Goal: Information Seeking & Learning: Learn about a topic

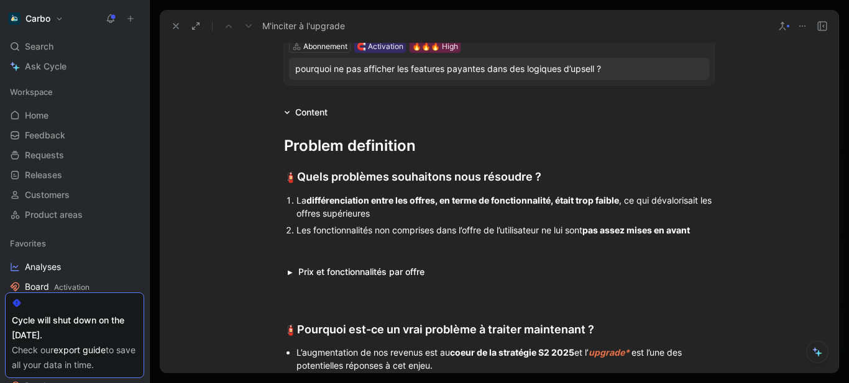
scroll to position [260, 0]
click at [289, 271] on button "button" at bounding box center [290, 271] width 12 height 11
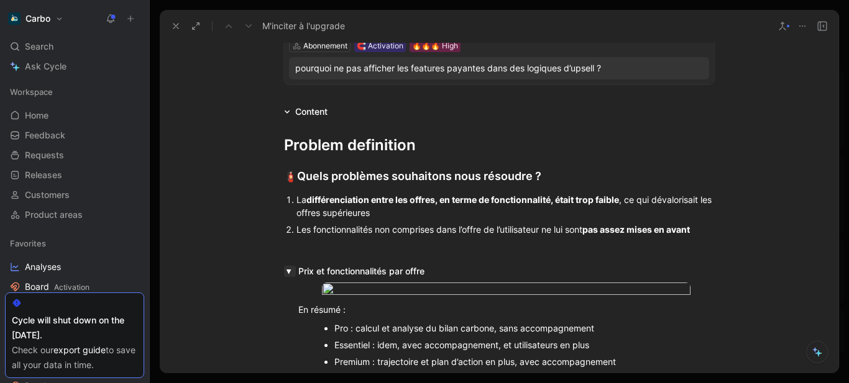
click at [289, 271] on button "button" at bounding box center [290, 271] width 12 height 11
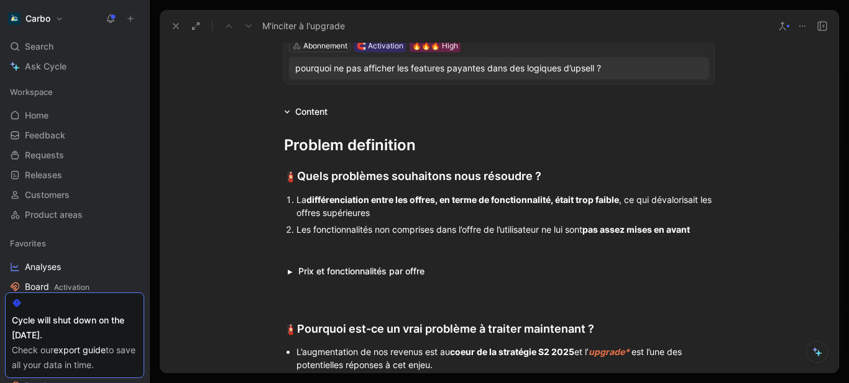
click at [299, 201] on div "La différenciation entre les offres, en terme de fonctionnalité, était trop fai…" at bounding box center [504, 206] width 417 height 26
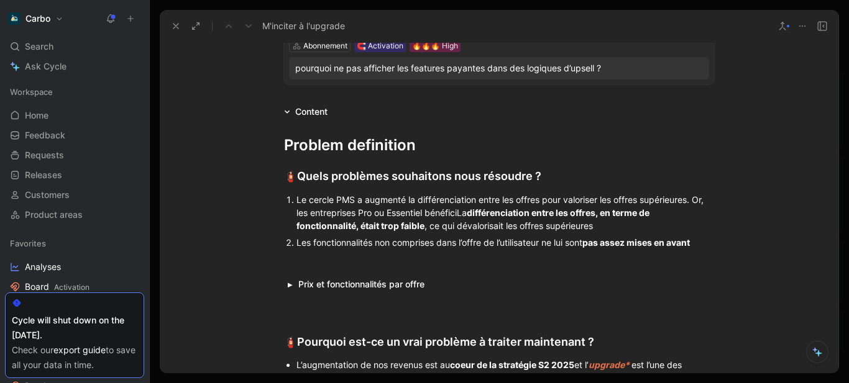
click at [709, 206] on div "Le cercle PMS a augmenté la différenciation entre les offres pour valoriser les…" at bounding box center [504, 212] width 417 height 39
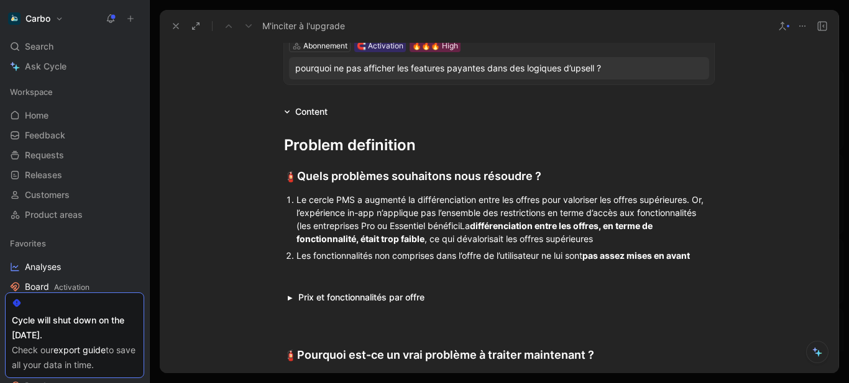
click at [462, 227] on div "Le cercle PMS a augmenté la différenciation entre les offres pour valoriser les…" at bounding box center [504, 219] width 417 height 52
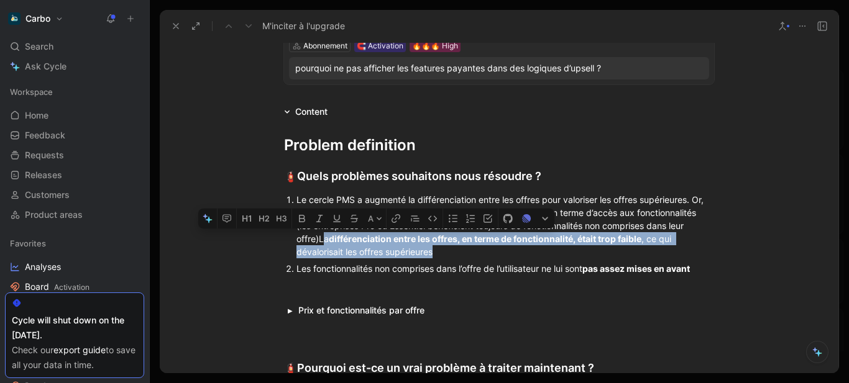
drag, startPoint x: 383, startPoint y: 247, endPoint x: 320, endPoint y: 236, distance: 63.6
click at [320, 236] on p "Le cercle PMS a augmenté la différenciation entre les offres pour valoriser les…" at bounding box center [504, 225] width 417 height 69
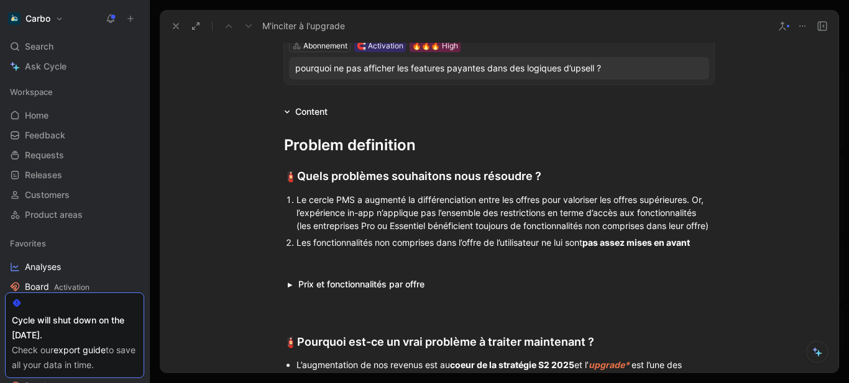
click at [298, 199] on div "Le cercle PMS a augmenté la différenciation entre les offres pour valoriser les…" at bounding box center [504, 212] width 417 height 39
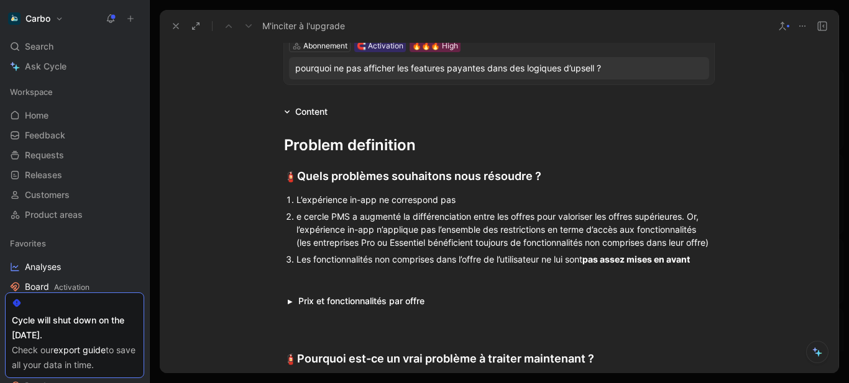
click at [491, 191] on p "L’expérience in-app ne correspond pas" at bounding box center [504, 199] width 417 height 17
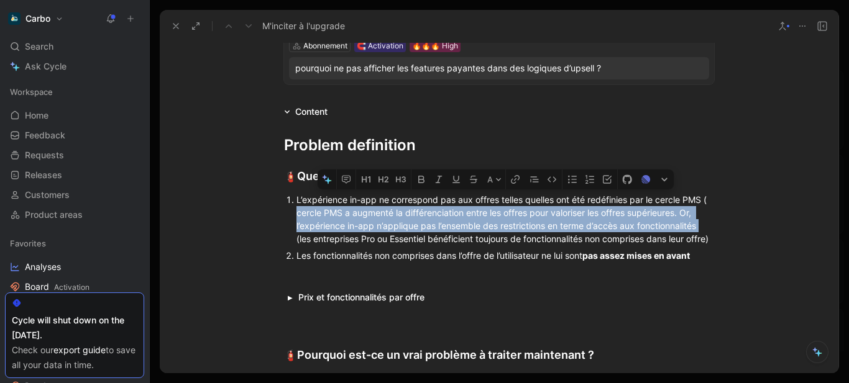
drag, startPoint x: 293, startPoint y: 212, endPoint x: 700, endPoint y: 226, distance: 407.8
click at [700, 226] on ol "L’expérience in-app ne correspond pas aux offres telles quelles ont été redéfin…" at bounding box center [498, 227] width 477 height 73
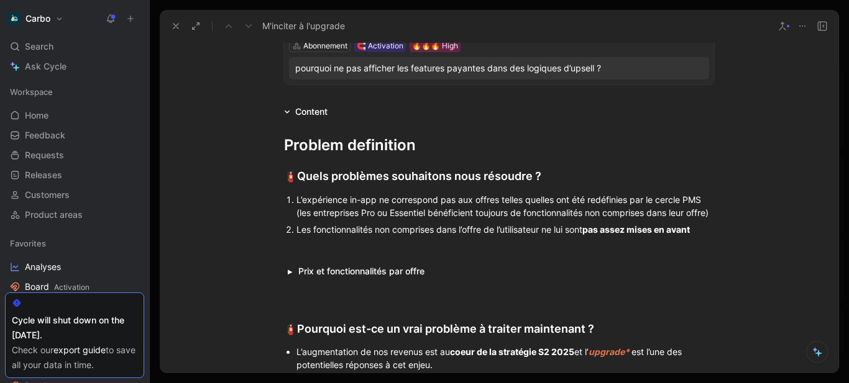
click at [388, 212] on div "L’expérience in-app ne correspond pas aux offres telles quelles ont été redéfin…" at bounding box center [504, 206] width 417 height 26
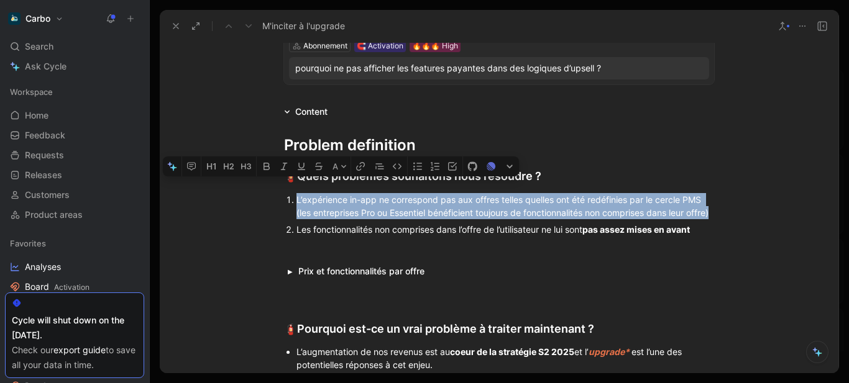
click at [339, 219] on div "L’expérience in-app ne correspond pas aux offres telles quelles ont été redéfin…" at bounding box center [504, 206] width 417 height 26
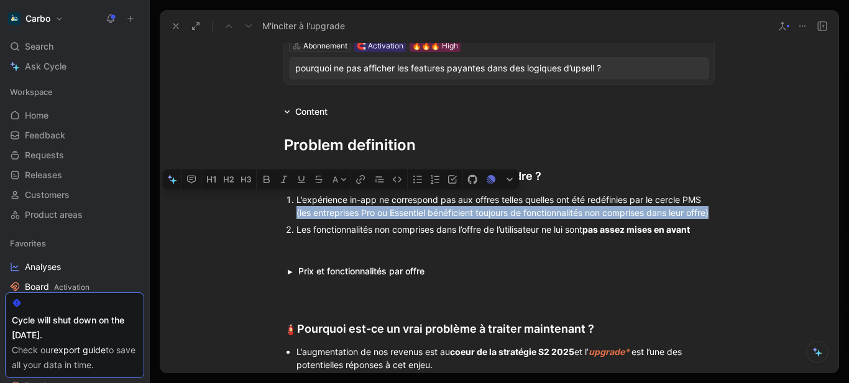
drag, startPoint x: 328, startPoint y: 226, endPoint x: 285, endPoint y: 216, distance: 44.1
click at [285, 216] on ol "L’expérience in-app ne correspond pas aux offres telles quelles ont été redéfin…" at bounding box center [498, 214] width 477 height 47
click at [286, 185] on icon "button" at bounding box center [284, 180] width 10 height 10
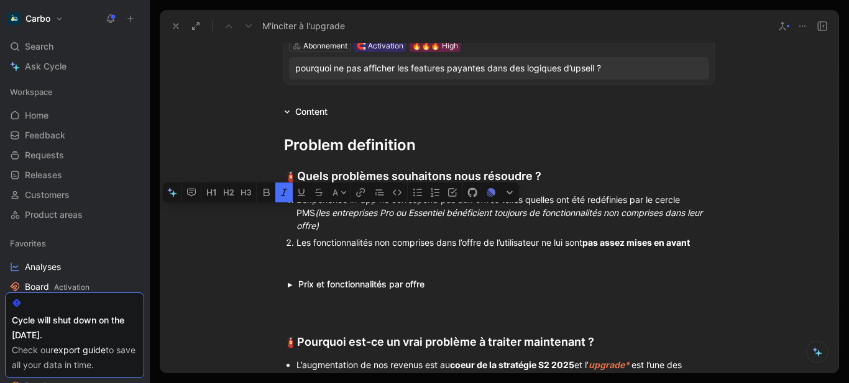
click at [424, 224] on div "L’expérience in-app ne correspond pas aux offres telles quelles ont été redéfin…" at bounding box center [504, 212] width 417 height 39
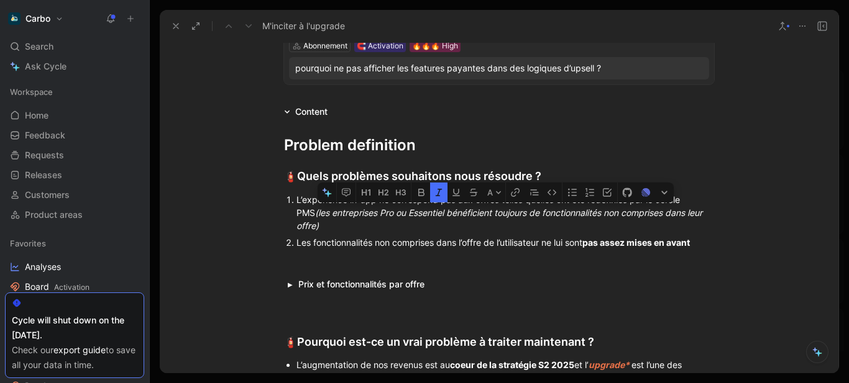
drag, startPoint x: 511, startPoint y: 217, endPoint x: 478, endPoint y: 213, distance: 33.2
click at [478, 213] on em "(les entreprises Pro ou Essentiel bénéficient toujours de fonctionnalités non c…" at bounding box center [500, 219] width 408 height 24
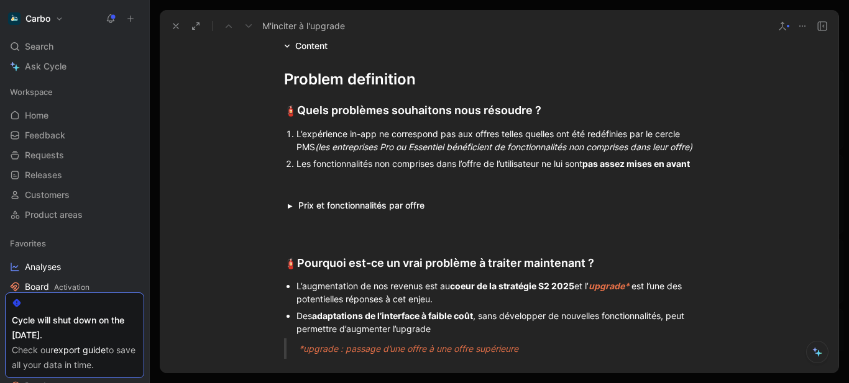
scroll to position [327, 0]
click at [367, 186] on div at bounding box center [499, 182] width 430 height 13
click at [550, 107] on div "🧯 Quels problèmes souhaitons nous résoudre ?" at bounding box center [499, 109] width 430 height 17
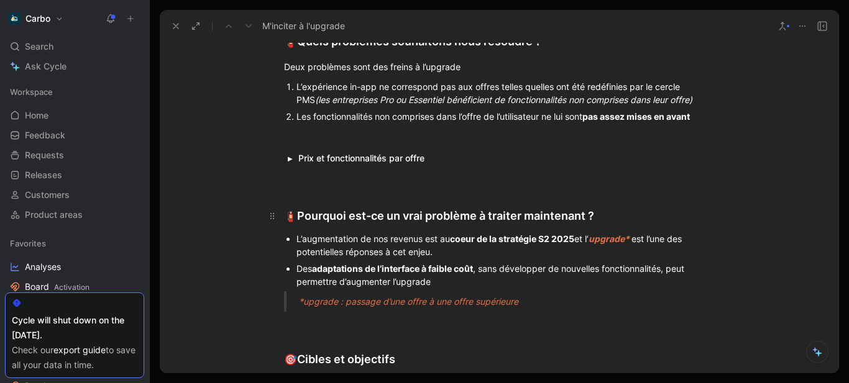
scroll to position [396, 0]
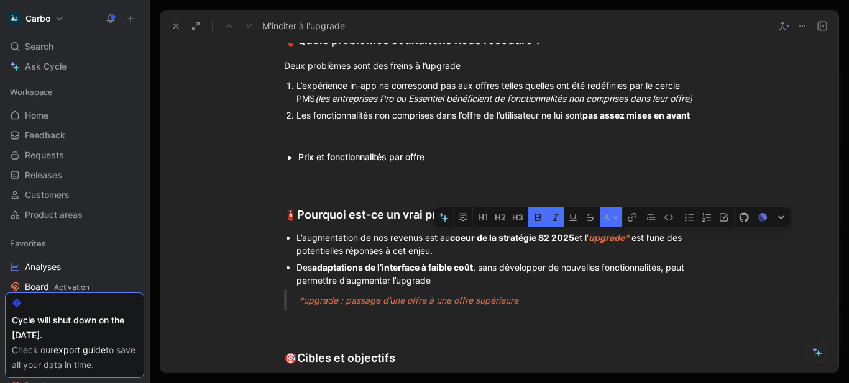
drag, startPoint x: 592, startPoint y: 237, endPoint x: 632, endPoint y: 239, distance: 40.5
click at [629, 239] on span "upgrade*" at bounding box center [608, 237] width 41 height 11
copy span "upgrade*"
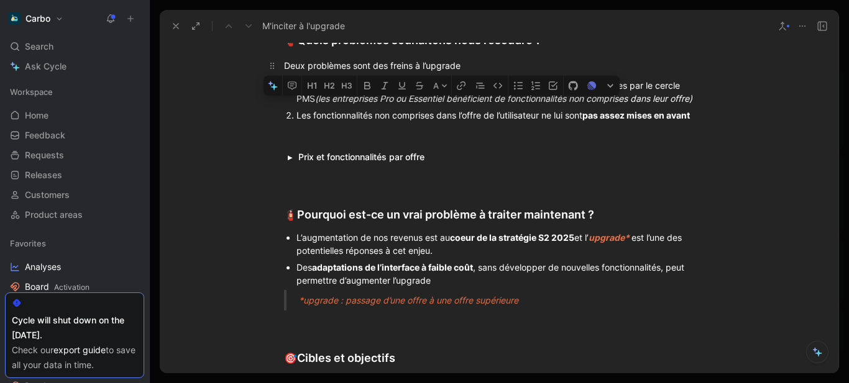
drag, startPoint x: 435, startPoint y: 68, endPoint x: 426, endPoint y: 70, distance: 9.4
click at [426, 70] on div "Deux problèmes sont des freins à l’upgrade" at bounding box center [499, 65] width 430 height 13
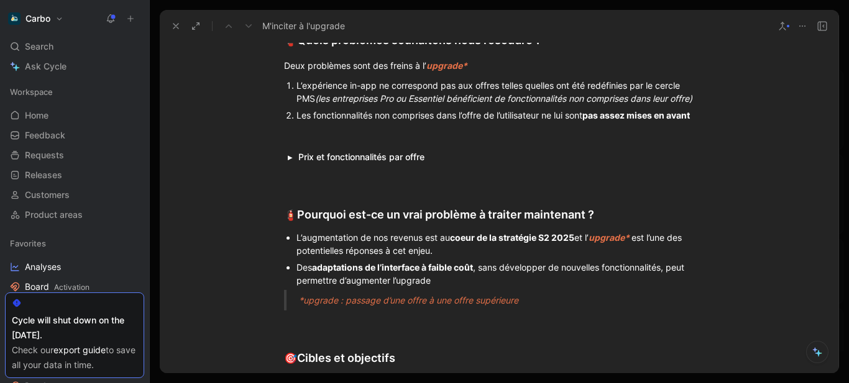
click at [467, 294] on div "*upgrade : passage d’une offre à une offre supérieure" at bounding box center [514, 300] width 430 height 13
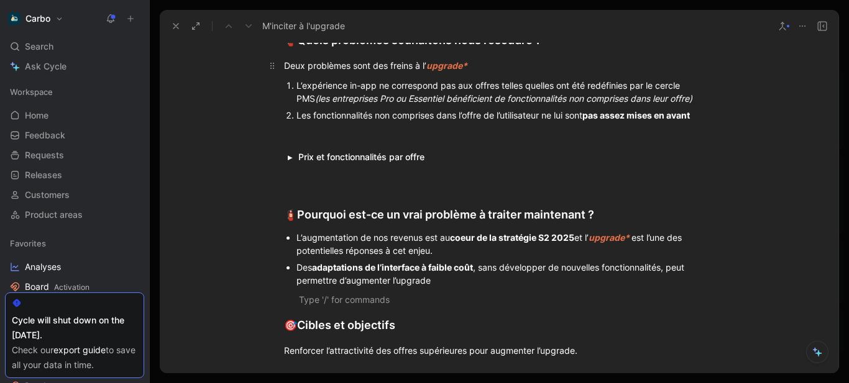
click at [486, 66] on div "Deux problèmes sont des freins à l’ upgrade*" at bounding box center [499, 65] width 430 height 13
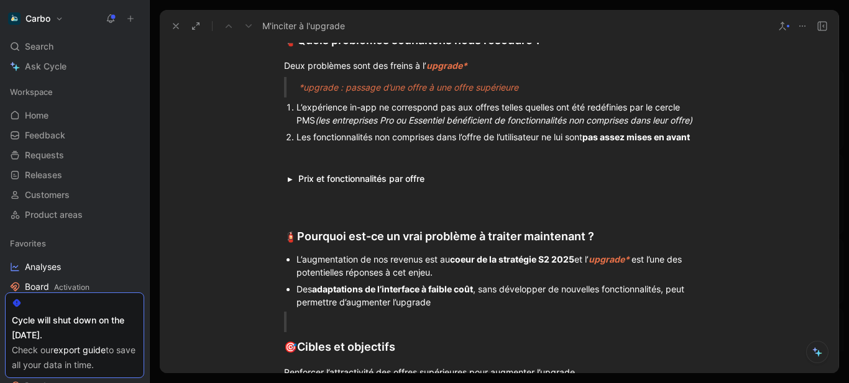
click at [593, 108] on div "L’expérience in-app ne correspond pas aux offres telles quelles ont été redéfin…" at bounding box center [504, 114] width 417 height 26
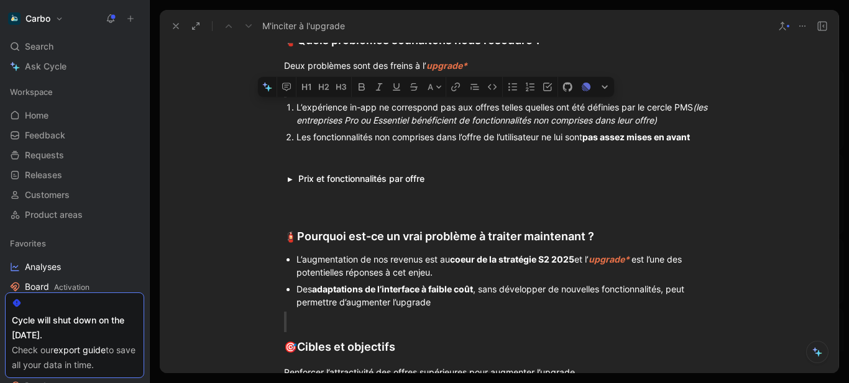
drag, startPoint x: 376, startPoint y: 108, endPoint x: 497, endPoint y: 109, distance: 121.1
click at [497, 109] on div "L’expérience in-app ne correspond pas aux offres telles quelles ont été définie…" at bounding box center [504, 114] width 417 height 26
click at [367, 85] on button "button" at bounding box center [361, 87] width 19 height 20
click at [439, 148] on p at bounding box center [498, 157] width 477 height 21
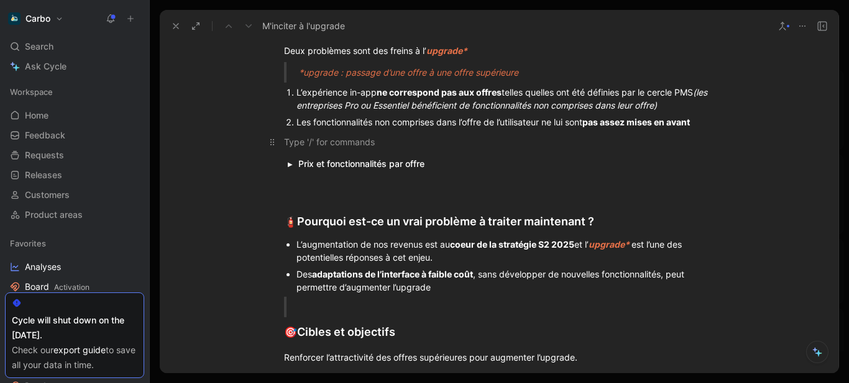
scroll to position [412, 0]
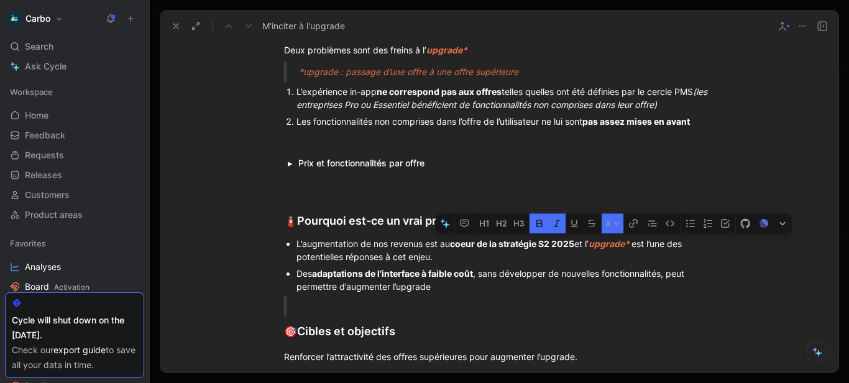
drag, startPoint x: 604, startPoint y: 241, endPoint x: 594, endPoint y: 243, distance: 10.1
click at [594, 243] on em "upgrade*" at bounding box center [609, 244] width 43 height 11
click at [609, 222] on button "A" at bounding box center [612, 224] width 22 height 20
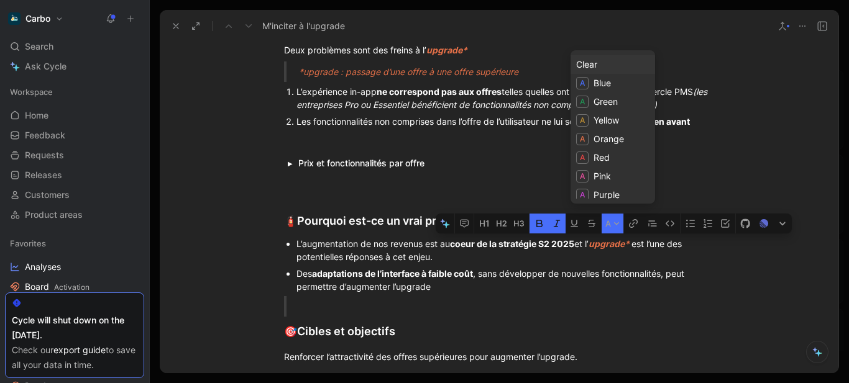
click at [605, 63] on div "Clear" at bounding box center [612, 64] width 73 height 15
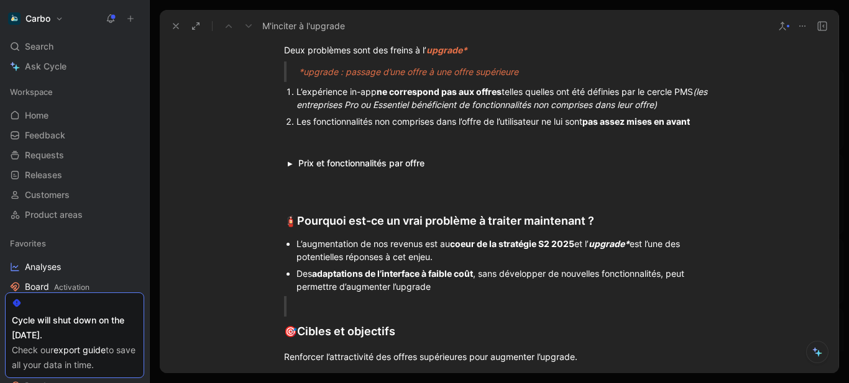
click at [606, 244] on em "upgrade*" at bounding box center [608, 244] width 41 height 11
click at [555, 222] on icon "button" at bounding box center [551, 224] width 10 height 10
click at [439, 254] on div "L’augmentation de nos revenus est au coeur de la stratégie S2 2025 et l’ upgrad…" at bounding box center [504, 250] width 417 height 26
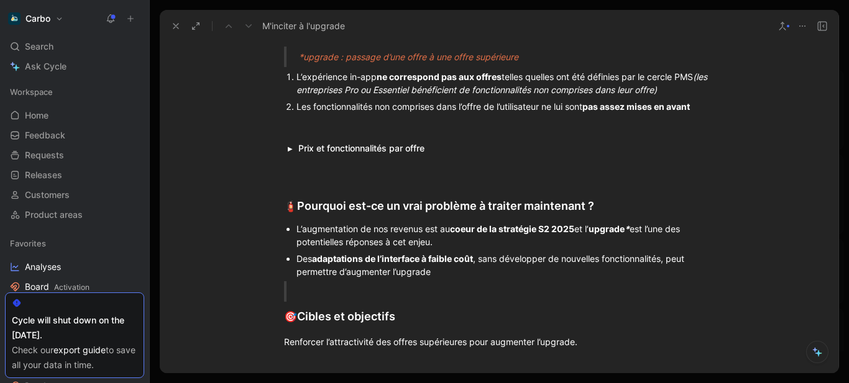
scroll to position [427, 0]
click at [629, 227] on em "*" at bounding box center [626, 228] width 5 height 11
click at [429, 249] on p "L’augmentation de nos revenus est au coeur de la stratégie S2 2025 et l’ upgrad…" at bounding box center [504, 235] width 417 height 30
click at [318, 281] on p at bounding box center [514, 291] width 430 height 21
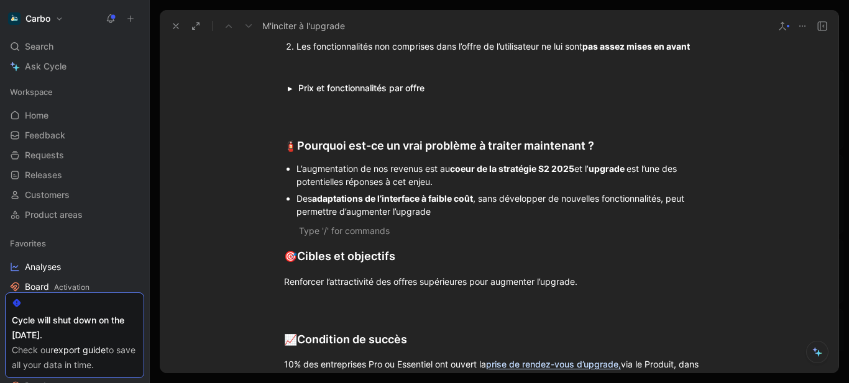
scroll to position [488, 0]
click at [284, 275] on div "Renforcer l’attractivité des offres supérieures pour augmenter l’upgrade." at bounding box center [499, 281] width 430 height 13
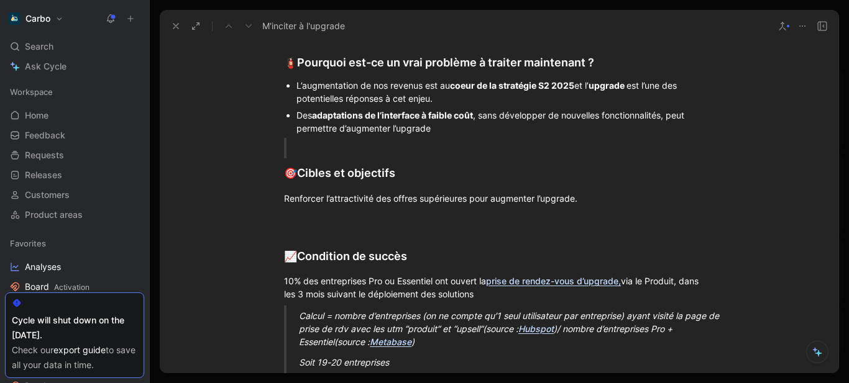
scroll to position [572, 0]
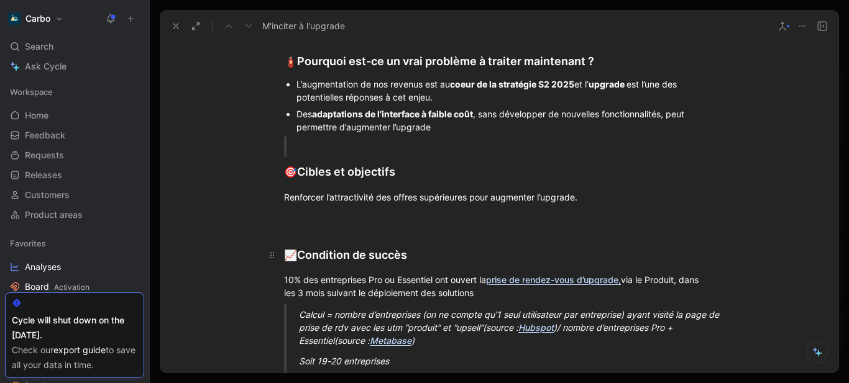
click at [429, 253] on div "📈 Condition de succès" at bounding box center [499, 255] width 430 height 17
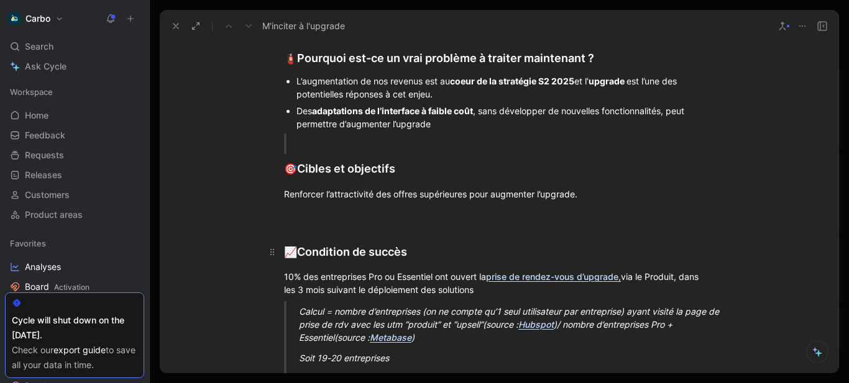
scroll to position [575, 0]
click at [347, 146] on div at bounding box center [514, 143] width 430 height 13
click at [473, 244] on div "📈 Condition de succès" at bounding box center [499, 251] width 430 height 17
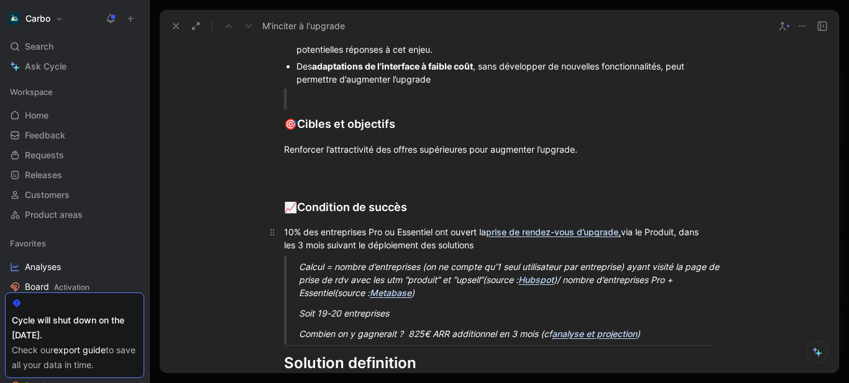
scroll to position [620, 0]
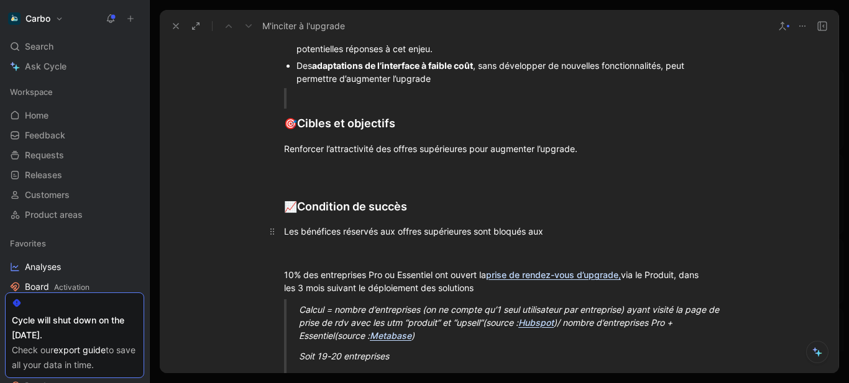
click at [289, 232] on div "Les bénéfices réservés aux offres supérieures sont bloqués aux" at bounding box center [499, 231] width 430 height 13
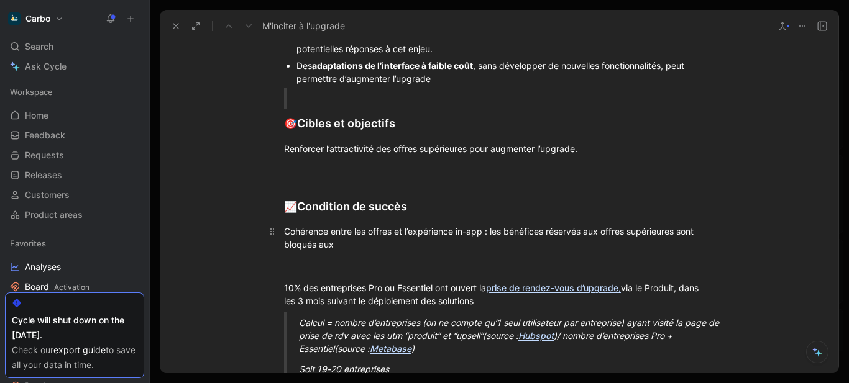
click at [340, 246] on div "Cohérence entre les offres et l’expérience in-app : les bénéfices réservés aux …" at bounding box center [499, 238] width 430 height 26
click at [404, 250] on div "Cohérence entre les offres et l’expérience in-app : les bénéfices réservés aux …" at bounding box center [499, 238] width 430 height 26
click at [655, 230] on div "Cohérence entre les offres et l’expérience in-app : les bénéfices réservés aux …" at bounding box center [499, 238] width 430 height 26
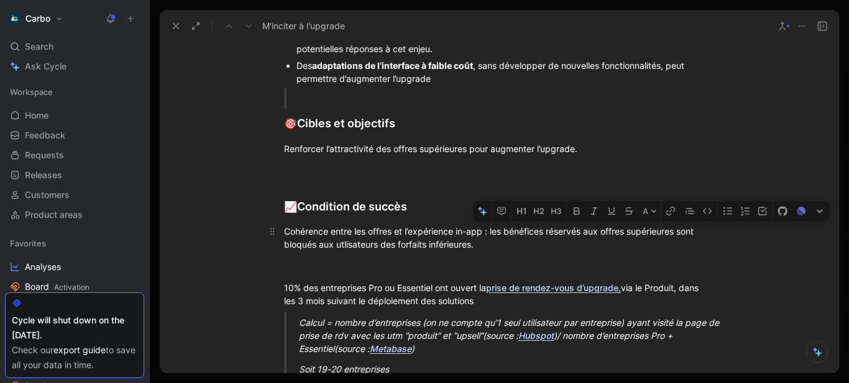
click at [613, 229] on div "Cohérence entre les offres et l’expérience in-app : les bénéfices réservés aux …" at bounding box center [499, 238] width 430 height 26
click at [676, 232] on div "Cohérence entre les offres et l’expérience in-app : les bénéfices réservés aux …" at bounding box center [499, 238] width 430 height 26
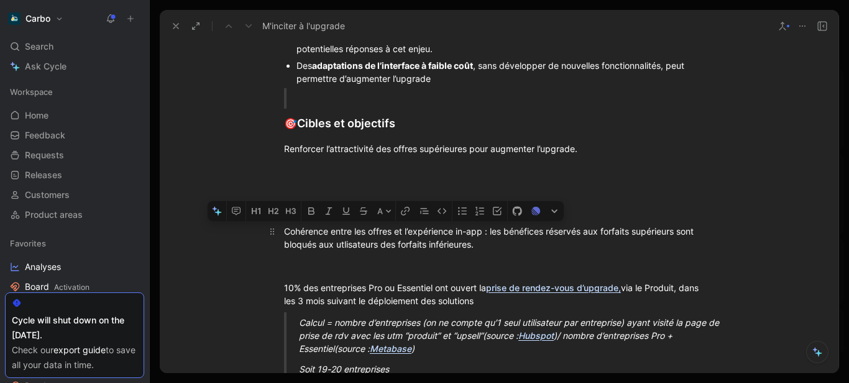
drag, startPoint x: 316, startPoint y: 229, endPoint x: 280, endPoint y: 234, distance: 36.4
click at [280, 234] on p "Cohérence entre les offres et l’expérience in-app : les bénéfices réservés aux …" at bounding box center [498, 238] width 477 height 34
click at [306, 215] on icon "button" at bounding box center [308, 210] width 6 height 7
click at [344, 266] on div at bounding box center [499, 266] width 430 height 13
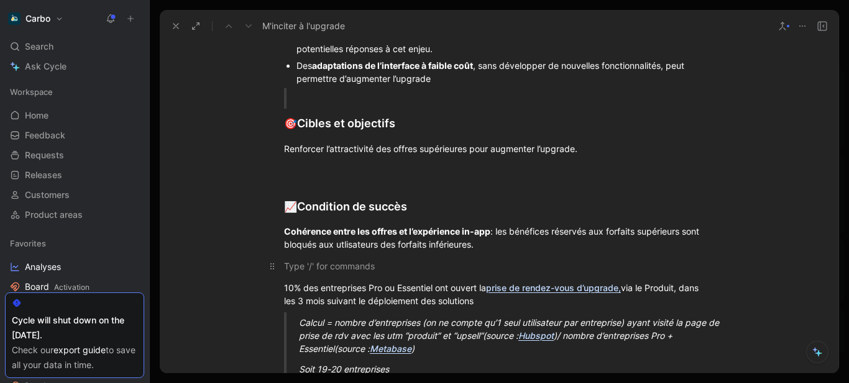
scroll to position [660, 0]
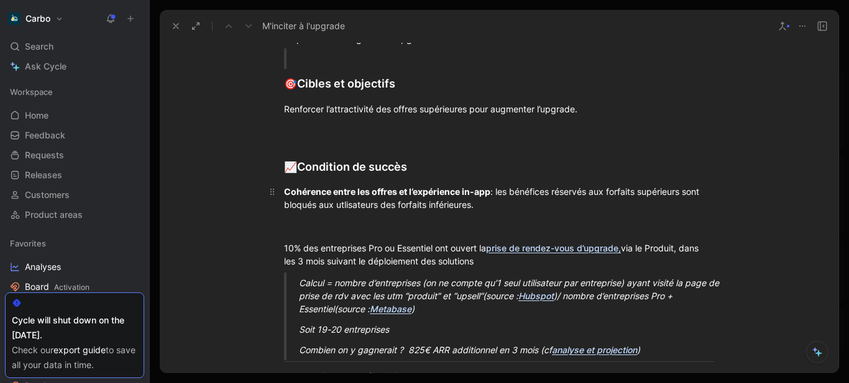
click at [284, 189] on strong "Cohérence entre les offres et l’expérience in-app" at bounding box center [387, 191] width 206 height 11
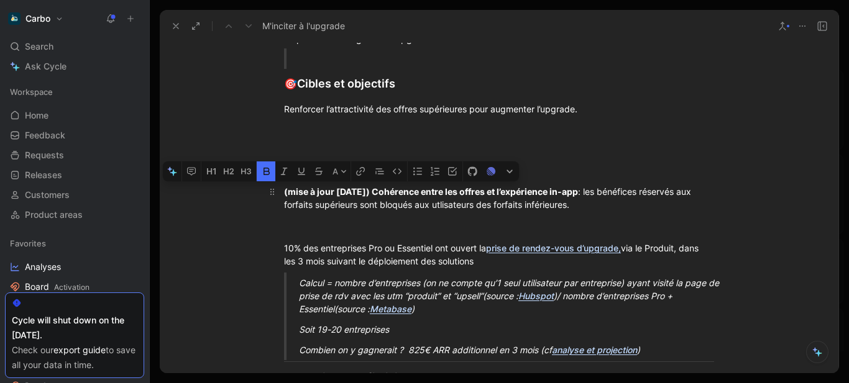
drag, startPoint x: 388, startPoint y: 191, endPoint x: 278, endPoint y: 192, distance: 109.3
click at [278, 192] on p "(mise à jour 15/09/2025) Cohérence entre les offres et l’expérience in-app : le…" at bounding box center [498, 198] width 477 height 34
click at [269, 170] on icon "button" at bounding box center [266, 171] width 6 height 7
click at [402, 242] on div "10% des entreprises Pro ou Essentiel ont ouvert la prise de rendez-vous d’upgra…" at bounding box center [499, 255] width 430 height 26
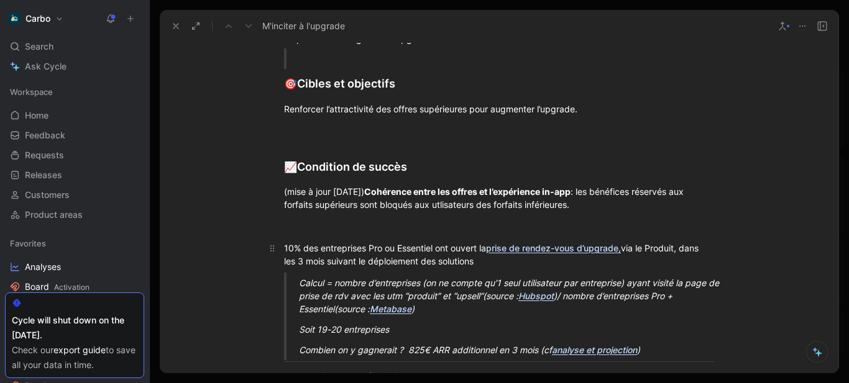
scroll to position [673, 0]
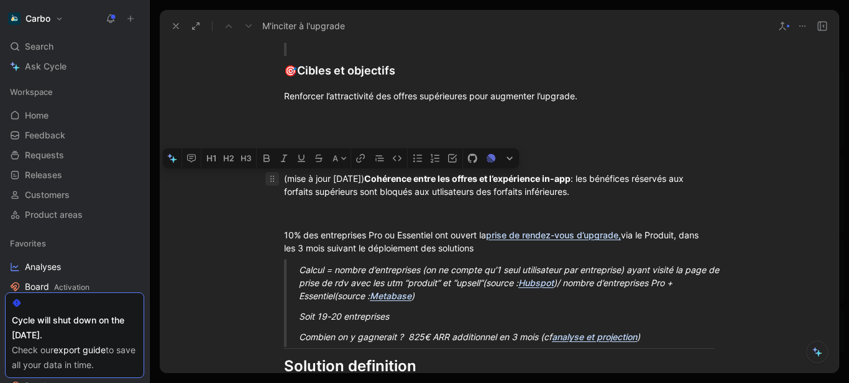
drag, startPoint x: 384, startPoint y: 181, endPoint x: 273, endPoint y: 183, distance: 111.2
click at [273, 183] on p "(mise à jour 15/09/2025) Cohérence entre les offres et l’expérience in-app : le…" at bounding box center [498, 185] width 477 height 34
click at [285, 160] on icon "button" at bounding box center [284, 158] width 10 height 10
click at [350, 224] on p at bounding box center [498, 213] width 477 height 21
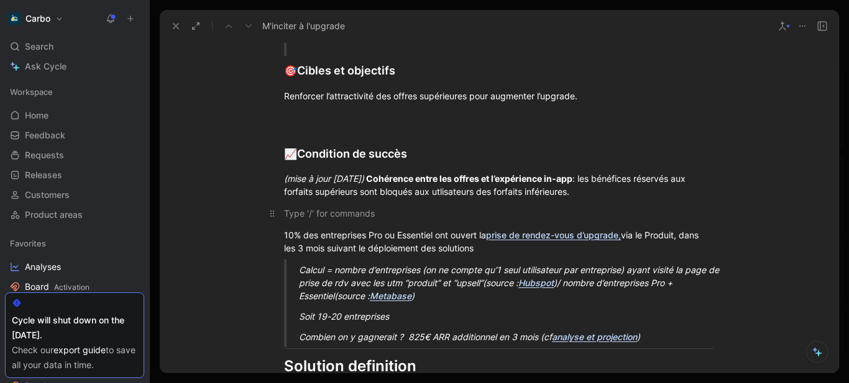
scroll to position [702, 0]
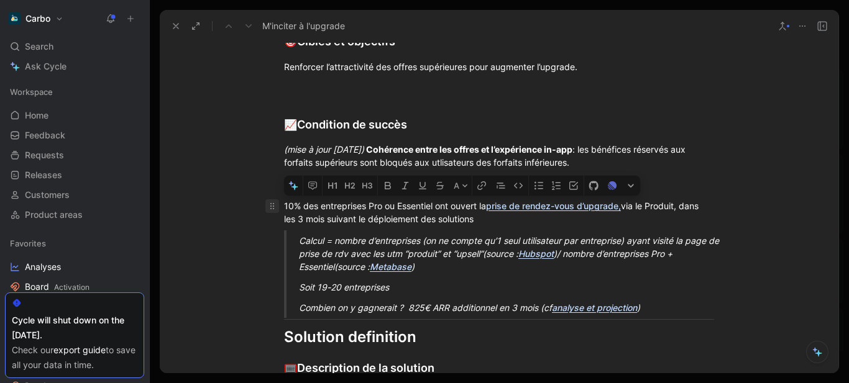
drag, startPoint x: 285, startPoint y: 216, endPoint x: 273, endPoint y: 206, distance: 15.0
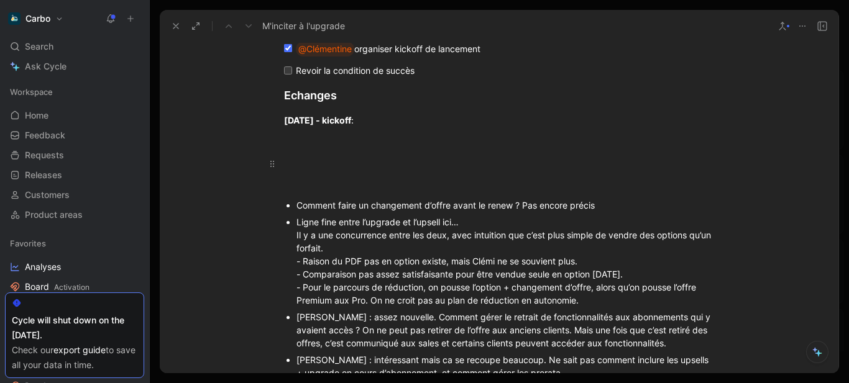
scroll to position [1339, 0]
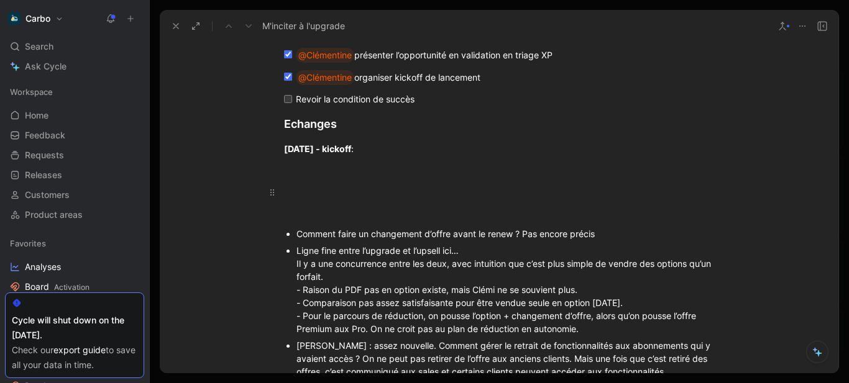
click at [340, 197] on div at bounding box center [499, 192] width 430 height 13
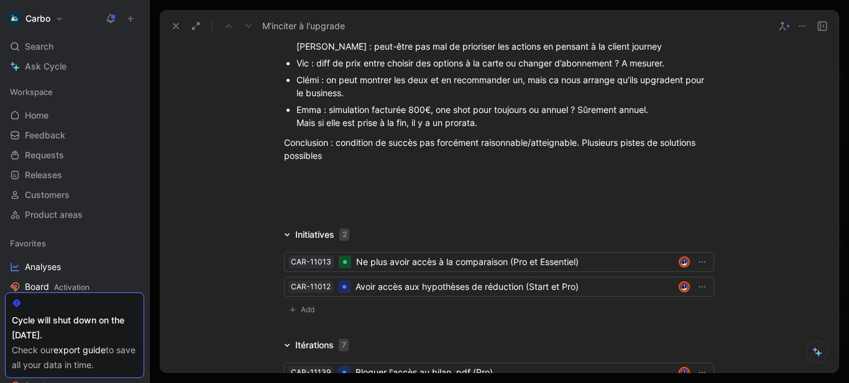
scroll to position [1741, 0]
click at [348, 160] on div "Conclusion : condition de succès pas forcément raisonnable/atteignable. Plusieu…" at bounding box center [499, 148] width 430 height 26
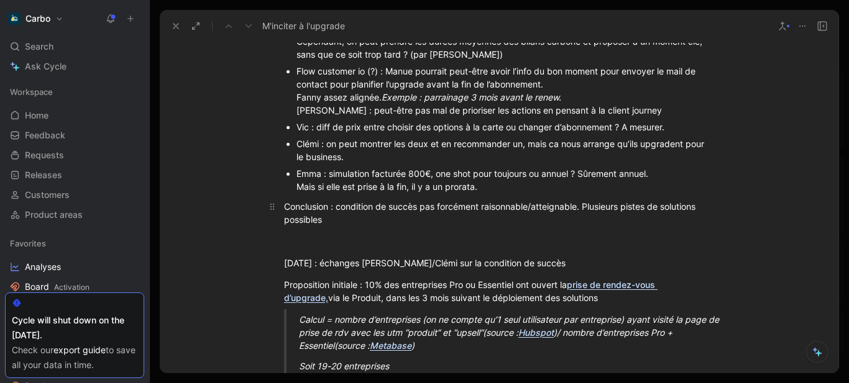
scroll to position [1676, 0]
click at [334, 242] on div at bounding box center [499, 241] width 430 height 13
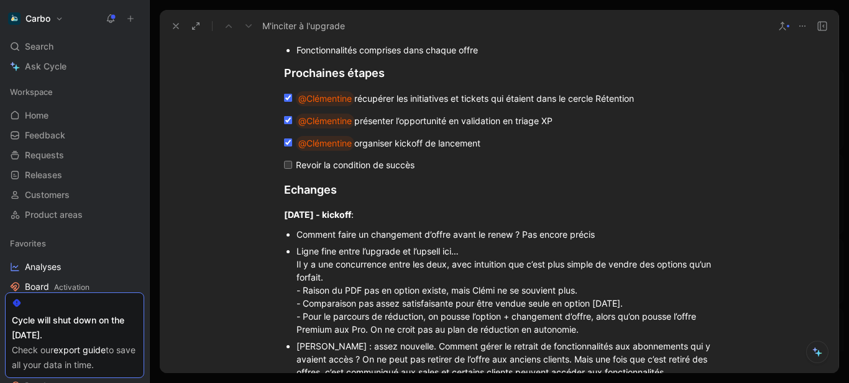
scroll to position [1274, 0]
click at [298, 249] on div "Ligne fine entre l’upgrade et l’upsell ici… Il y a une concurrence entre les de…" at bounding box center [504, 289] width 417 height 91
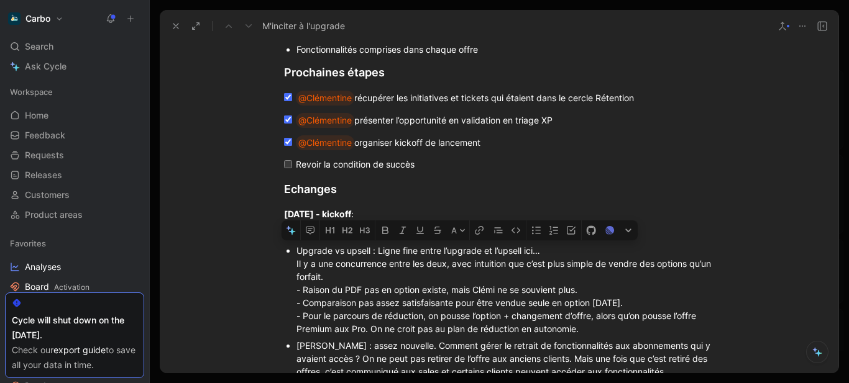
drag, startPoint x: 408, startPoint y: 249, endPoint x: 376, endPoint y: 250, distance: 31.1
click at [376, 250] on div "Upgrade vs upsell : Ligne fine entre l’upgrade et l’upsell ici… Il y a une conc…" at bounding box center [504, 289] width 417 height 91
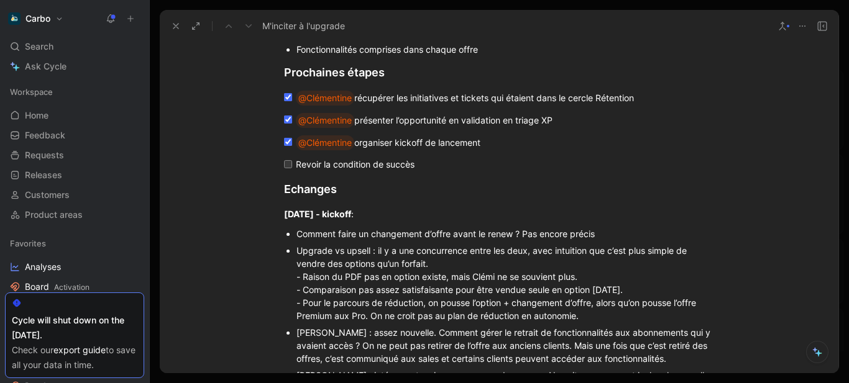
click at [468, 262] on div "Upgrade vs upsell : il y a une concurrence entre les deux, avec intuition que c…" at bounding box center [504, 283] width 417 height 78
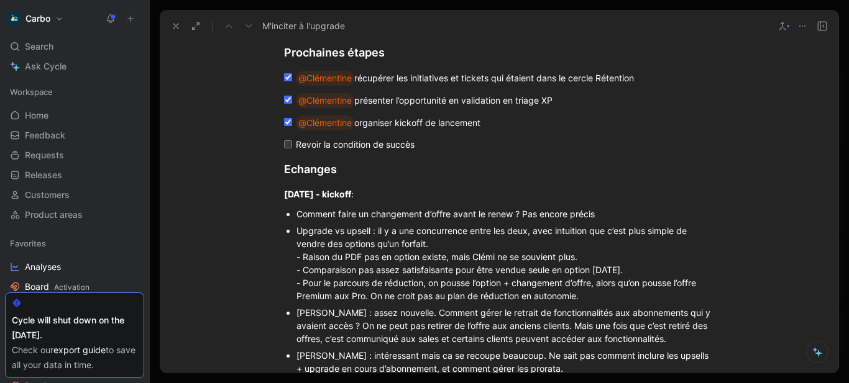
scroll to position [1294, 0]
click at [299, 257] on div "Upgrade vs upsell : il y a une concurrence entre les deux, avec intuition que c…" at bounding box center [504, 263] width 417 height 78
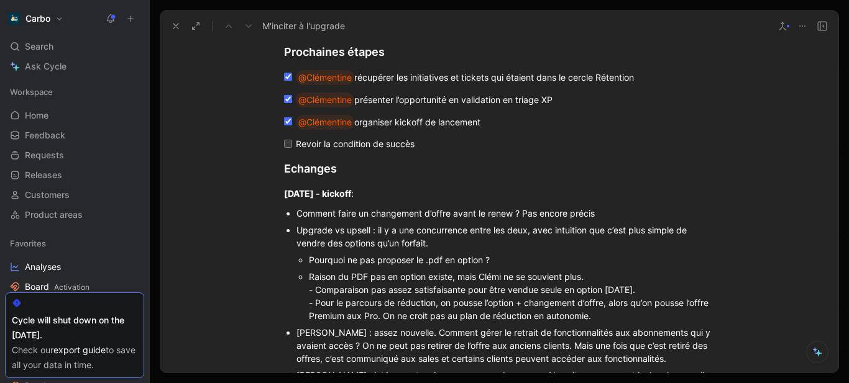
click at [455, 244] on div "Upgrade vs upsell : il y a une concurrence entre les deux, avec intuition que c…" at bounding box center [504, 237] width 417 height 26
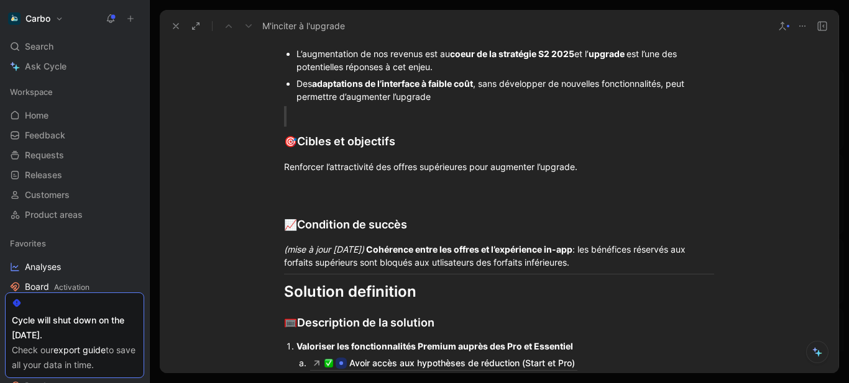
scroll to position [562, 0]
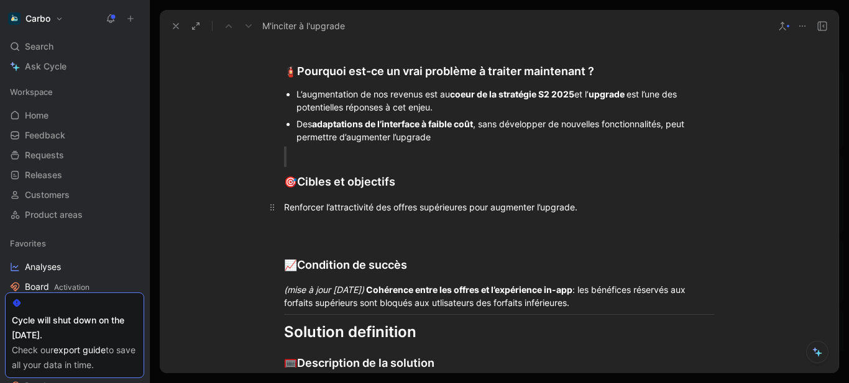
click at [358, 207] on div "Renforcer l’attractivité des offres supérieures pour augmenter l’upgrade." at bounding box center [499, 207] width 430 height 13
click at [284, 209] on div "Renforcer l’attractivité des offres supérieures pour augmenter l’upgrade." at bounding box center [499, 207] width 430 height 13
drag, startPoint x: 588, startPoint y: 207, endPoint x: 493, endPoint y: 209, distance: 95.1
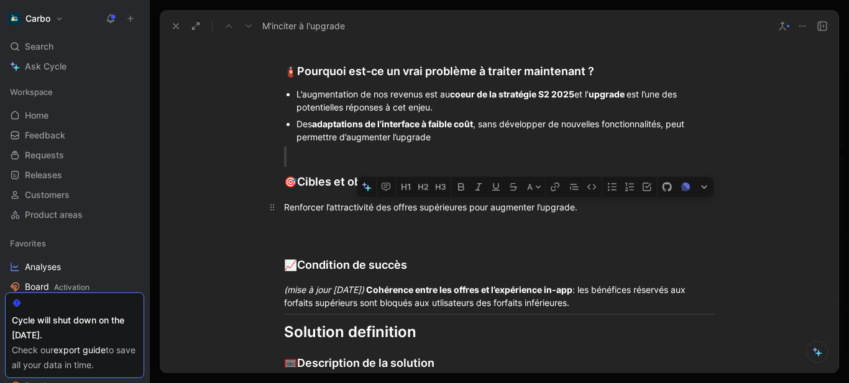
click at [493, 209] on div "Renforcer l’attractivité des offres supérieures pour augmenter l’upgrade." at bounding box center [499, 207] width 430 height 13
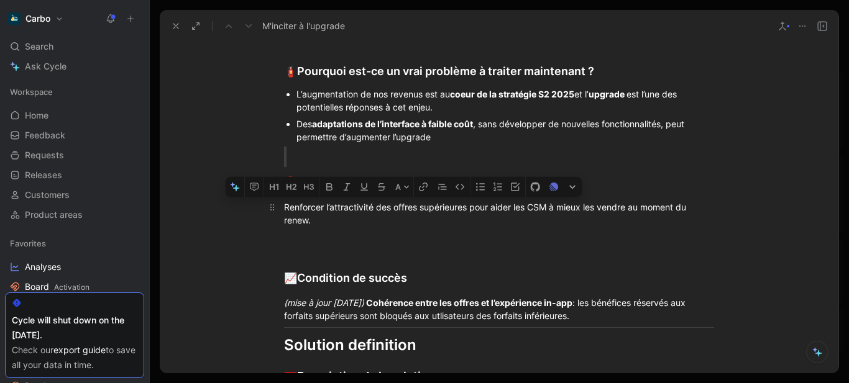
click at [395, 206] on div "Renforcer l’attractivité des offres supérieures pour aider les CSM à mieux les …" at bounding box center [499, 214] width 430 height 26
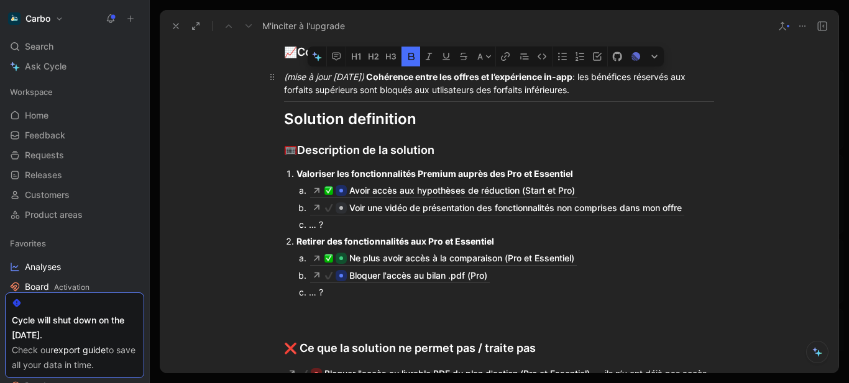
drag, startPoint x: 472, startPoint y: 76, endPoint x: 498, endPoint y: 77, distance: 26.1
click at [498, 77] on strong "Cohérence entre les offres et l’expérience in-app" at bounding box center [468, 76] width 208 height 11
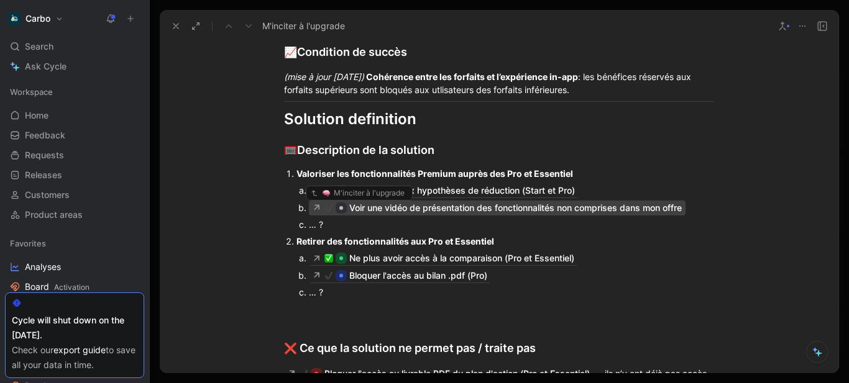
click at [531, 209] on div "Voir une vidéo de présentation des fonctionnalités non comprises dans mon offre" at bounding box center [515, 208] width 332 height 15
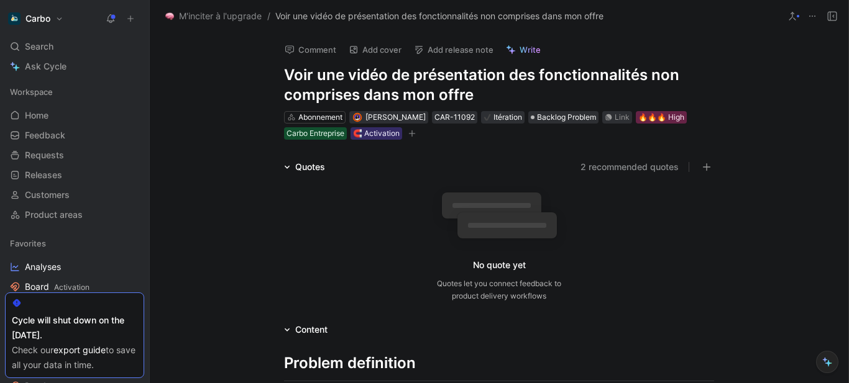
drag, startPoint x: 440, startPoint y: 96, endPoint x: 639, endPoint y: 87, distance: 199.0
click at [639, 87] on h1 "Voir une vidéo de présentation des fonctionnalités non comprises dans mon offre" at bounding box center [499, 85] width 430 height 40
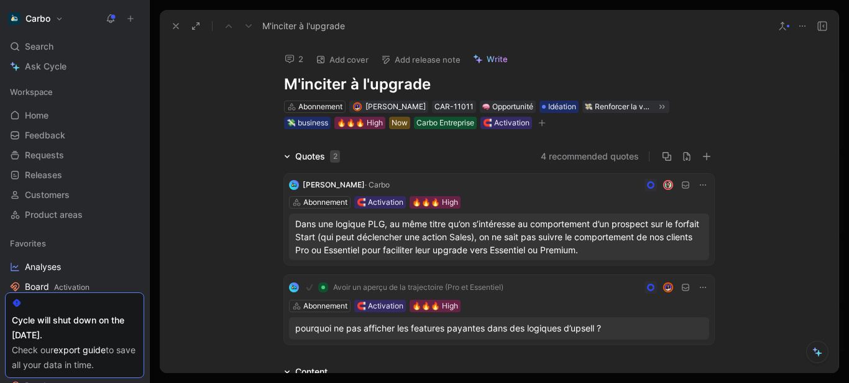
scroll to position [276, 0]
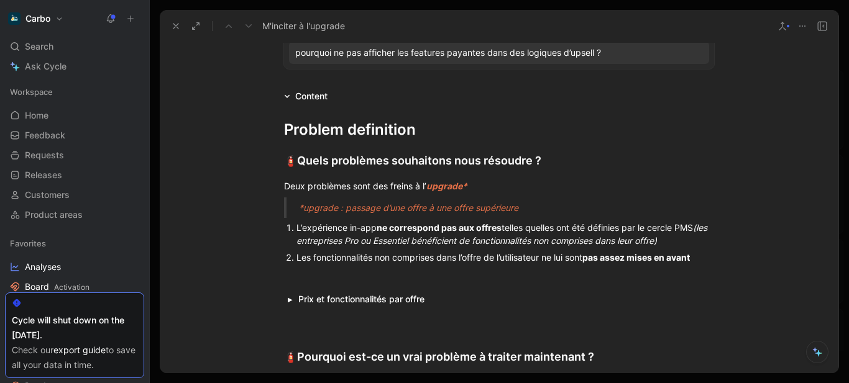
click at [416, 207] on span "*upgrade : passage d’une offre à une offre supérieure" at bounding box center [408, 208] width 219 height 11
click at [400, 208] on span "*upgrade : passage d’une forfait à une offre supérieure" at bounding box center [411, 208] width 224 height 11
click at [462, 209] on span "*upgrade : passage d’un forfait à une offre supérieure" at bounding box center [408, 208] width 219 height 11
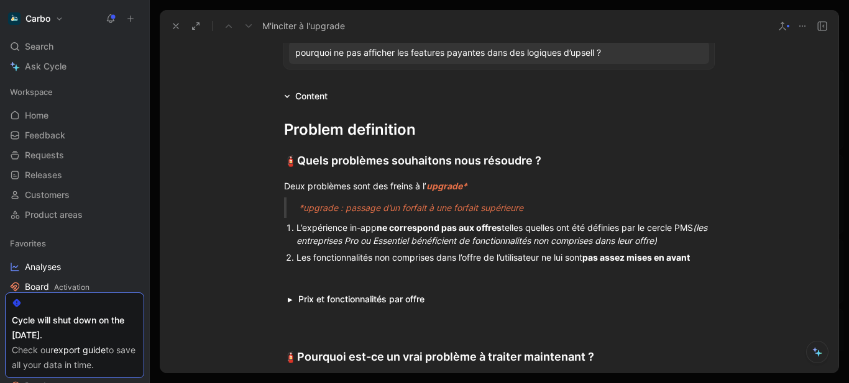
click at [528, 212] on div "*upgrade : passage d’un forfait à une forfait supérieure" at bounding box center [514, 207] width 430 height 13
click at [476, 231] on strong "ne correspond pas aux offres" at bounding box center [438, 227] width 125 height 11
click at [609, 229] on div "L’expérience in-app ne correspond pas aux forfaits tels qu’ils ont été définies…" at bounding box center [504, 234] width 417 height 26
click at [642, 242] on em "(les entreprises Pro ou Essentiel bénéficient de fonctionnalités non comprises …" at bounding box center [495, 234] width 399 height 24
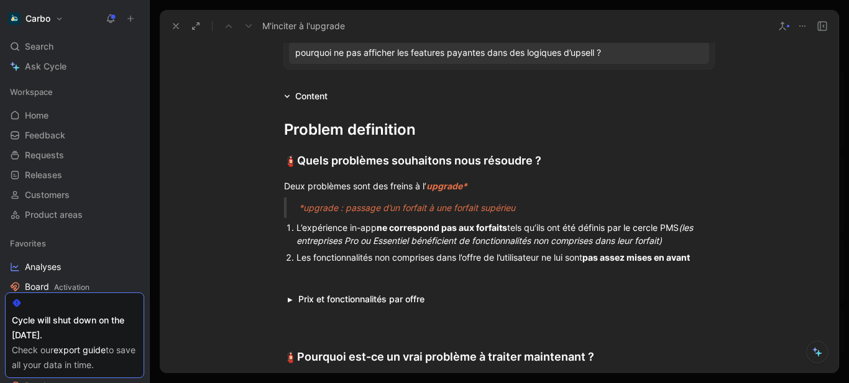
click at [475, 260] on div "Les fonctionnalités non comprises dans l’offre de l’utilisateur ne lui sont pas…" at bounding box center [504, 257] width 417 height 13
click at [417, 301] on summary "Prix et fonctionnalités par offre" at bounding box center [506, 299] width 416 height 13
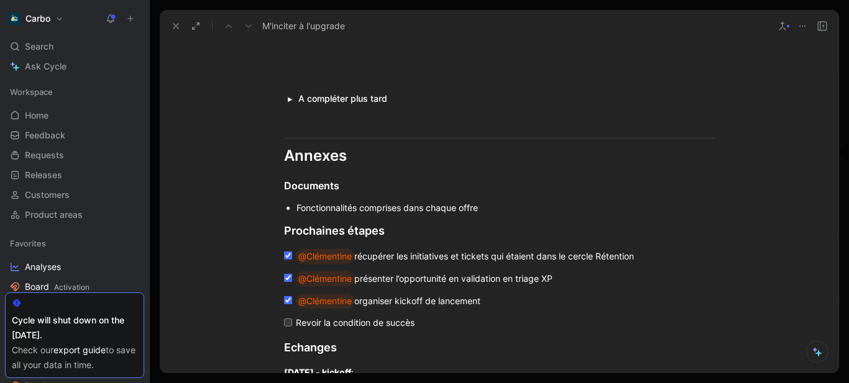
click at [466, 202] on div "Fonctionnalités comprises dans chaque offre" at bounding box center [504, 207] width 417 height 13
click at [364, 207] on div "Fonctionnalités comprises dans chaque forfait" at bounding box center [504, 207] width 417 height 13
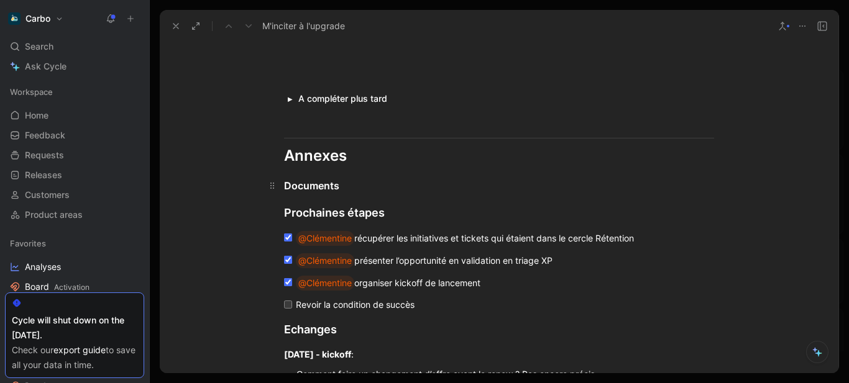
click at [325, 191] on div "Documents" at bounding box center [499, 185] width 430 height 15
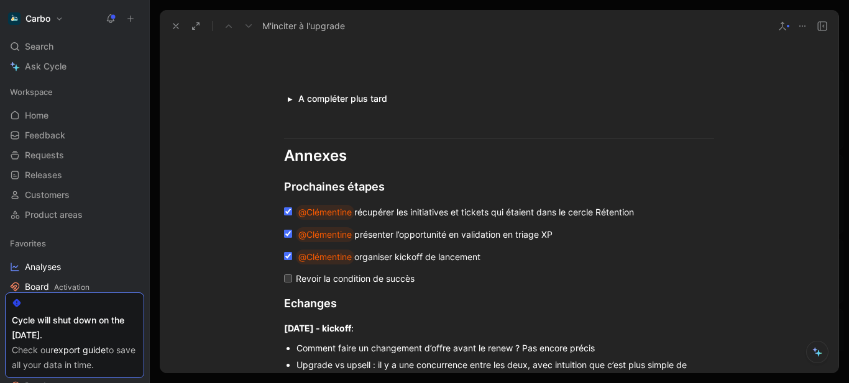
click at [439, 345] on div "Comment faire un changement d’offre avant le renew ? Pas encore précis" at bounding box center [504, 348] width 417 height 13
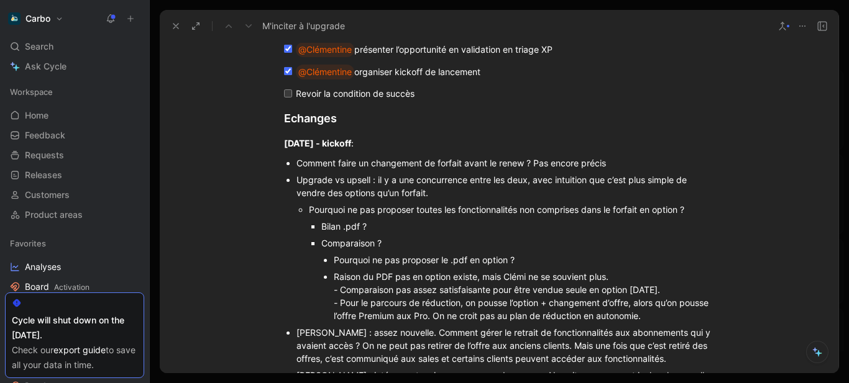
scroll to position [1314, 0]
click at [613, 302] on div "Raison du PDF pas en option existe, mais Clémi ne se souvient plus. - Comparais…" at bounding box center [524, 296] width 380 height 52
click at [371, 317] on div "Raison du PDF pas en option existe, mais Clémi ne se souvient plus. - Comparais…" at bounding box center [524, 296] width 380 height 52
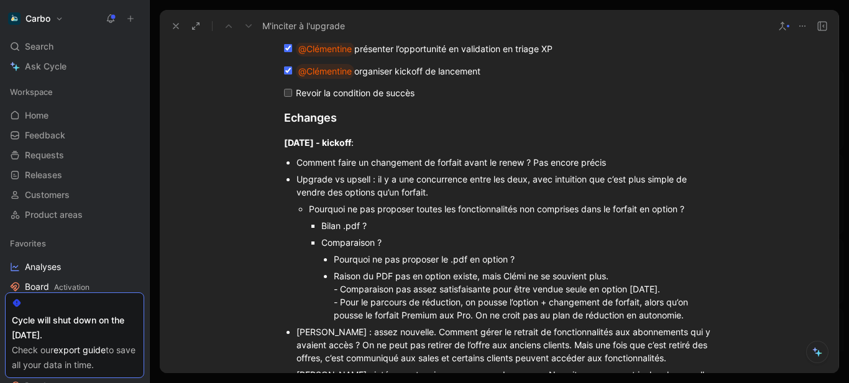
click at [681, 348] on div "Emma : assez nouvelle. Comment gérer le retrait de fonctionnalités aux abonneme…" at bounding box center [504, 345] width 417 height 39
click at [452, 342] on div "Emma : assez nouvelle. Comment gérer le retrait de fonctionnalités aux abonneme…" at bounding box center [504, 345] width 417 height 39
click at [429, 346] on div "Emma : assez nouvelle. Comment gérer le retrait de fonctionnalités aux abonneme…" at bounding box center [504, 345] width 417 height 39
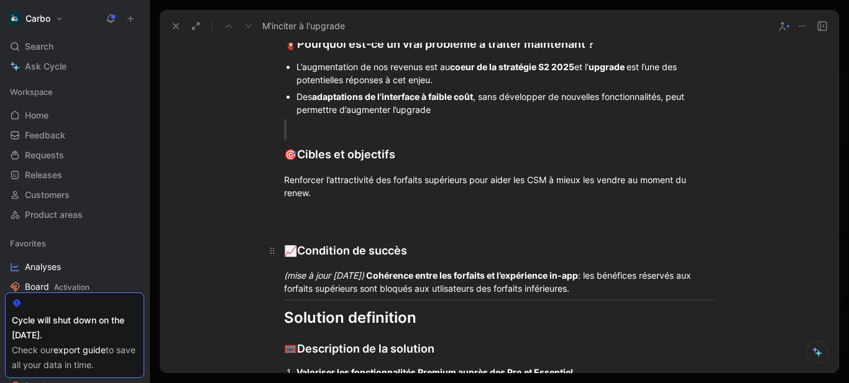
scroll to position [590, 0]
click at [299, 132] on div at bounding box center [514, 128] width 430 height 13
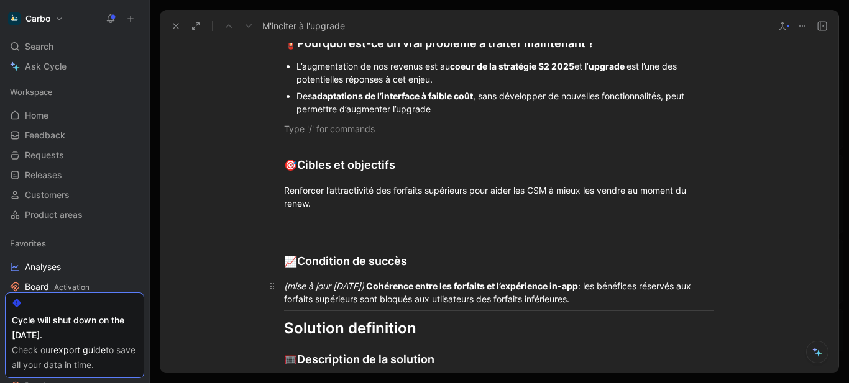
click at [290, 288] on em "(mise à jour 15/09/2025)" at bounding box center [324, 286] width 80 height 11
click at [284, 240] on h2 "📈 Condition de succès" at bounding box center [498, 256] width 477 height 39
click at [282, 216] on p at bounding box center [498, 225] width 477 height 21
click at [291, 240] on h2 "📈 Condition de succès" at bounding box center [498, 256] width 477 height 39
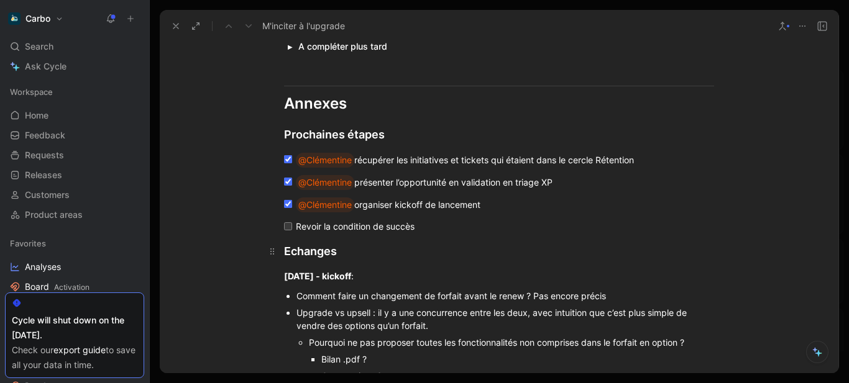
scroll to position [1259, 0]
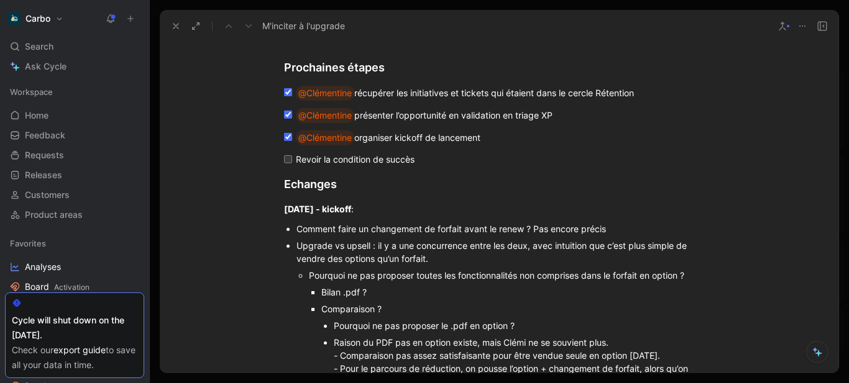
click at [284, 160] on input "checkbox" at bounding box center [288, 159] width 8 height 8
checkbox input "true"
drag, startPoint x: 420, startPoint y: 159, endPoint x: 282, endPoint y: 99, distance: 150.5
click at [282, 99] on ul "@Clémentine récupérer les initiatives et tickets qui étaient dans le cercle Rét…" at bounding box center [498, 126] width 477 height 88
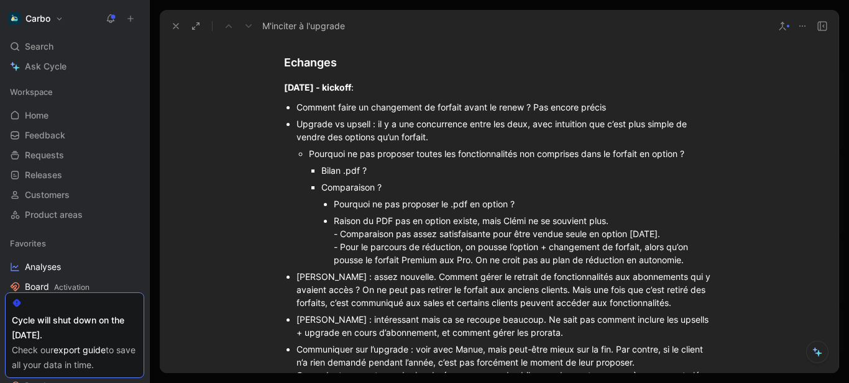
scroll to position [1301, 0]
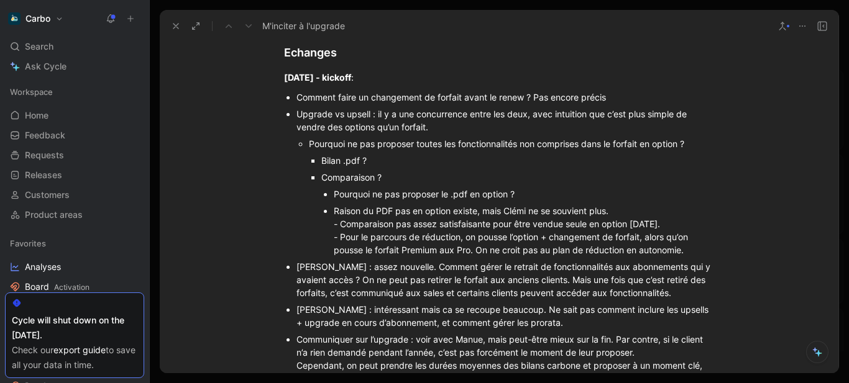
click at [398, 176] on div "Comparaison ?" at bounding box center [517, 177] width 393 height 13
drag, startPoint x: 382, startPoint y: 178, endPoint x: 494, endPoint y: 175, distance: 111.8
click at [494, 175] on div "Comparaison ? Voir l’étincelle PMS" at bounding box center [517, 177] width 393 height 13
click at [435, 162] on icon "button" at bounding box center [440, 157] width 10 height 10
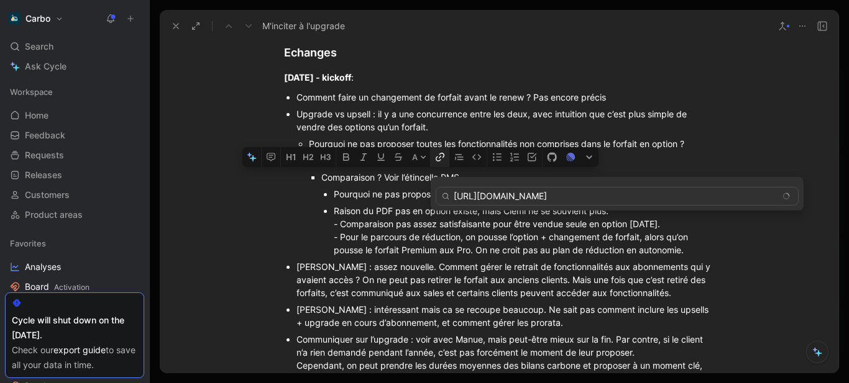
scroll to position [0, 247]
type input "https://www.notion.so/hellocarbo/PMS-Triage-22584708c0d1800298a3c93c5bdb8b7d?p=…"
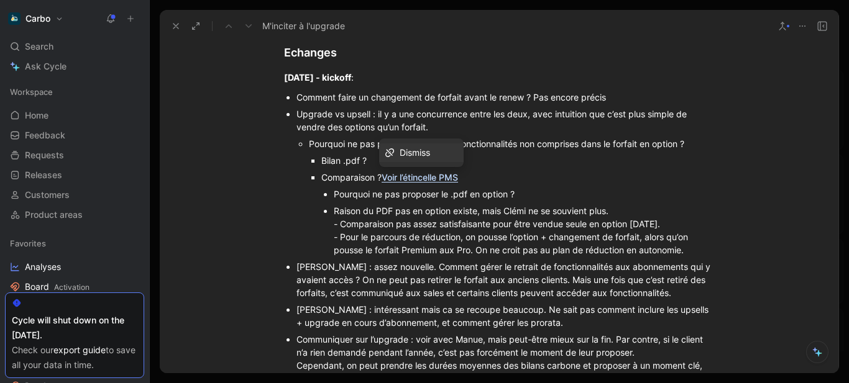
click at [375, 233] on div "Raison du PDF pas en option existe, mais Clémi ne se souvient plus. - Comparais…" at bounding box center [524, 230] width 380 height 52
click at [505, 175] on div "Comparaison ? Voir l’étincelle PMS" at bounding box center [517, 177] width 393 height 13
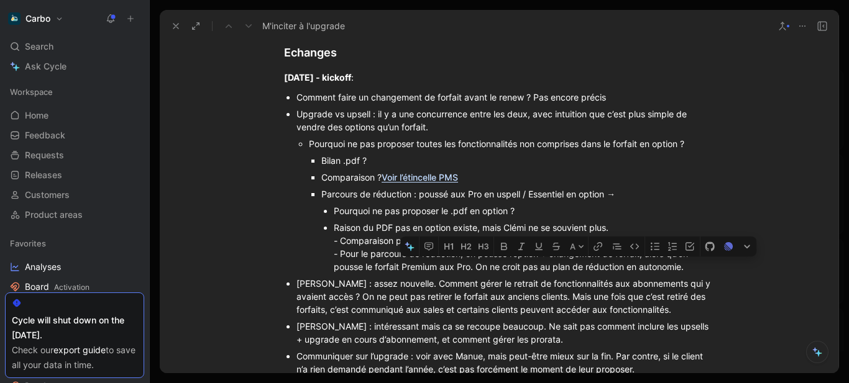
drag, startPoint x: 689, startPoint y: 263, endPoint x: 476, endPoint y: 264, distance: 213.1
click at [476, 264] on div "Raison du PDF pas en option existe, mais Clémi ne se souvient plus. - Comparais…" at bounding box center [524, 247] width 380 height 52
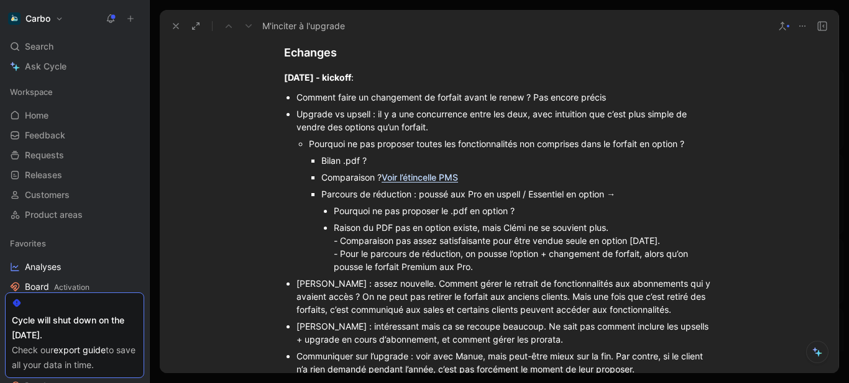
click at [637, 186] on p "Parcours de réduction : poussé aux Pro en uspell / Essentiel en option →" at bounding box center [517, 194] width 393 height 17
click at [518, 196] on div "Parcours de réduction : poussé aux Pro en uspell / Essentiel en option →" at bounding box center [517, 194] width 393 height 13
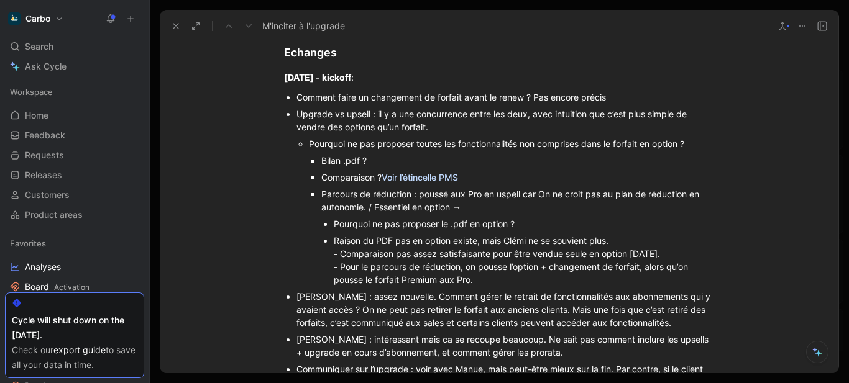
click at [540, 196] on div "Parcours de réduction : poussé aux Pro en uspell car On ne croit pas au plan de…" at bounding box center [517, 201] width 393 height 26
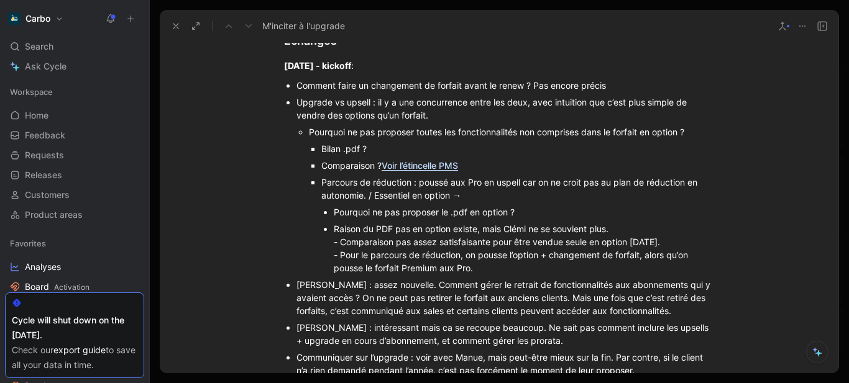
click at [364, 196] on div "Parcours de réduction : poussé aux Pro en uspell car on ne croit pas au plan de…" at bounding box center [517, 189] width 393 height 26
click at [473, 194] on div "Parcours de réduction : poussé aux Pro en uspell car on ne croit pas au plan de…" at bounding box center [517, 189] width 393 height 26
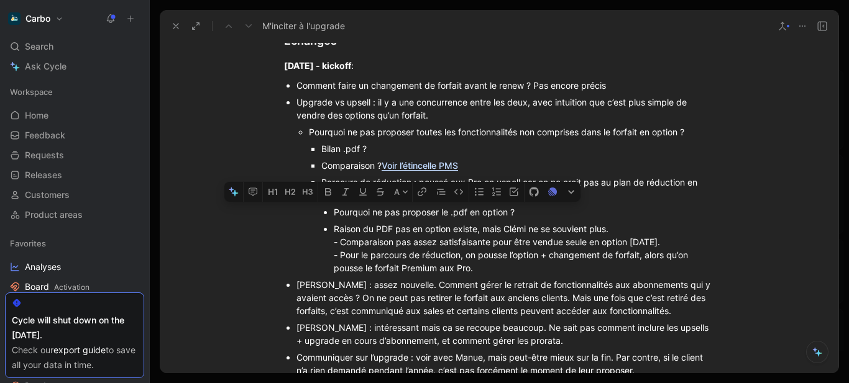
drag, startPoint x: 485, startPoint y: 270, endPoint x: 329, endPoint y: 211, distance: 166.9
click at [329, 211] on ul "Pourquoi ne pas proposer le .pdf en option ? Raison du PDF pas en option existe…" at bounding box center [517, 240] width 393 height 73
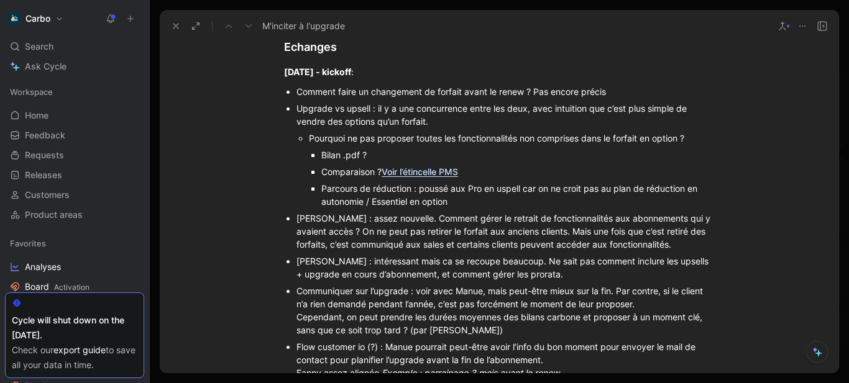
scroll to position [1306, 0]
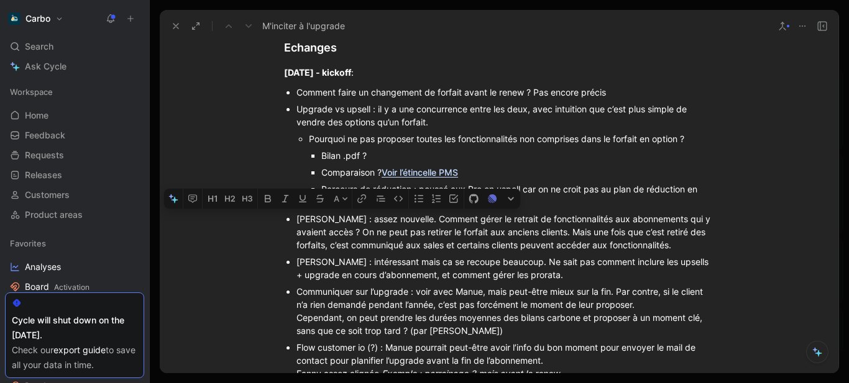
drag, startPoint x: 391, startPoint y: 221, endPoint x: 295, endPoint y: 218, distance: 95.7
click at [296, 218] on div "Emma : assez nouvelle. Comment gérer le retrait de fonctionnalités aux abonneme…" at bounding box center [504, 231] width 417 height 39
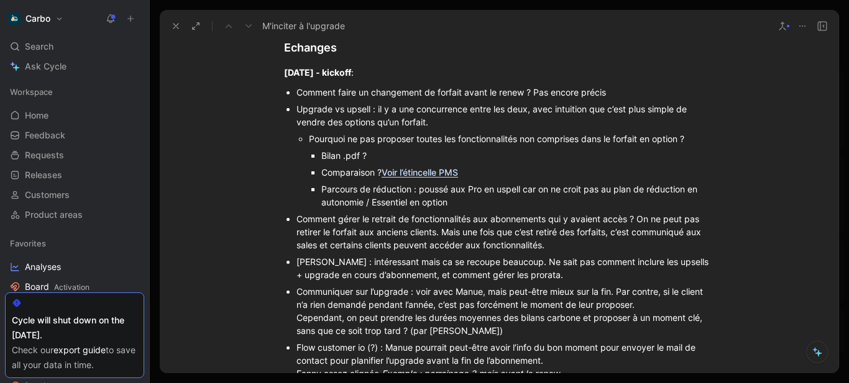
click at [636, 223] on div "Comment gérer le retrait de fonctionnalités aux abonnements qui y avaient accès…" at bounding box center [504, 231] width 417 height 39
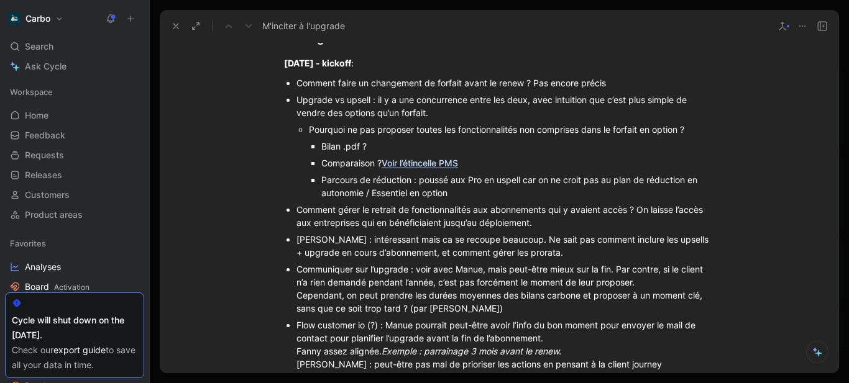
scroll to position [1316, 0]
click at [532, 81] on div "Comment faire un changement de forfait avant le renew ? Pas encore précis" at bounding box center [504, 82] width 417 height 13
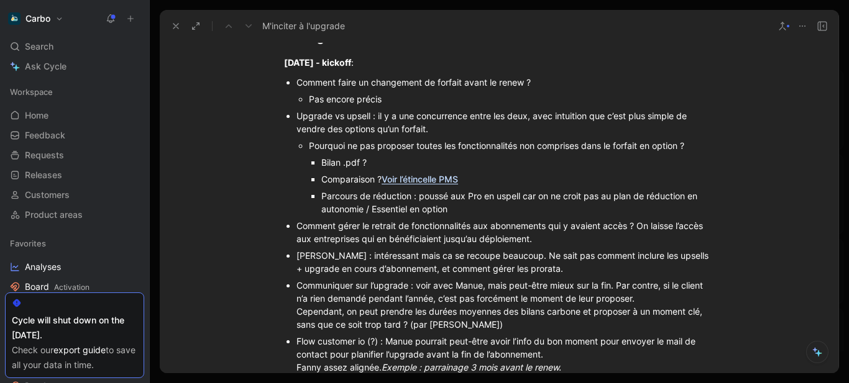
click at [499, 255] on div "Fanny : intéressant mais ca se recoupe beaucoup. Ne sait pas comment inclure le…" at bounding box center [504, 262] width 417 height 26
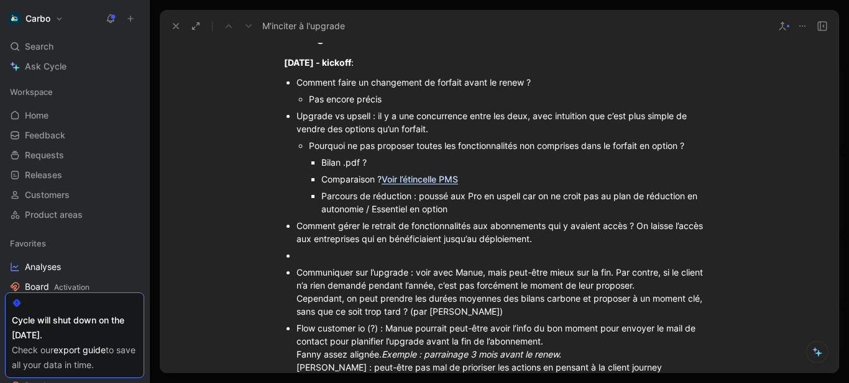
click at [416, 99] on div "Pas encore précis" at bounding box center [511, 99] width 405 height 13
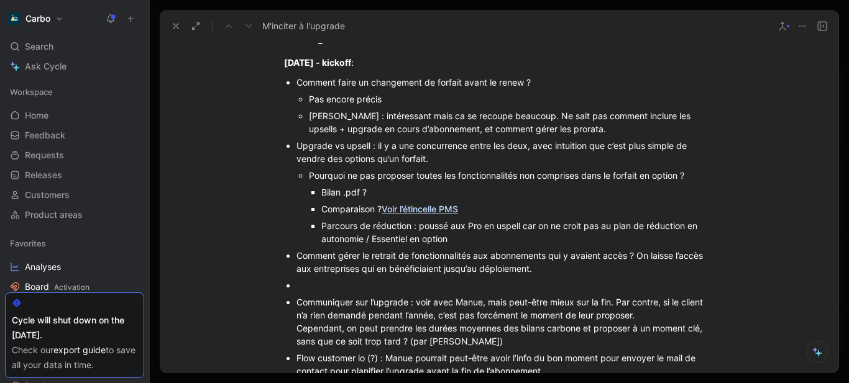
click at [324, 286] on div at bounding box center [504, 285] width 417 height 13
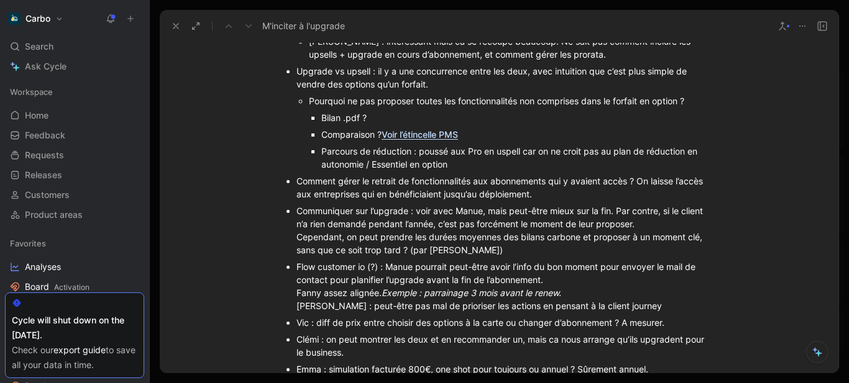
scroll to position [1392, 0]
click at [296, 214] on div "Communiquer sur l’upgrade : voir avec Manue, mais peut-être mieux sur la fin. P…" at bounding box center [504, 230] width 417 height 52
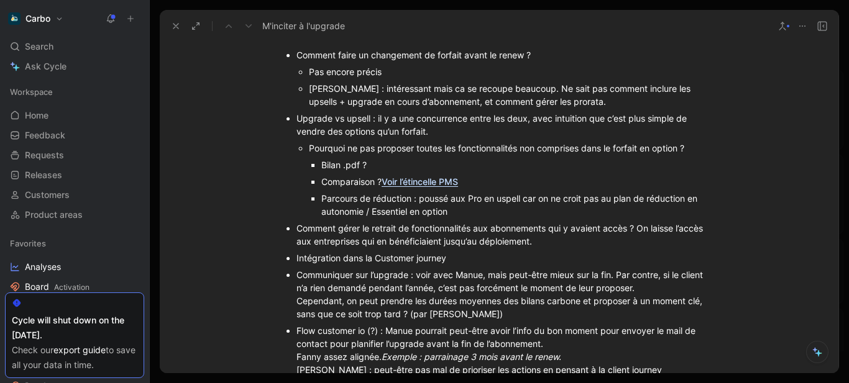
scroll to position [1342, 0]
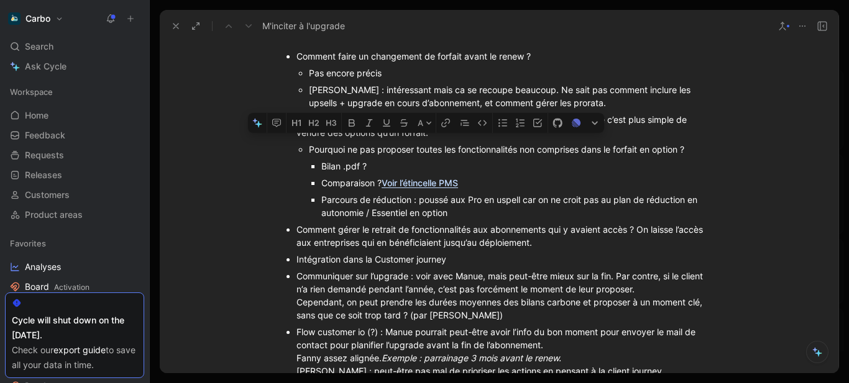
drag, startPoint x: 558, startPoint y: 107, endPoint x: 294, endPoint y: 58, distance: 268.5
click at [296, 58] on li "Comment faire un changement de forfait avant le renew ? Pas encore précis Fanny…" at bounding box center [504, 79] width 417 height 63
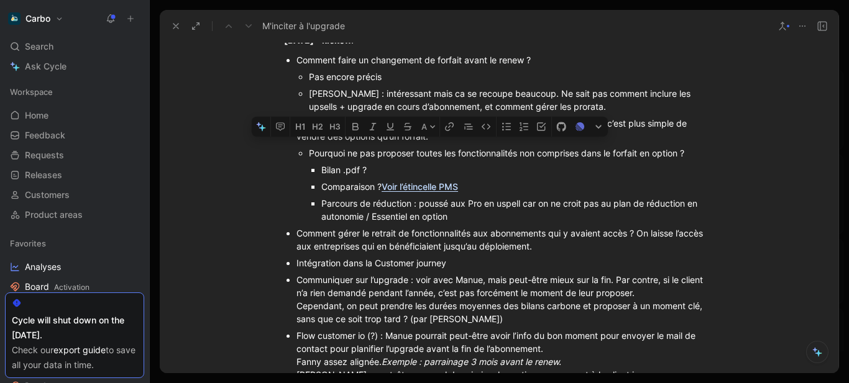
drag, startPoint x: 575, startPoint y: 104, endPoint x: 294, endPoint y: 61, distance: 283.4
click at [296, 61] on li "Comment faire un changement de forfait avant le renew ? Pas encore précis Fanny…" at bounding box center [504, 83] width 417 height 63
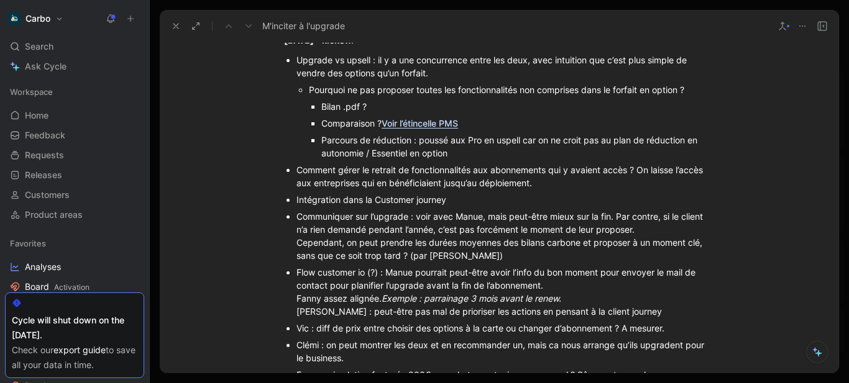
click at [470, 201] on div "Intégration dans la Customer journey" at bounding box center [504, 199] width 417 height 13
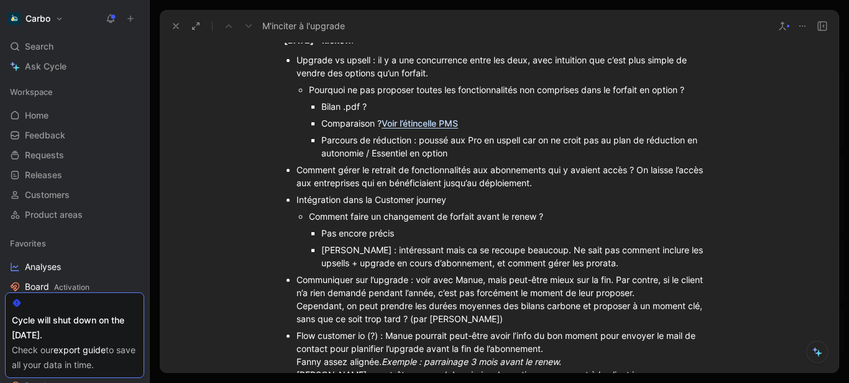
click at [293, 283] on ul "Upgrade vs upsell : il y a une concurrence entre les deux, avec intuition que c…" at bounding box center [498, 256] width 477 height 408
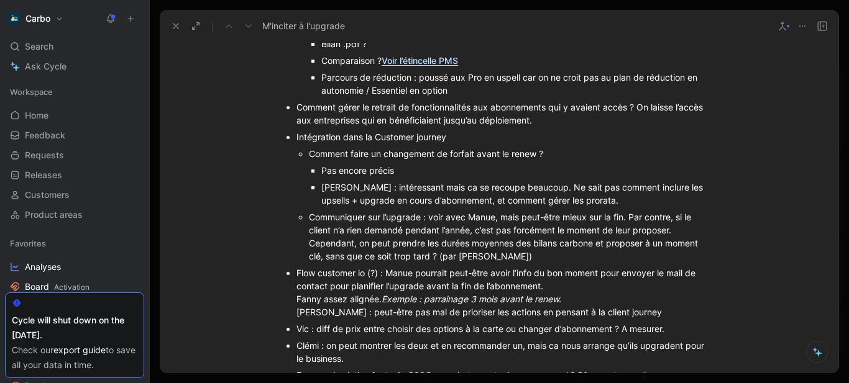
scroll to position [1402, 0]
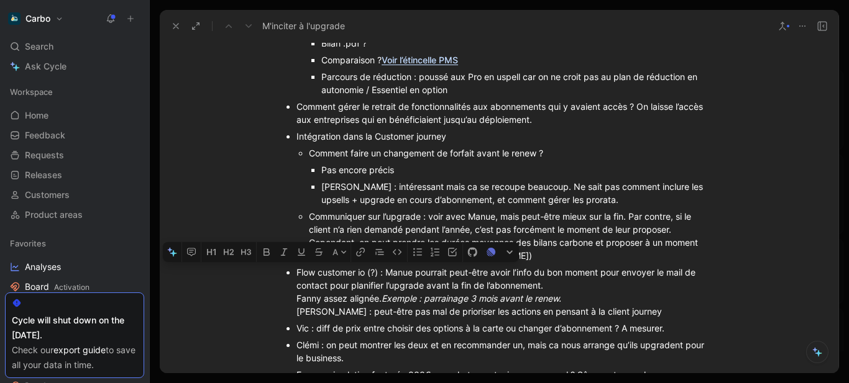
drag, startPoint x: 293, startPoint y: 270, endPoint x: 380, endPoint y: 272, distance: 87.6
click at [380, 272] on ul "Upgrade vs upsell : il y a une concurrence entre les deux, avec intuition que c…" at bounding box center [498, 192] width 477 height 408
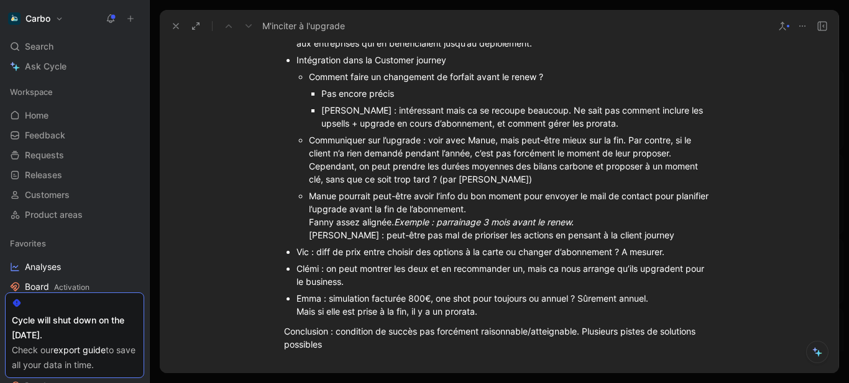
scroll to position [1479, 0]
click at [354, 279] on div "Clémi : on peut montrer les deux et en recommander un, mais ca nous arrange qu’…" at bounding box center [504, 275] width 417 height 26
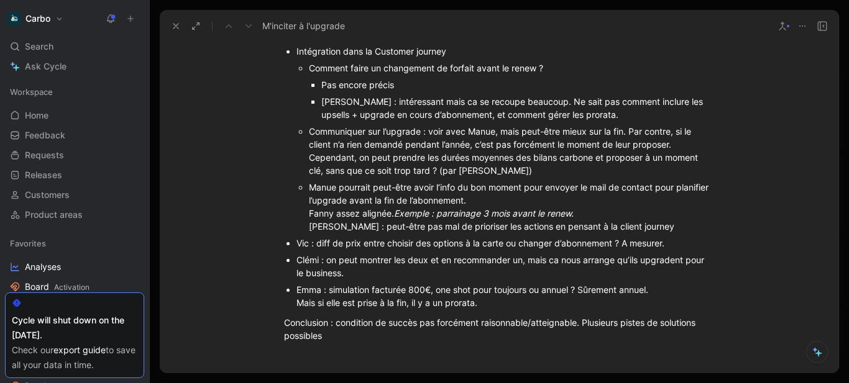
scroll to position [1488, 0]
click at [306, 267] on div "Clémi : on peut montrer les deux et en recommander un, mais ca nous arrange qu’…" at bounding box center [504, 266] width 417 height 26
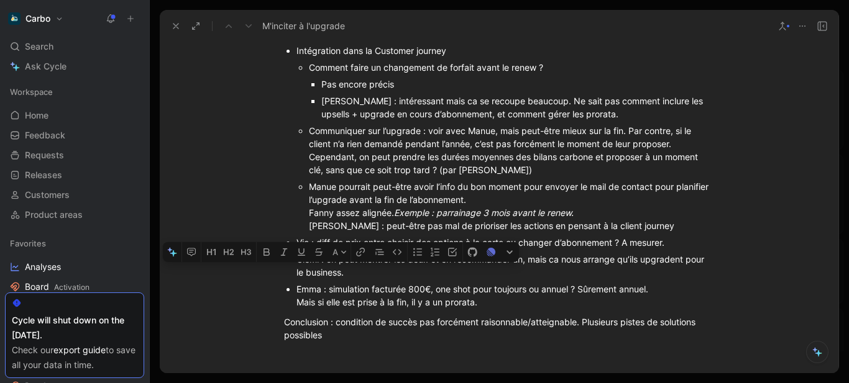
click at [375, 271] on div "Clémi : on peut montrer les deux et en recommander un, mais ca nous arrange qu’…" at bounding box center [504, 266] width 417 height 26
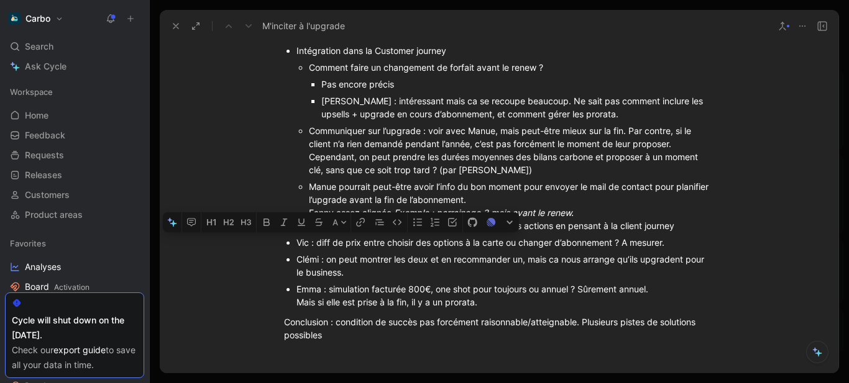
drag, startPoint x: 369, startPoint y: 271, endPoint x: 292, endPoint y: 243, distance: 81.9
click at [292, 243] on ul "Upgrade vs upsell : il y a une concurrence entre les deux, avec intuition que c…" at bounding box center [498, 106] width 477 height 408
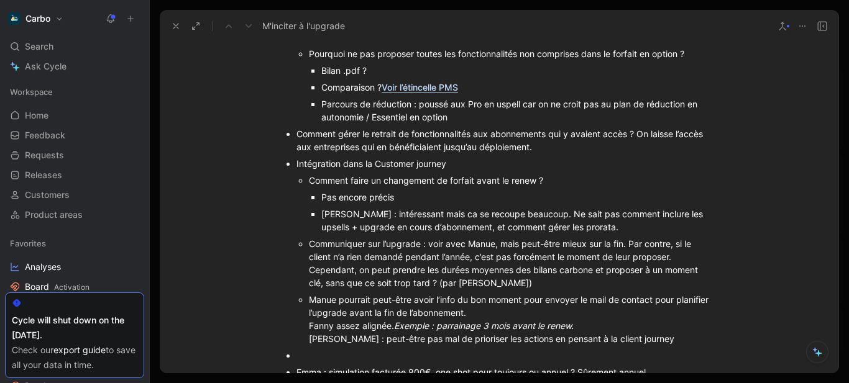
scroll to position [1349, 0]
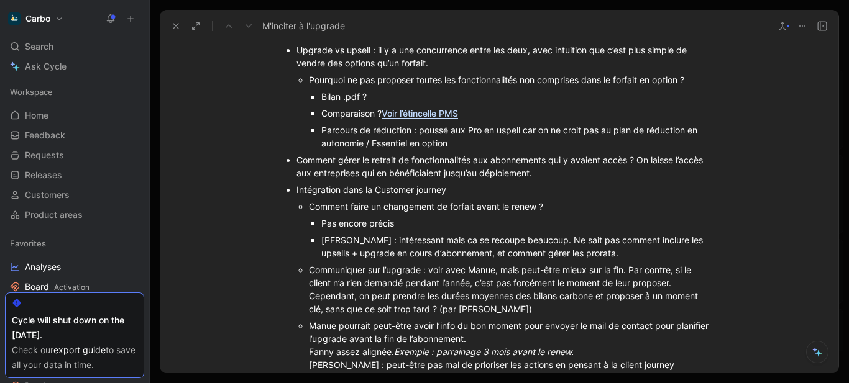
click at [493, 144] on div "Parcours de réduction : poussé aux Pro en uspell car on ne croit pas au plan de…" at bounding box center [517, 137] width 393 height 26
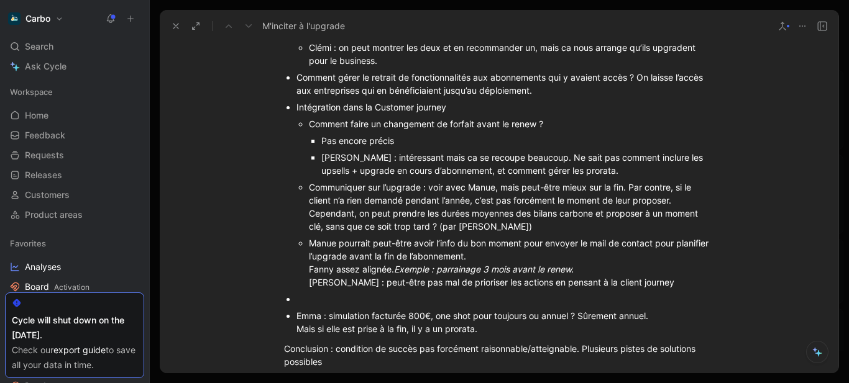
scroll to position [1479, 0]
click at [340, 302] on div at bounding box center [504, 298] width 417 height 13
click at [370, 316] on div "Emma : simulation facturée 800€, one shot pour toujours ou annuel ? Sûrement an…" at bounding box center [504, 322] width 417 height 26
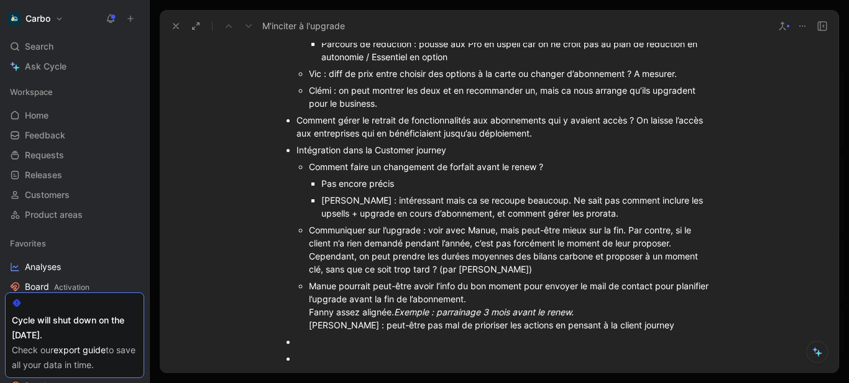
scroll to position [1433, 0]
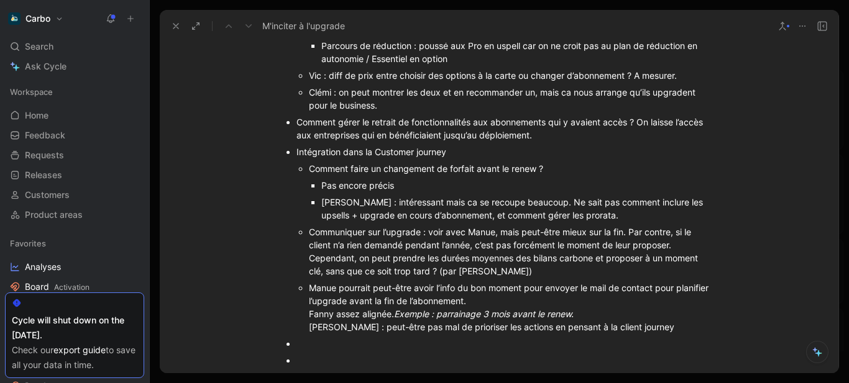
click at [396, 107] on div "Clémi : on peut montrer les deux et en recommander un, mais ca nous arrange qu’…" at bounding box center [511, 99] width 405 height 26
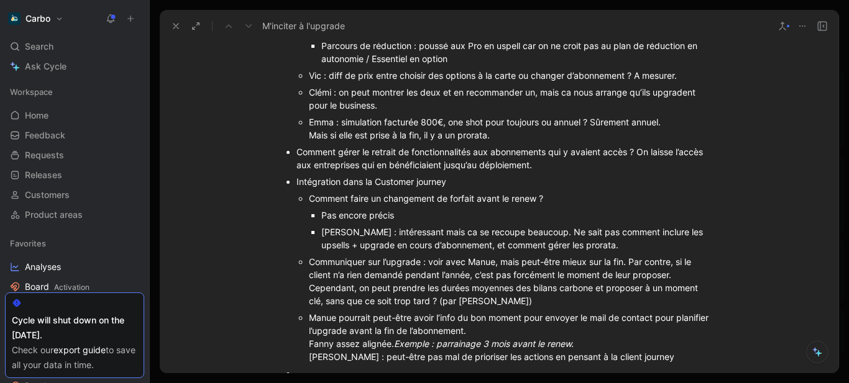
click at [590, 123] on div "Emma : simulation facturée 800€, one shot pour toujours ou annuel ? Sûrement an…" at bounding box center [511, 129] width 405 height 26
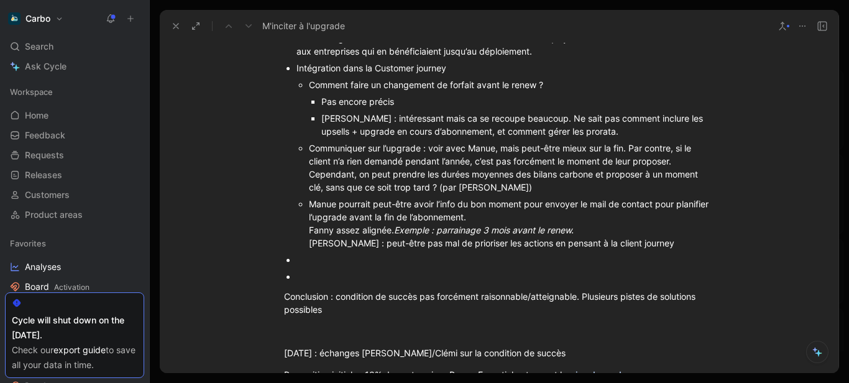
scroll to position [1547, 0]
click at [346, 263] on ul "Upgrade vs upsell : il y a une concurrence entre les deux, avec intuition que c…" at bounding box center [498, 64] width 477 height 442
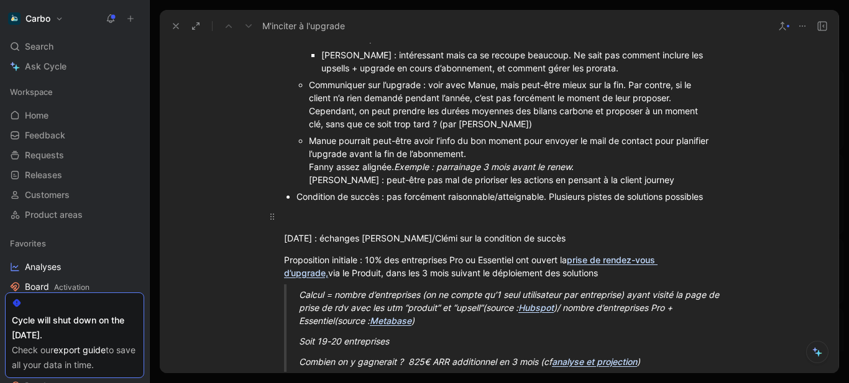
scroll to position [1621, 0]
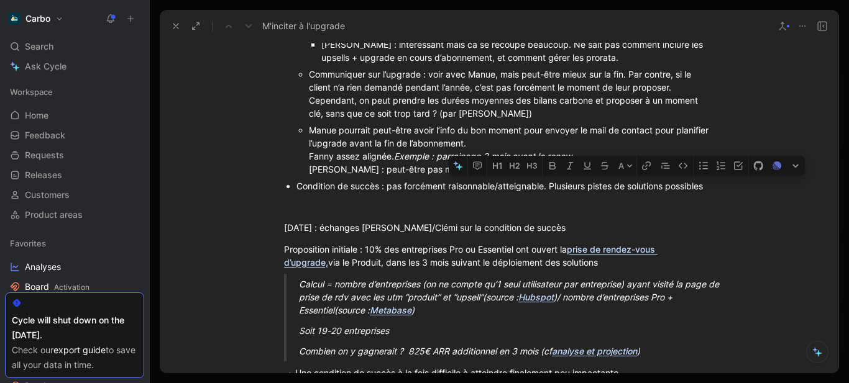
drag, startPoint x: 716, startPoint y: 190, endPoint x: 708, endPoint y: 183, distance: 11.0
click at [708, 183] on div "Condition de succès : pas forcément raisonnable/atteignable. Plusieurs pistes d…" at bounding box center [504, 186] width 417 height 13
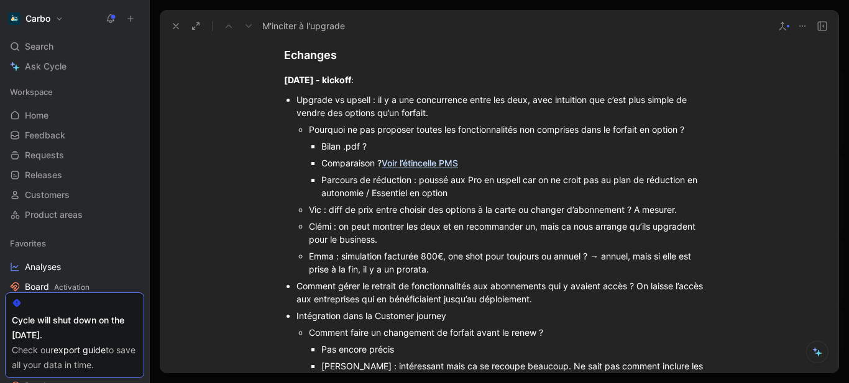
scroll to position [1298, 0]
drag, startPoint x: 305, startPoint y: 100, endPoint x: 293, endPoint y: 100, distance: 12.4
click at [293, 100] on ul "Upgrade vs upsell : il y a une concurrence entre les deux, avec intuition que c…" at bounding box center [498, 304] width 477 height 425
drag, startPoint x: 372, startPoint y: 104, endPoint x: 293, endPoint y: 103, distance: 79.5
click at [293, 103] on ul "Upgrade vs upsell : il y a une concurrence entre les deux, avec intuition que c…" at bounding box center [498, 304] width 477 height 425
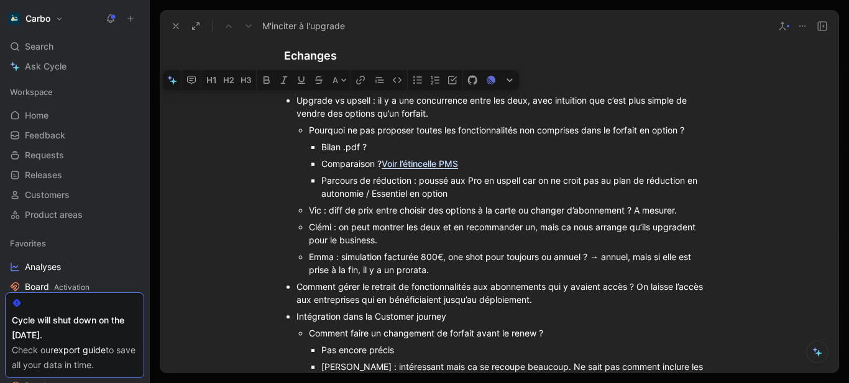
drag, startPoint x: 293, startPoint y: 103, endPoint x: 369, endPoint y: 102, distance: 76.4
click at [369, 102] on ul "Upgrade vs upsell : il y a une concurrence entre les deux, avec intuition que c…" at bounding box center [498, 304] width 477 height 425
click at [268, 79] on icon "button" at bounding box center [266, 79] width 6 height 7
click at [324, 211] on div "Vic : diff de prix entre choisir des options à la carte ou changer d’abonnement…" at bounding box center [511, 210] width 405 height 13
click at [345, 255] on div "Emma : simulation facturée 800€, one shot pour toujours ou annuel ? → annuel, m…" at bounding box center [511, 263] width 405 height 26
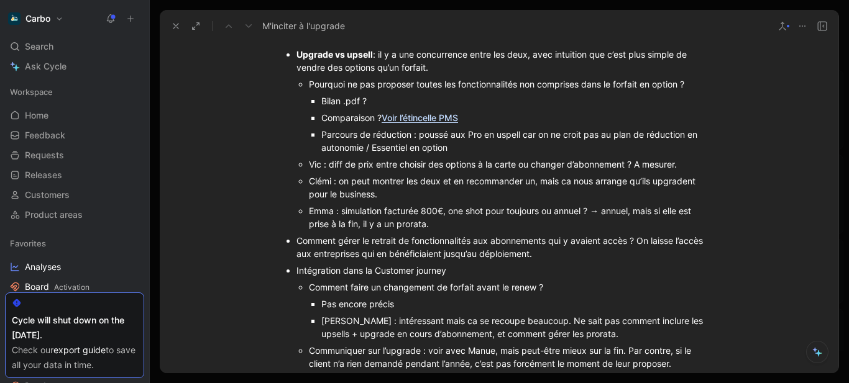
scroll to position [1351, 0]
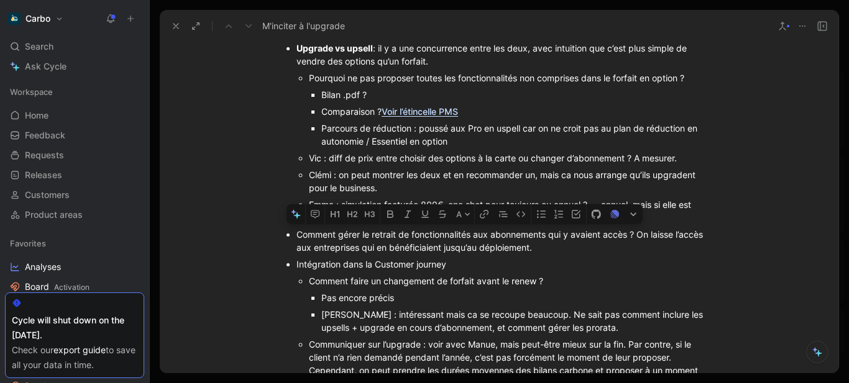
drag, startPoint x: 636, startPoint y: 236, endPoint x: 288, endPoint y: 235, distance: 347.9
click at [288, 235] on ul "Upgrade vs upsell : il y a une concurrence entre les deux, avec intuition que c…" at bounding box center [498, 252] width 477 height 425
click at [388, 215] on icon "button" at bounding box center [390, 214] width 6 height 7
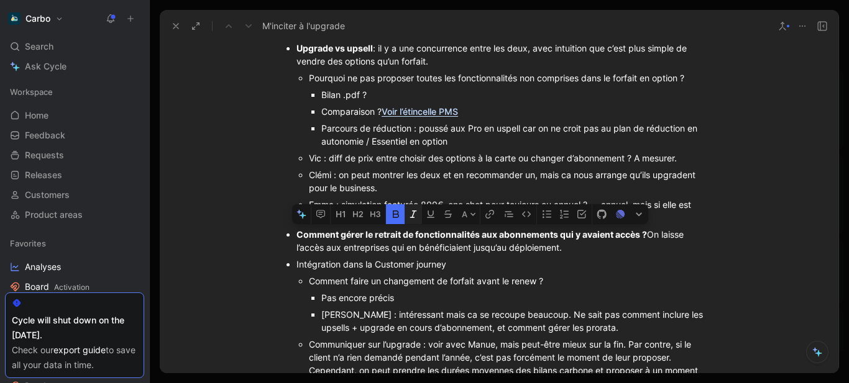
click at [406, 215] on button "button" at bounding box center [412, 214] width 17 height 20
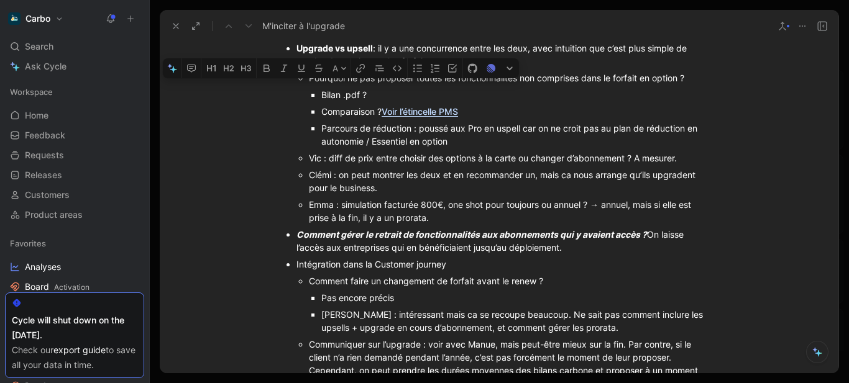
scroll to position [1318, 0]
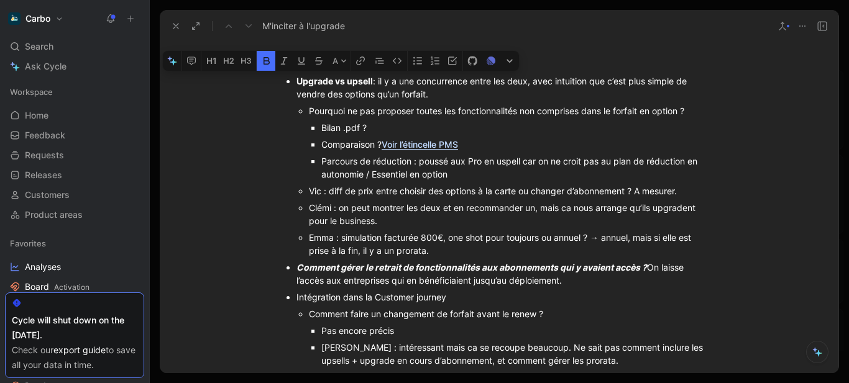
drag, startPoint x: 372, startPoint y: 50, endPoint x: 294, endPoint y: 85, distance: 85.1
click at [296, 85] on div "Upgrade vs upsell : il y a une concurrence entre les deux, avec intuition que c…" at bounding box center [504, 88] width 417 height 26
click at [281, 60] on icon "button" at bounding box center [284, 61] width 10 height 10
click at [345, 142] on div "Comparaison ? Voir l’étincelle PMS" at bounding box center [517, 144] width 393 height 13
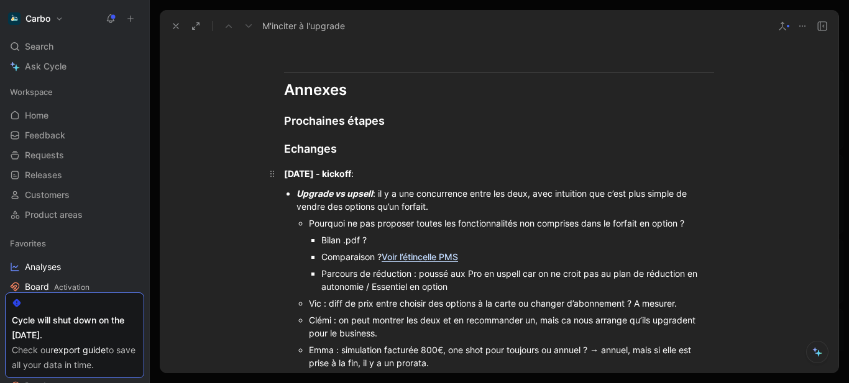
scroll to position [1205, 0]
click at [296, 178] on strong "2/09/2025 - kickoff" at bounding box center [317, 174] width 67 height 11
click at [300, 115] on div "Prochaines étapes" at bounding box center [499, 121] width 430 height 17
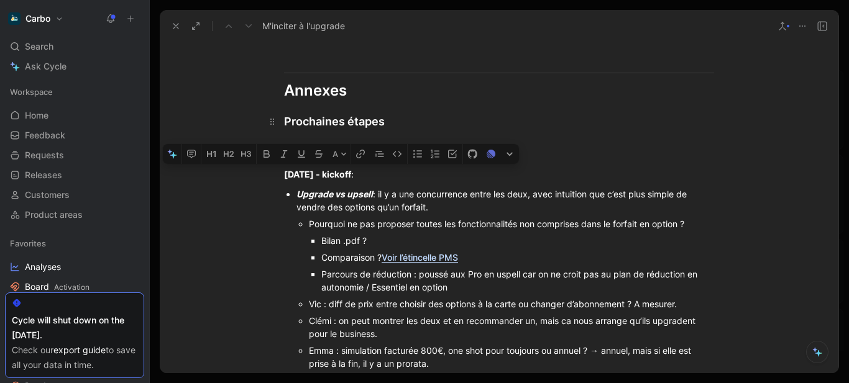
click at [300, 115] on div "Prochaines étapes" at bounding box center [499, 121] width 430 height 17
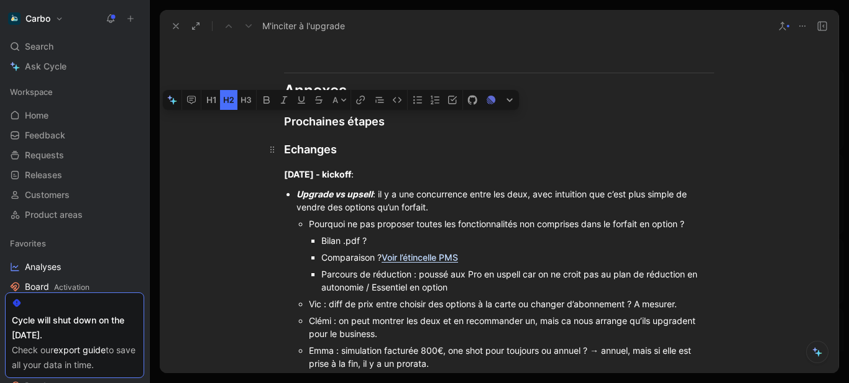
click at [309, 151] on div "Echanges" at bounding box center [499, 149] width 430 height 17
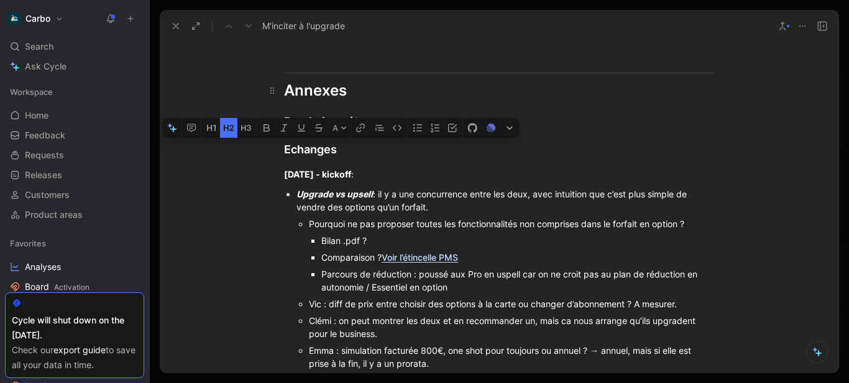
click at [309, 81] on div "Annexes" at bounding box center [499, 91] width 430 height 22
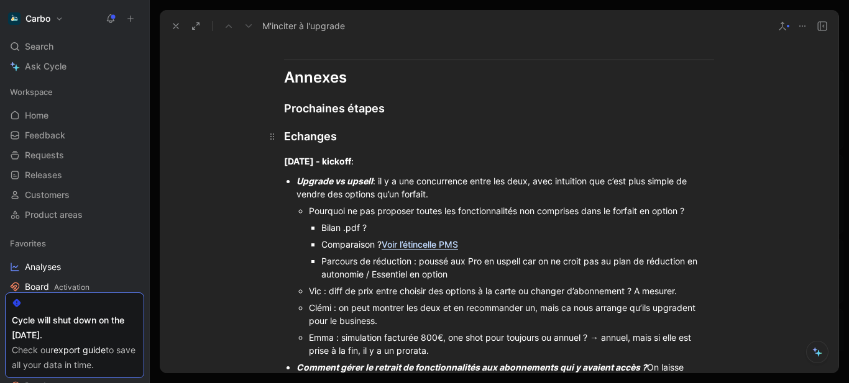
scroll to position [1218, 0]
click at [329, 104] on div "Prochaines étapes" at bounding box center [499, 107] width 430 height 17
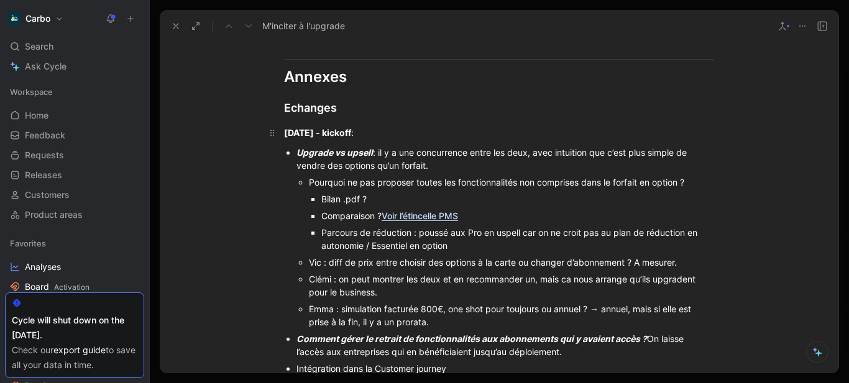
click at [288, 129] on strong "2/09/2025 - kickoff" at bounding box center [317, 132] width 67 height 11
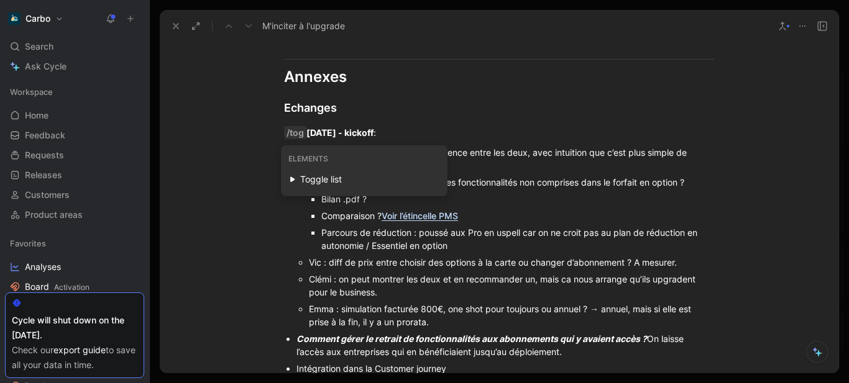
click at [332, 182] on div "Toggle list" at bounding box center [369, 179] width 139 height 15
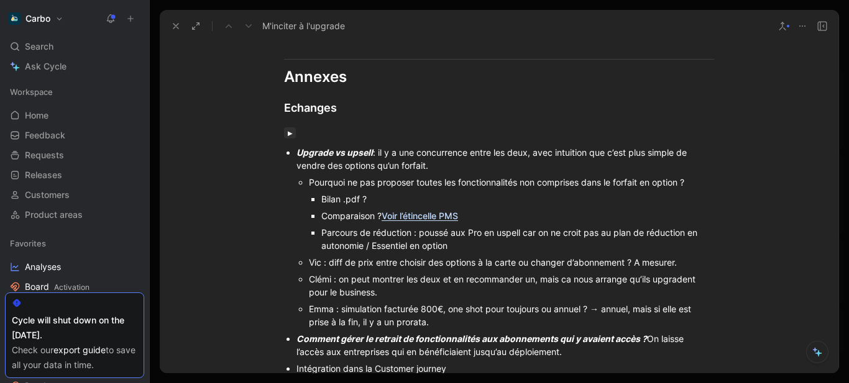
click at [286, 135] on button "button" at bounding box center [290, 132] width 12 height 11
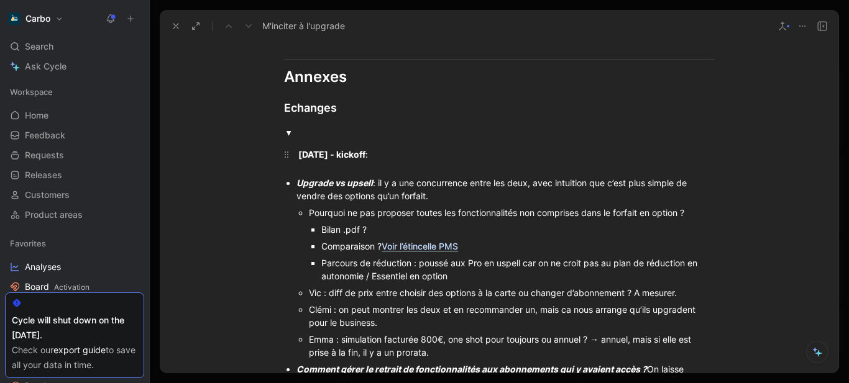
click at [336, 158] on strong "2/09/2025 - kickoff" at bounding box center [331, 154] width 67 height 11
click at [324, 136] on summary at bounding box center [506, 132] width 416 height 13
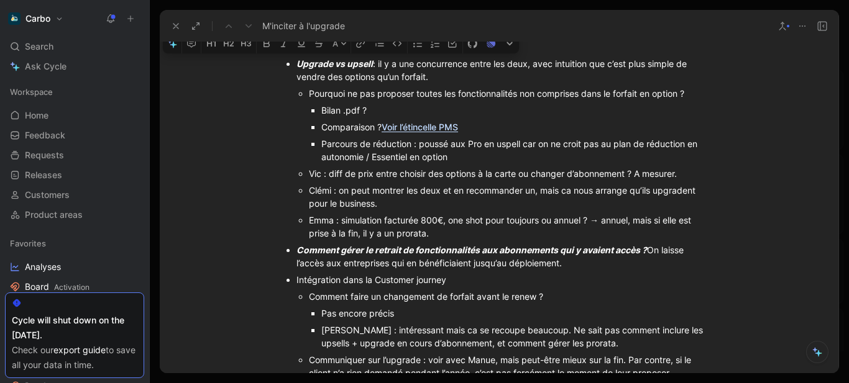
scroll to position [1479, 0]
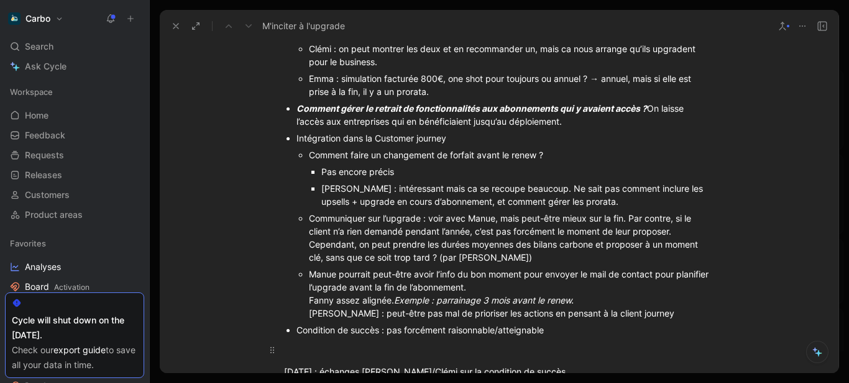
drag, startPoint x: 433, startPoint y: 263, endPoint x: 616, endPoint y: 350, distance: 202.6
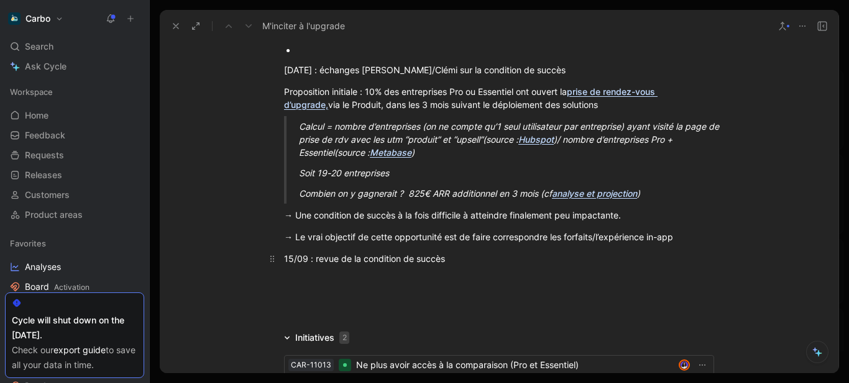
scroll to position [1225, 0]
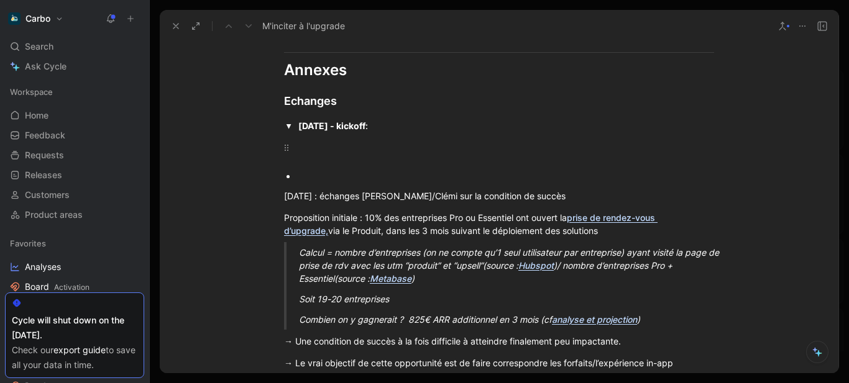
click at [349, 142] on div at bounding box center [494, 147] width 392 height 13
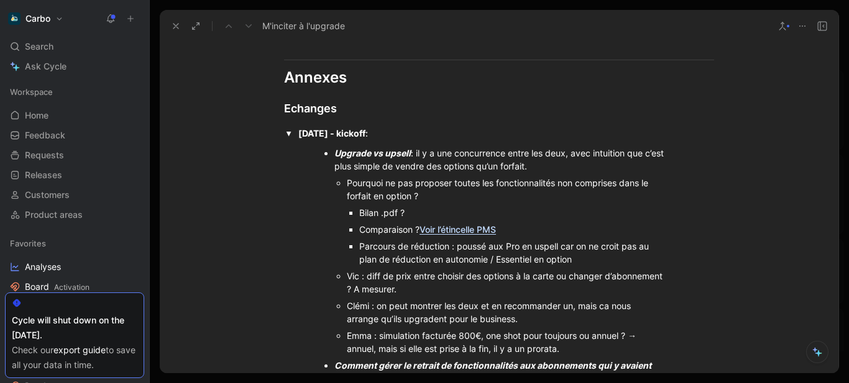
scroll to position [1198, 0]
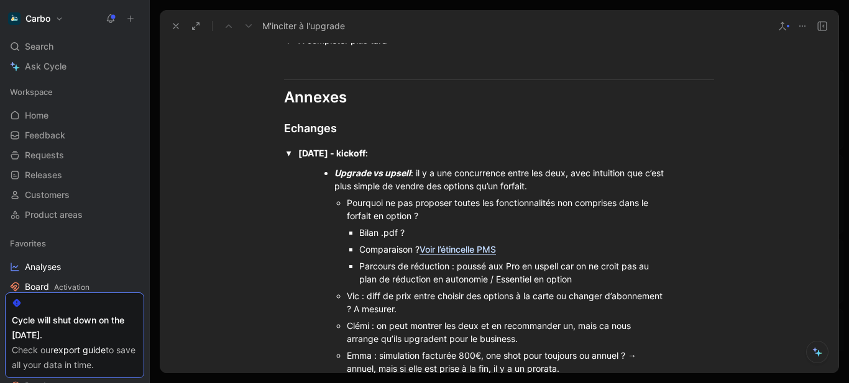
click at [393, 156] on summary "2/09/2025 - kickoff :" at bounding box center [506, 153] width 416 height 13
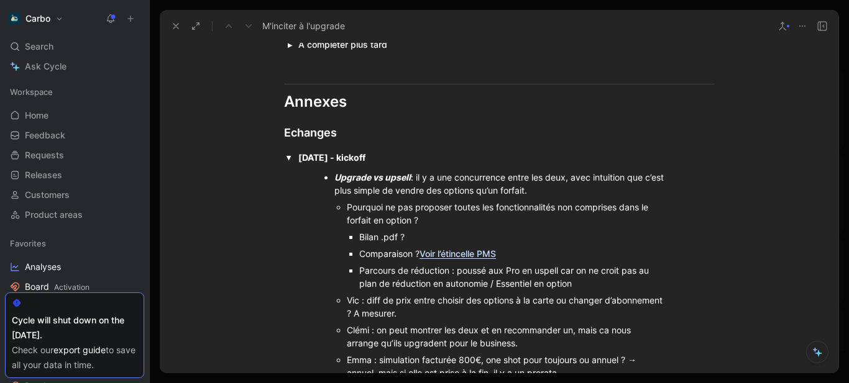
scroll to position [1157, 0]
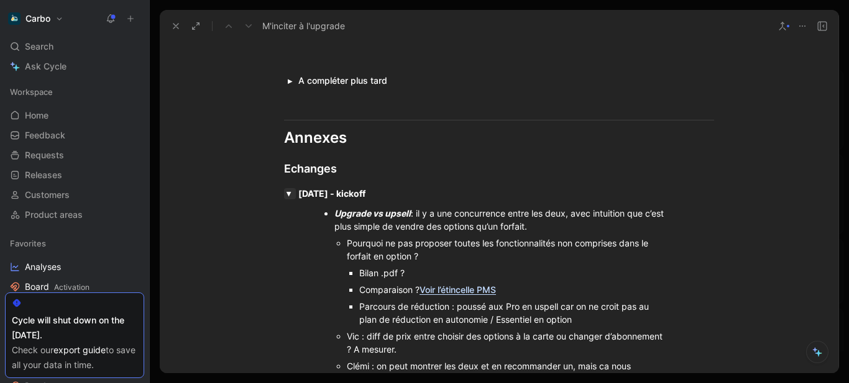
click at [288, 196] on button "button" at bounding box center [290, 193] width 12 height 11
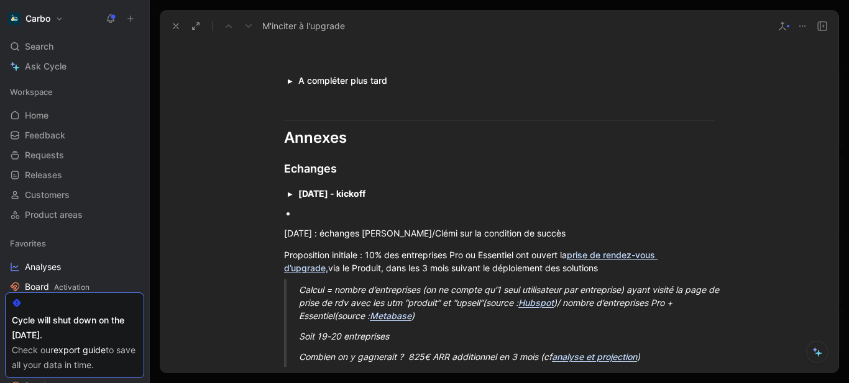
click at [297, 216] on div at bounding box center [504, 213] width 417 height 13
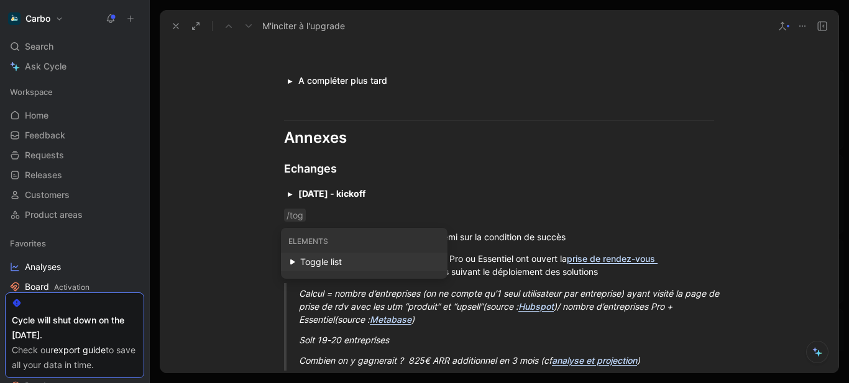
click at [331, 260] on div "Toggle list" at bounding box center [369, 262] width 139 height 15
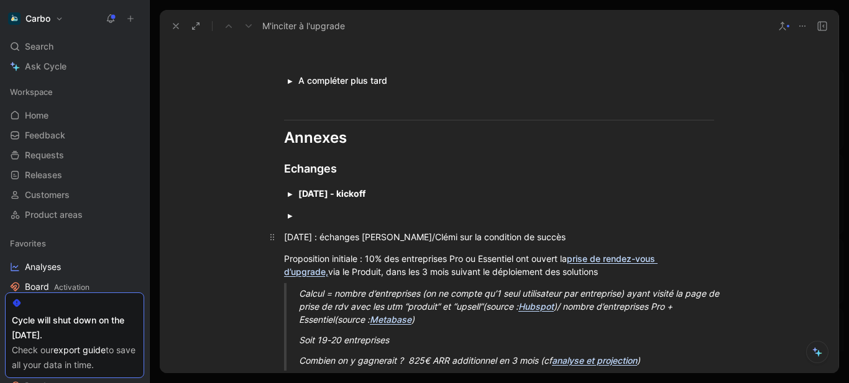
click at [289, 239] on div "8/09/2025 : échanges Anthony/Clémi sur la condition de succès" at bounding box center [499, 236] width 430 height 13
click at [323, 209] on summary at bounding box center [506, 215] width 416 height 13
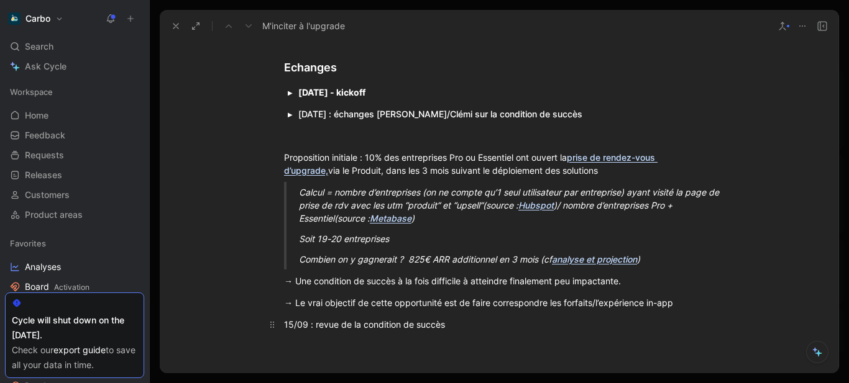
scroll to position [1259, 0]
drag, startPoint x: 449, startPoint y: 326, endPoint x: 285, endPoint y: 154, distance: 237.7
click at [485, 326] on div "15/09 : revue de la condition de succès" at bounding box center [499, 323] width 430 height 13
drag, startPoint x: 702, startPoint y: 301, endPoint x: 271, endPoint y: 156, distance: 454.2
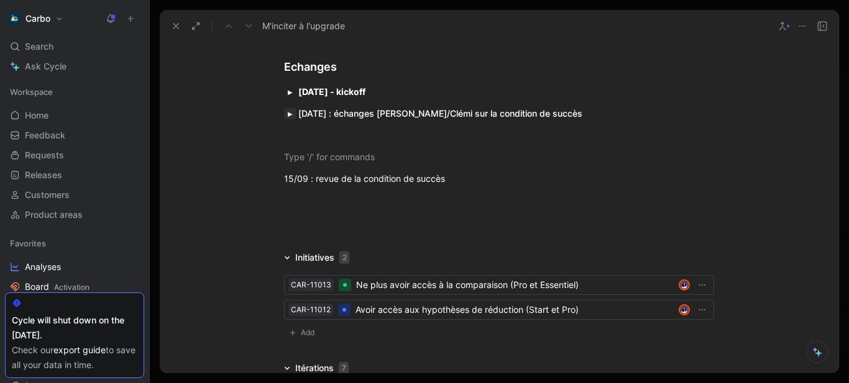
click at [286, 114] on button "button" at bounding box center [290, 113] width 12 height 11
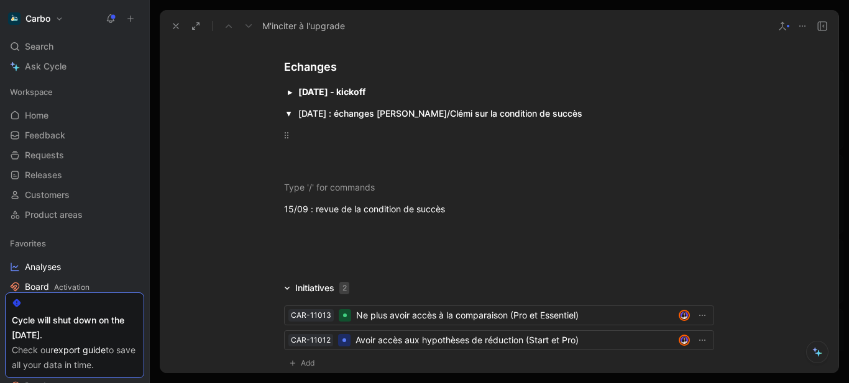
click at [343, 130] on div at bounding box center [494, 135] width 392 height 13
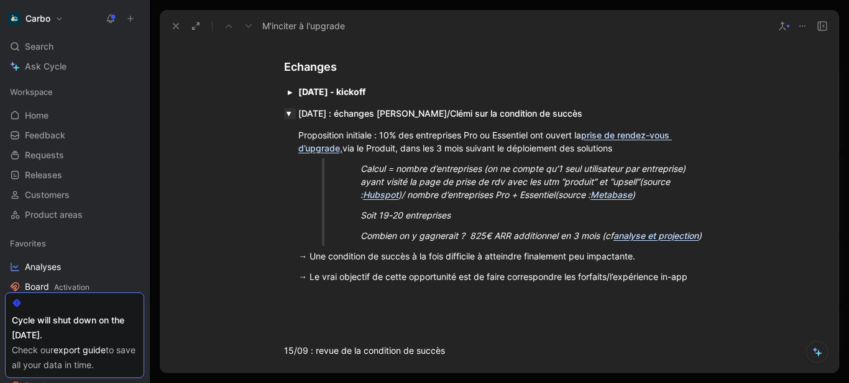
click at [286, 112] on button "button" at bounding box center [290, 113] width 12 height 11
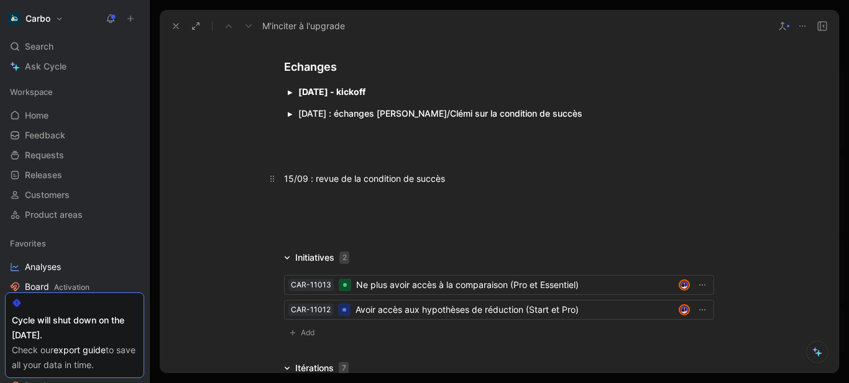
click at [293, 168] on p "15/09 : revue de la condition de succès" at bounding box center [498, 178] width 477 height 21
click at [291, 160] on div at bounding box center [499, 156] width 430 height 13
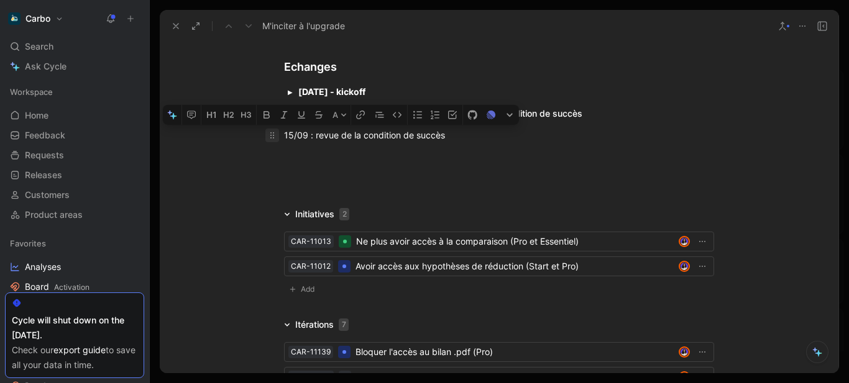
drag, startPoint x: 306, startPoint y: 140, endPoint x: 273, endPoint y: 135, distance: 33.8
click at [273, 135] on p "15/09 : revue de la condition de succès" at bounding box center [498, 135] width 477 height 21
click at [264, 119] on icon "button" at bounding box center [267, 115] width 10 height 10
click at [351, 158] on div at bounding box center [499, 156] width 430 height 13
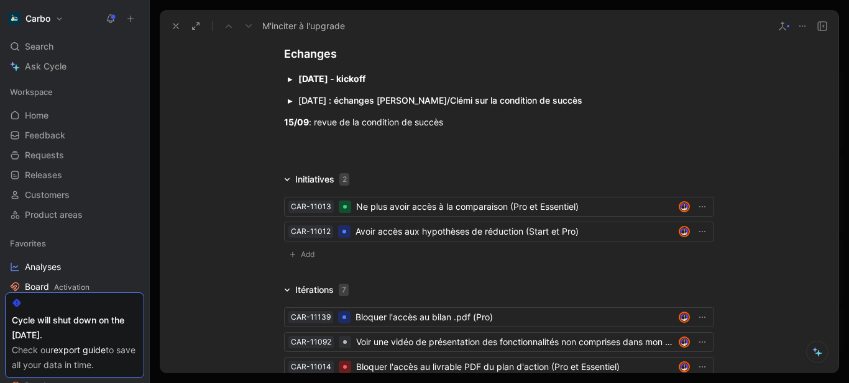
scroll to position [1436, 0]
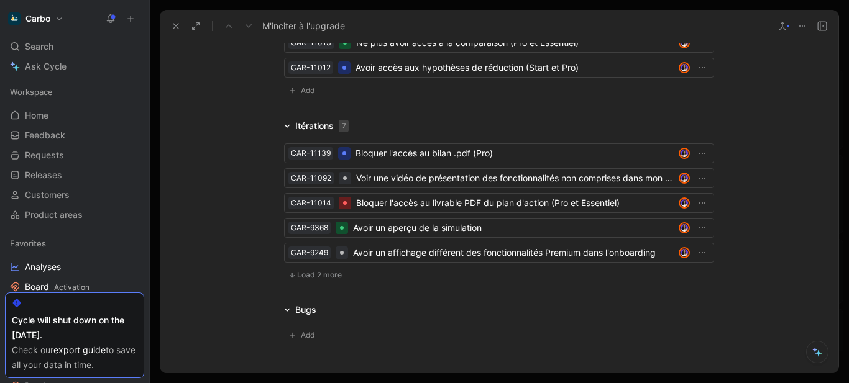
click at [309, 270] on span "Load 2 more" at bounding box center [319, 275] width 45 height 10
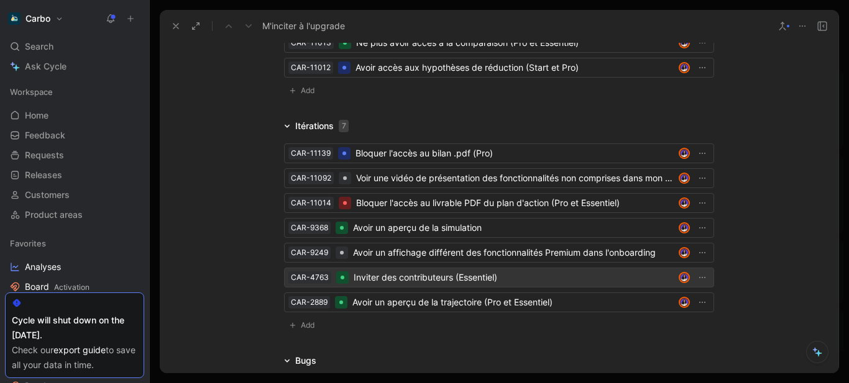
click at [444, 278] on div "Inviter des contributeurs (Essentiel)" at bounding box center [513, 277] width 320 height 15
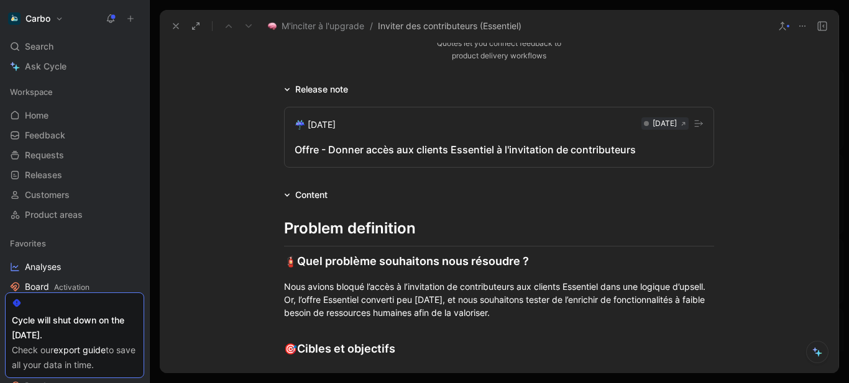
scroll to position [238, 0]
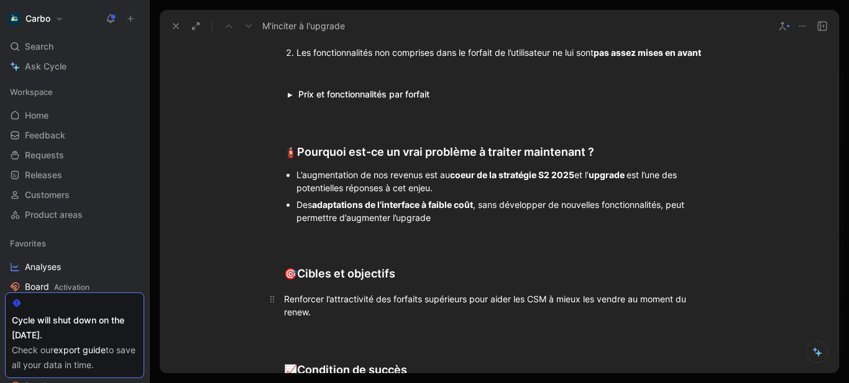
scroll to position [480, 0]
click at [337, 335] on div at bounding box center [499, 334] width 430 height 13
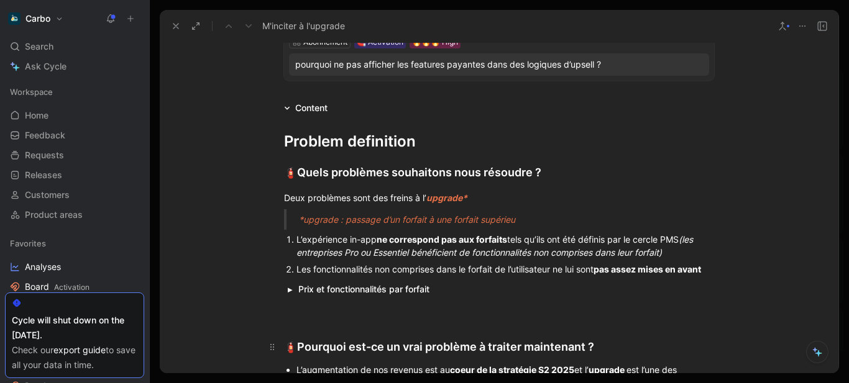
scroll to position [240, 0]
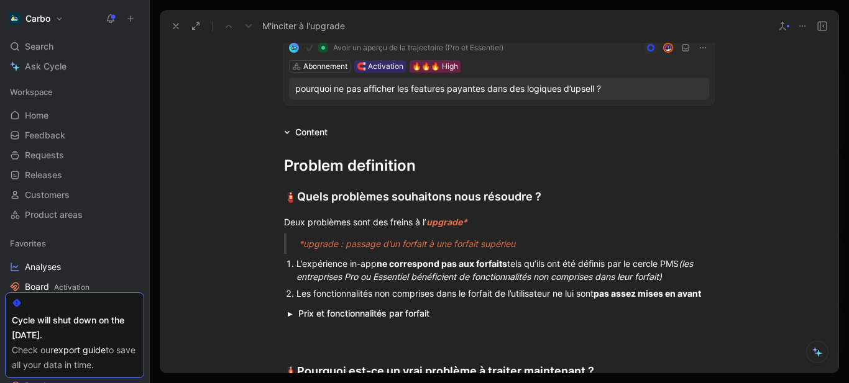
click at [433, 293] on div "Les fonctionnalités non comprises dans le forfait de l’utilisateur ne lui sont …" at bounding box center [504, 293] width 417 height 13
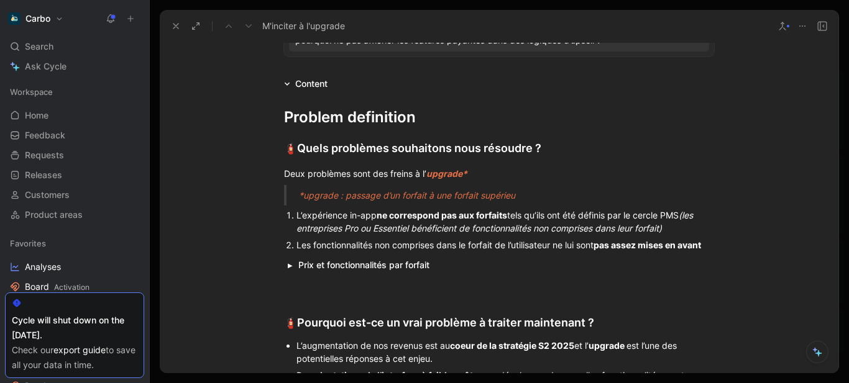
scroll to position [289, 0]
click at [288, 260] on button "button" at bounding box center [290, 264] width 12 height 11
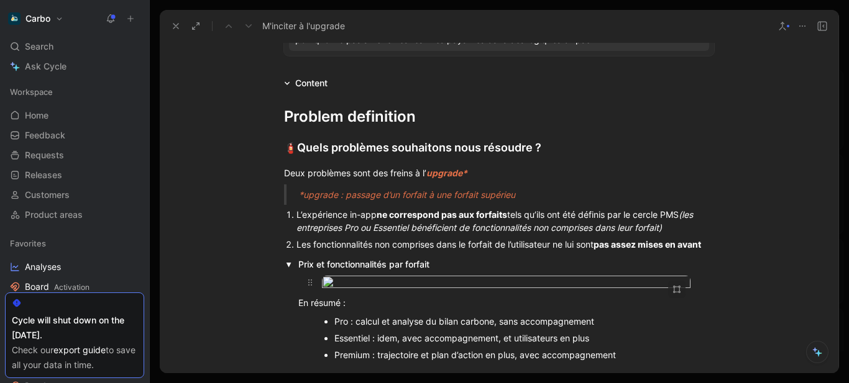
scroll to position [450, 0]
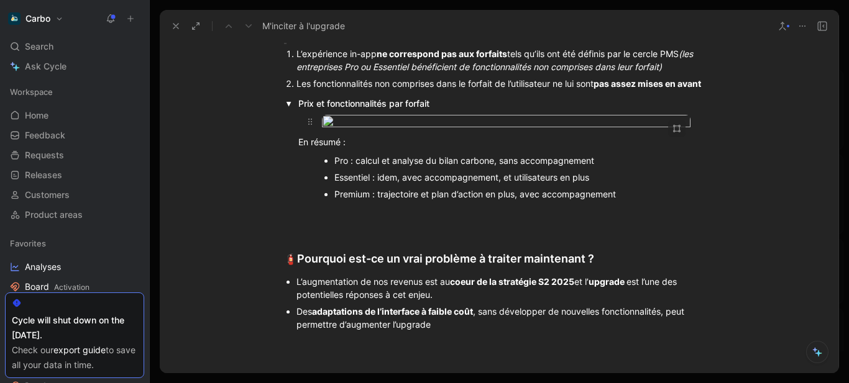
click at [487, 214] on body "Carbo Search Ctrl K Ask Cycle Workspace Home G then H Feedback G then F Request…" at bounding box center [424, 191] width 849 height 383
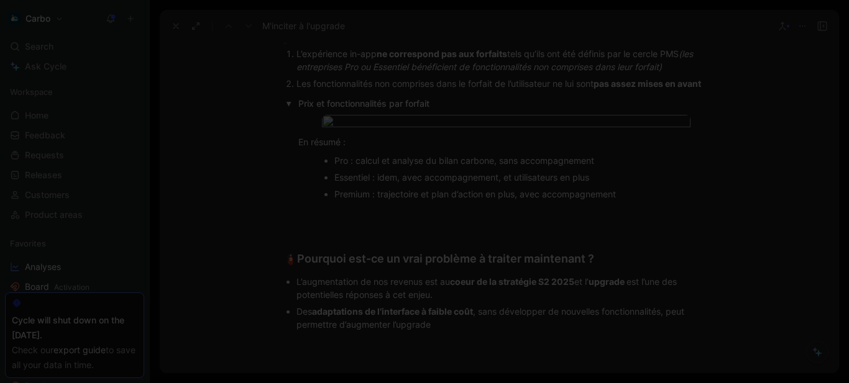
click at [414, 179] on img at bounding box center [424, 191] width 849 height 383
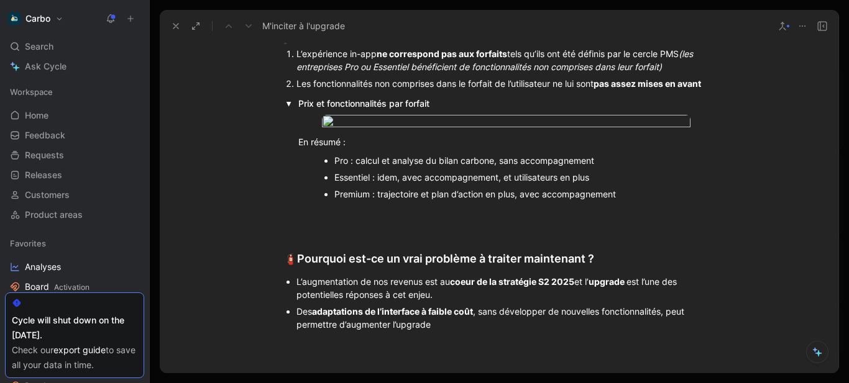
click at [672, 68] on div "L’expérience in-app ne correspond pas aux forfaits tels qu’ils ont été définis …" at bounding box center [504, 60] width 417 height 26
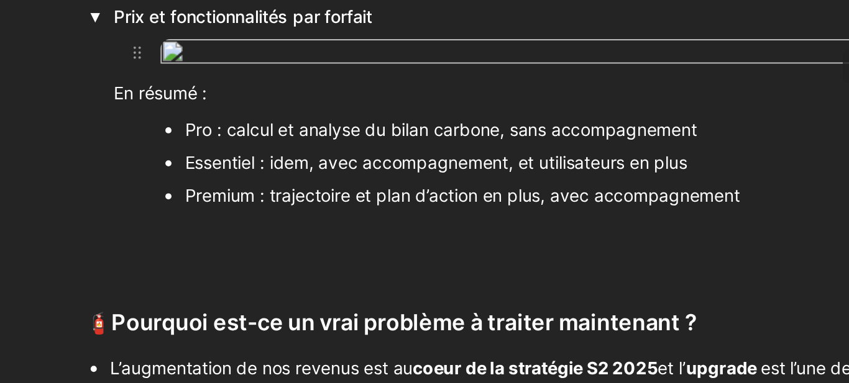
scroll to position [311, 0]
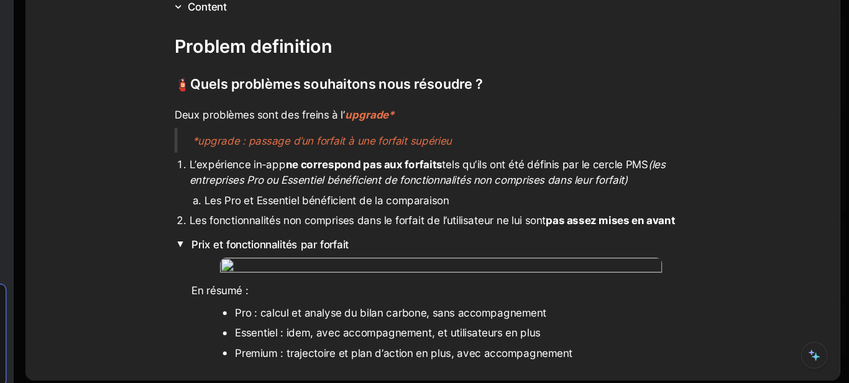
click at [339, 224] on div "Les Pro et Essentiel bénéficient de la comparaison" at bounding box center [499, 222] width 381 height 13
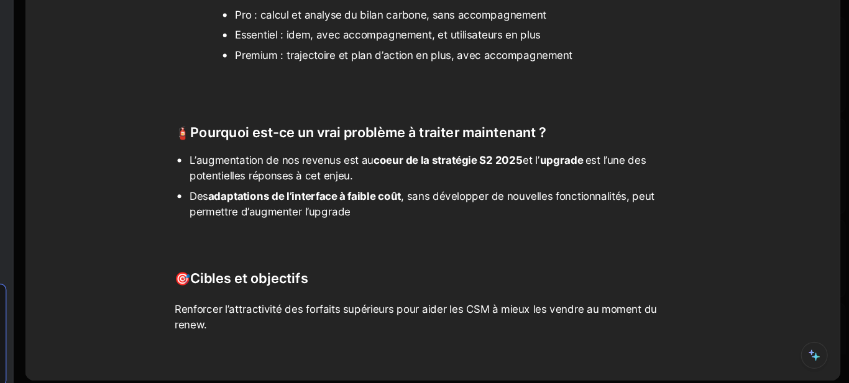
click at [473, 95] on body "Carbo Search Ctrl K Ask Cycle Workspace Home G then H Feedback G then F Request…" at bounding box center [424, 191] width 849 height 383
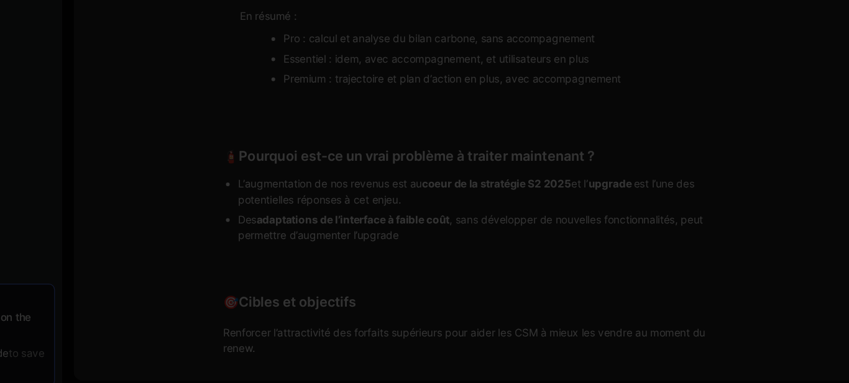
click at [299, 265] on img at bounding box center [424, 191] width 849 height 383
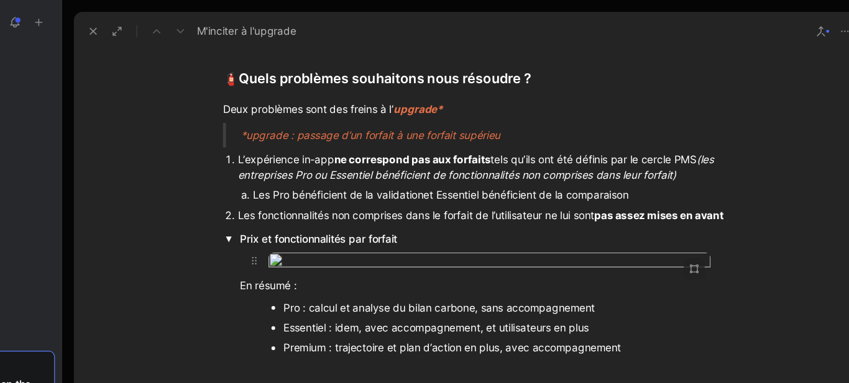
scroll to position [365, 0]
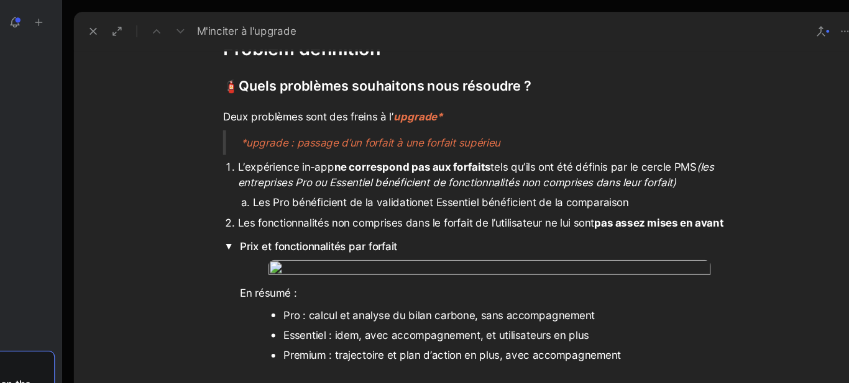
click at [396, 168] on div "Les Pro bénéficient de la validationet Essentiel bénéficient de la comparaison" at bounding box center [499, 168] width 381 height 13
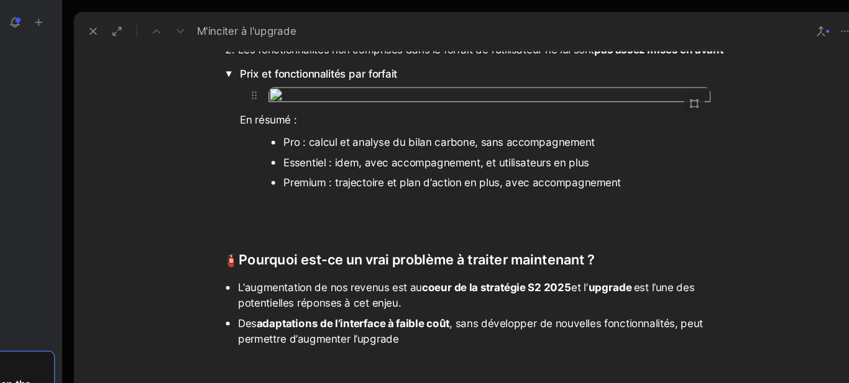
click at [470, 181] on body "Carbo Search Ctrl K Ask Cycle Workspace Home G then H Feedback G then F Request…" at bounding box center [424, 191] width 849 height 383
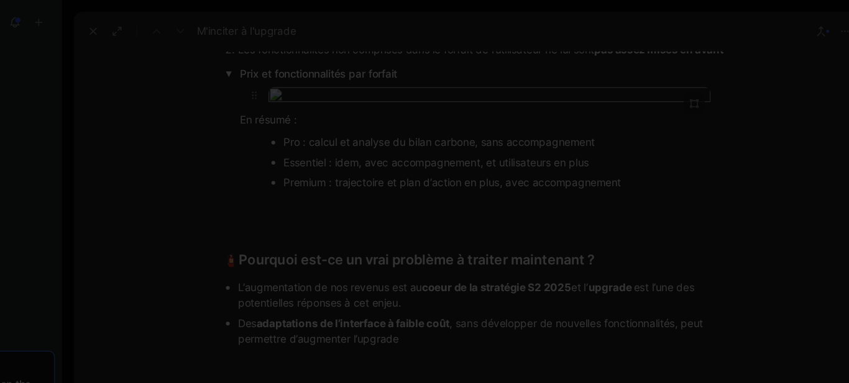
click at [470, 181] on img at bounding box center [424, 191] width 849 height 383
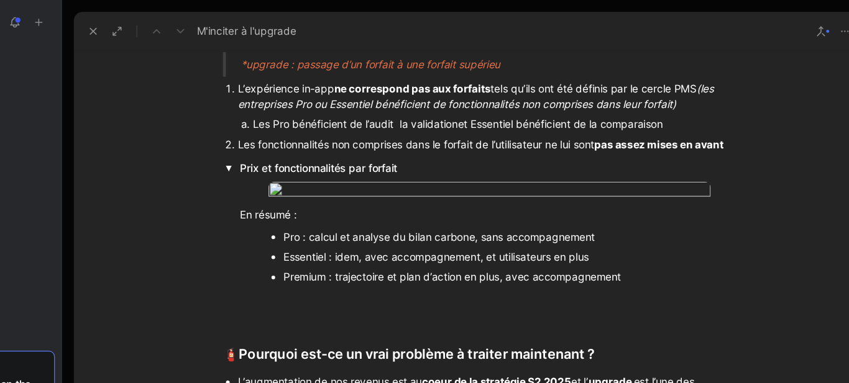
scroll to position [428, 0]
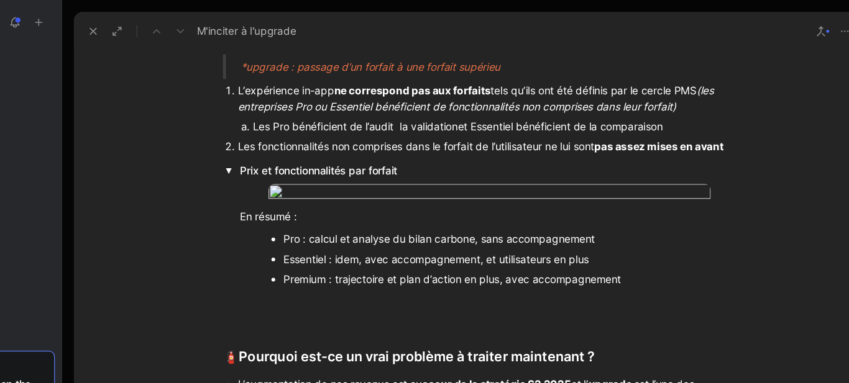
click at [664, 107] on div "Les Pro bénéficient de l’audit la validationet Essentiel bénéficient de la comp…" at bounding box center [499, 105] width 381 height 13
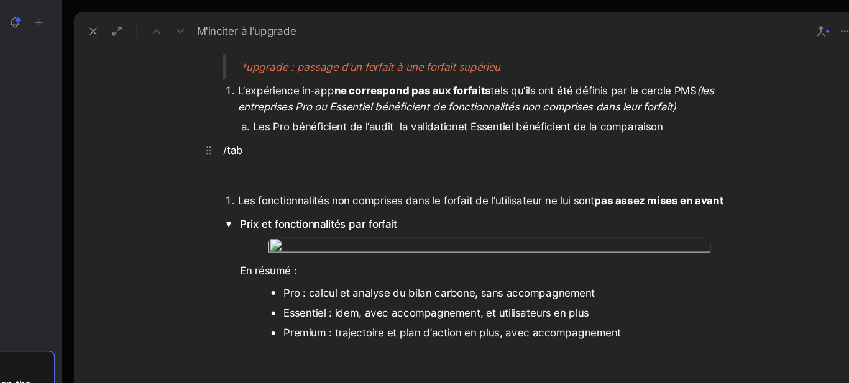
click at [336, 126] on div "/tab" at bounding box center [499, 125] width 430 height 13
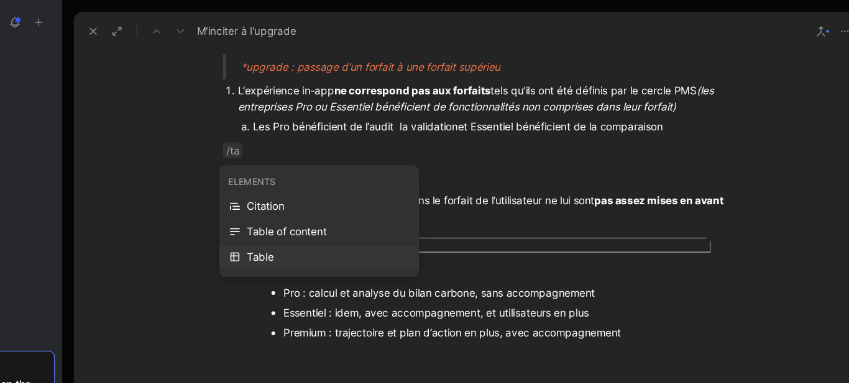
click at [327, 216] on div "Table" at bounding box center [371, 214] width 135 height 15
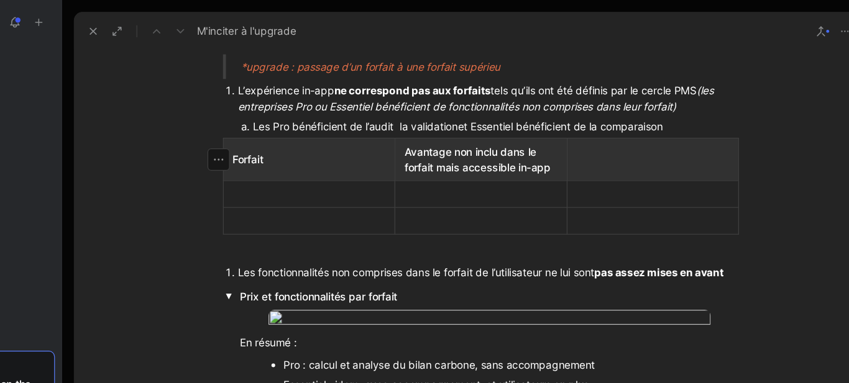
click at [608, 121] on th at bounding box center [641, 132] width 143 height 35
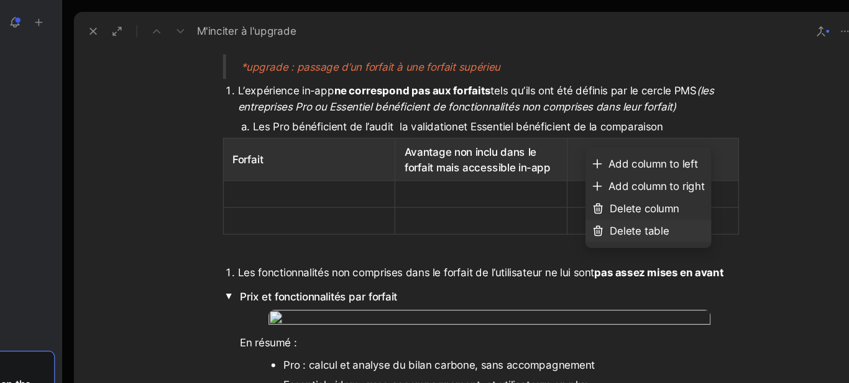
click at [639, 191] on span "Delete table" at bounding box center [630, 192] width 49 height 11
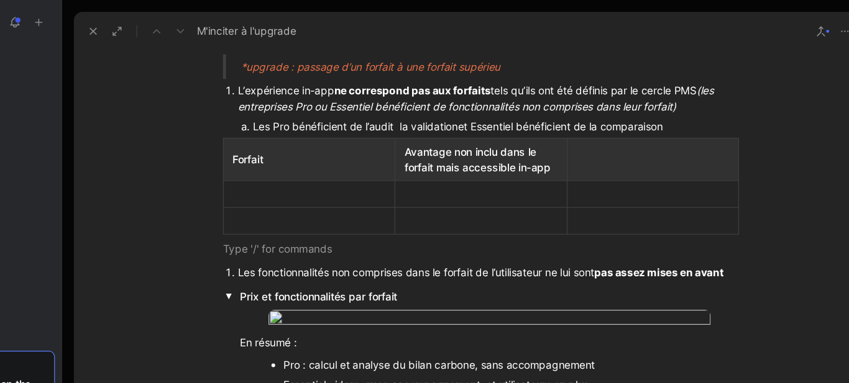
click at [486, 130] on div "Avantage non inclu dans le forfait mais accessible in-app" at bounding box center [498, 133] width 127 height 26
drag, startPoint x: 471, startPoint y: 127, endPoint x: 431, endPoint y: 124, distance: 39.9
click at [435, 124] on div "Avantage non inclu dans le forfait mais accessible in-app" at bounding box center [498, 133] width 127 height 26
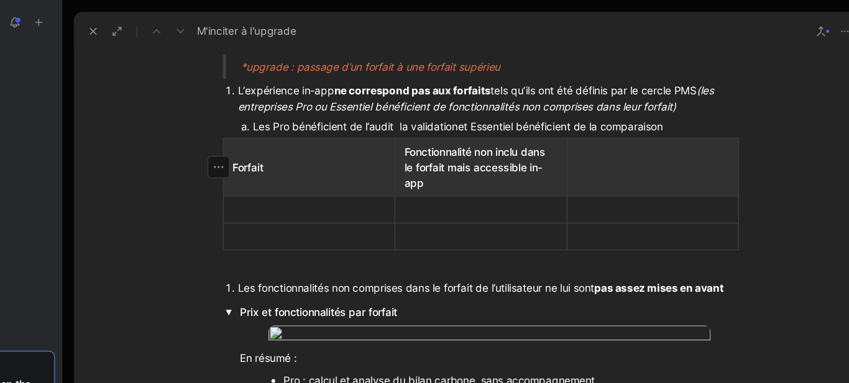
click at [528, 128] on div "Fonctionnalité non inclu dans le forfait mais accessible in-app" at bounding box center [498, 139] width 127 height 39
drag, startPoint x: 465, startPoint y: 136, endPoint x: 458, endPoint y: 135, distance: 6.9
click at [458, 135] on div "Fonctionnalité non inclue dans le forfait mais accessible in-app" at bounding box center [498, 139] width 127 height 39
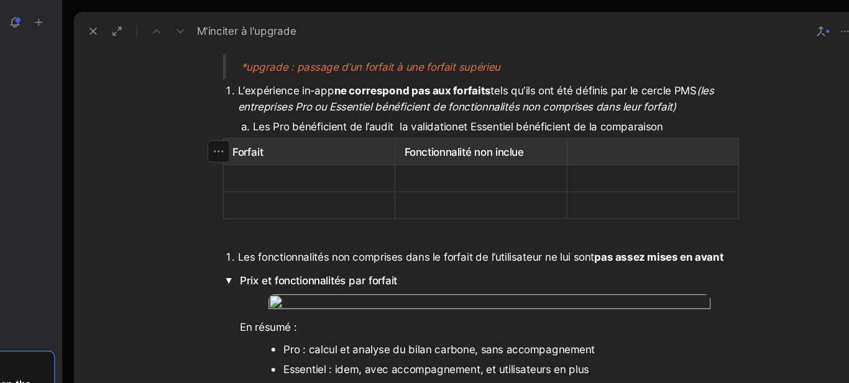
click at [631, 118] on p at bounding box center [641, 126] width 137 height 17
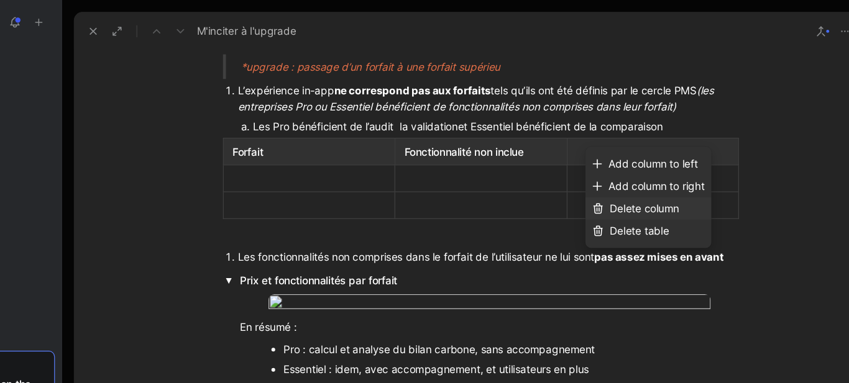
click at [646, 176] on span "Delete column" at bounding box center [635, 173] width 58 height 11
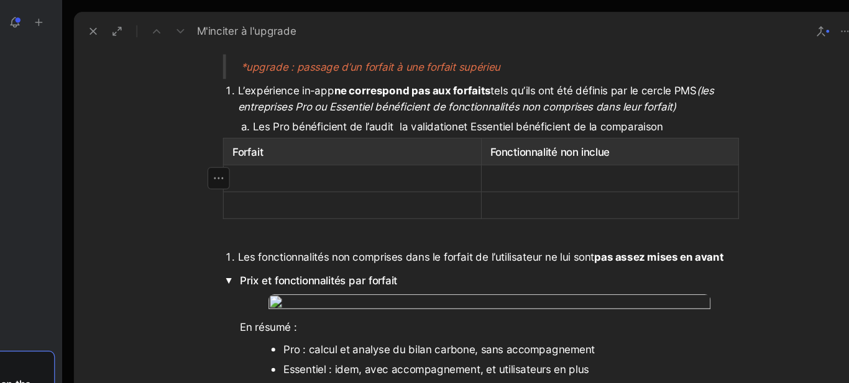
click at [626, 125] on div "Fonctionnalité non inclue" at bounding box center [606, 126] width 199 height 13
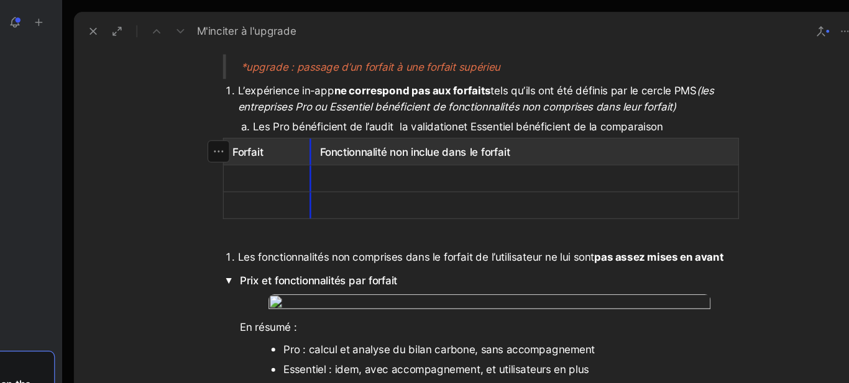
drag, startPoint x: 496, startPoint y: 130, endPoint x: 350, endPoint y: 133, distance: 146.0
click at [318, 150] on div at bounding box center [320, 148] width 57 height 13
click at [394, 155] on p at bounding box center [535, 148] width 352 height 17
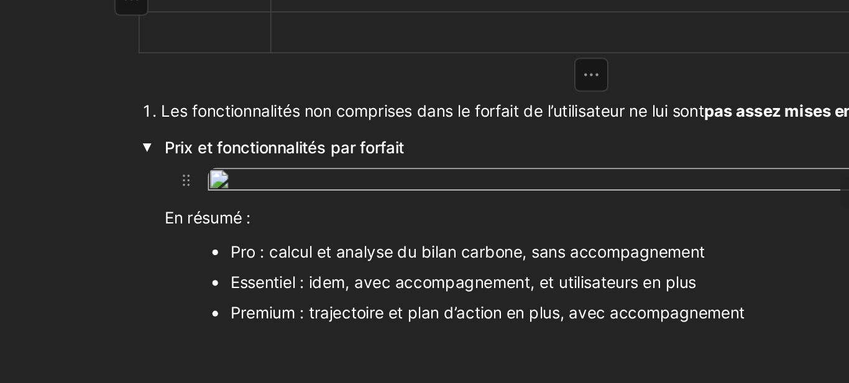
scroll to position [493, 0]
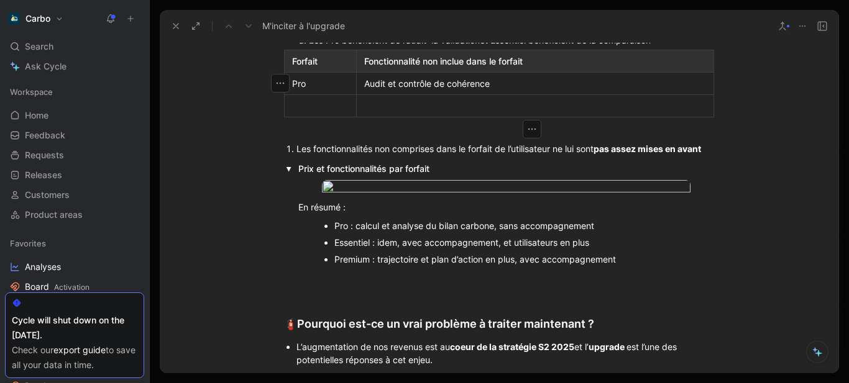
click at [323, 101] on div at bounding box center [320, 105] width 57 height 13
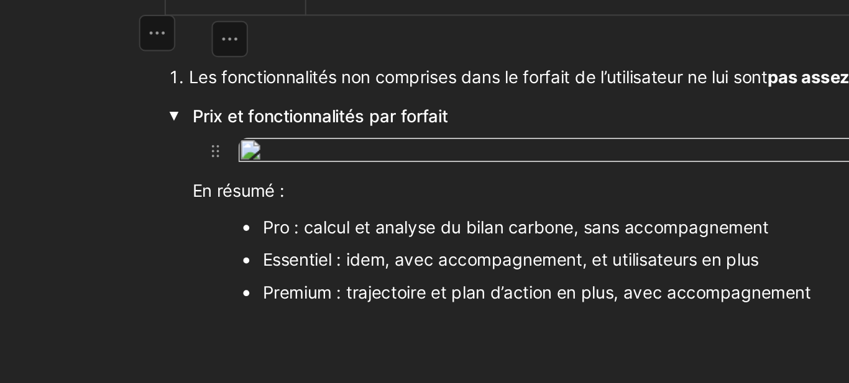
scroll to position [499, 0]
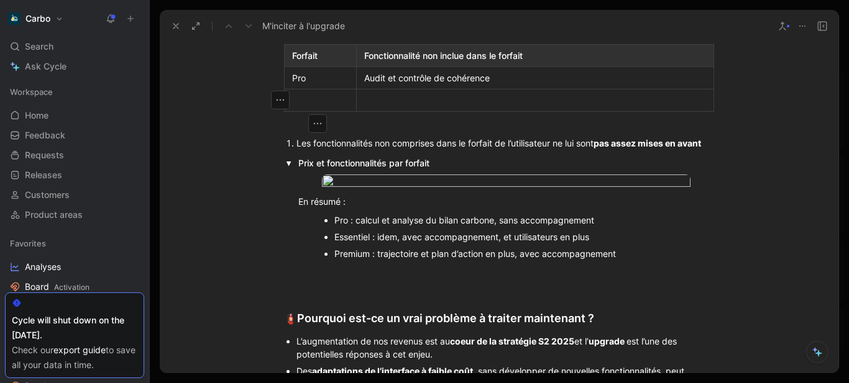
click at [501, 81] on div "Audit et contrôle de cohérence" at bounding box center [535, 77] width 342 height 13
drag, startPoint x: 591, startPoint y: 70, endPoint x: 635, endPoint y: 76, distance: 43.9
click at [635, 76] on div "Audit et contrôle de cohérence (validation manuelle du bilan)" at bounding box center [535, 77] width 342 height 13
click at [309, 102] on div at bounding box center [320, 100] width 57 height 13
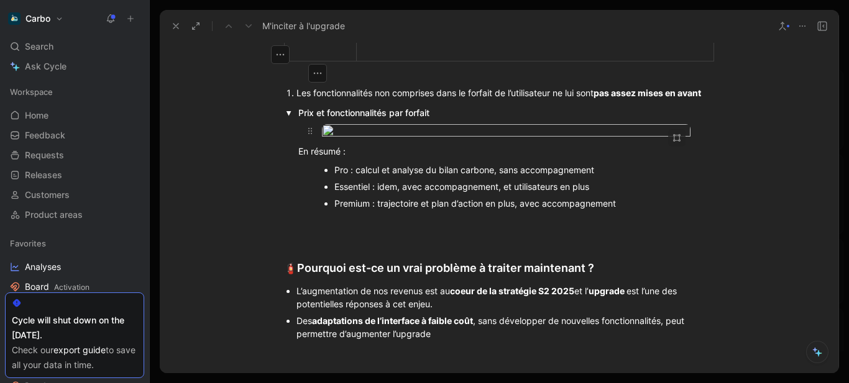
scroll to position [554, 0]
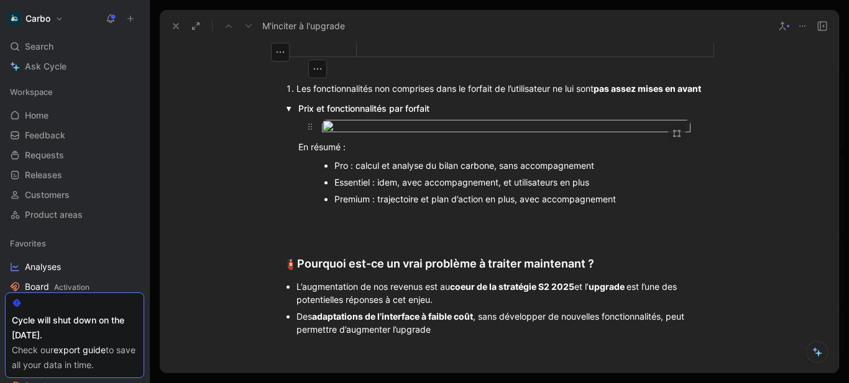
click at [449, 176] on body "Carbo Search Ctrl K Ask Cycle Workspace Home G then H Feedback G then F Request…" at bounding box center [424, 191] width 849 height 383
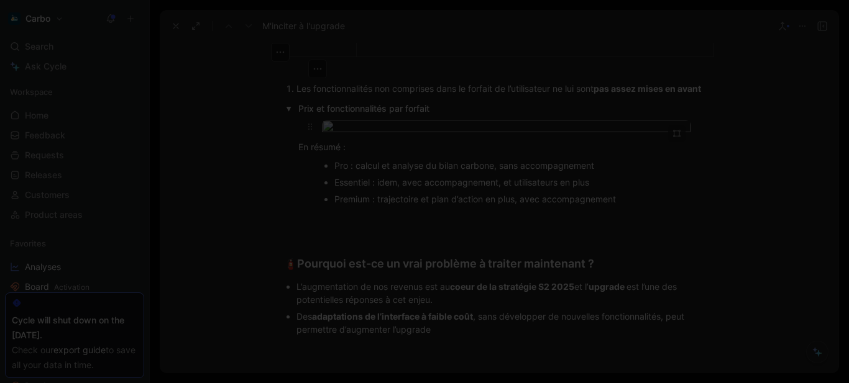
click at [449, 176] on img at bounding box center [424, 191] width 849 height 383
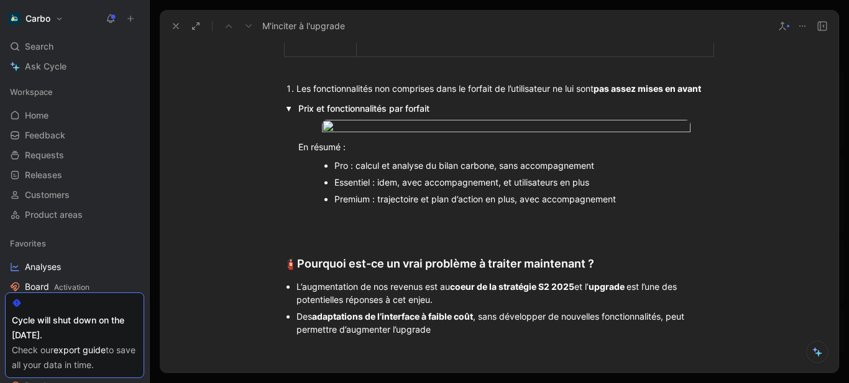
scroll to position [503, 0]
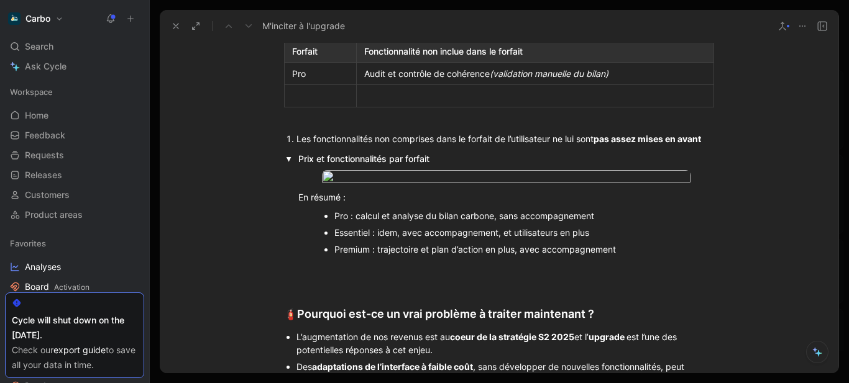
click at [311, 97] on div at bounding box center [320, 95] width 57 height 13
click at [271, 94] on button "button" at bounding box center [280, 95] width 19 height 19
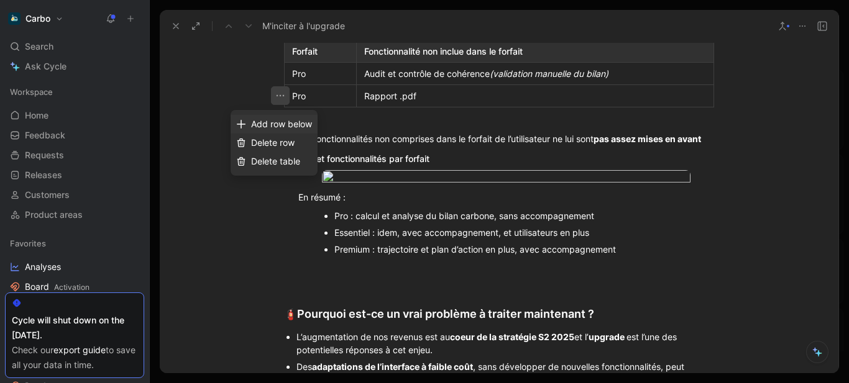
click at [278, 124] on span "Add row below" at bounding box center [281, 124] width 61 height 11
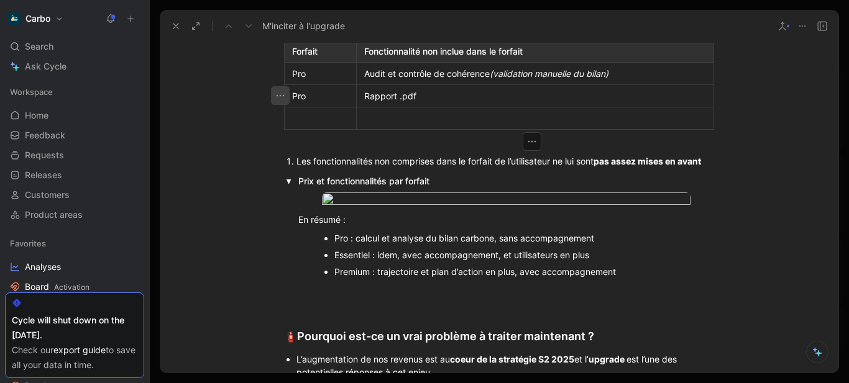
click at [274, 97] on icon "button" at bounding box center [280, 95] width 12 height 12
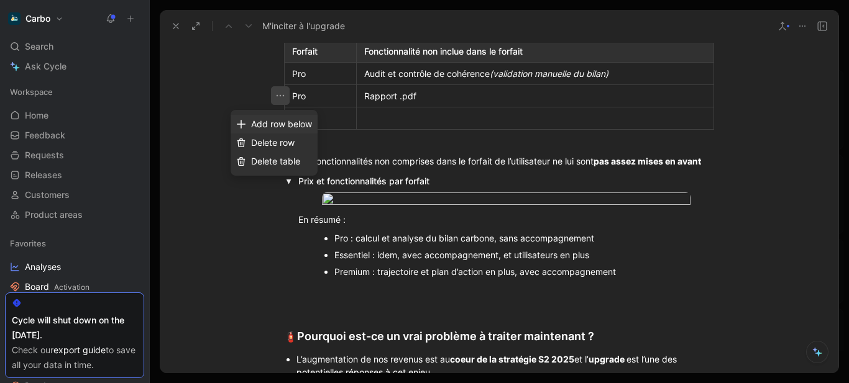
click at [291, 123] on span "Add row below" at bounding box center [281, 124] width 61 height 11
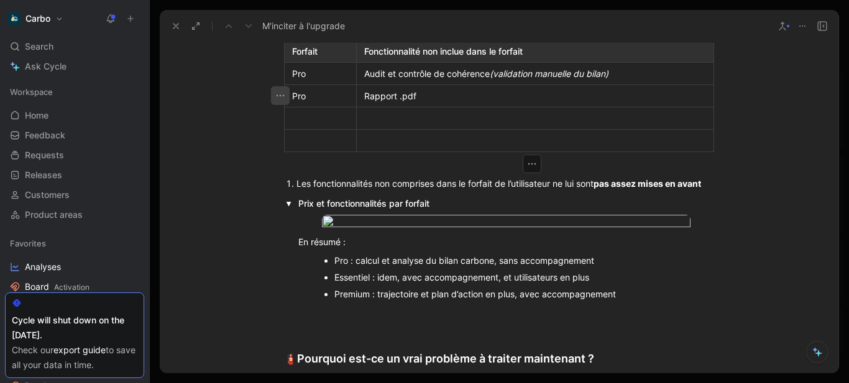
click at [276, 96] on icon "button" at bounding box center [280, 96] width 8 height 2
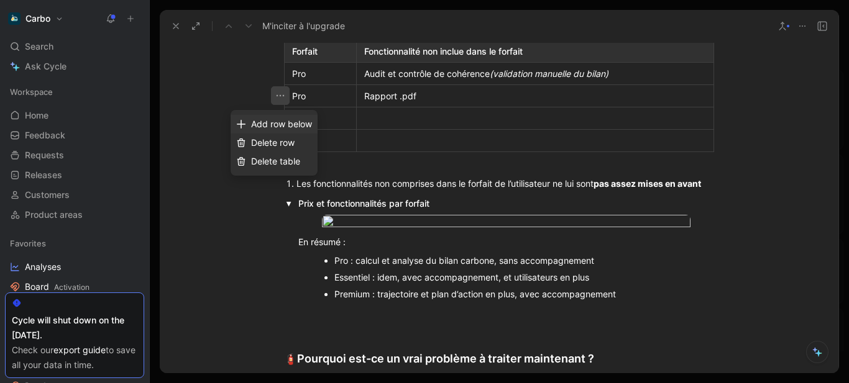
click at [299, 121] on span "Add row below" at bounding box center [281, 124] width 61 height 11
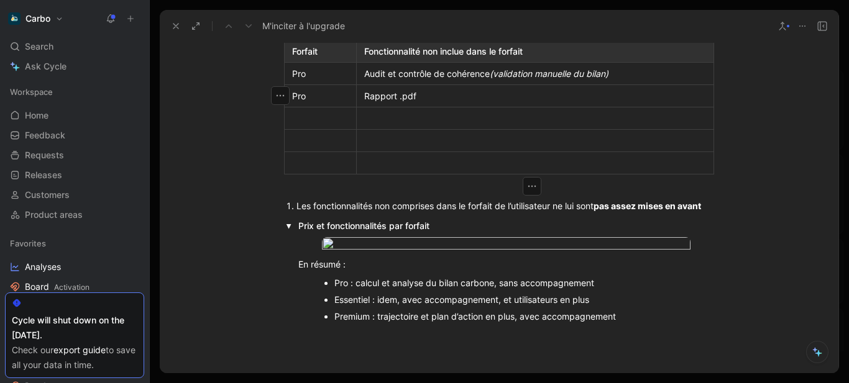
click at [319, 117] on div at bounding box center [320, 118] width 57 height 13
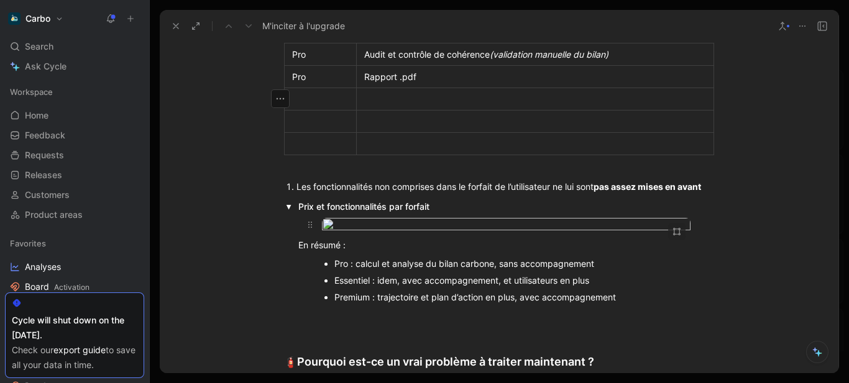
scroll to position [456, 0]
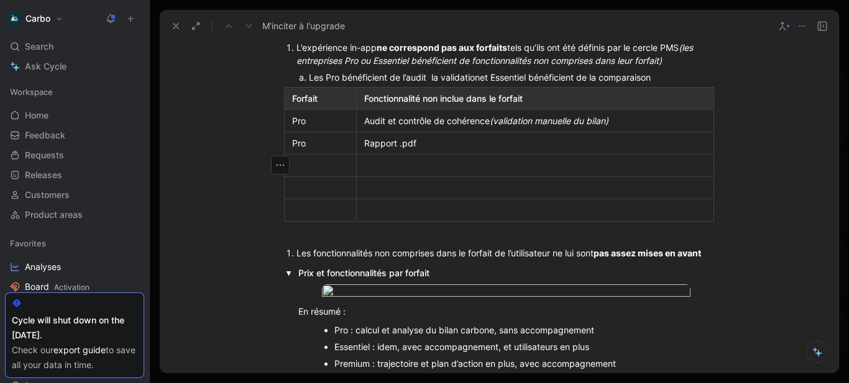
click at [558, 94] on div "Fonctionnalité non inclue dans le forfait" at bounding box center [535, 98] width 342 height 13
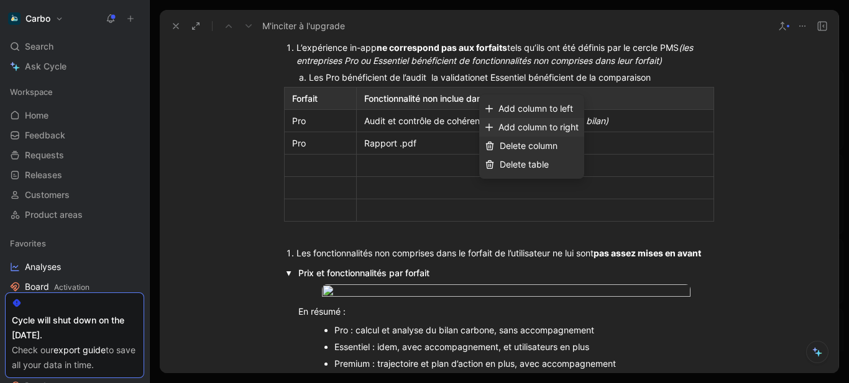
click at [557, 122] on span "Add column to right" at bounding box center [538, 127] width 80 height 11
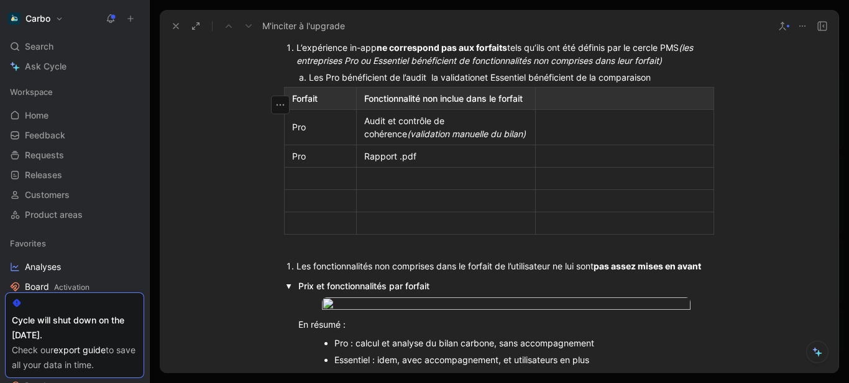
click at [482, 105] on div "Fonctionnalité non inclue dans le forfait" at bounding box center [445, 98] width 163 height 13
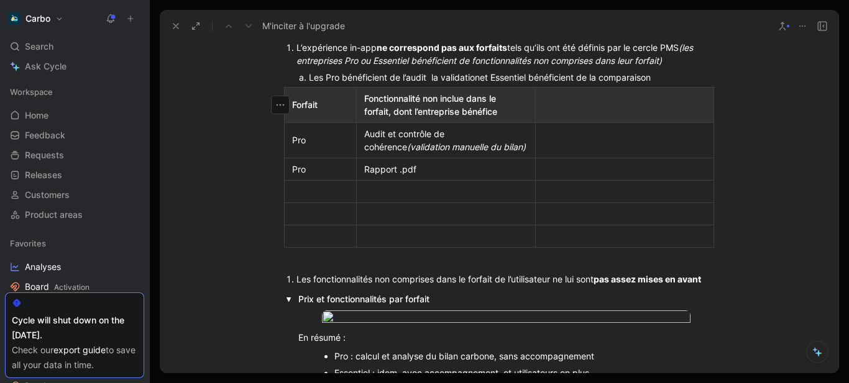
click at [453, 105] on div "Fonctionnalité non inclue dans le forfait, dont l’entreprise bénéfice" at bounding box center [445, 105] width 163 height 26
click at [581, 107] on div at bounding box center [624, 104] width 163 height 13
click at [613, 97] on div "Fonctionnalité non inclue dans le forfait, dont l’entreprise bénéfice" at bounding box center [624, 105] width 163 height 26
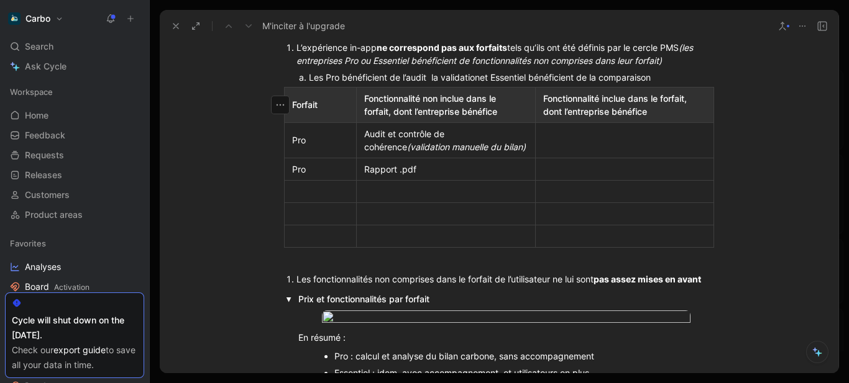
click at [607, 113] on div "Fonctionnalité inclue dans le forfait, dont l’entreprise bénéfice" at bounding box center [624, 105] width 163 height 26
click at [666, 114] on div "Fonctionnalité inclue dans le forfait, dont l’entreprise ne bénéfice" at bounding box center [624, 105] width 163 height 26
click at [319, 193] on div at bounding box center [320, 191] width 57 height 13
click at [364, 137] on div "Audit et contrôle de cohérence (validation manuelle du bilan)" at bounding box center [445, 140] width 163 height 26
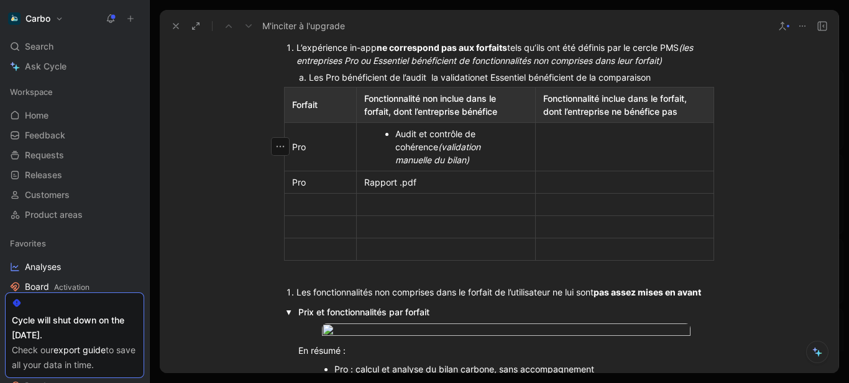
click at [378, 183] on div "Rapport .pdf" at bounding box center [445, 182] width 163 height 13
click at [491, 157] on div "Audit et contrôle de cohérence (validation manuelle du bilan)" at bounding box center [452, 146] width 114 height 39
click at [470, 162] on div "Audit et contrôle de cohérence (validation manuelle du bilan)" at bounding box center [452, 146] width 114 height 39
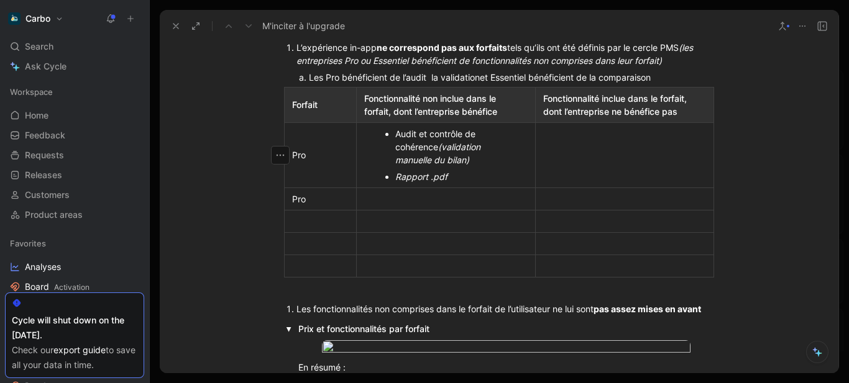
drag, startPoint x: 414, startPoint y: 168, endPoint x: 390, endPoint y: 171, distance: 23.8
click at [390, 171] on ul "Audit et contrôle de cohérence (validation manuelle du bilan) Rapport .pdf" at bounding box center [445, 155] width 173 height 60
click at [363, 24] on icon "button" at bounding box center [361, 19] width 10 height 10
click at [312, 196] on div "Pro" at bounding box center [320, 199] width 57 height 13
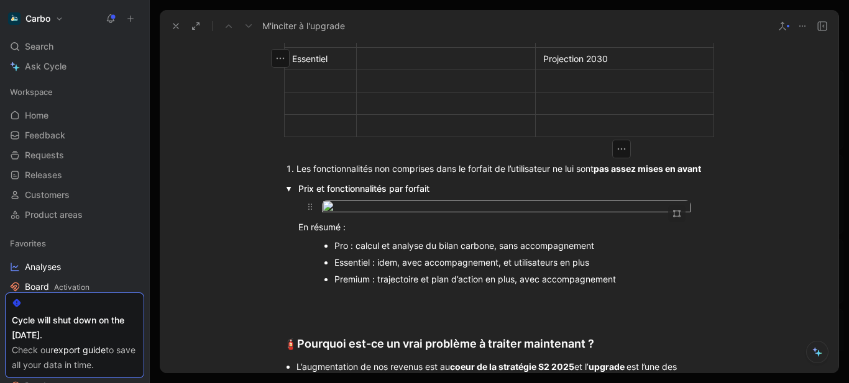
click at [454, 224] on body "Carbo Search Ctrl K Ask Cycle Workspace Home G then H Feedback G then F Request…" at bounding box center [424, 191] width 849 height 383
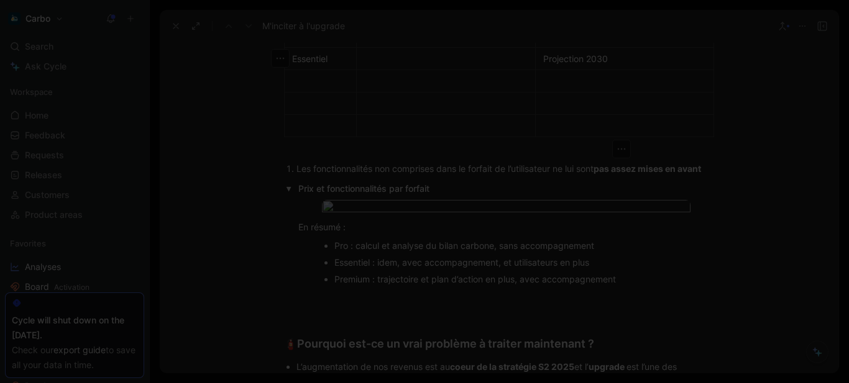
click at [507, 257] on img at bounding box center [424, 191] width 849 height 383
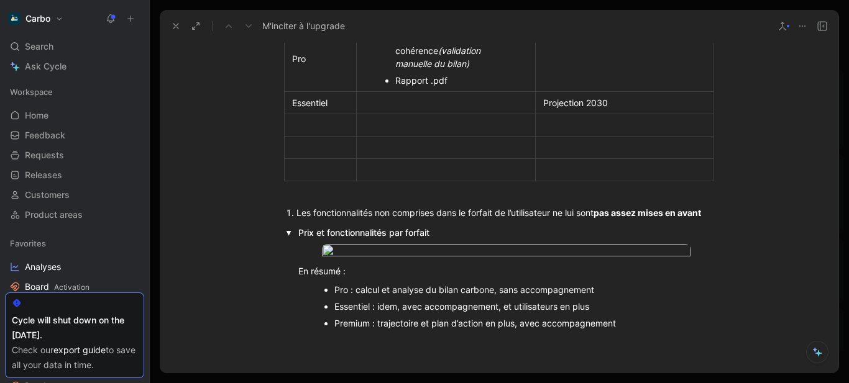
scroll to position [552, 0]
click at [292, 130] on div at bounding box center [320, 125] width 57 height 13
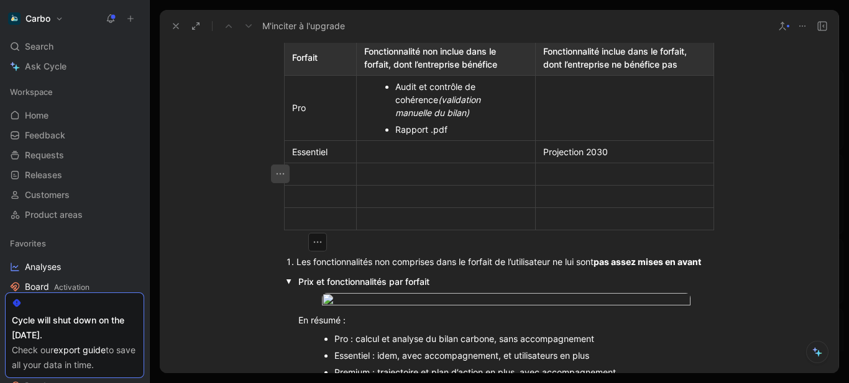
click at [276, 170] on icon "button" at bounding box center [280, 174] width 12 height 12
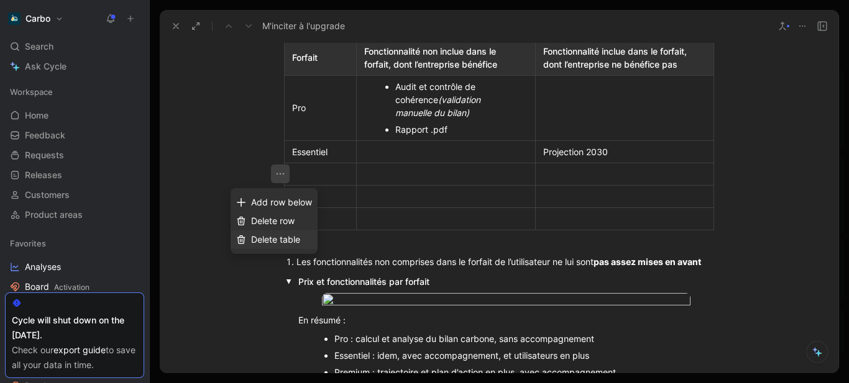
click at [276, 240] on span "Delete table" at bounding box center [275, 239] width 49 height 11
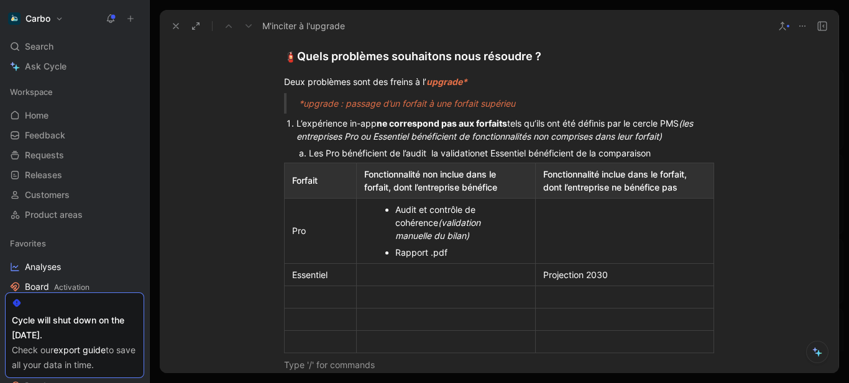
scroll to position [449, 0]
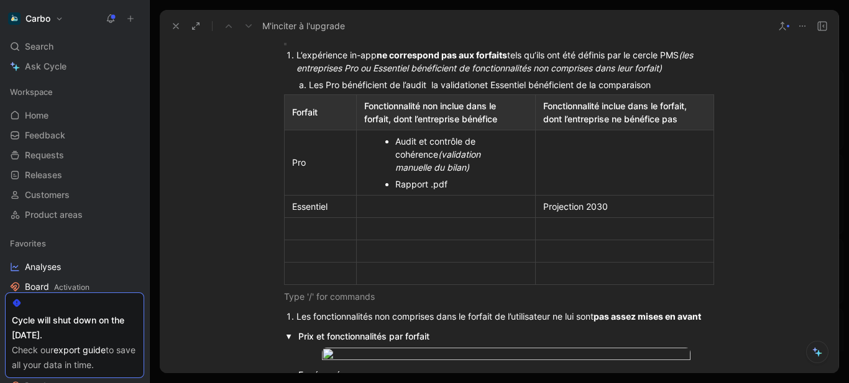
click at [292, 230] on div at bounding box center [320, 228] width 57 height 13
click at [275, 229] on icon "button" at bounding box center [280, 228] width 12 height 12
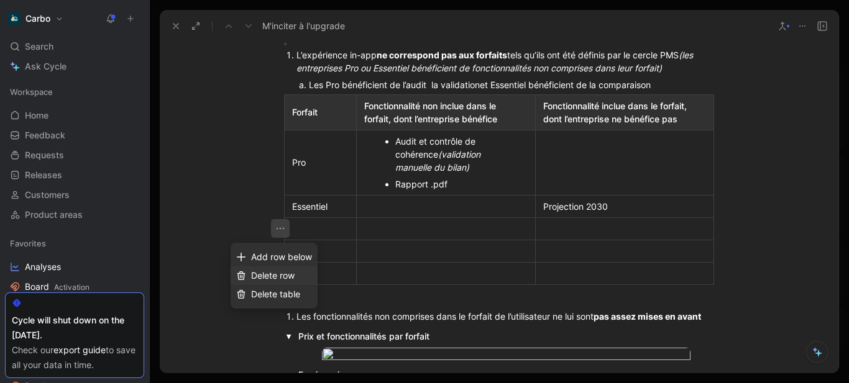
click at [268, 275] on span "Delete row" at bounding box center [272, 275] width 43 height 11
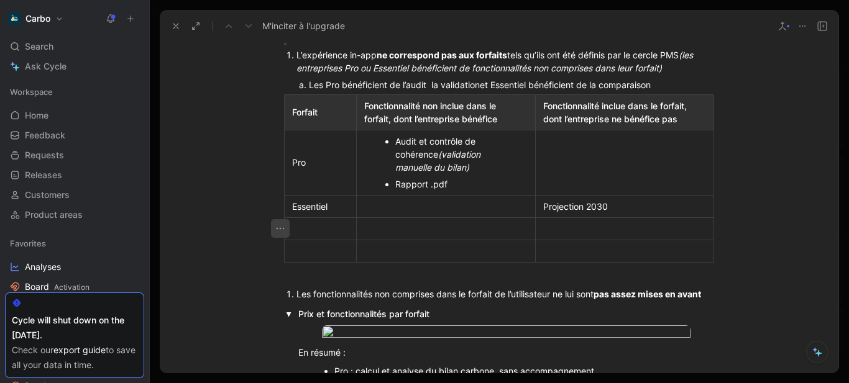
click at [274, 226] on icon "button" at bounding box center [280, 228] width 12 height 12
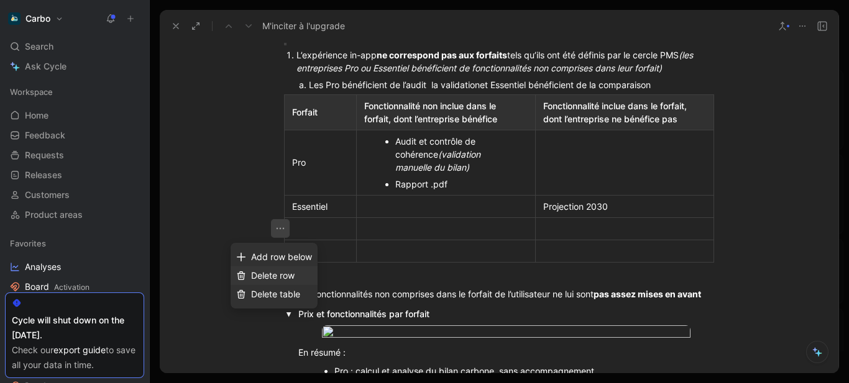
click at [277, 275] on span "Delete row" at bounding box center [272, 275] width 43 height 11
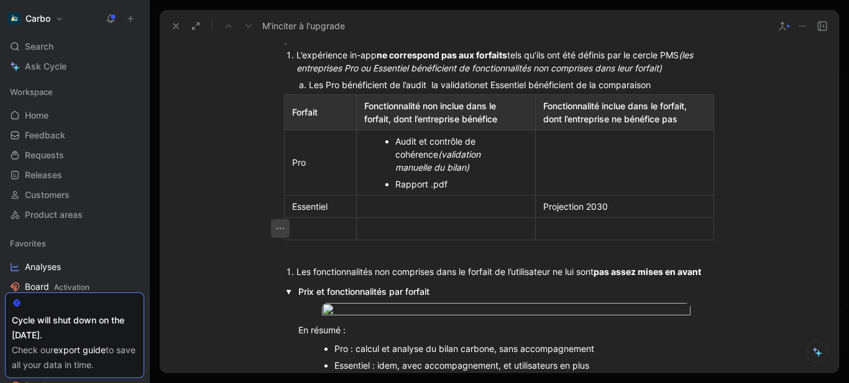
click at [276, 229] on icon "button" at bounding box center [280, 229] width 8 height 2
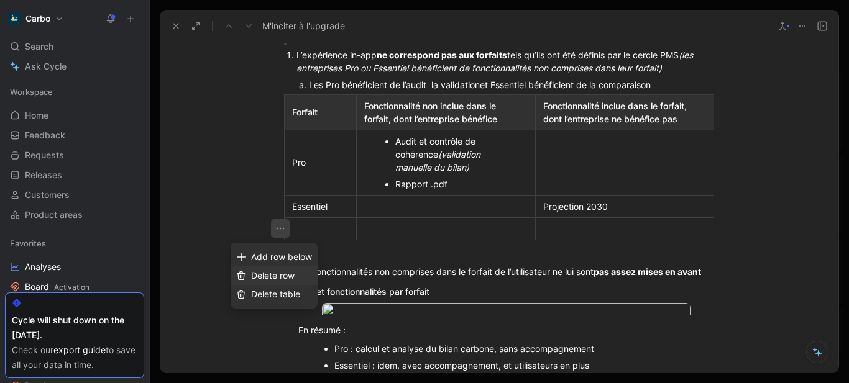
click at [263, 271] on span "Delete row" at bounding box center [272, 275] width 43 height 11
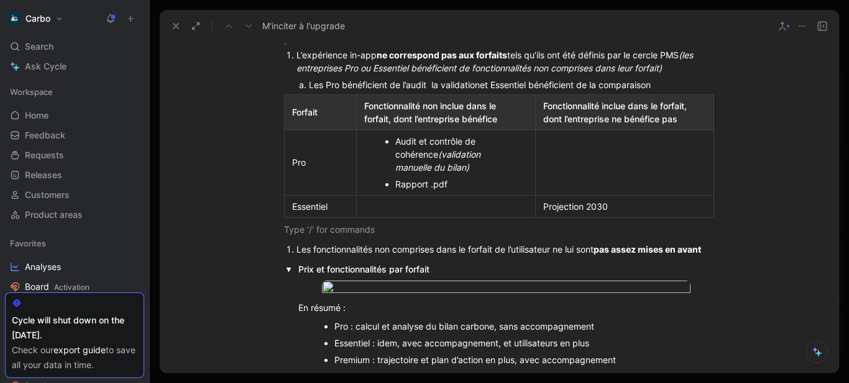
click at [388, 80] on div "Les Pro bénéficient de l’audit la validationet Essentiel bénéficient de la comp…" at bounding box center [499, 84] width 381 height 13
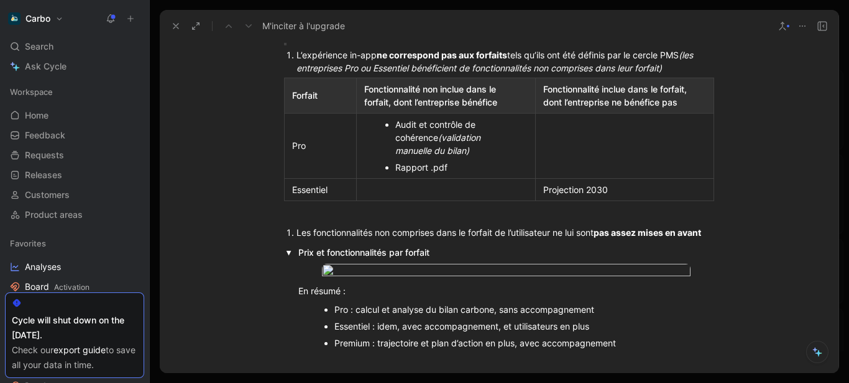
click at [296, 236] on li "Les fonctionnalités non comprises dans le forfait de l’utilisateur ne lui sont …" at bounding box center [504, 232] width 417 height 17
click at [287, 253] on button "button" at bounding box center [290, 252] width 12 height 11
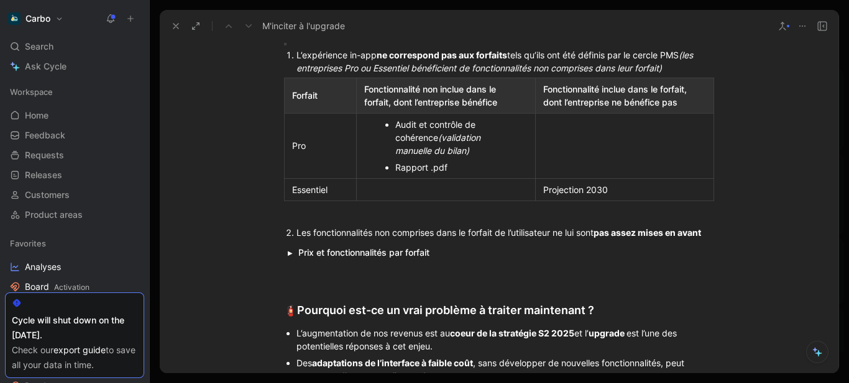
scroll to position [390, 0]
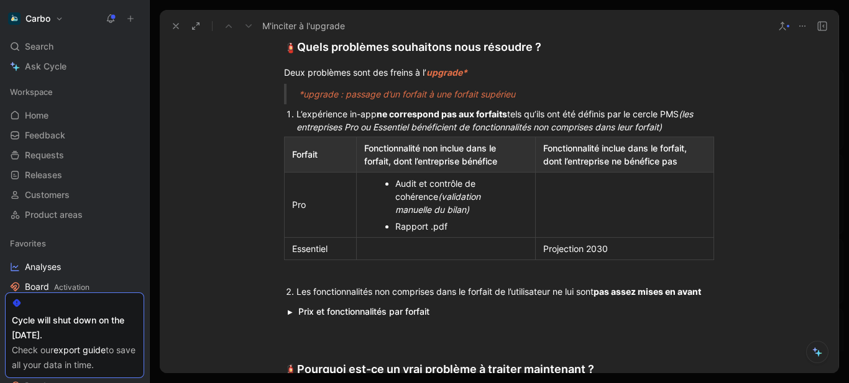
click at [332, 288] on div "Les fonctionnalités non comprises dans le forfait de l’utilisateur ne lui sont …" at bounding box center [504, 291] width 417 height 13
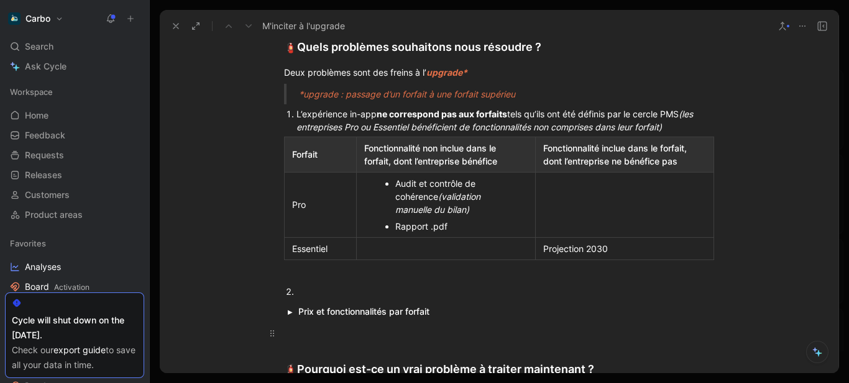
click at [323, 337] on div at bounding box center [499, 333] width 430 height 13
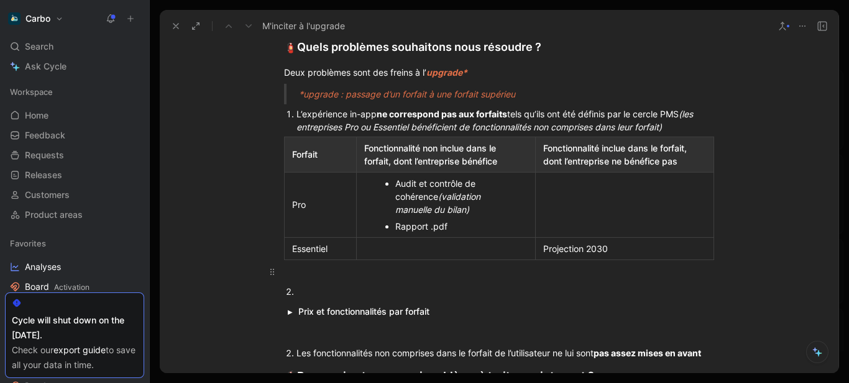
click at [301, 279] on p at bounding box center [498, 272] width 477 height 21
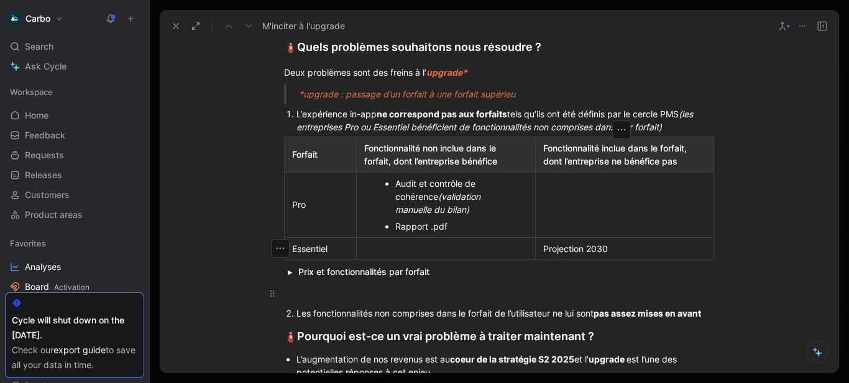
click at [308, 292] on div at bounding box center [499, 293] width 430 height 13
click at [701, 314] on strong "pas assez mises en avant" at bounding box center [646, 313] width 107 height 11
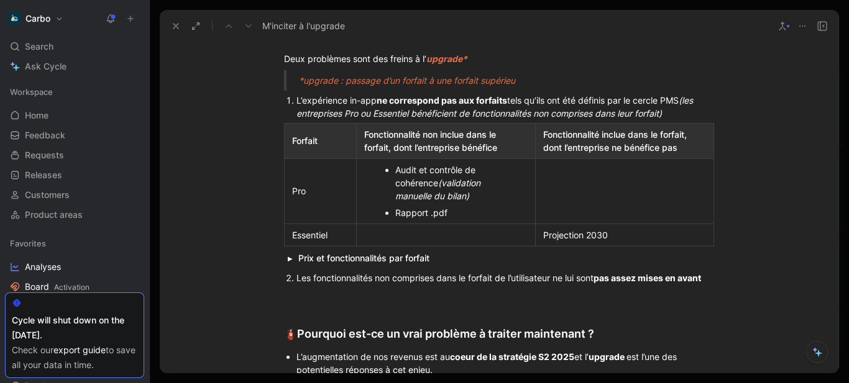
scroll to position [396, 0]
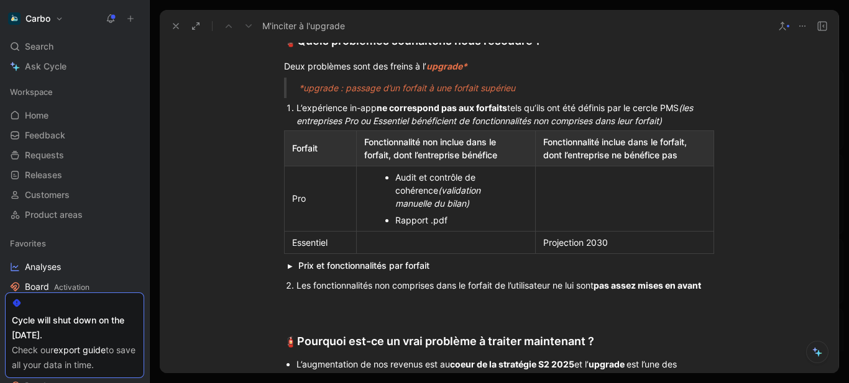
click at [483, 226] on p "Rapport .pdf" at bounding box center [452, 220] width 114 height 17
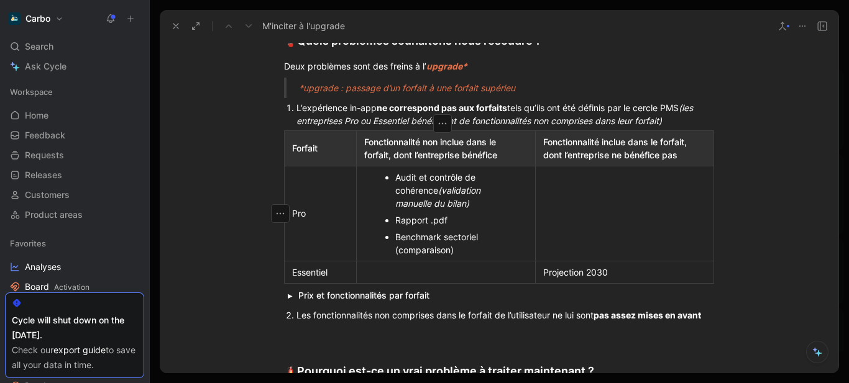
drag, startPoint x: 393, startPoint y: 252, endPoint x: 442, endPoint y: 250, distance: 49.1
click at [442, 250] on div "Benchmark sectoriel (comparaison)" at bounding box center [452, 243] width 114 height 26
drag, startPoint x: 421, startPoint y: 253, endPoint x: 390, endPoint y: 253, distance: 30.4
click at [390, 253] on ul "Audit et contrôle de cohérence (validation manuelle du bilan) Rapport .pdf Benc…" at bounding box center [445, 213] width 173 height 89
click at [366, 230] on icon "button" at bounding box center [365, 230] width 10 height 10
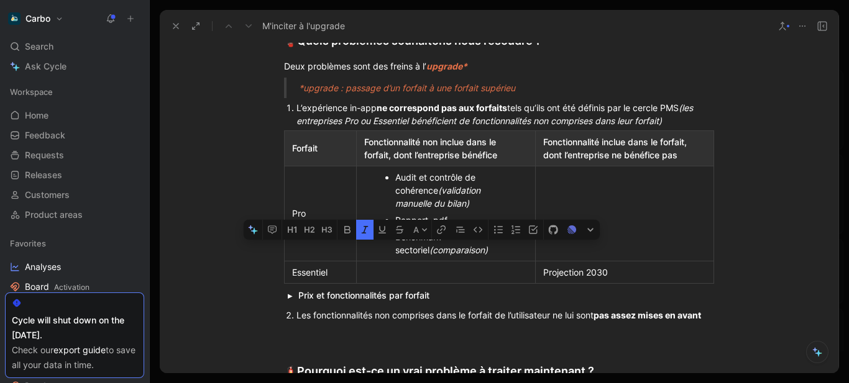
click at [435, 249] on em "(comparaison)" at bounding box center [458, 250] width 58 height 11
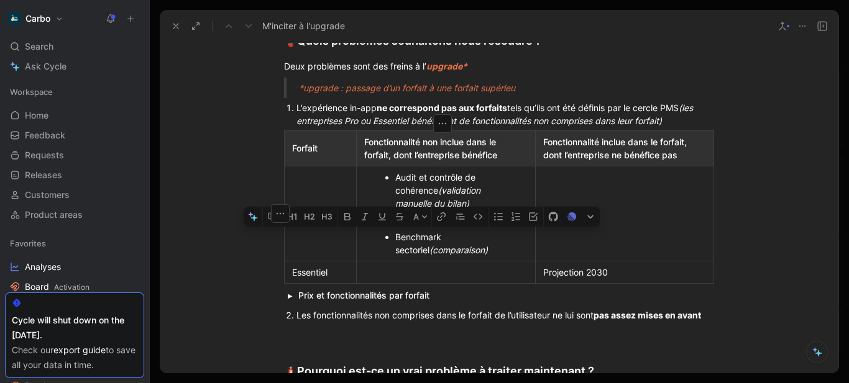
drag, startPoint x: 472, startPoint y: 250, endPoint x: 391, endPoint y: 239, distance: 81.5
click at [395, 239] on div "Benchmark sectoriel (comparaison)" at bounding box center [452, 243] width 114 height 26
copy div "Benchmark sectoriel (comparaison)"
click at [424, 275] on div at bounding box center [445, 272] width 163 height 13
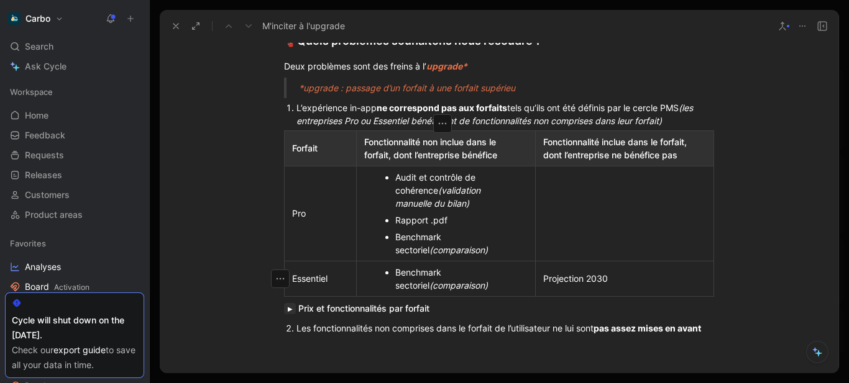
scroll to position [416, 0]
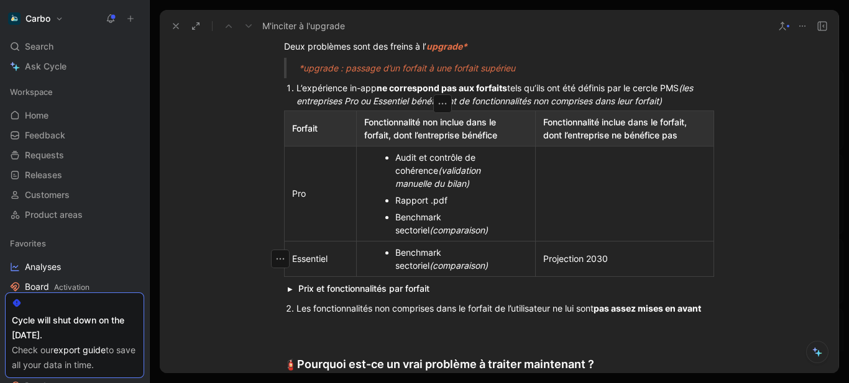
click at [286, 287] on button "button" at bounding box center [290, 288] width 12 height 11
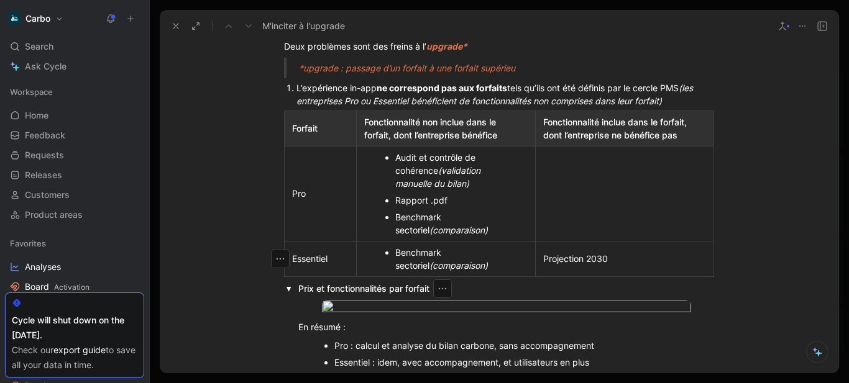
scroll to position [572, 0]
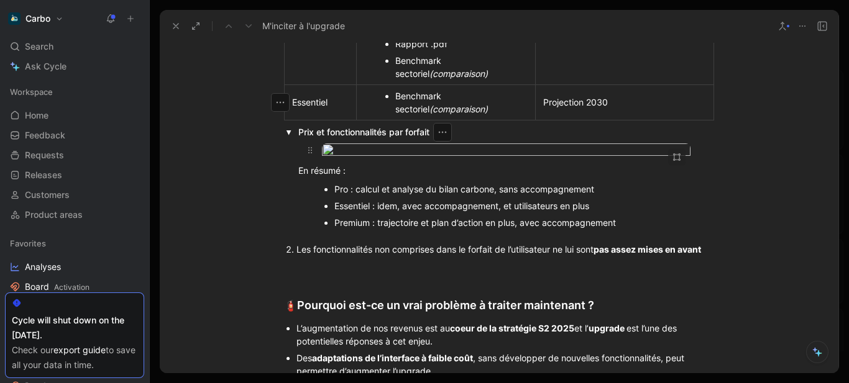
click at [454, 245] on body "Carbo Search Ctrl K Ask Cycle Workspace Home G then H Feedback G then F Request…" at bounding box center [424, 191] width 849 height 383
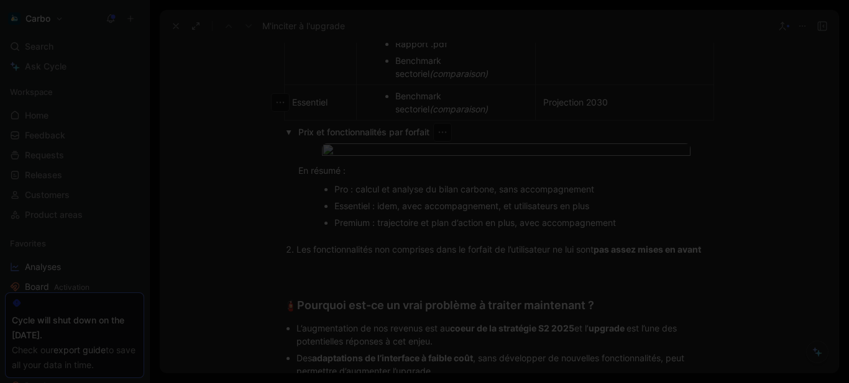
click at [352, 183] on img at bounding box center [424, 191] width 849 height 383
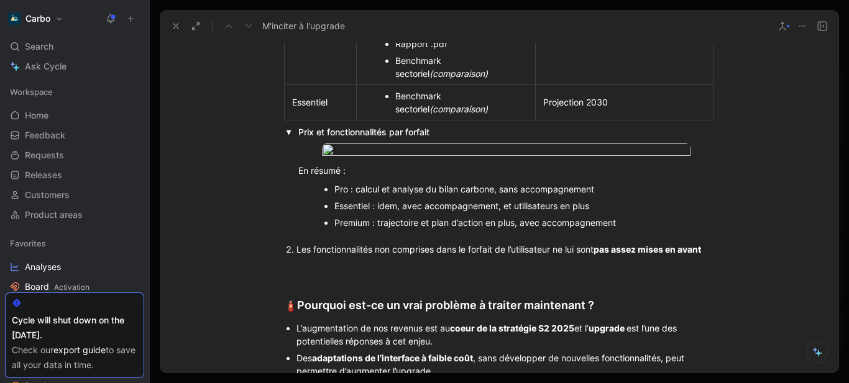
click at [497, 129] on summary "Prix et fonctionnalités par forfait" at bounding box center [506, 131] width 416 height 13
click at [394, 132] on summary "Prix et fonctionnalités par forfait" at bounding box center [506, 131] width 416 height 13
click at [434, 133] on summary "Prix et fonctionnalités par forfait" at bounding box center [506, 131] width 416 height 13
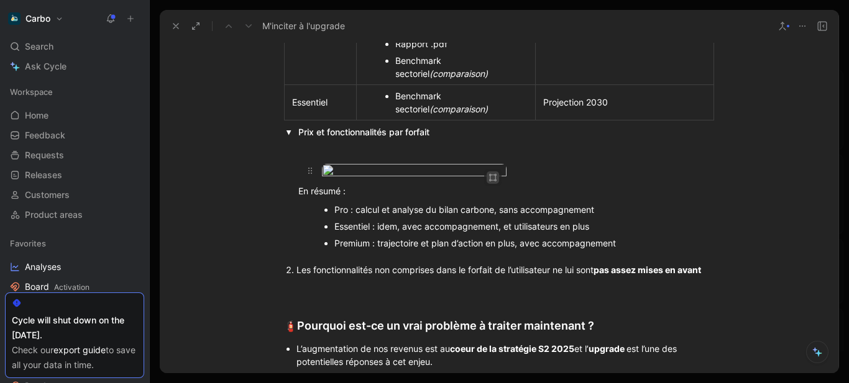
click at [492, 177] on icon "button" at bounding box center [492, 177] width 7 height 7
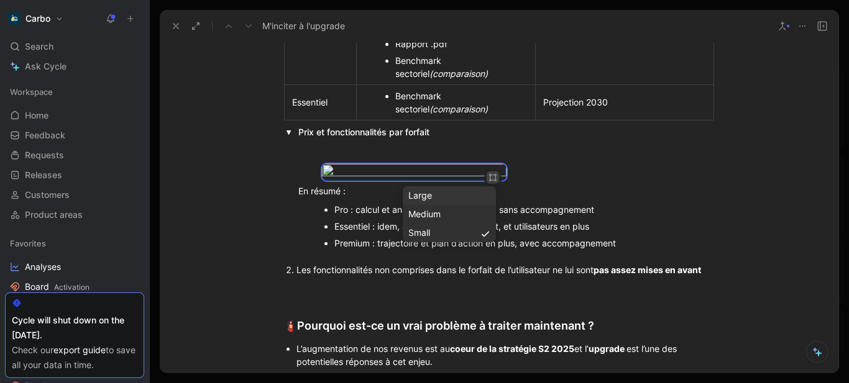
click at [452, 194] on div "Large" at bounding box center [449, 195] width 82 height 15
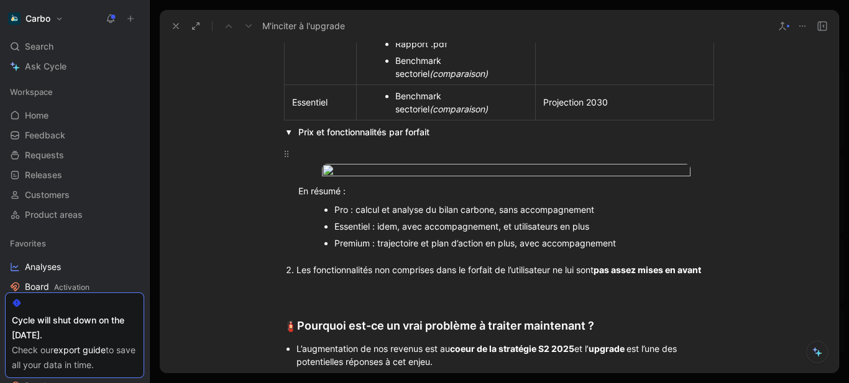
click at [342, 152] on div at bounding box center [494, 153] width 392 height 13
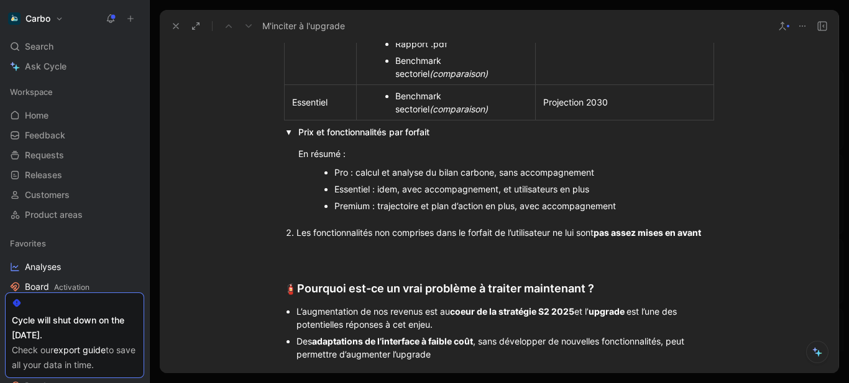
click at [380, 234] on div "Les fonctionnalités non comprises dans le forfait de l’utilisateur ne lui sont …" at bounding box center [504, 232] width 417 height 13
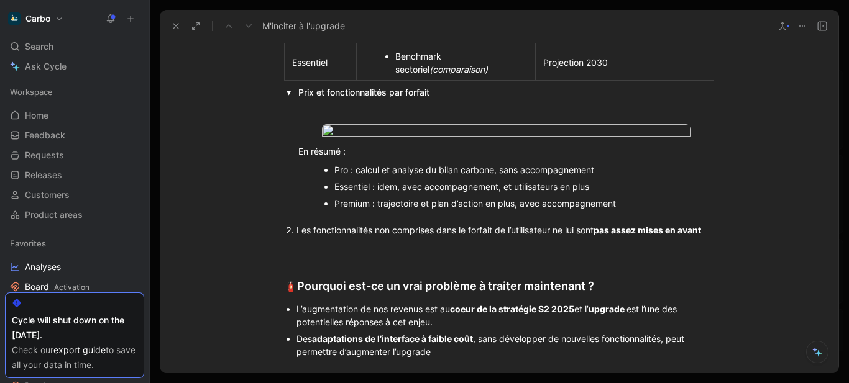
scroll to position [648, 0]
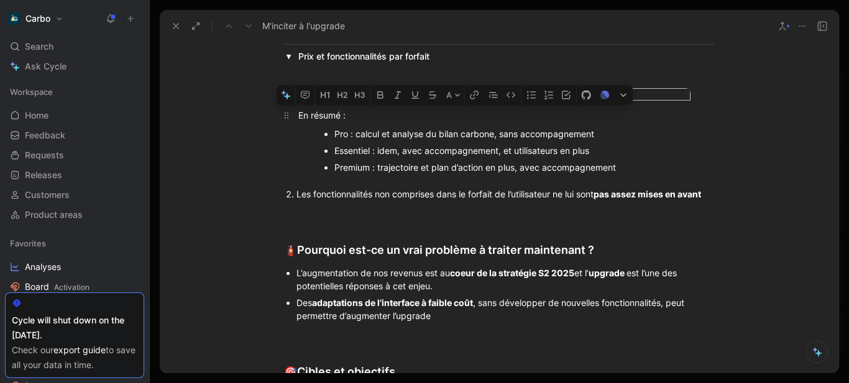
drag, startPoint x: 622, startPoint y: 306, endPoint x: 293, endPoint y: 247, distance: 334.4
click at [298, 181] on div "En résumé : Pro : calcul et analyse du bilan carbone, sans accompagnement Essen…" at bounding box center [506, 122] width 416 height 118
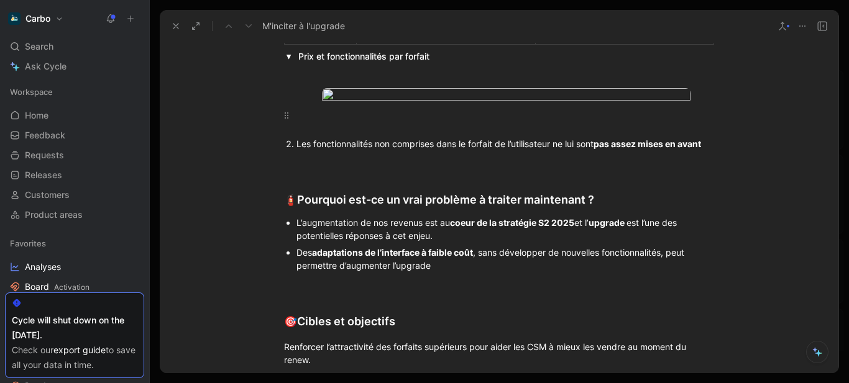
click at [346, 122] on div at bounding box center [494, 115] width 392 height 13
click at [399, 122] on div "en orange : les bénéfices qui correspondent à des fonctionnalités" at bounding box center [494, 115] width 392 height 13
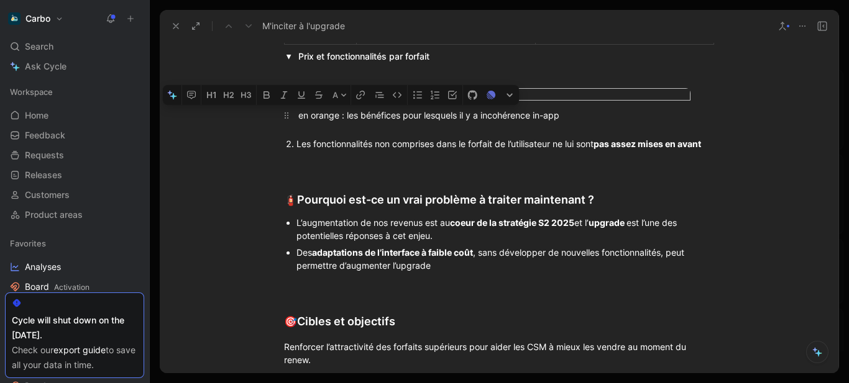
drag, startPoint x: 336, startPoint y: 251, endPoint x: 295, endPoint y: 255, distance: 41.2
click at [298, 122] on div "en orange : les bénéfices pour lesquels il y a incohérence in-app" at bounding box center [494, 115] width 392 height 13
click at [330, 105] on button "A" at bounding box center [340, 95] width 22 height 20
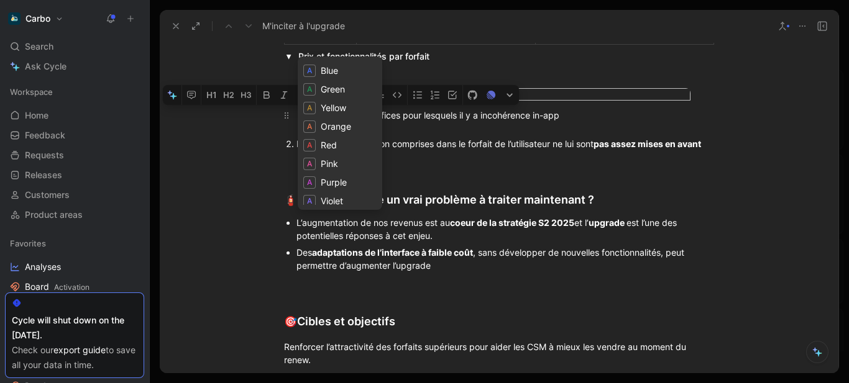
click at [348, 125] on span "Orange" at bounding box center [336, 126] width 30 height 11
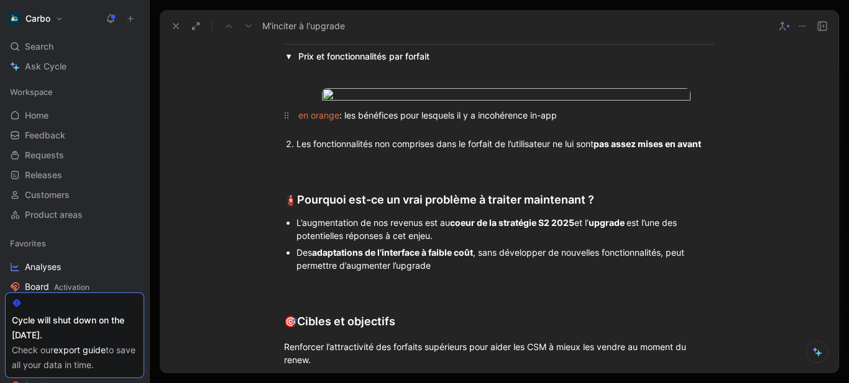
click at [368, 122] on div "en orange : les bénéfices pour lesquels il y a incohérence in-app" at bounding box center [494, 115] width 392 height 13
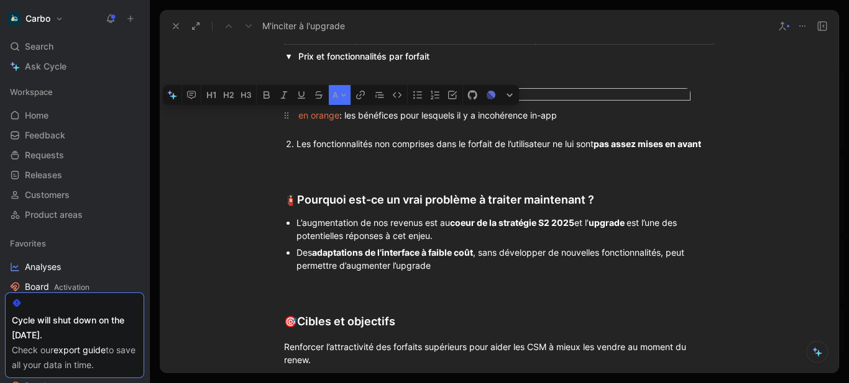
drag, startPoint x: 310, startPoint y: 253, endPoint x: 298, endPoint y: 252, distance: 12.5
click at [298, 121] on span "en orange" at bounding box center [318, 115] width 41 height 11
click at [266, 99] on icon "button" at bounding box center [266, 94] width 6 height 7
click at [424, 122] on div "en orange : les bénéfices pour lesquels il y a incohérence in-app" at bounding box center [494, 115] width 392 height 13
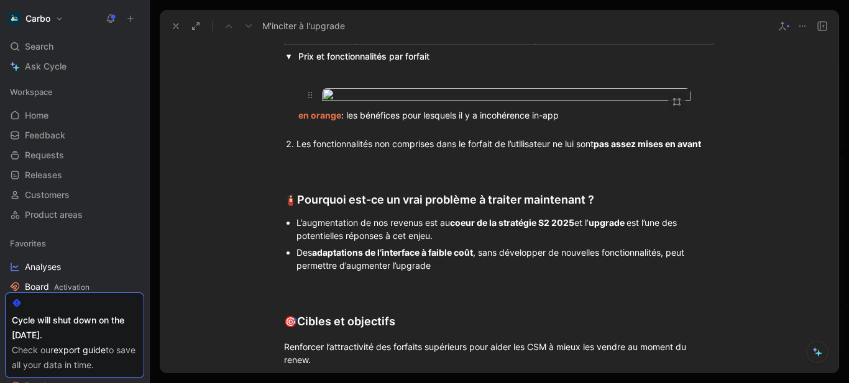
scroll to position [598, 0]
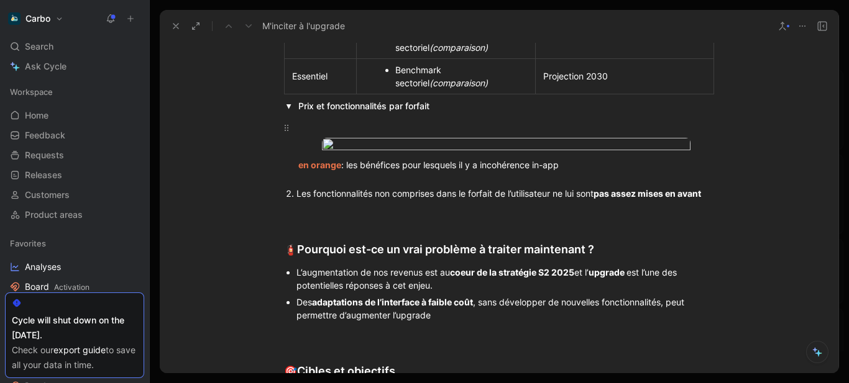
click at [329, 117] on p at bounding box center [483, 127] width 416 height 21
click at [285, 104] on button "button" at bounding box center [290, 106] width 12 height 11
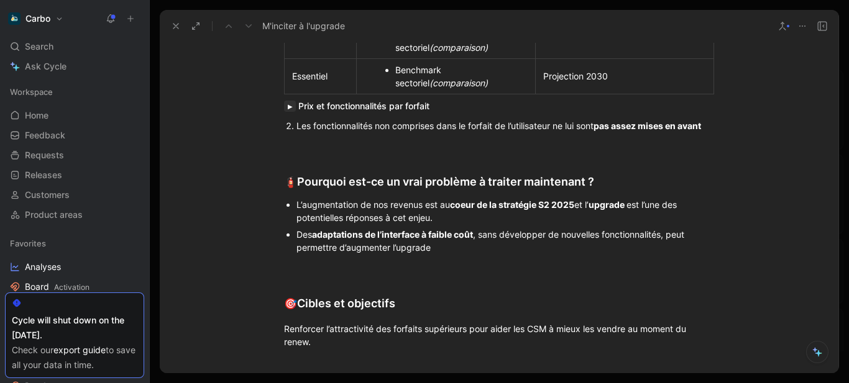
click at [285, 104] on button "button" at bounding box center [290, 106] width 12 height 11
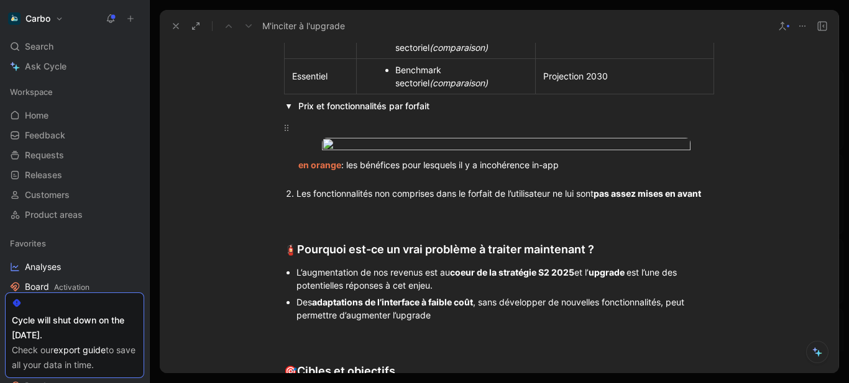
click at [342, 118] on p at bounding box center [483, 127] width 416 height 21
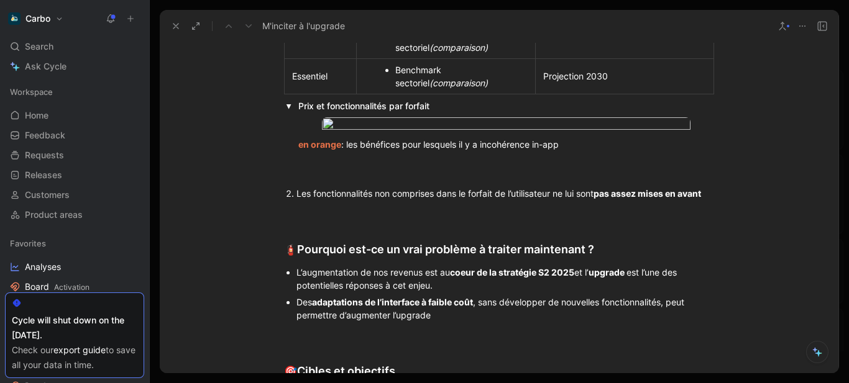
click at [321, 180] on div "en orange : les bénéfices pour lesquels il y a incohérence in-app" at bounding box center [506, 146] width 416 height 68
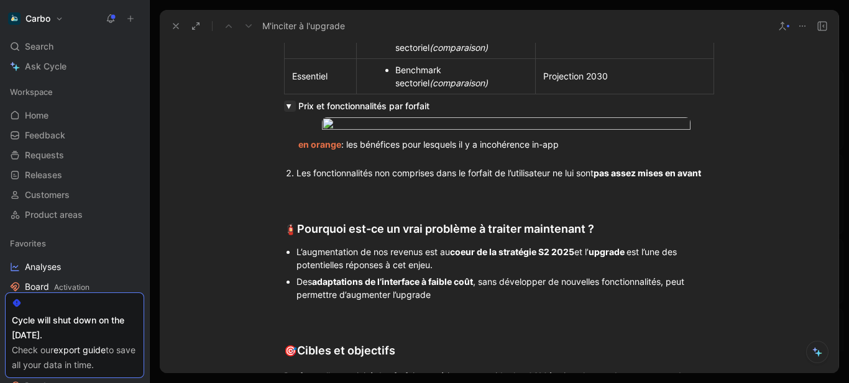
click at [286, 105] on button "button" at bounding box center [290, 106] width 12 height 11
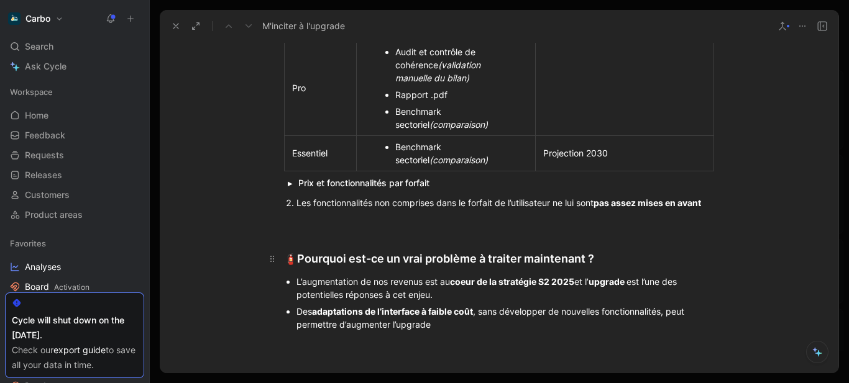
scroll to position [460, 0]
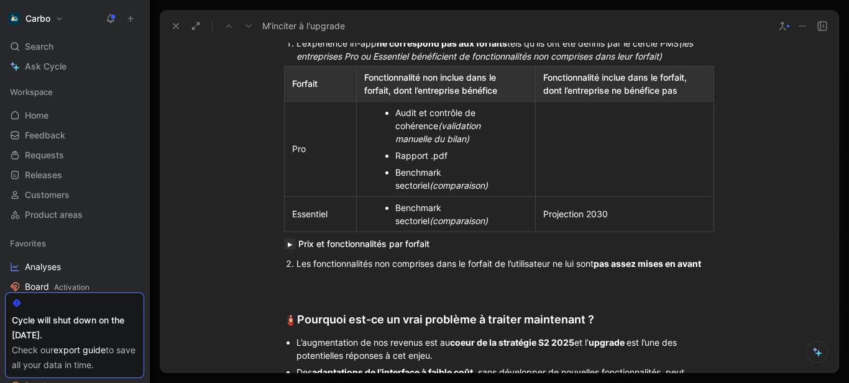
click at [286, 243] on button "button" at bounding box center [290, 244] width 12 height 11
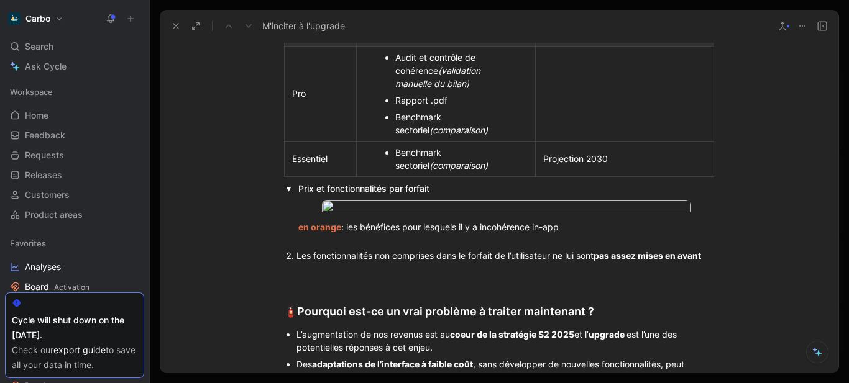
scroll to position [414, 0]
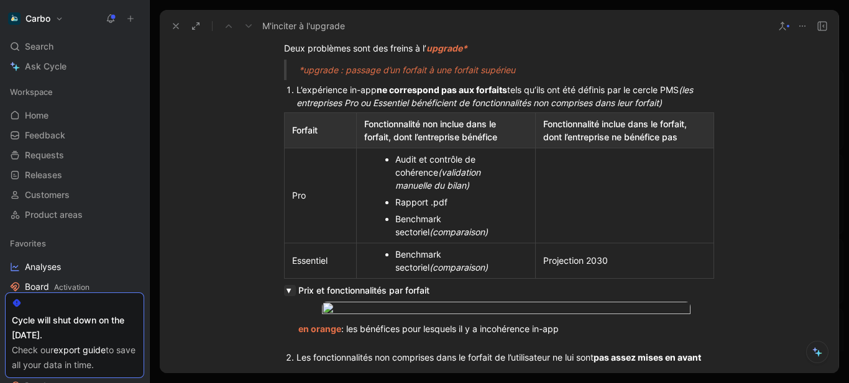
click at [285, 291] on button "button" at bounding box center [290, 290] width 12 height 11
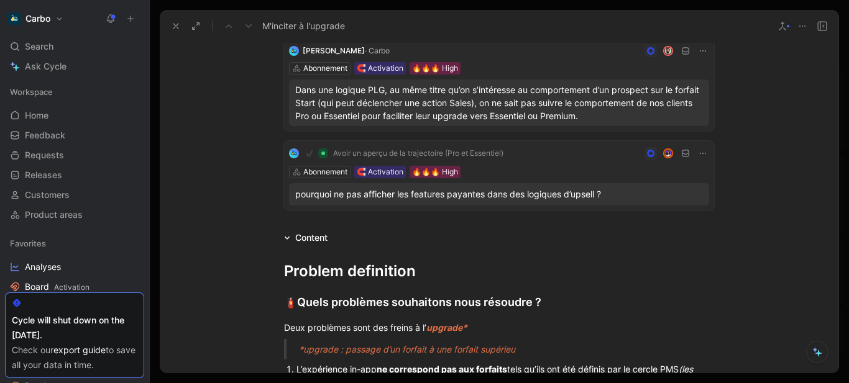
scroll to position [0, 0]
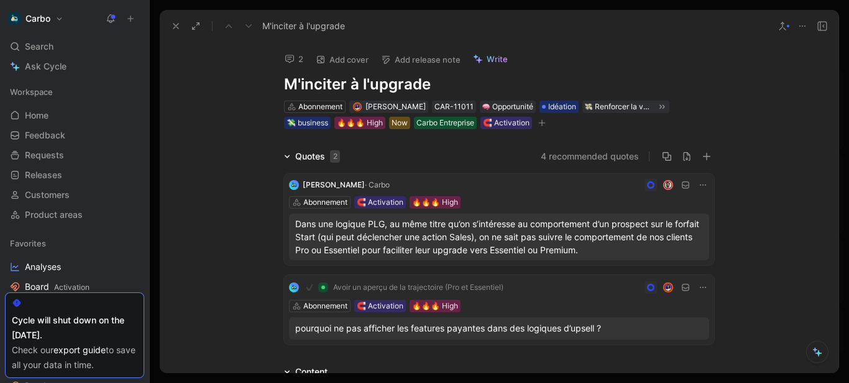
click at [279, 83] on div "2 Add cover Add release note Write M'inciter à l'upgrade Abonnement Clémentine …" at bounding box center [498, 86] width 477 height 89
click at [284, 83] on h1 "M'inciter à l'upgrade" at bounding box center [499, 85] width 430 height 20
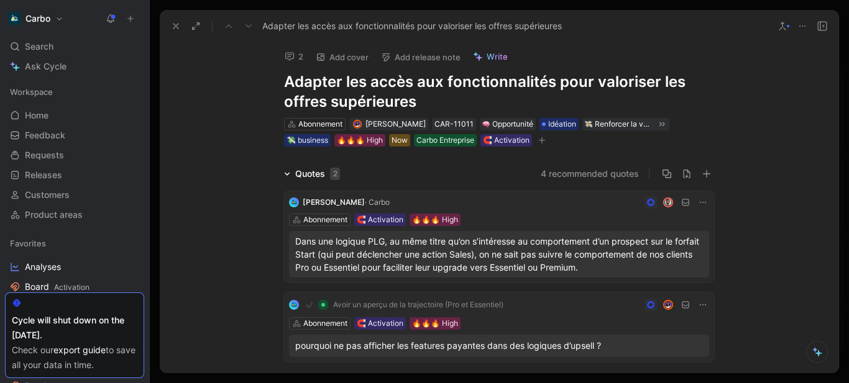
scroll to position [3, 0]
click at [553, 81] on h1 "Adapter les accès aux fonctionnalités pour valoriser les offres supérieures" at bounding box center [499, 91] width 430 height 40
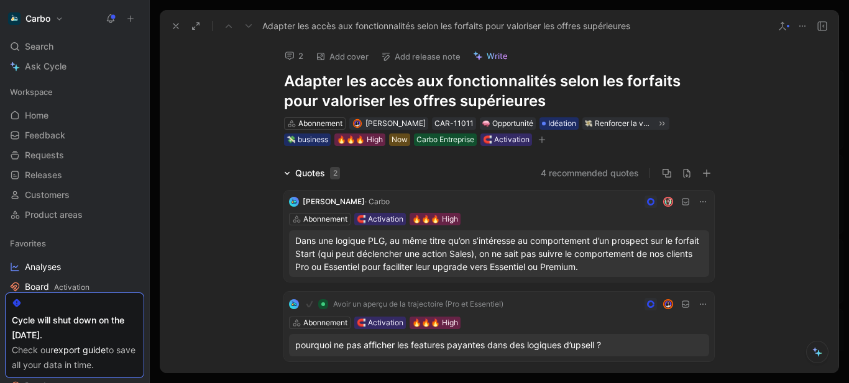
click at [509, 95] on h1 "Adapter les accès aux fonctionnalités selon les forfaits pour valoriser les off…" at bounding box center [499, 91] width 430 height 40
copy h1 "Adapter les accès aux fonctionnalités selon les forfaits pour valoriser les off…"
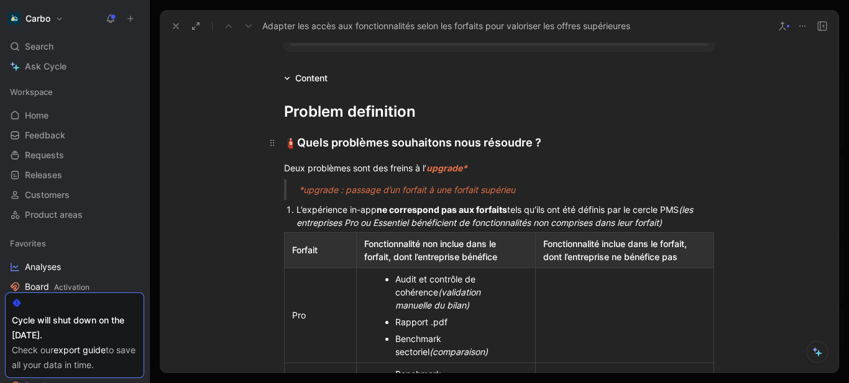
click at [303, 152] on h2 "🧯 Quels problèmes souhaitons nous résoudre ?" at bounding box center [498, 142] width 477 height 27
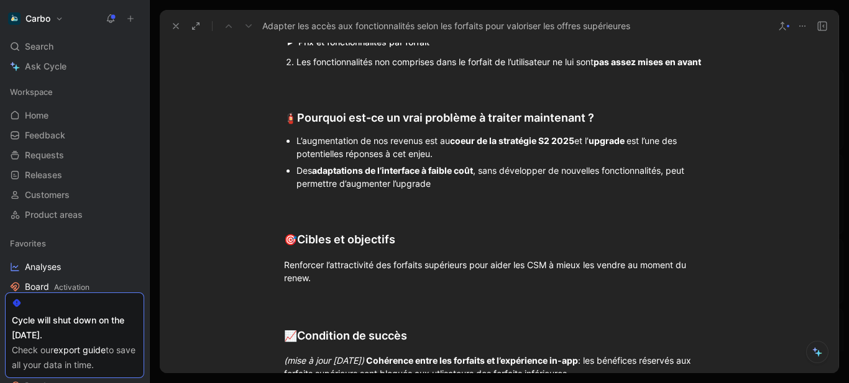
scroll to position [900, 0]
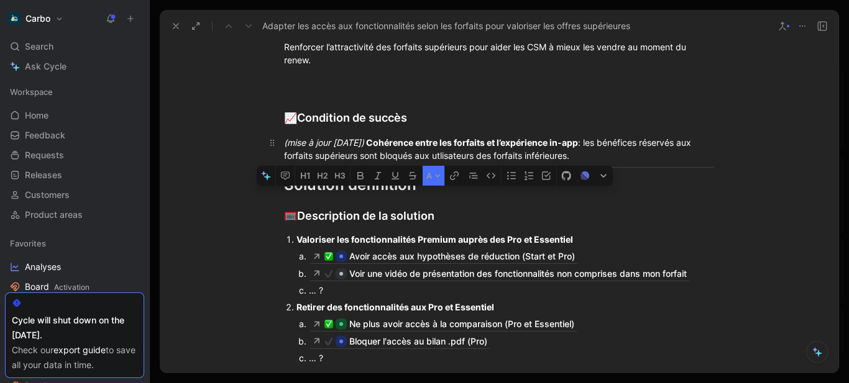
drag, startPoint x: 281, startPoint y: 144, endPoint x: 636, endPoint y: 156, distance: 354.9
click at [636, 156] on div "Problem definition 🧯 Quels problèmes souhaitons nous résoudre ? Deux problèmes …" at bounding box center [499, 90] width 678 height 1182
copy div "🧯 Quels problèmes souhaitons nous résoudre ? Deux problèmes sont des freins à l…"
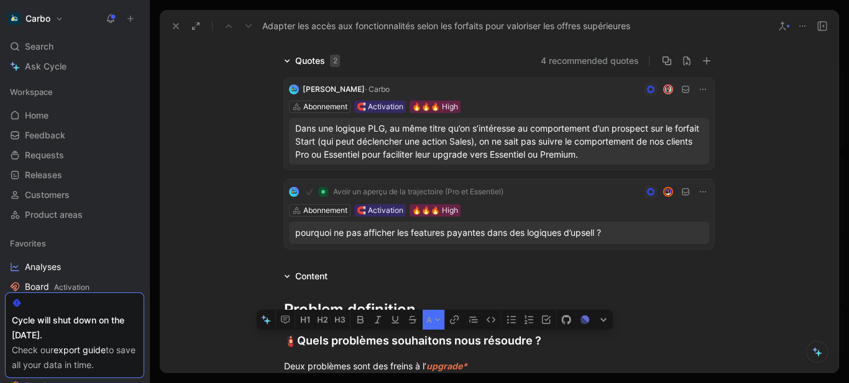
scroll to position [0, 0]
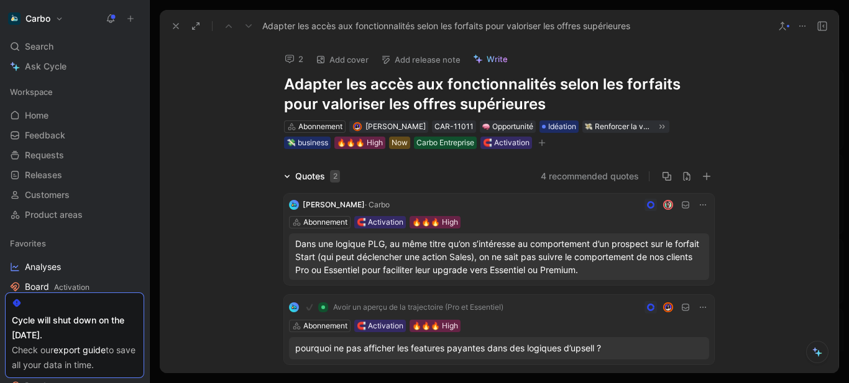
click at [366, 85] on h1 "Adapter les accès aux fonctionnalités selon les forfaits pour valoriser les off…" at bounding box center [499, 95] width 430 height 40
click at [348, 87] on h1 "Adapter les accès aux fonctionnalités selon les forfaits pour valoriser les off…" at bounding box center [499, 95] width 430 height 40
click at [627, 86] on h1 "Adapter mes accès aux fonctionnalités selon les forfaits pour valoriser les off…" at bounding box center [499, 95] width 430 height 40
click at [692, 83] on h1 "Adapter mes accès aux fonctionnalités selon mon forfaits pour valoriser les off…" at bounding box center [499, 95] width 430 height 40
click at [557, 103] on h1 "Adapter mes accès aux fonctionnalités selon mon forfait pour valoriser les offr…" at bounding box center [499, 95] width 430 height 40
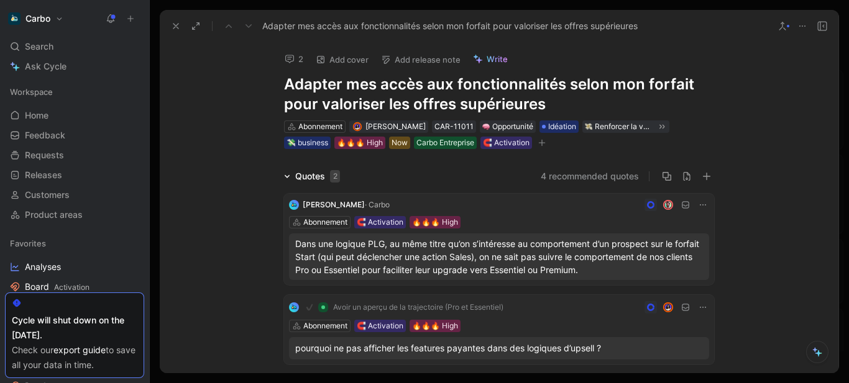
click at [557, 103] on h1 "Adapter mes accès aux fonctionnalités selon mon forfait pour valoriser les offr…" at bounding box center [499, 95] width 430 height 40
copy h1 "Adapter mes accès aux fonctionnalités selon mon forfait pour valoriser les offr…"
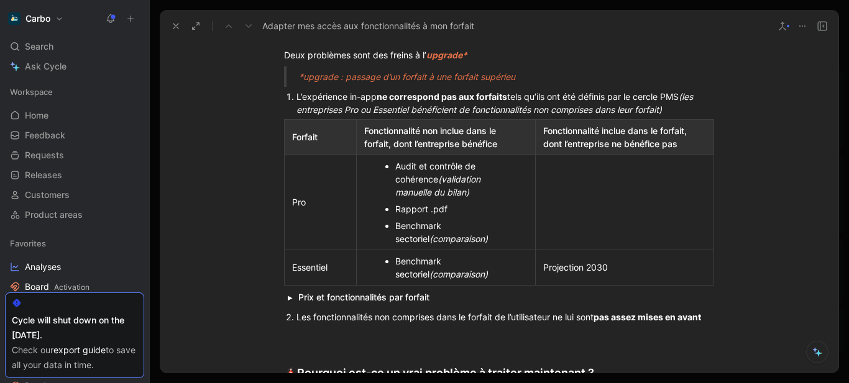
scroll to position [381, 0]
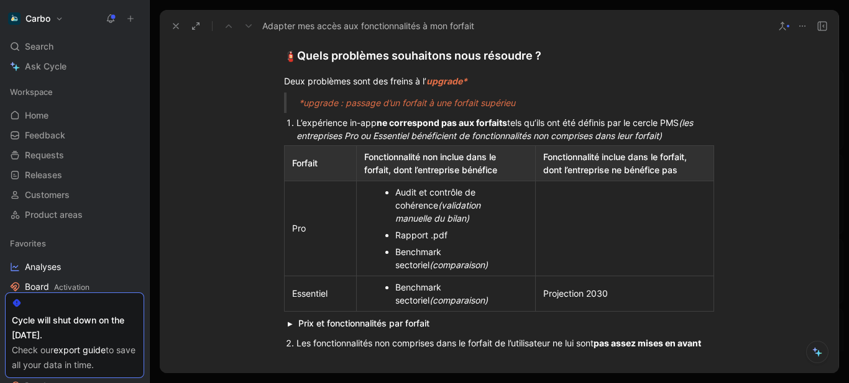
click at [327, 126] on div "L’expérience in-app ne correspond pas aux forfaits tels qu’ils ont été définis …" at bounding box center [504, 129] width 417 height 26
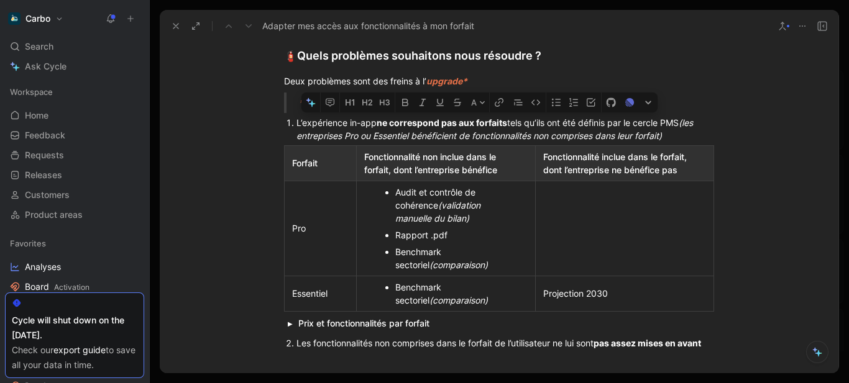
click at [534, 121] on div "L’expérience in-app ne correspond pas aux forfaits tels qu’ils ont été définis …" at bounding box center [504, 129] width 417 height 26
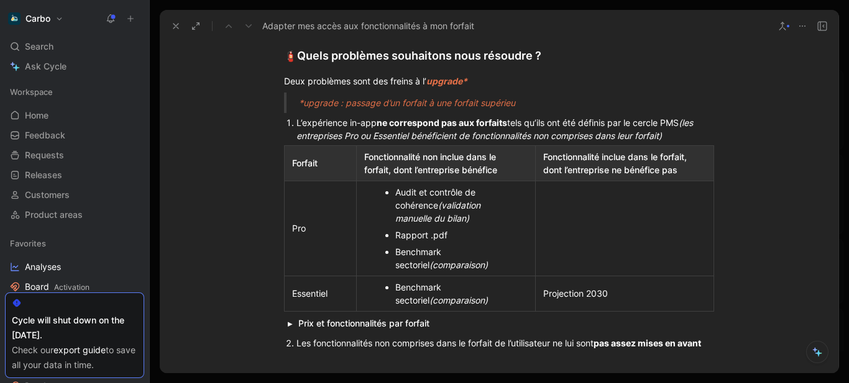
click at [521, 106] on div "*upgrade : passage d’un forfait à une forfait supérieu" at bounding box center [514, 102] width 430 height 13
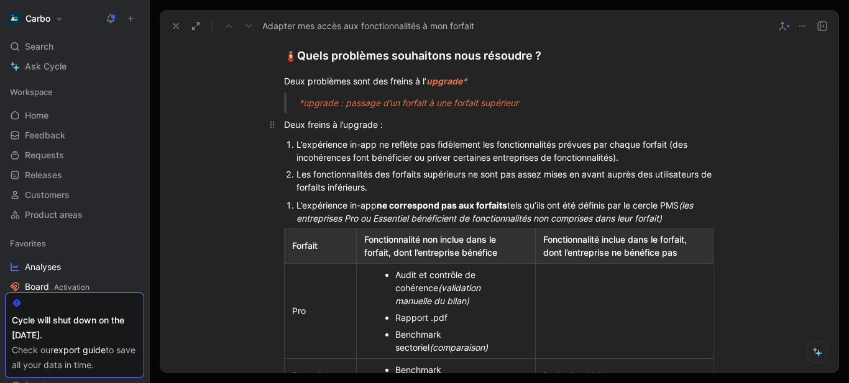
click at [298, 119] on div "Deux freins à l’upgrade :" at bounding box center [499, 124] width 430 height 13
click at [299, 79] on div "Deux problèmes sont des freins à l’ upgrade*" at bounding box center [499, 81] width 430 height 13
click at [329, 121] on div "Deux freins à l’upgrade :" at bounding box center [499, 124] width 430 height 13
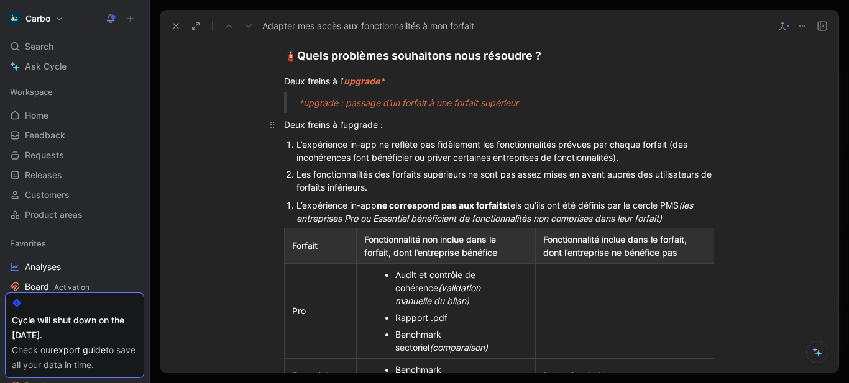
click at [329, 121] on div "Deux freins à l’upgrade :" at bounding box center [499, 124] width 430 height 13
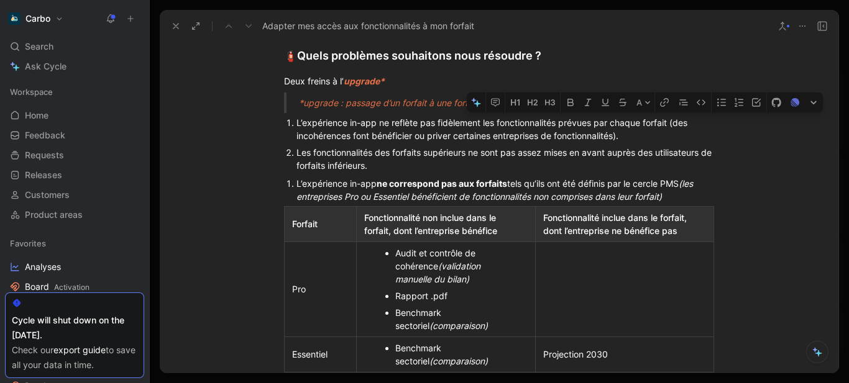
drag, startPoint x: 631, startPoint y: 138, endPoint x: 669, endPoint y: 122, distance: 41.2
click at [669, 122] on div "L’expérience in-app ne reflète pas fidèlement les fonctionnalités prévues par c…" at bounding box center [504, 129] width 417 height 26
click at [585, 99] on icon "button" at bounding box center [588, 103] width 10 height 10
click at [432, 162] on div "Les fonctionnalités des forfaits supérieurs ne sont pas assez mises en avant au…" at bounding box center [504, 159] width 417 height 26
click at [390, 185] on strong "ne correspond pas aux forfaits" at bounding box center [441, 183] width 130 height 11
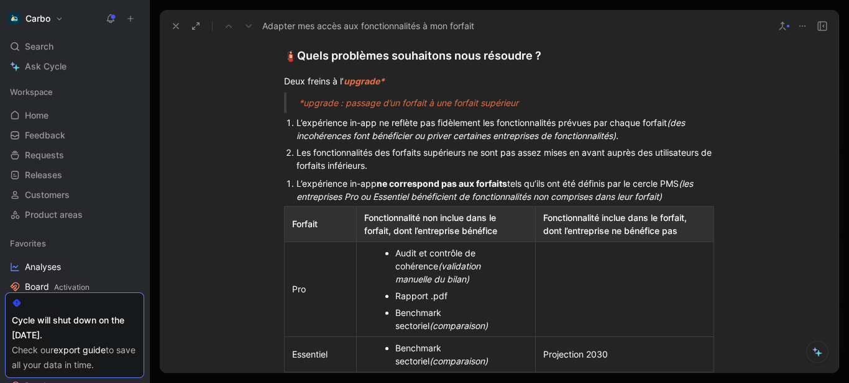
click at [390, 185] on strong "ne correspond pas aux forfaits" at bounding box center [441, 183] width 130 height 11
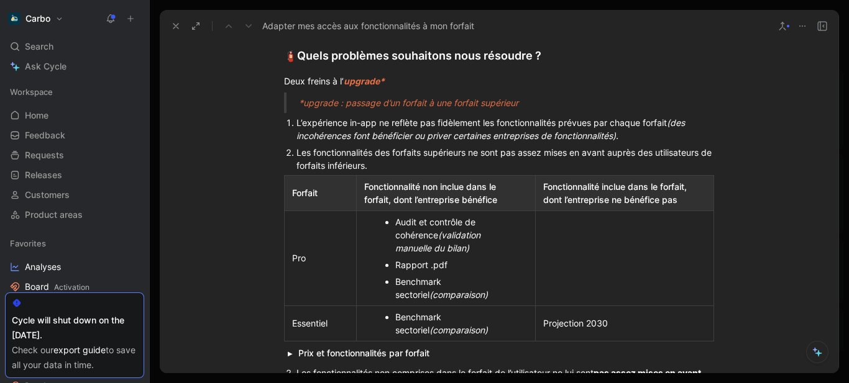
scroll to position [401, 0]
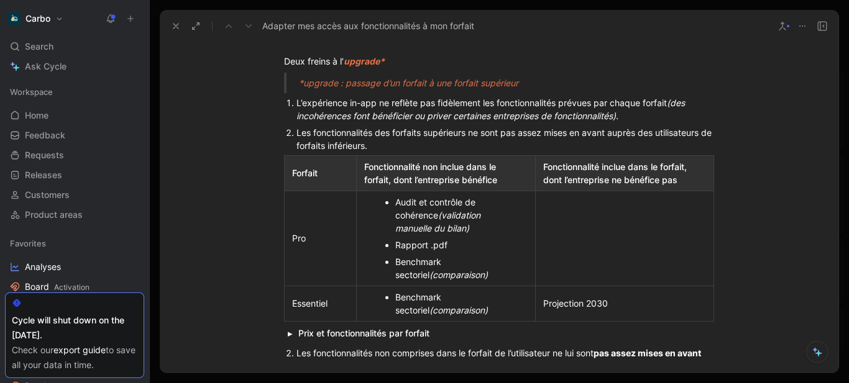
click at [331, 131] on div "Les fonctionnalités des forfaits supérieurs ne sont pas assez mises en avant au…" at bounding box center [504, 139] width 417 height 26
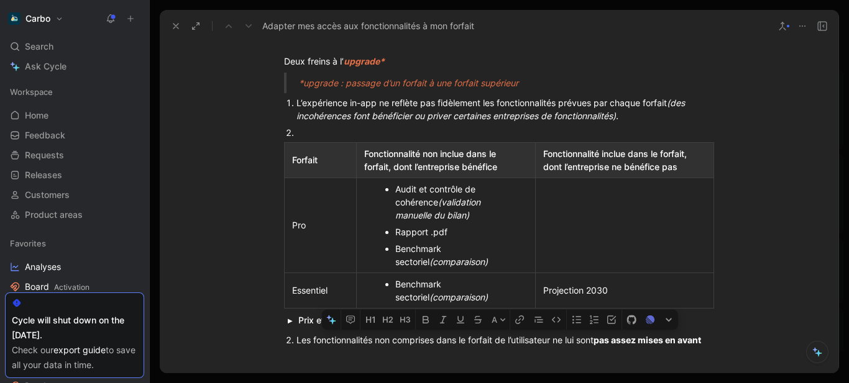
drag, startPoint x: 294, startPoint y: 339, endPoint x: 704, endPoint y: 339, distance: 410.6
click at [704, 339] on div "Les fonctionnalités non comprises dans le forfait de l’utilisateur ne lui sont …" at bounding box center [504, 340] width 417 height 13
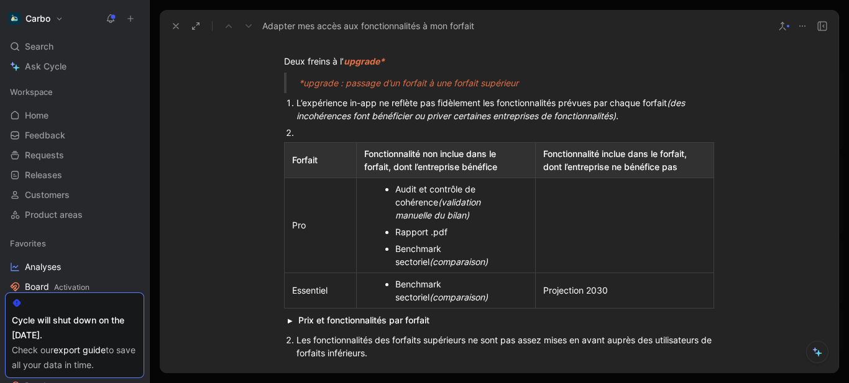
scroll to position [440, 0]
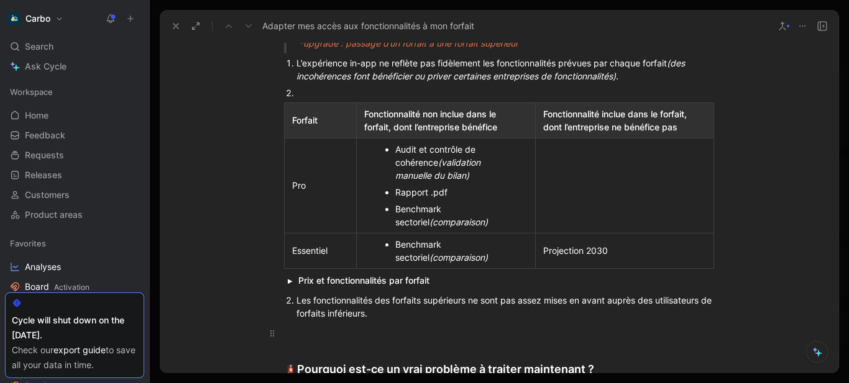
click at [339, 334] on div at bounding box center [499, 333] width 430 height 13
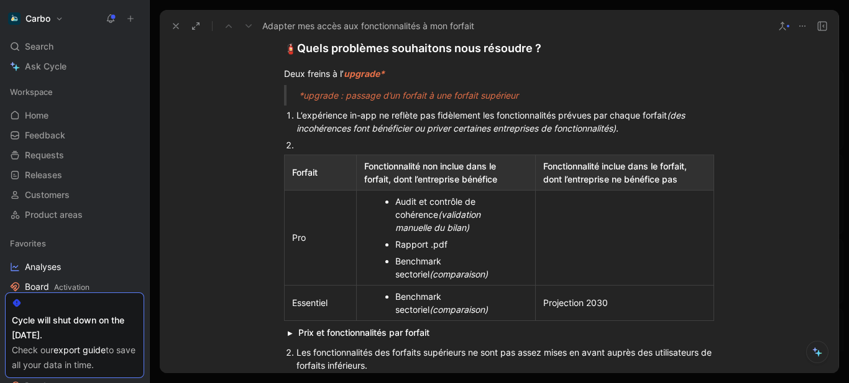
click at [326, 147] on div at bounding box center [504, 145] width 417 height 13
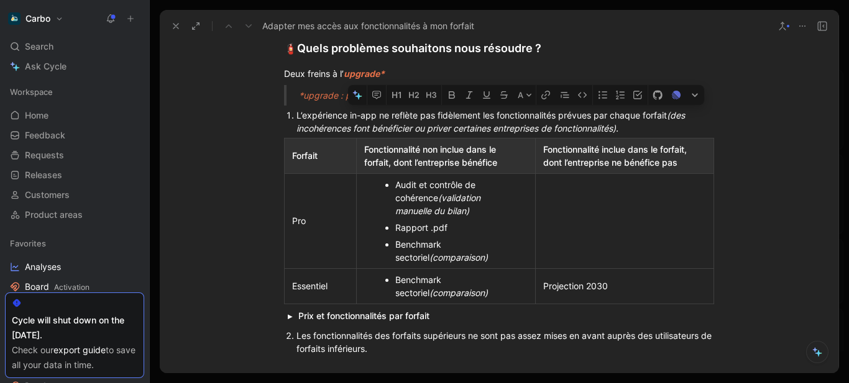
drag, startPoint x: 386, startPoint y: 116, endPoint x: 666, endPoint y: 116, distance: 280.2
click at [666, 116] on div "L’expérience in-app ne reflète pas fidèlement les fonctionnalités prévues par c…" at bounding box center [504, 122] width 417 height 26
click at [453, 92] on icon "button" at bounding box center [452, 94] width 6 height 7
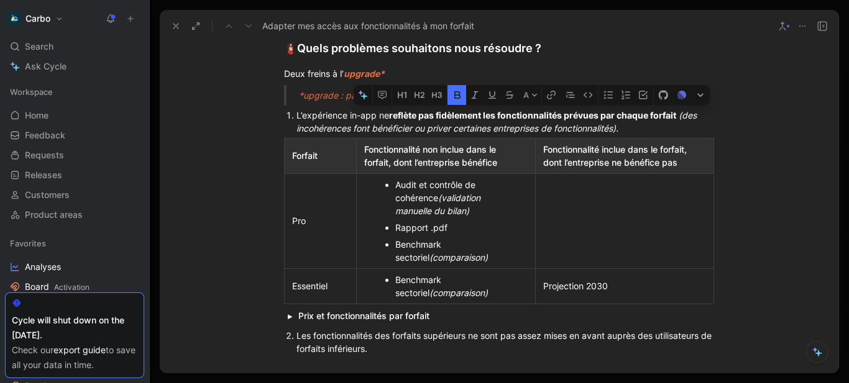
click at [349, 113] on div "L’expérience in-app ne reflète pas fidèlement les fonctionnalités prévues par c…" at bounding box center [504, 122] width 417 height 26
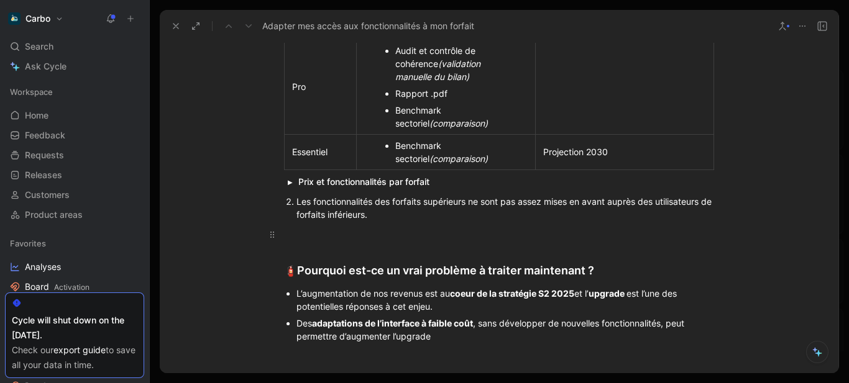
scroll to position [523, 0]
drag, startPoint x: 499, startPoint y: 199, endPoint x: 598, endPoint y: 203, distance: 98.2
click at [598, 203] on div "Les fonctionnalités des forfaits supérieurs ne sont pas assez mises en avant au…" at bounding box center [504, 207] width 417 height 26
drag, startPoint x: 606, startPoint y: 203, endPoint x: 501, endPoint y: 199, distance: 105.0
click at [501, 199] on div "Les fonctionnalités des forfaits supérieurs ne sont pas assez mises en avant au…" at bounding box center [504, 207] width 417 height 26
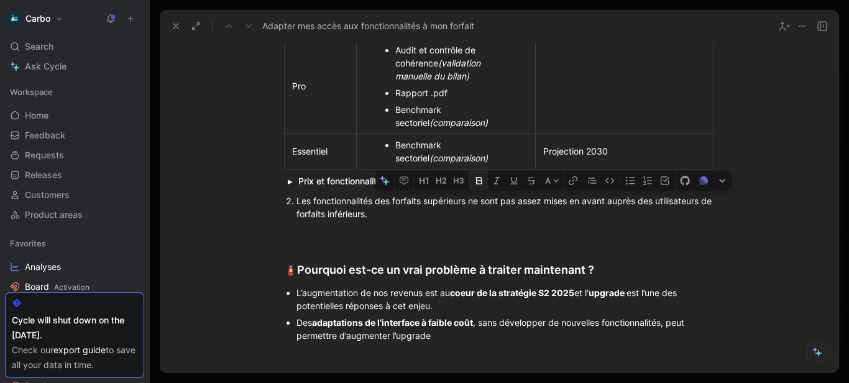
click at [479, 180] on icon "button" at bounding box center [479, 180] width 6 height 7
click at [360, 233] on div at bounding box center [499, 233] width 430 height 13
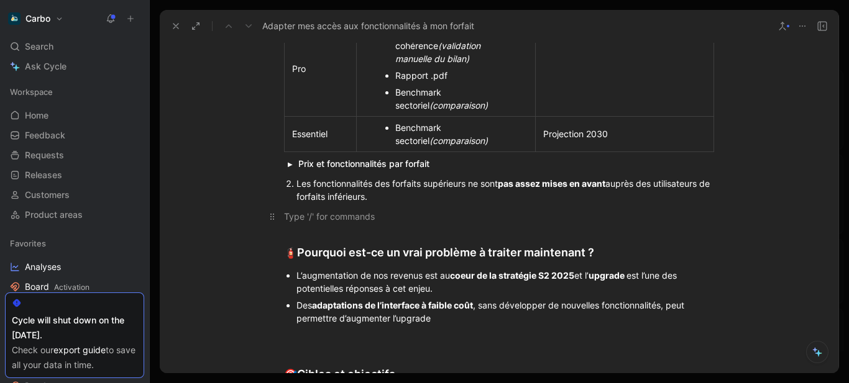
scroll to position [542, 0]
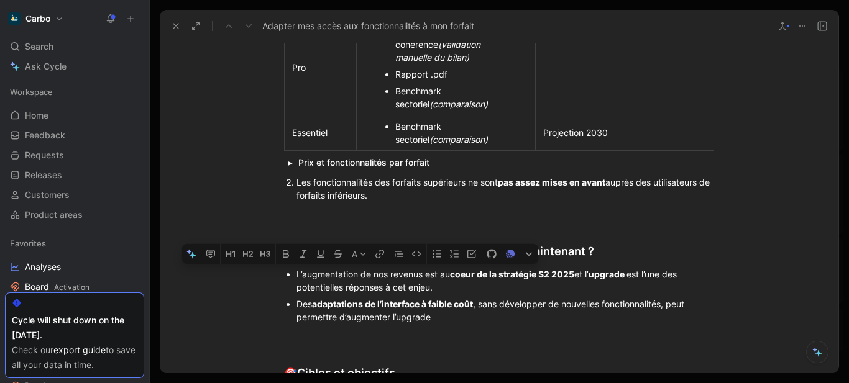
drag, startPoint x: 470, startPoint y: 321, endPoint x: 288, endPoint y: 275, distance: 187.1
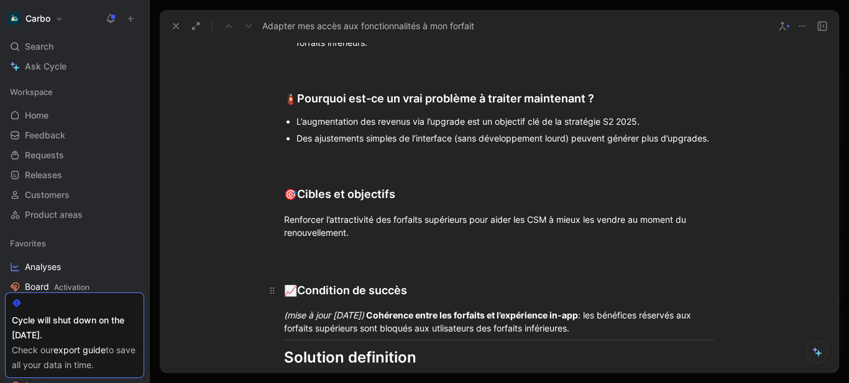
scroll to position [722, 0]
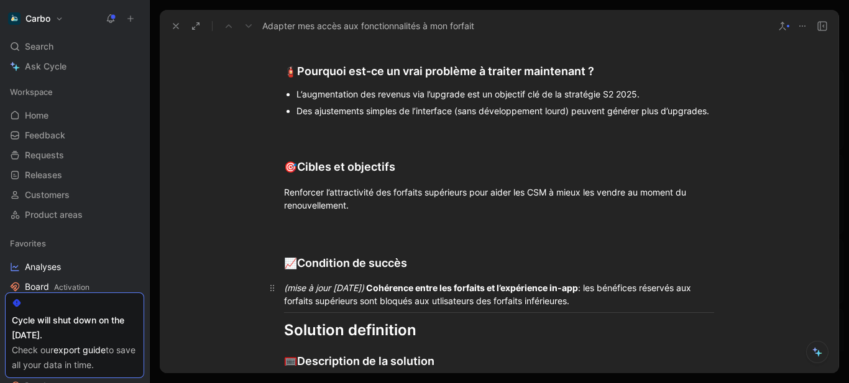
click at [524, 289] on strong "Cohérence entre les forfaits et l’expérience in-app" at bounding box center [471, 288] width 214 height 11
click at [520, 282] on div "Cohérence totale entre les forfaits et l’expérience in-app : les fonctionnalité…" at bounding box center [499, 294] width 430 height 26
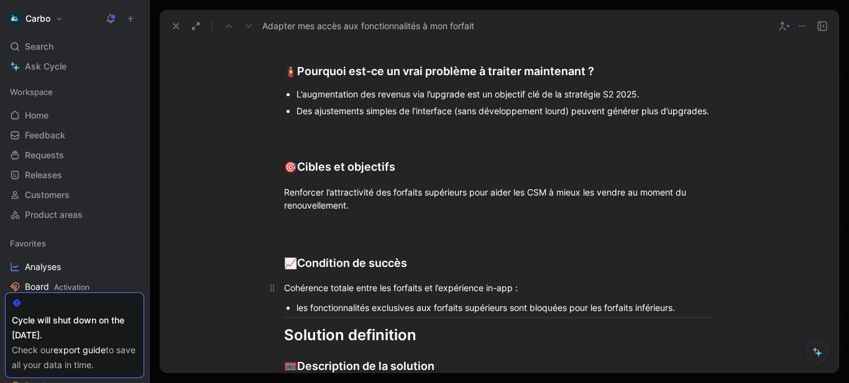
click at [555, 285] on div "Cohérence totale entre les forfaits et l’expérience in-app :" at bounding box center [499, 287] width 430 height 13
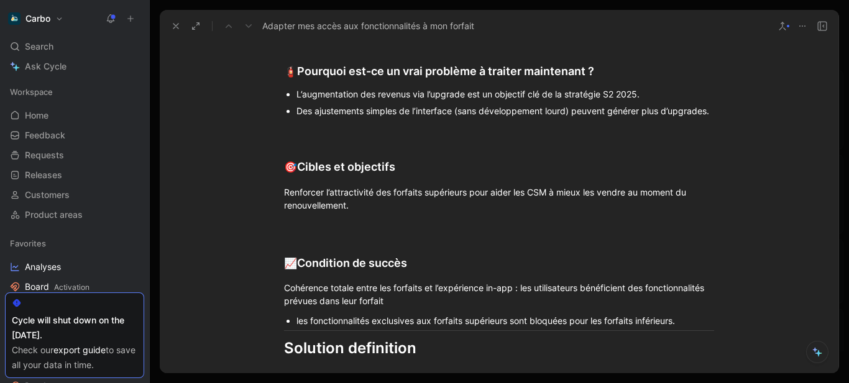
click at [520, 322] on div "les fonctionnalités exclusives aux forfaits supérieurs sont bloquées pour les f…" at bounding box center [504, 320] width 417 height 13
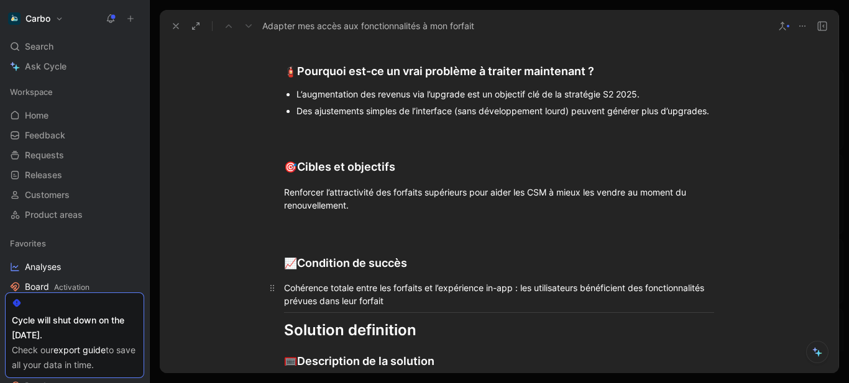
click at [354, 285] on div "Cohérence totale entre les forfaits et l’expérience in-app : les utilisateurs b…" at bounding box center [499, 294] width 430 height 26
click at [389, 301] on div "Cohérence entre les forfaits et l’expérience in-app : les utilisateurs bénéfici…" at bounding box center [499, 294] width 430 height 26
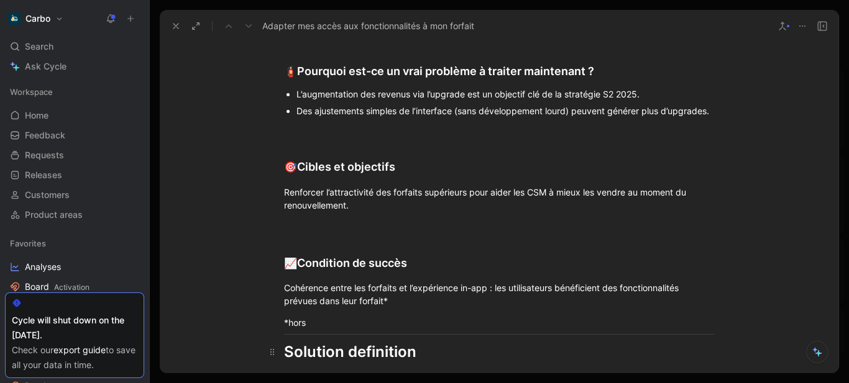
scroll to position [883, 0]
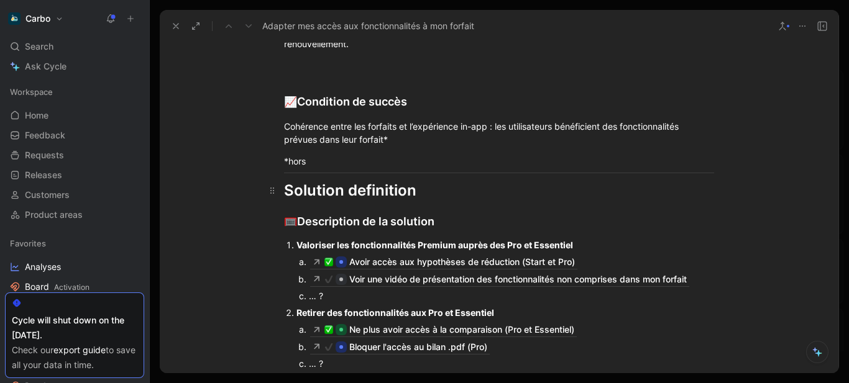
click at [445, 191] on div "Solution definition" at bounding box center [499, 191] width 430 height 22
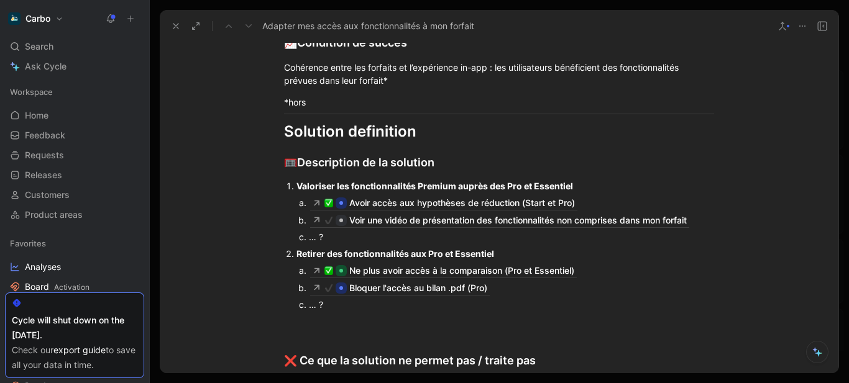
click at [360, 311] on p "… ?" at bounding box center [499, 304] width 381 height 17
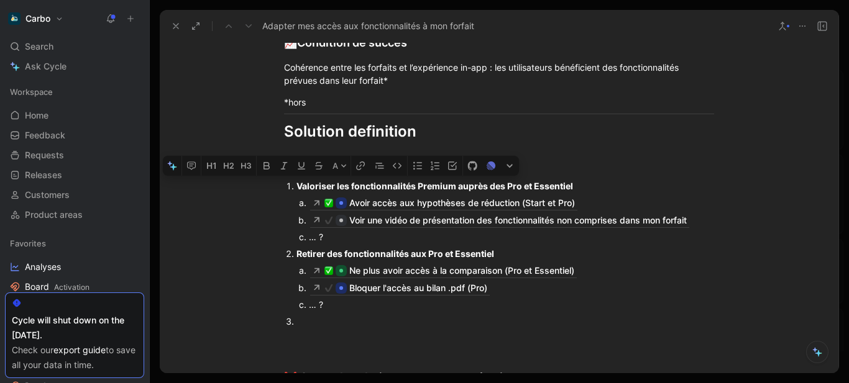
drag, startPoint x: 304, startPoint y: 191, endPoint x: 294, endPoint y: 186, distance: 10.8
click at [296, 186] on li "Valoriser les fonctionnalités Premium auprès des Pro et Essentiel Avoir accès a…" at bounding box center [504, 212] width 417 height 68
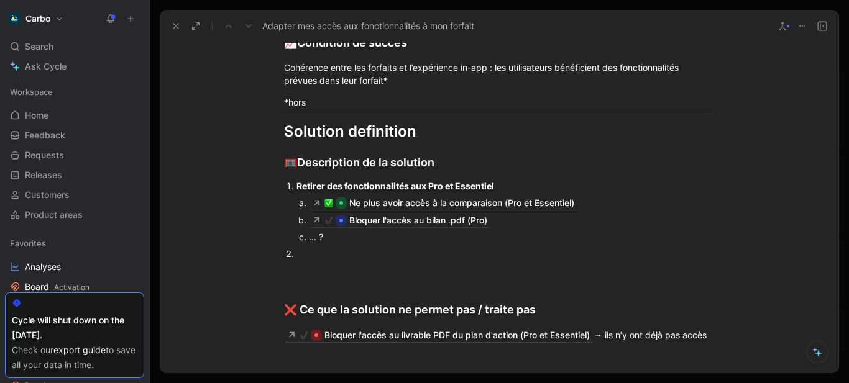
click at [309, 253] on div at bounding box center [504, 253] width 417 height 13
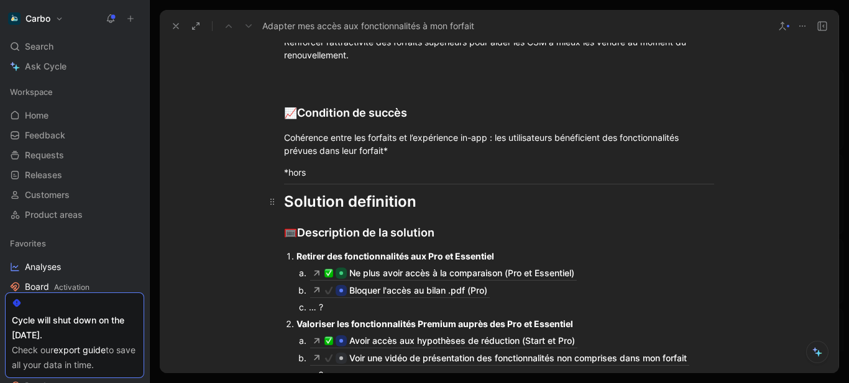
scroll to position [841, 0]
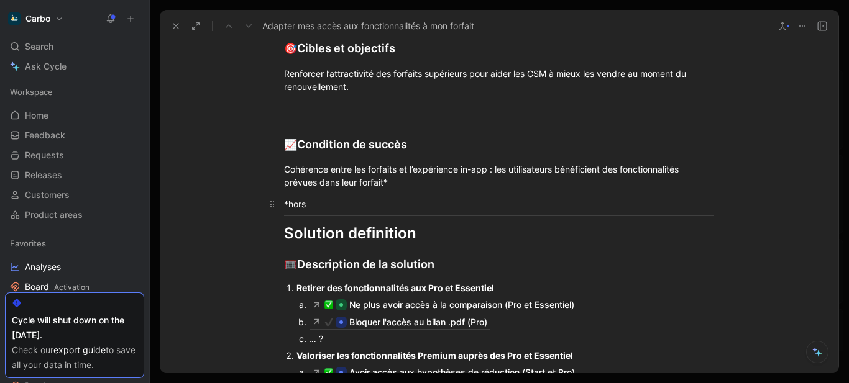
click at [339, 205] on div "*hors" at bounding box center [499, 204] width 430 height 13
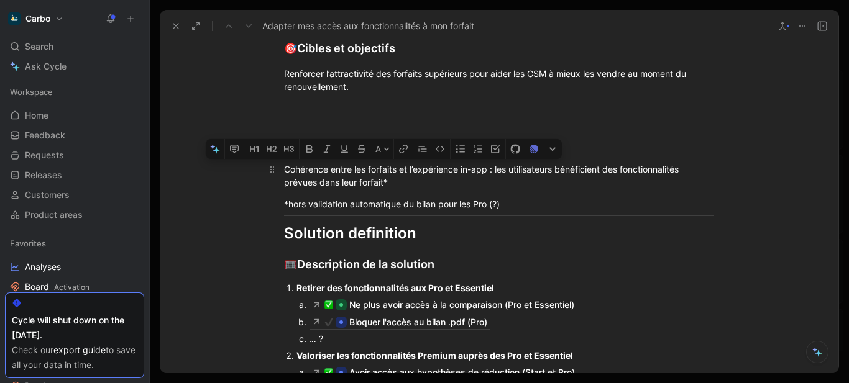
drag, startPoint x: 310, startPoint y: 168, endPoint x: 278, endPoint y: 171, distance: 31.8
click at [278, 171] on p "Cohérence entre les forfaits et l’expérience in-app : les utilisateurs bénéfici…" at bounding box center [498, 176] width 477 height 34
click at [303, 153] on button "button" at bounding box center [308, 149] width 19 height 20
click at [399, 185] on div "Cohérence entre les forfaits et l’expérience in-app : les utilisateurs bénéfici…" at bounding box center [499, 176] width 430 height 26
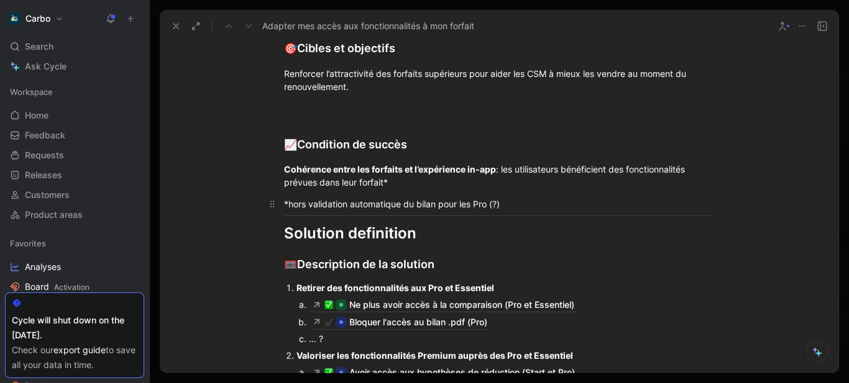
click at [359, 202] on div "*hors validation automatique du bilan pour les Pro (?)" at bounding box center [499, 204] width 430 height 13
click at [333, 185] on icon "button" at bounding box center [333, 184] width 10 height 10
click at [517, 205] on div "*hors validation automatique du bilan pour les Pro (?)" at bounding box center [499, 204] width 430 height 13
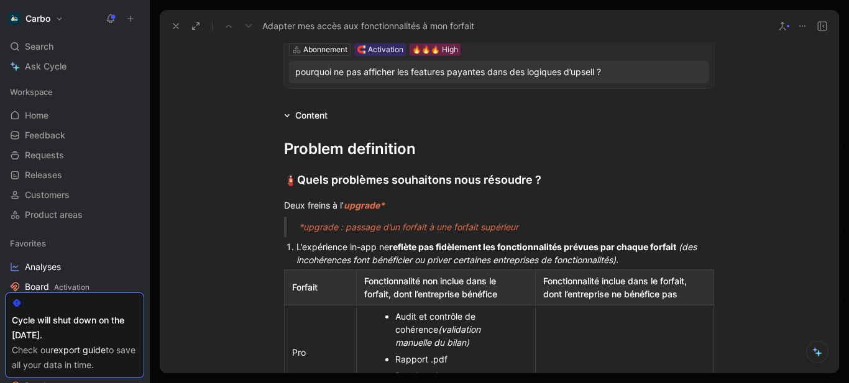
scroll to position [435, 0]
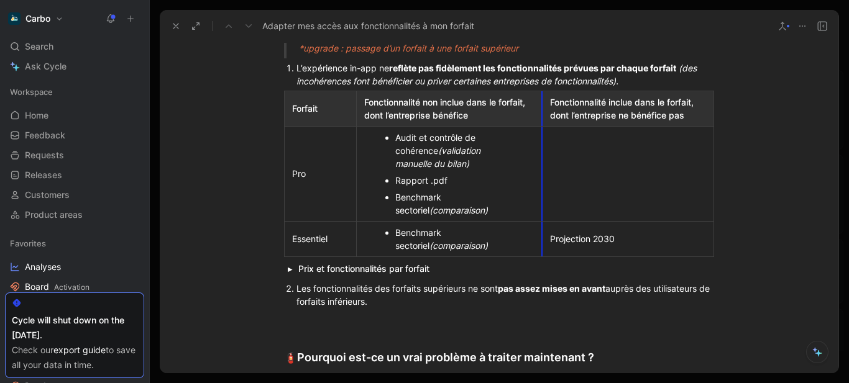
drag, startPoint x: 529, startPoint y: 171, endPoint x: 536, endPoint y: 167, distance: 7.8
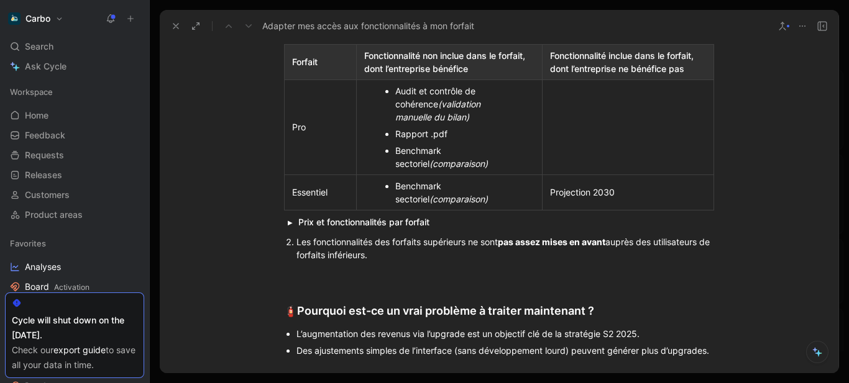
scroll to position [504, 0]
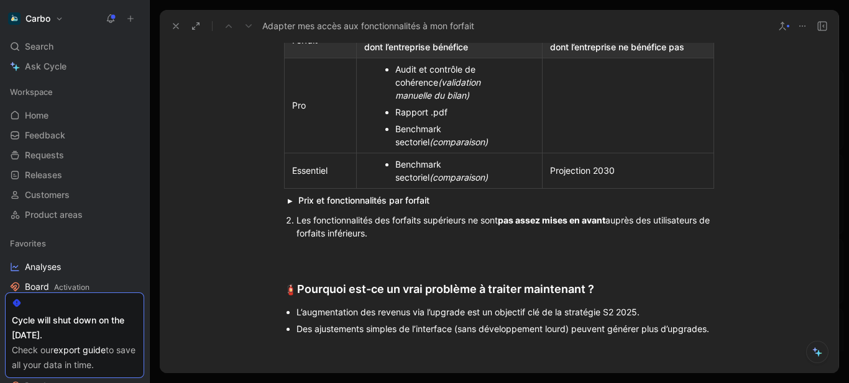
click at [390, 71] on ul "Audit et contrôle de cohérence (validation manuelle du bilan) Rapport .pdf Benc…" at bounding box center [449, 105] width 180 height 89
click at [395, 111] on div "Rapport .pdf" at bounding box center [455, 112] width 121 height 13
click at [395, 131] on div "Benchmark sectoriel (comparaison)" at bounding box center [455, 135] width 121 height 26
click at [395, 166] on div "Benchmark sectoriel (comparaison)" at bounding box center [455, 171] width 121 height 26
click at [550, 171] on div "Projection 2030" at bounding box center [628, 170] width 156 height 13
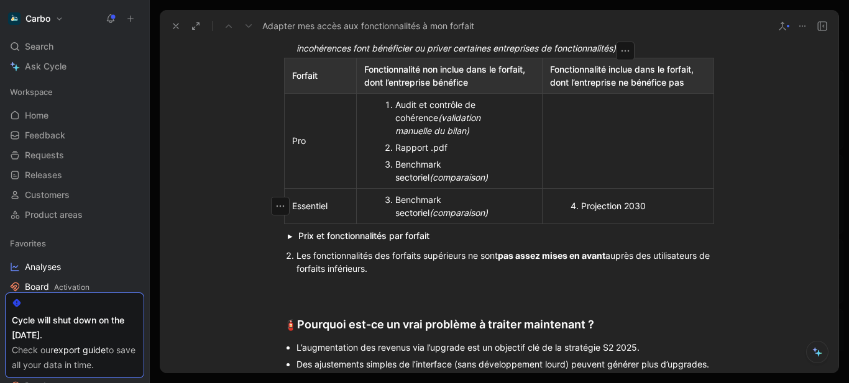
scroll to position [439, 0]
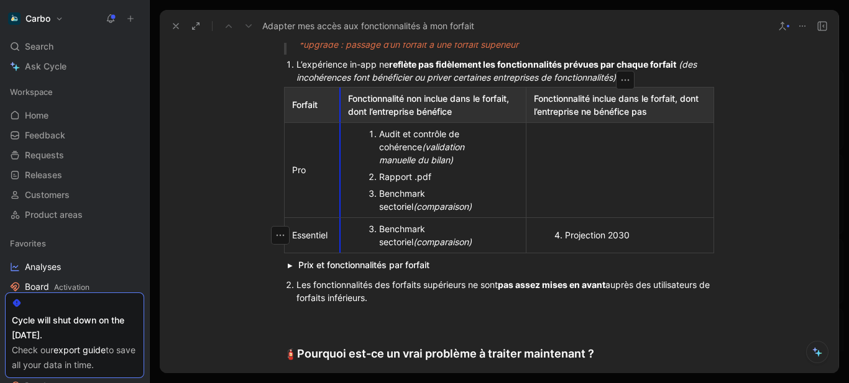
drag, startPoint x: 352, startPoint y: 173, endPoint x: 335, endPoint y: 168, distance: 16.7
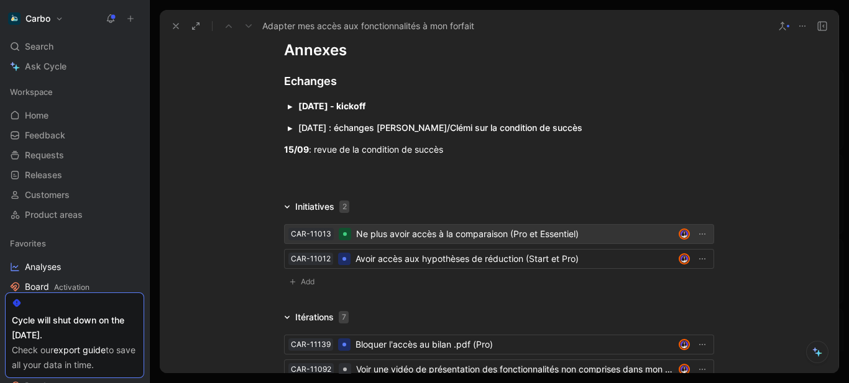
scroll to position [1282, 0]
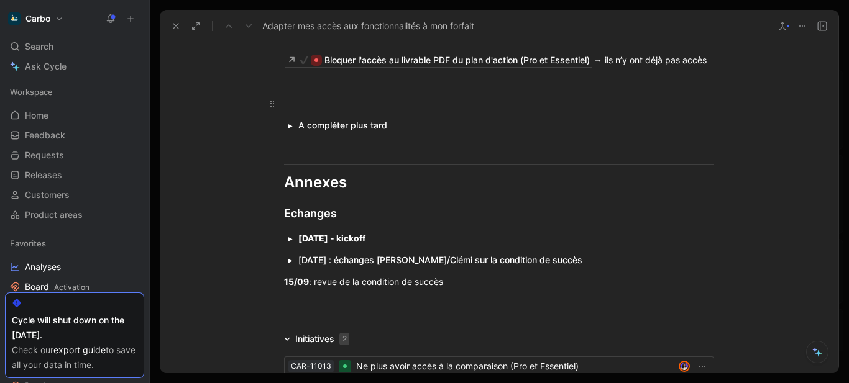
click at [303, 97] on div at bounding box center [499, 103] width 430 height 13
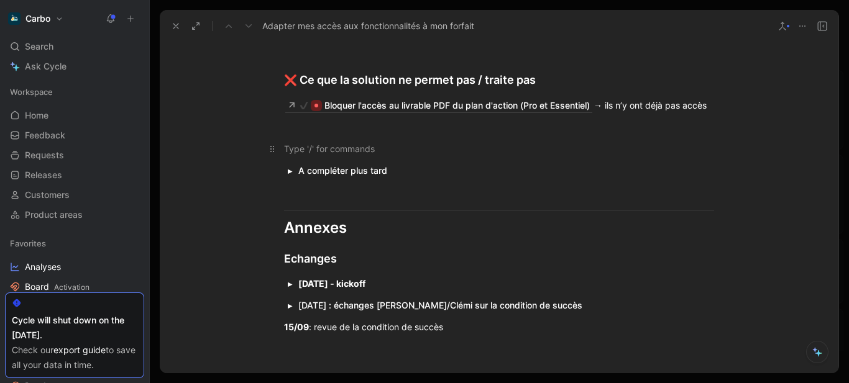
scroll to position [1128, 0]
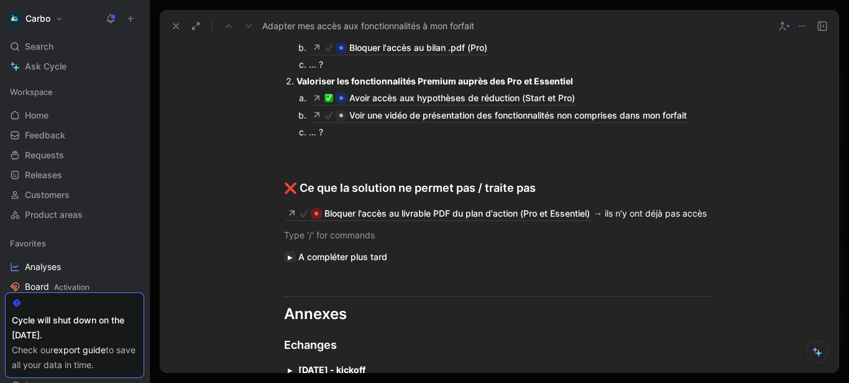
click at [285, 253] on button "button" at bounding box center [290, 257] width 12 height 11
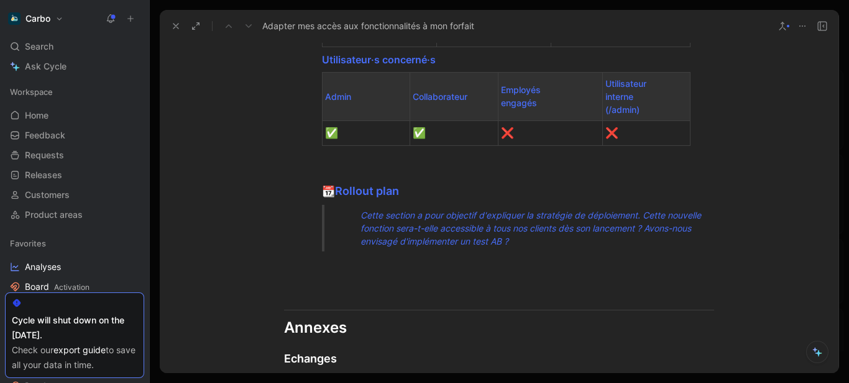
scroll to position [1306, 0]
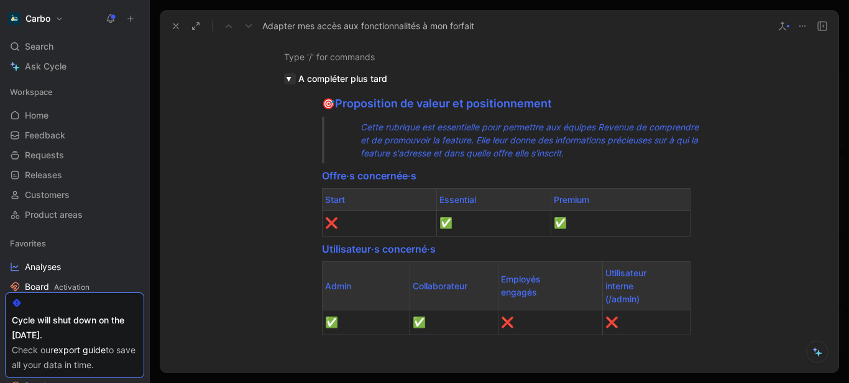
click at [284, 79] on button "button" at bounding box center [290, 78] width 12 height 11
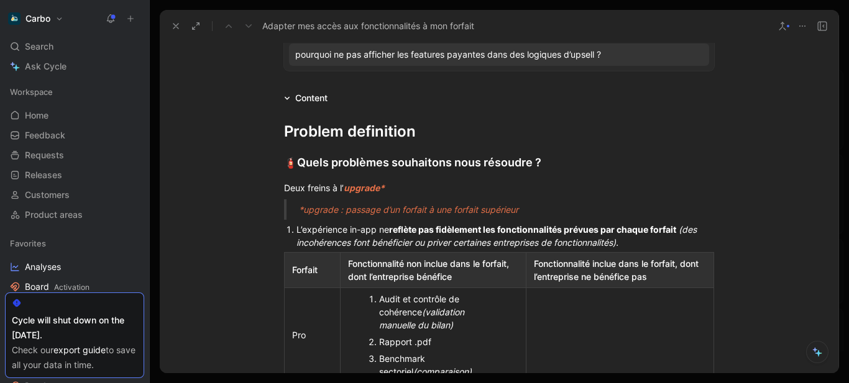
scroll to position [0, 0]
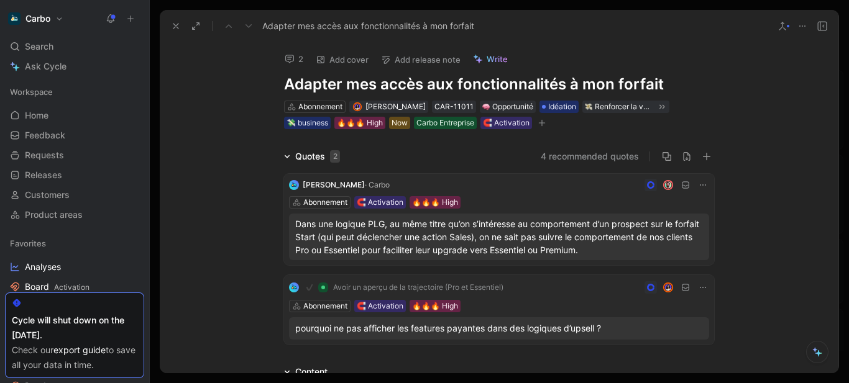
click at [355, 85] on h1 "Adapter mes accès aux fonctionnalités à mon forfait" at bounding box center [499, 85] width 430 height 20
click at [294, 84] on h1 "Adapter mes accès aux fonctionnalités à mon forfait" at bounding box center [499, 85] width 430 height 20
click at [370, 84] on h1 "Avoir accès aux fonctionnalités prévues dans mon forfait" at bounding box center [499, 85] width 430 height 20
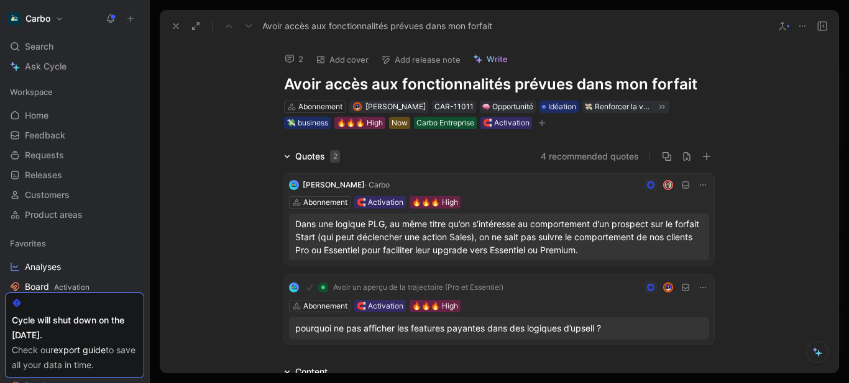
click at [370, 84] on h1 "Avoir accès aux fonctionnalités prévues dans mon forfait" at bounding box center [499, 85] width 430 height 20
copy h1 "Avoir accès aux fonctionnalités prévues dans mon forfait"
drag, startPoint x: 819, startPoint y: 233, endPoint x: 642, endPoint y: 229, distance: 177.1
click at [819, 233] on div "Quotes 2 4 recommended quotes Emmanuel · Carbo Abonnement 🧲 Activation 🔥🔥🔥 High…" at bounding box center [499, 249] width 678 height 201
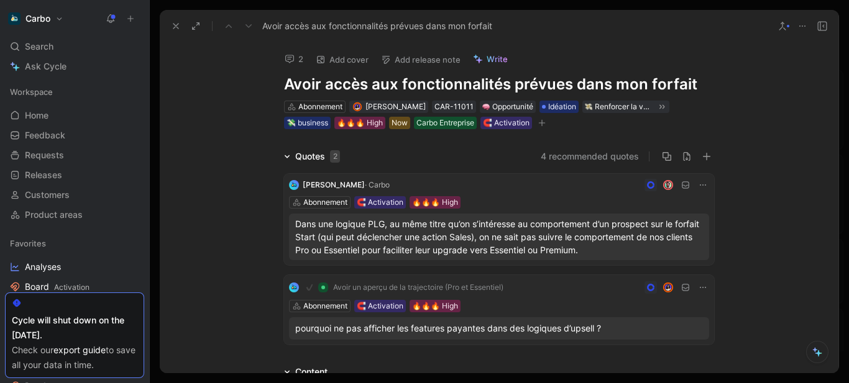
click at [253, 84] on div "2 Add cover Add release note Write Avoir accès aux fonctionnalités prévues dans…" at bounding box center [499, 208] width 678 height 332
click at [824, 250] on div "Quotes 2 4 recommended quotes Emmanuel · Carbo Abonnement 🧲 Activation 🔥🔥🔥 High…" at bounding box center [499, 249] width 678 height 201
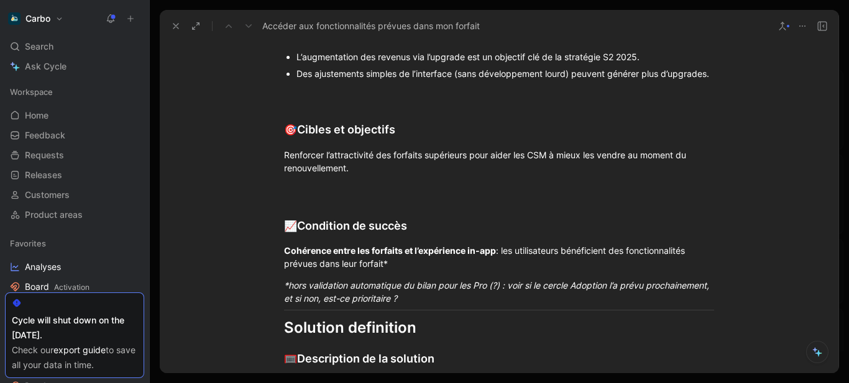
scroll to position [706, 0]
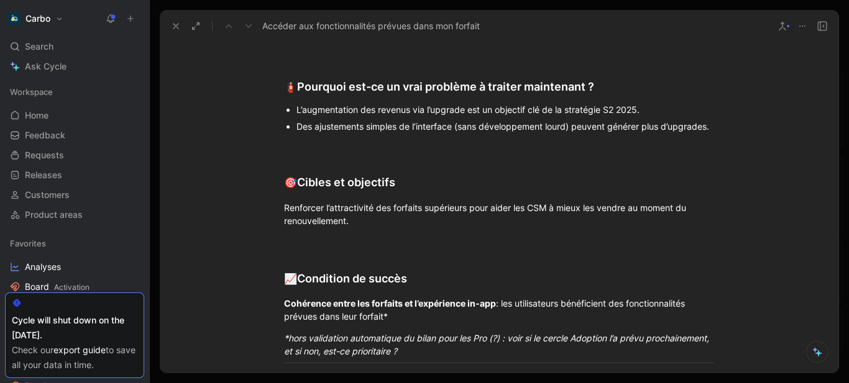
click at [114, 18] on icon at bounding box center [111, 19] width 10 height 10
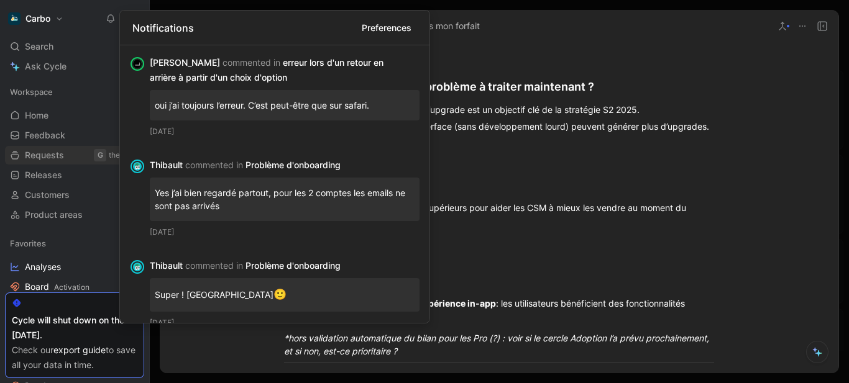
click at [43, 148] on link "Requests G then R" at bounding box center [74, 155] width 139 height 19
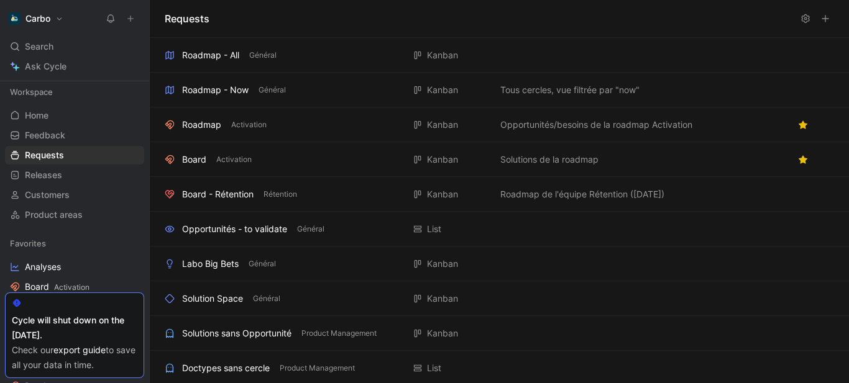
scroll to position [106, 0]
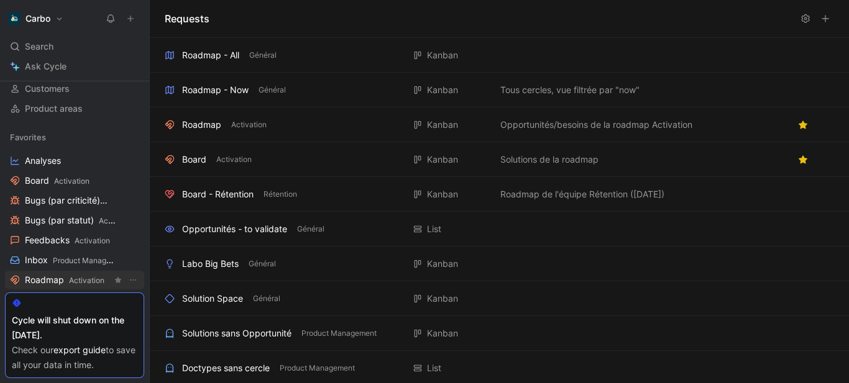
click at [60, 276] on span "Roadmap Activation" at bounding box center [65, 280] width 80 height 13
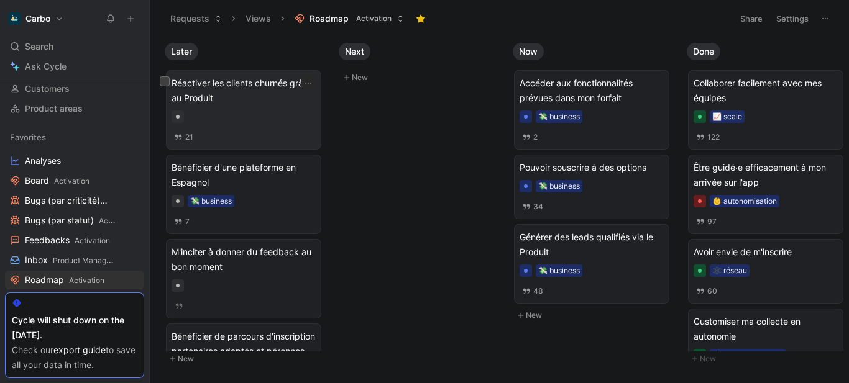
click at [243, 89] on span "Réactiver les clients churnés grâce au Produit" at bounding box center [243, 91] width 144 height 30
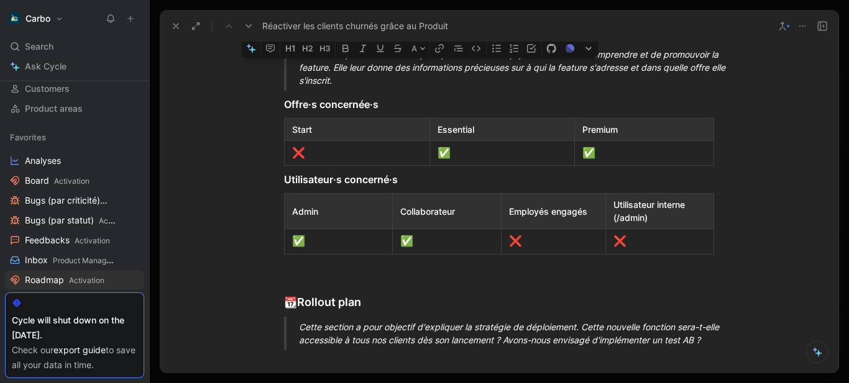
scroll to position [1862, 0]
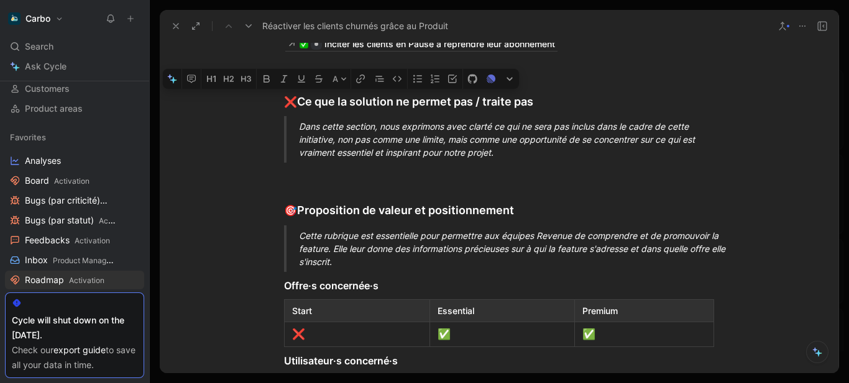
drag, startPoint x: 281, startPoint y: 216, endPoint x: 512, endPoint y: 80, distance: 268.2
click at [512, 80] on div "Problem definition 🧯 Quel problème souhaitons nous résoudre ? Une expérience st…" at bounding box center [499, 3] width 678 height 1398
click at [294, 72] on div at bounding box center [499, 65] width 430 height 13
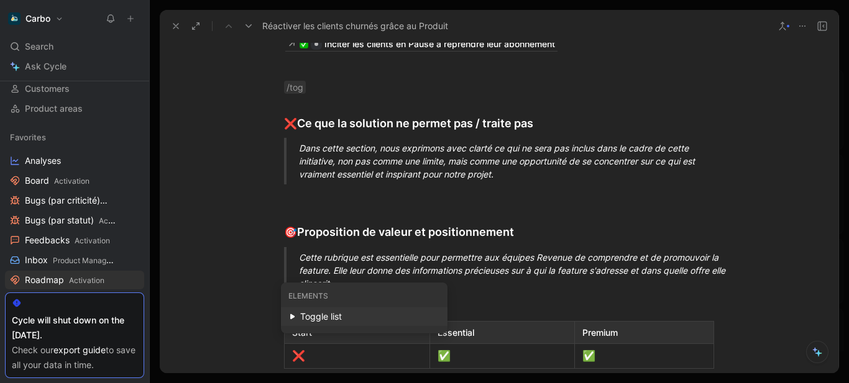
click at [333, 312] on div "Toggle list" at bounding box center [369, 316] width 139 height 15
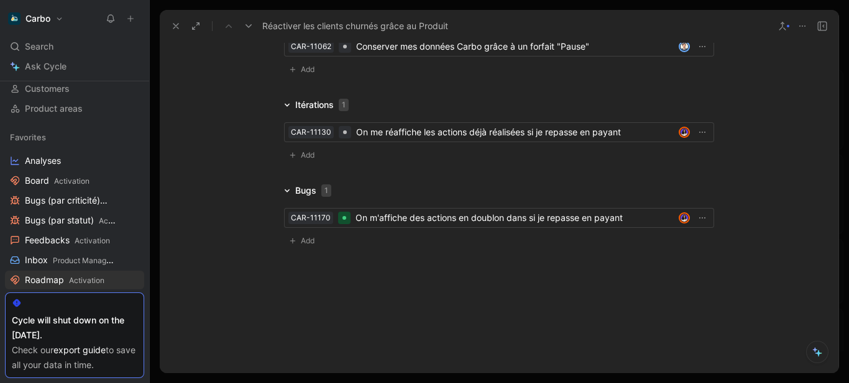
scroll to position [2491, 0]
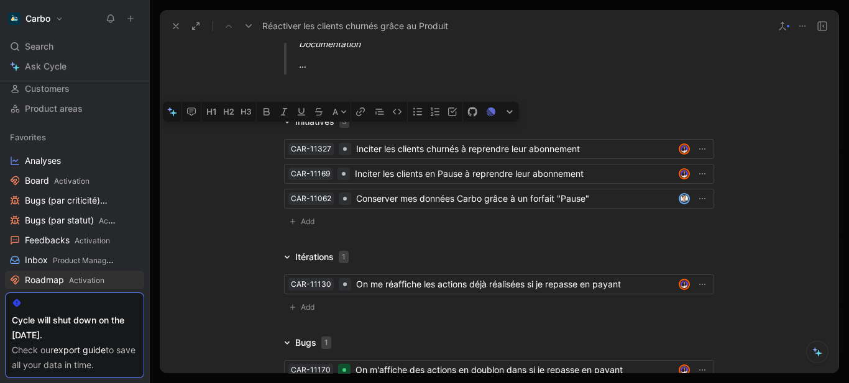
drag, startPoint x: 492, startPoint y: 401, endPoint x: 710, endPoint y: 103, distance: 368.9
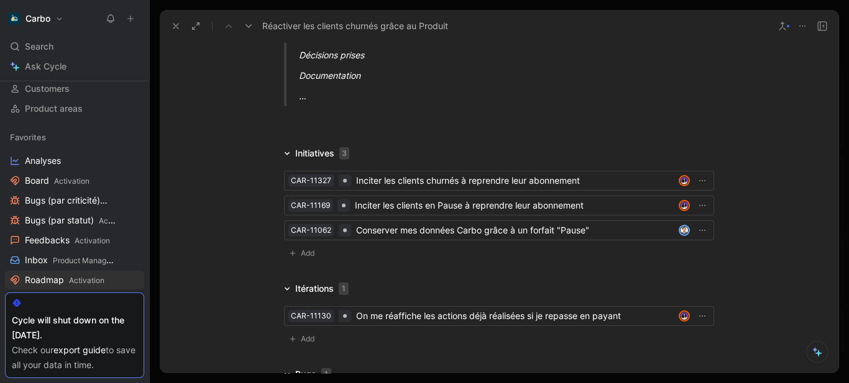
scroll to position [2007, 0]
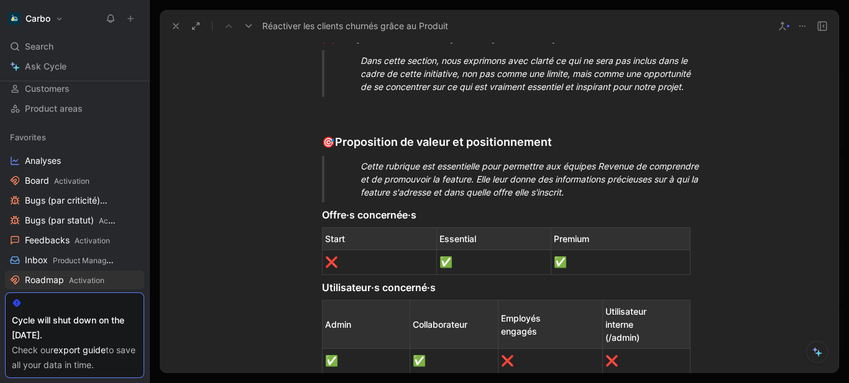
scroll to position [1923, 0]
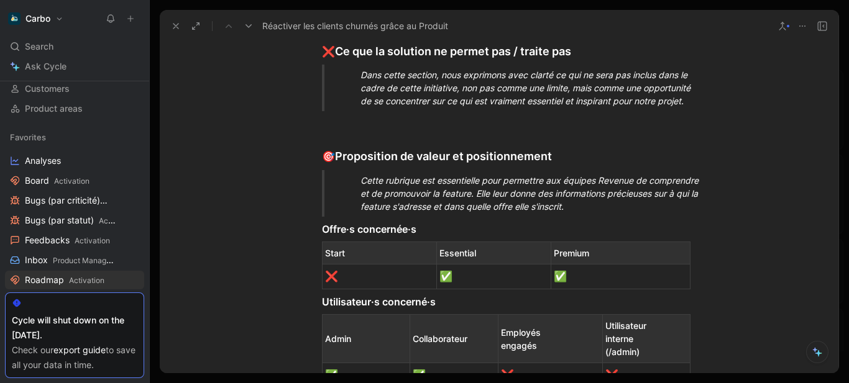
click at [284, 32] on button "button" at bounding box center [290, 26] width 12 height 11
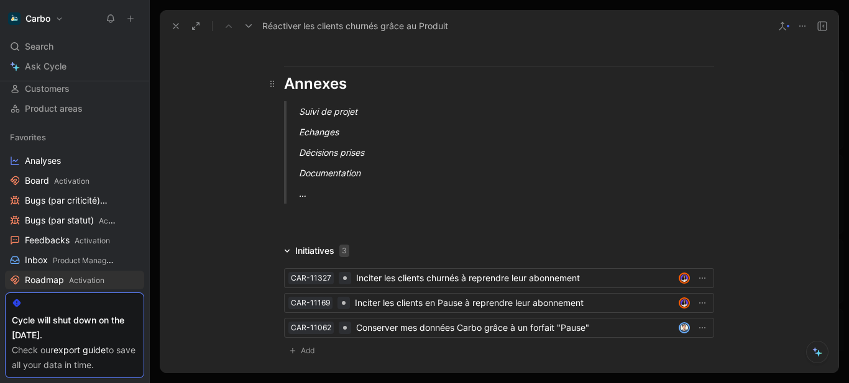
scroll to position [1972, 0]
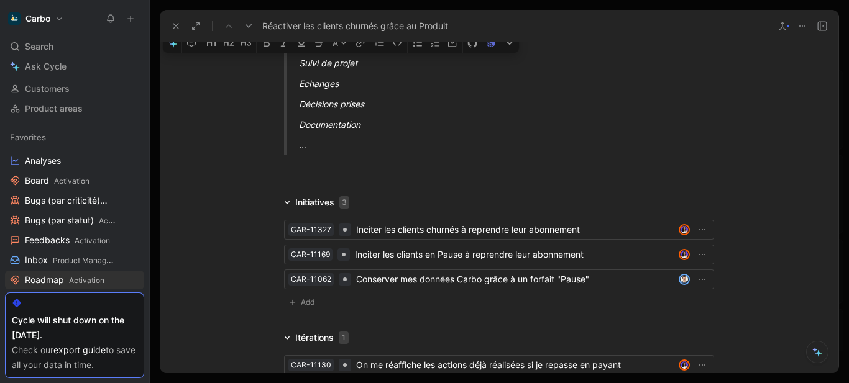
drag, startPoint x: 363, startPoint y: 327, endPoint x: 289, endPoint y: 242, distance: 112.3
click at [289, 155] on blockquote "Suivi de projet Echanges Décisions prises Documentation …" at bounding box center [498, 104] width 477 height 103
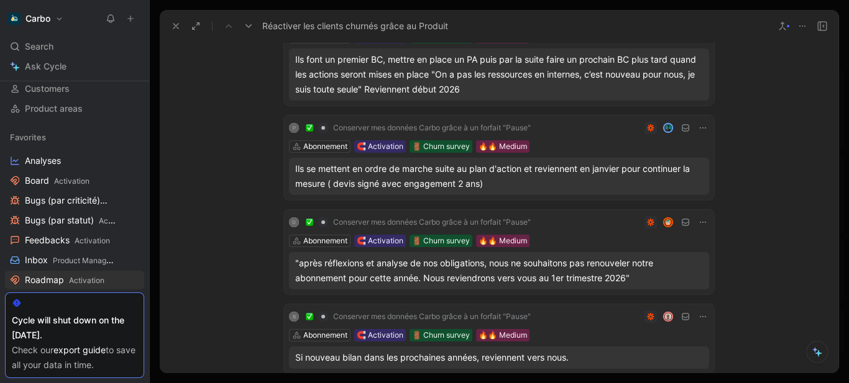
scroll to position [0, 0]
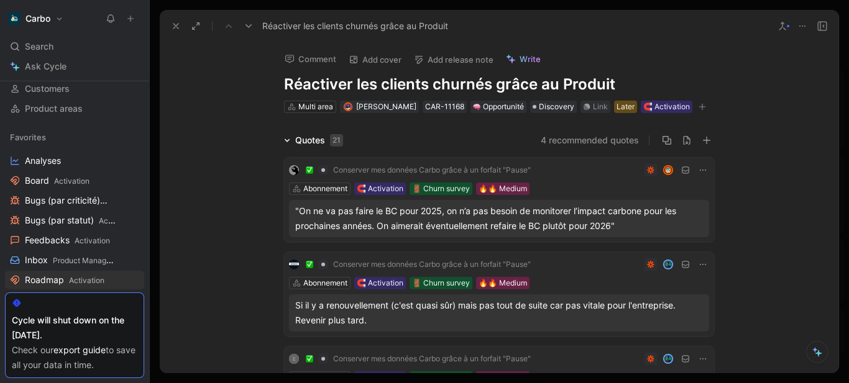
click at [302, 88] on h1 "Réactiver les clients churnés grâce au Produit" at bounding box center [499, 85] width 430 height 20
copy h1 "Réactiver les clients churnés grâce au Produit"
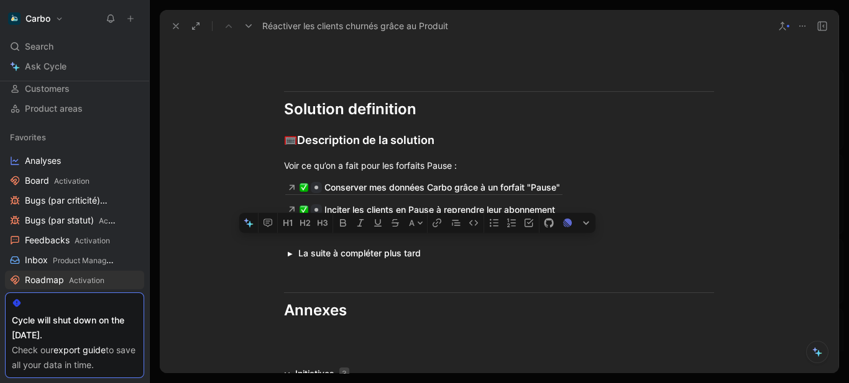
scroll to position [1738, 0]
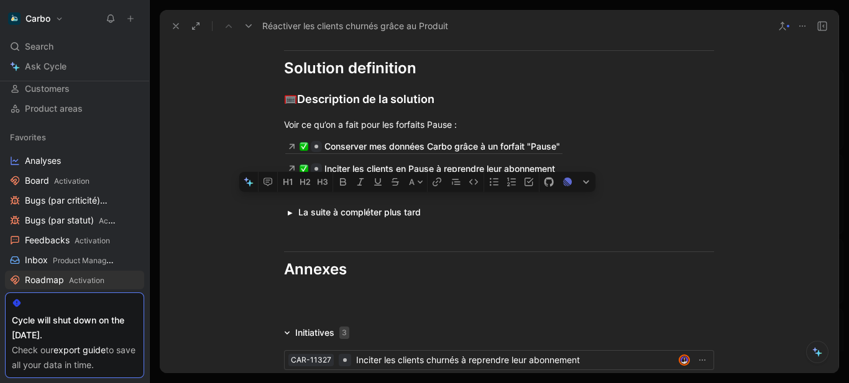
drag, startPoint x: 486, startPoint y: 360, endPoint x: 635, endPoint y: 188, distance: 227.2
copy div "🧯 Quel problème souhaitons nous résoudre ? Une expérience start non adaptée au …"
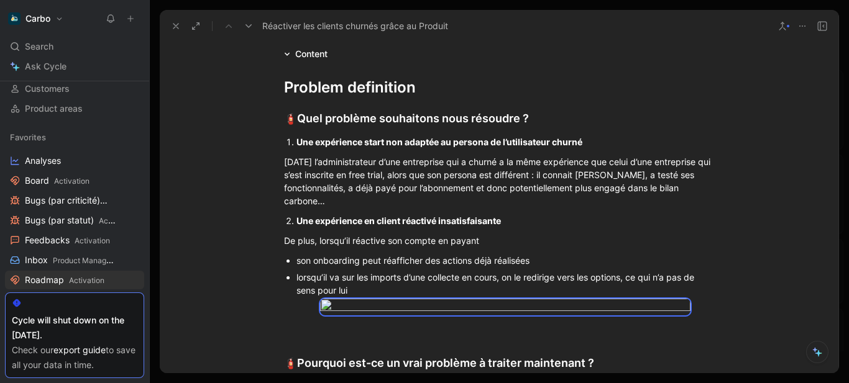
scroll to position [1106, 0]
click at [358, 205] on div "Aujourd’hui l’administrateur d’une entreprise qui a churné a la même expérience…" at bounding box center [499, 181] width 430 height 52
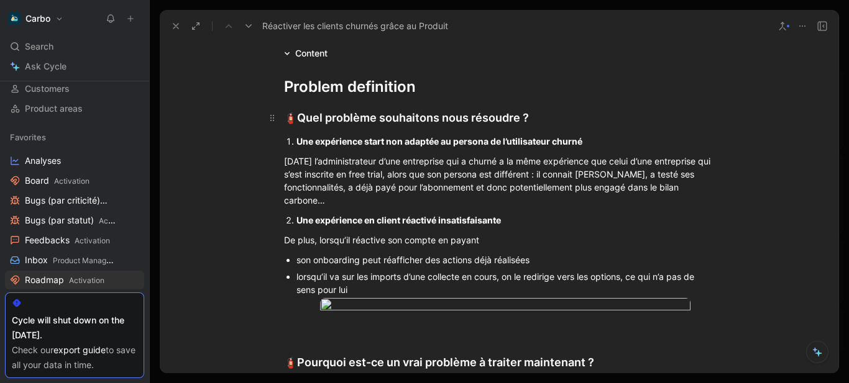
click at [543, 127] on div "🧯 Quel problème souhaitons nous résoudre ?" at bounding box center [499, 117] width 430 height 17
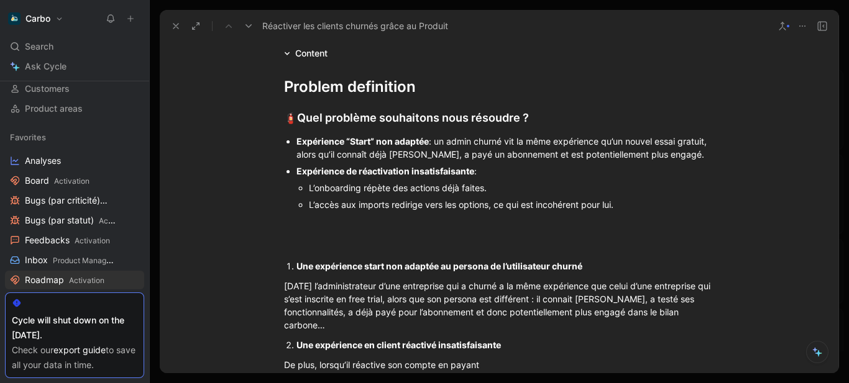
click at [622, 158] on div "Expérience “Start” non adaptée : un admin churné vit la même expérience qu’un n…" at bounding box center [504, 148] width 417 height 26
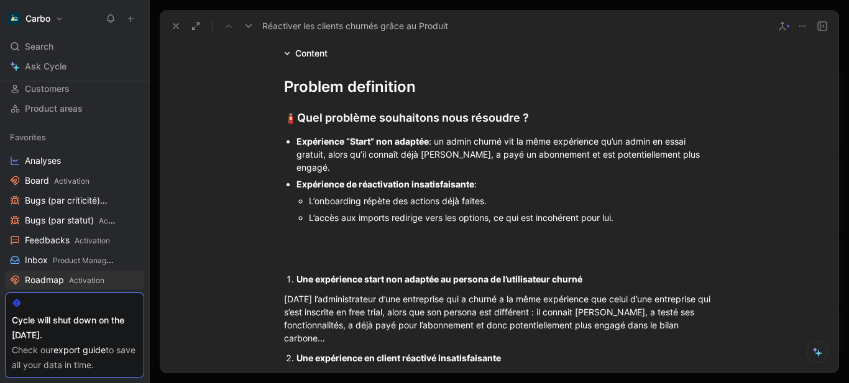
click at [541, 194] on p "L’onboarding répète des actions déjà faites." at bounding box center [511, 201] width 405 height 17
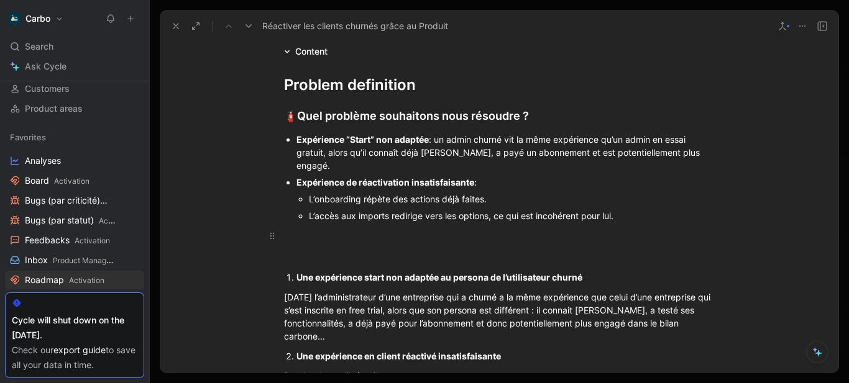
scroll to position [1108, 0]
drag, startPoint x: 443, startPoint y: 166, endPoint x: 425, endPoint y: 166, distance: 18.0
click at [425, 166] on div "Expérience “Start” non adaptée : un admin churné vit la même expérience qu’un a…" at bounding box center [504, 151] width 417 height 39
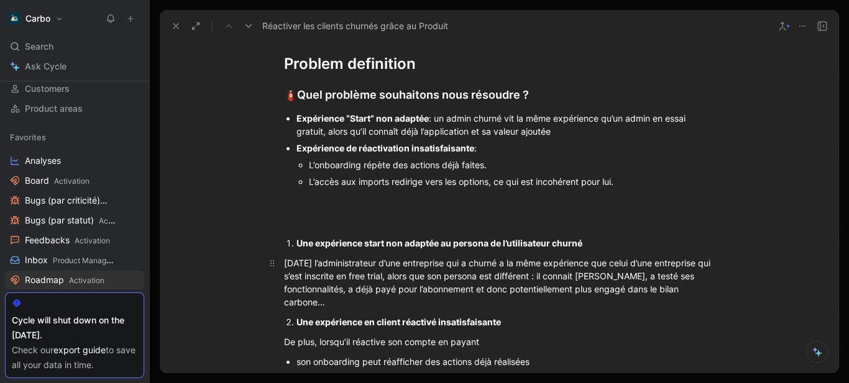
scroll to position [1129, 0]
drag, startPoint x: 348, startPoint y: 321, endPoint x: 272, endPoint y: 251, distance: 103.3
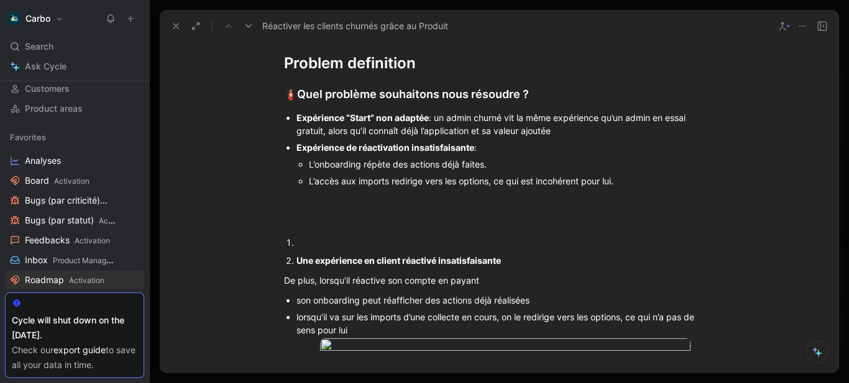
click at [341, 249] on div at bounding box center [504, 242] width 417 height 13
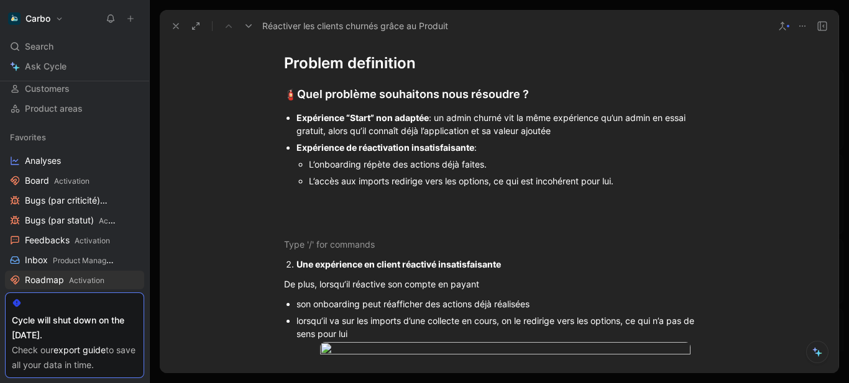
click at [501, 154] on div "Expérience de réactivation insatisfaisante :" at bounding box center [504, 147] width 417 height 13
click at [394, 207] on div at bounding box center [499, 200] width 430 height 13
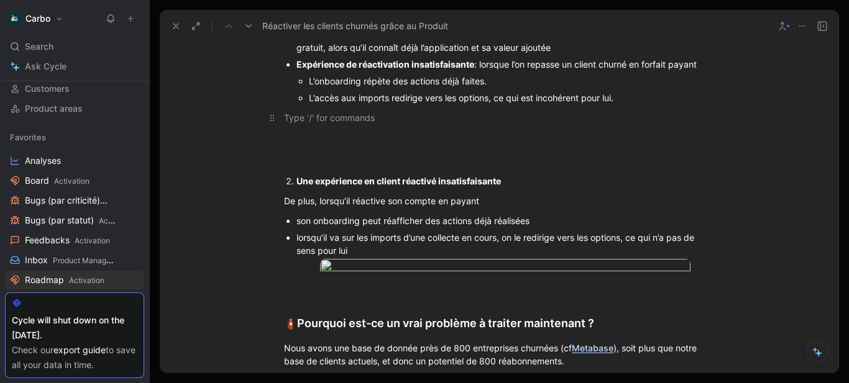
scroll to position [1213, 0]
click at [382, 104] on div "L’accès aux imports redirige vers les options, ce qui est incohérent pour lui." at bounding box center [511, 97] width 405 height 13
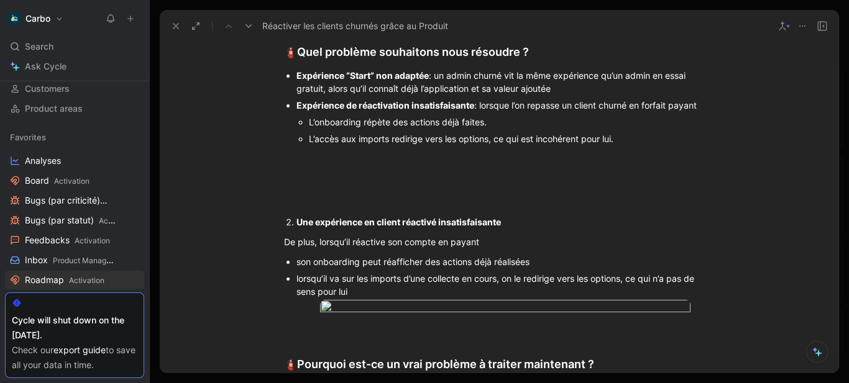
click at [434, 93] on div "Expérience “Start” non adaptée : un admin churné vit la même expérience qu’un a…" at bounding box center [504, 82] width 417 height 26
click at [560, 95] on div "Expérience “Start” non adaptée : un admin churné vit la même expérience qu’un a…" at bounding box center [504, 82] width 417 height 26
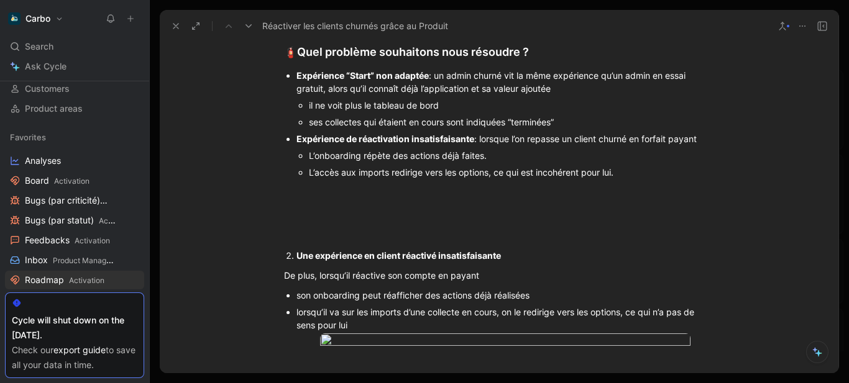
click at [340, 181] on p "L’accès aux imports redirige vers les options, ce qui est incohérent pour lui." at bounding box center [511, 172] width 405 height 17
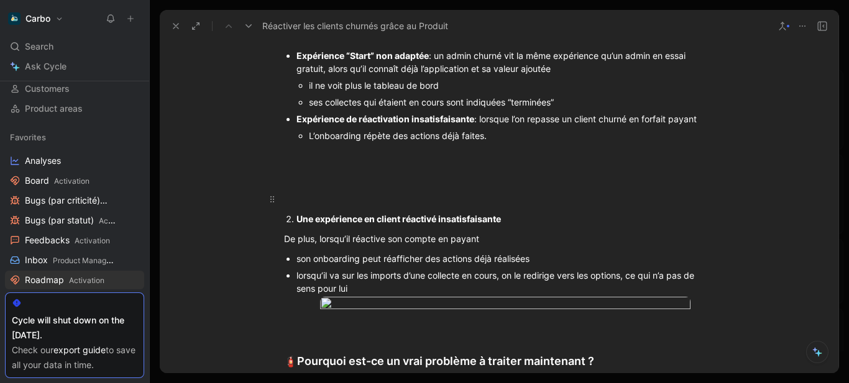
scroll to position [1203, 0]
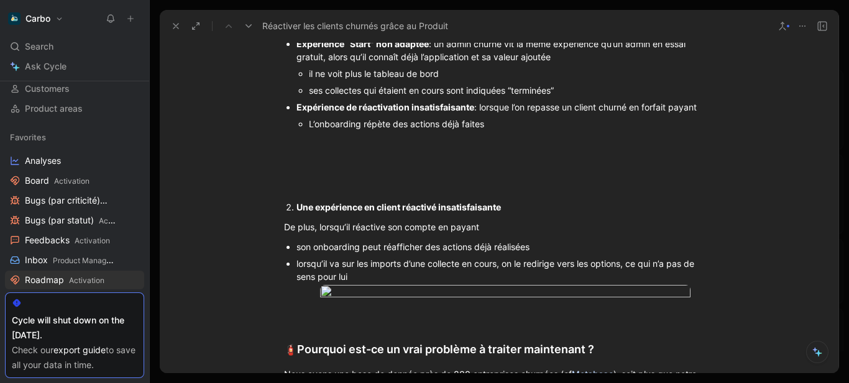
click at [698, 114] on div "Expérience de réactivation insatisfaisante : lorsque l’on repasse un client chu…" at bounding box center [504, 107] width 417 height 13
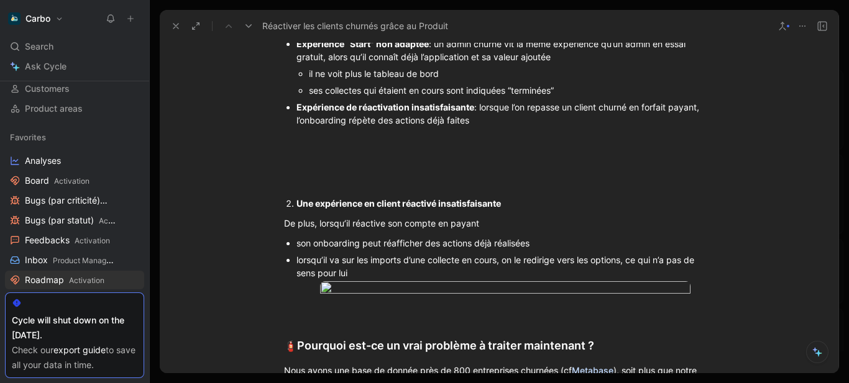
click at [308, 209] on strong "Une expérience en client réactivé insatisfaisante" at bounding box center [398, 203] width 204 height 11
click at [287, 168] on div at bounding box center [499, 161] width 430 height 13
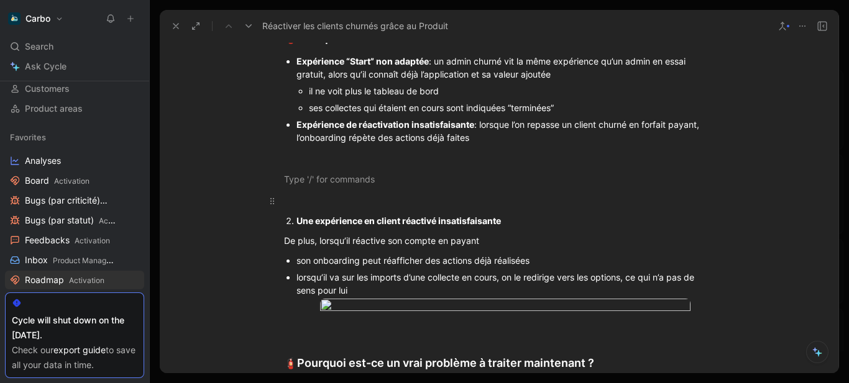
scroll to position [1187, 0]
click at [563, 114] on div "ses collectes qui étaient en cours sont indiquées “terminées”" at bounding box center [511, 107] width 405 height 13
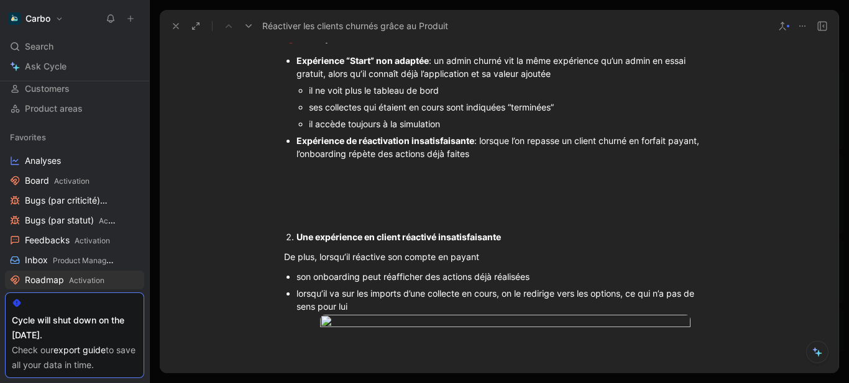
click at [509, 130] on div "il accède toujours à la simulation" at bounding box center [511, 123] width 405 height 13
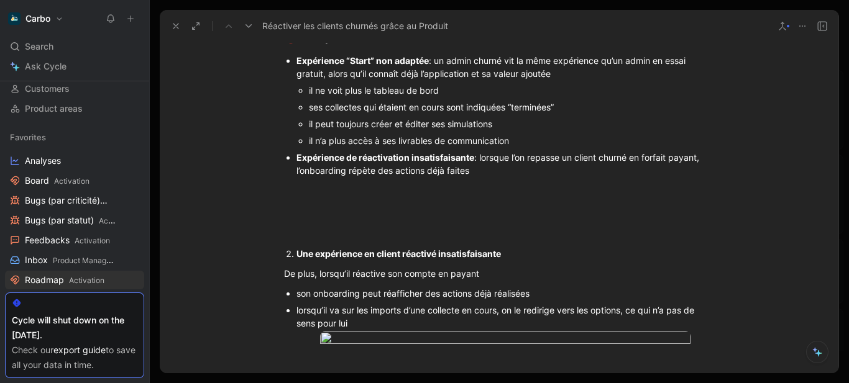
drag, startPoint x: 322, startPoint y: 89, endPoint x: 563, endPoint y: 91, distance: 240.4
click at [563, 80] on div "Expérience “Start” non adaptée : un admin churné vit la même expérience qu’un a…" at bounding box center [504, 67] width 417 height 26
click at [459, 97] on div "il ne voit plus le tableau de bord" at bounding box center [511, 90] width 405 height 13
drag, startPoint x: 311, startPoint y: 105, endPoint x: 440, endPoint y: 111, distance: 128.7
click at [440, 97] on div "il ne voit plus le tableau de bord" at bounding box center [511, 90] width 405 height 13
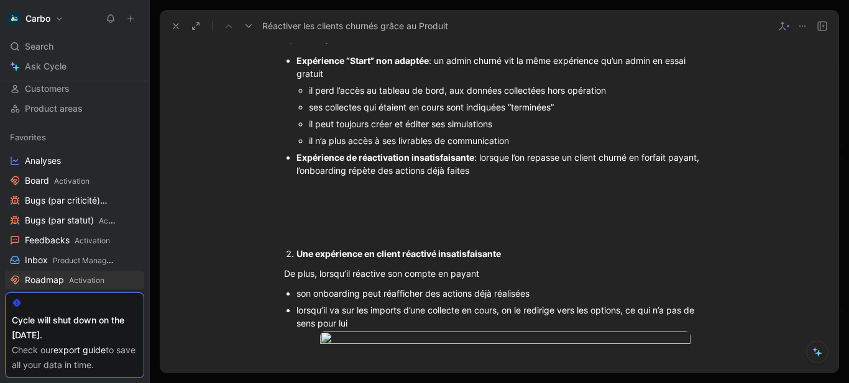
click at [543, 97] on div "il perd l’accès au tableau de bord, aux données collectées hors opération" at bounding box center [511, 90] width 405 height 13
click at [649, 97] on div "il perd l’accès au tableau de bord, aux données collectées et analyse hors opér…" at bounding box center [511, 90] width 405 height 13
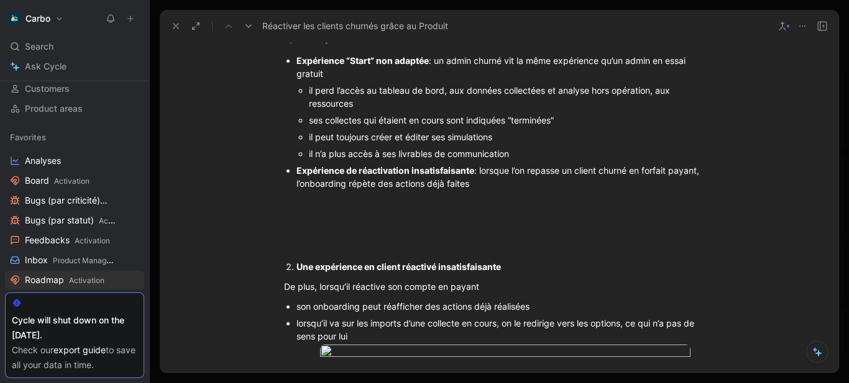
click at [593, 127] on div "ses collectes qui étaient en cours sont indiquées “terminées”" at bounding box center [511, 120] width 405 height 13
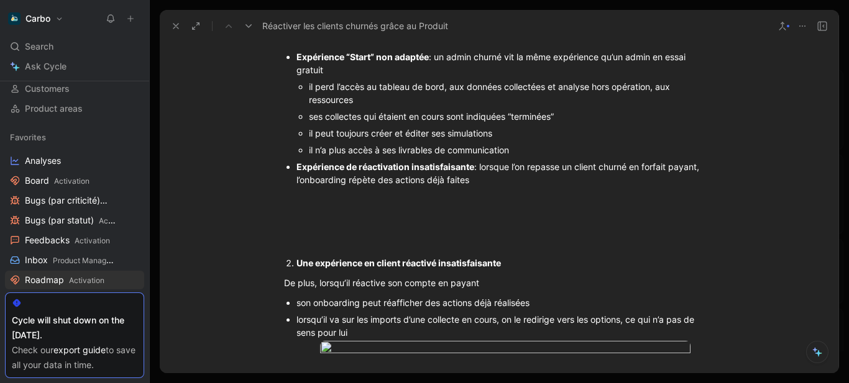
click at [454, 157] on div "il n’a plus accès à ses livrables de communication" at bounding box center [511, 150] width 405 height 13
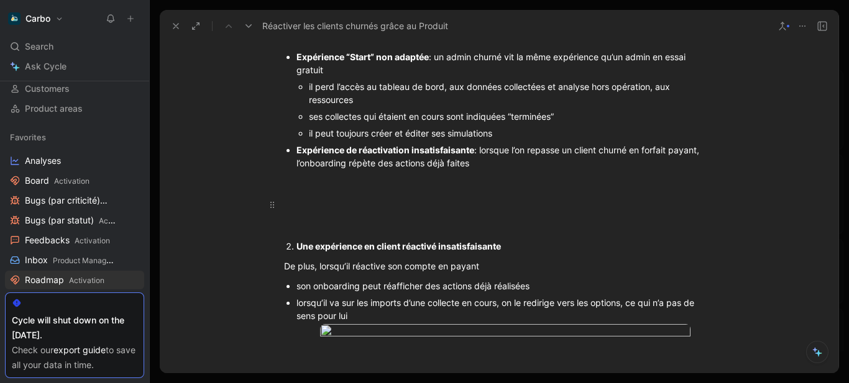
click at [376, 211] on div at bounding box center [499, 204] width 430 height 13
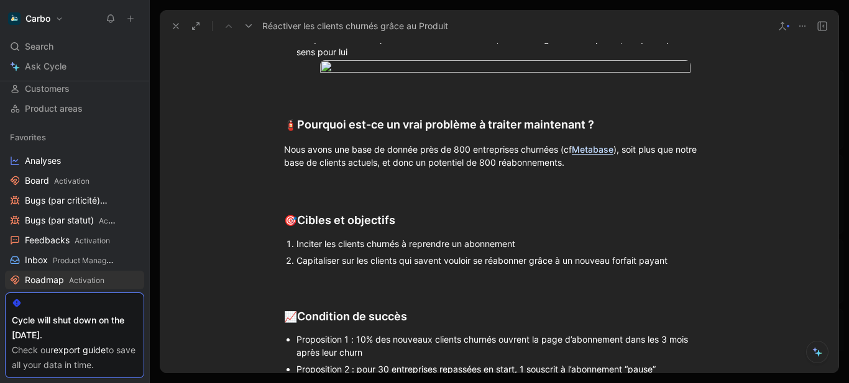
scroll to position [1306, 0]
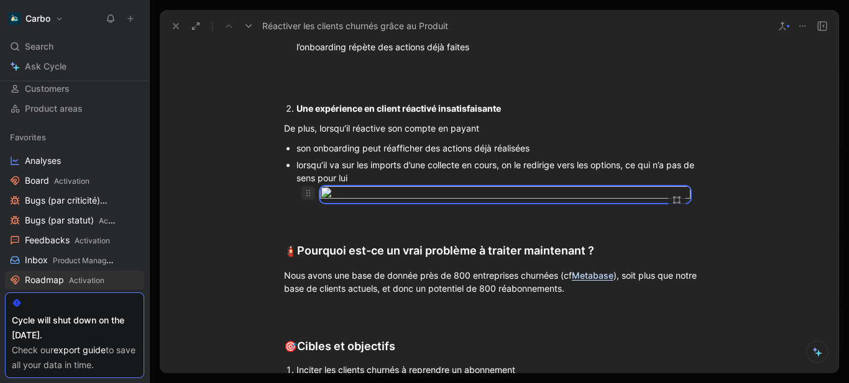
click at [303, 198] on icon at bounding box center [308, 193] width 10 height 10
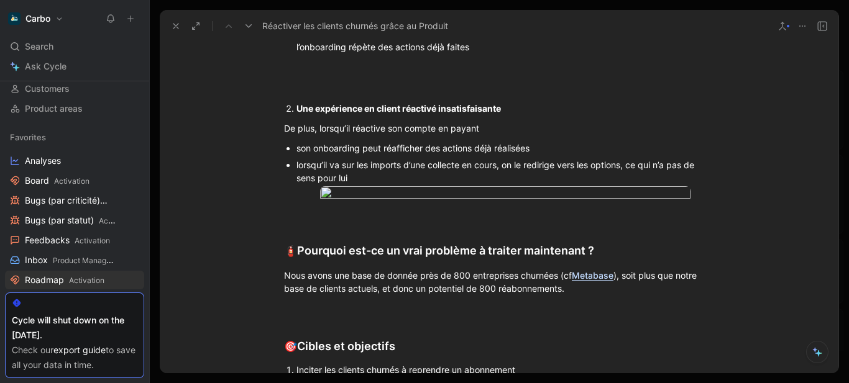
drag, startPoint x: 367, startPoint y: 195, endPoint x: 276, endPoint y: 125, distance: 114.7
click at [276, 125] on div "Problem definition 🧯 Quel problème souhaitons nous résoudre ? Expérience “Start…" at bounding box center [499, 337] width 678 height 955
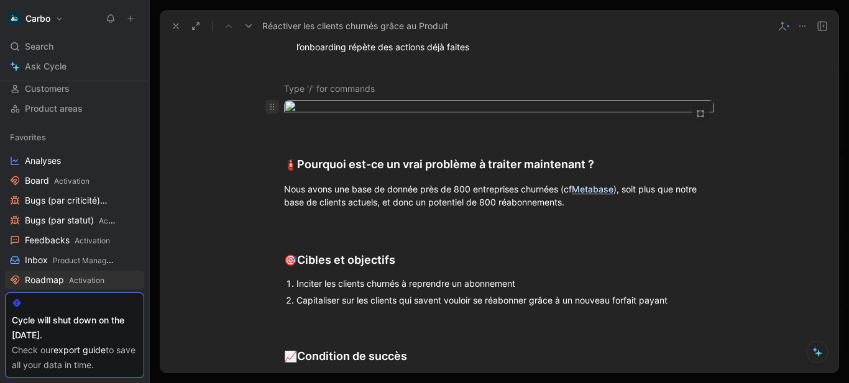
click at [272, 112] on icon at bounding box center [272, 107] width 10 height 10
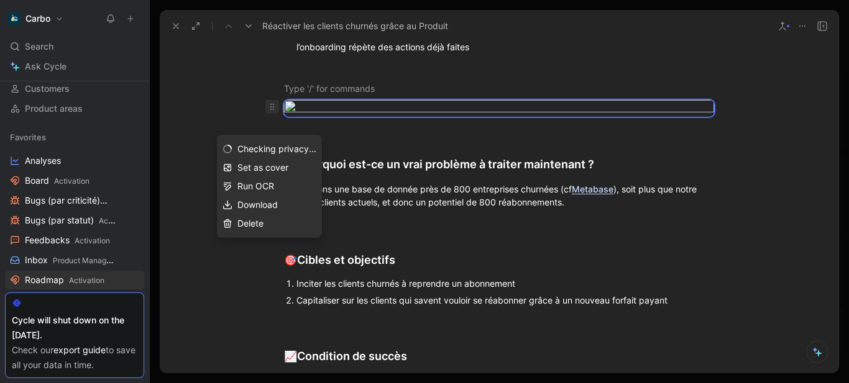
click at [264, 221] on div "Delete" at bounding box center [276, 223] width 79 height 15
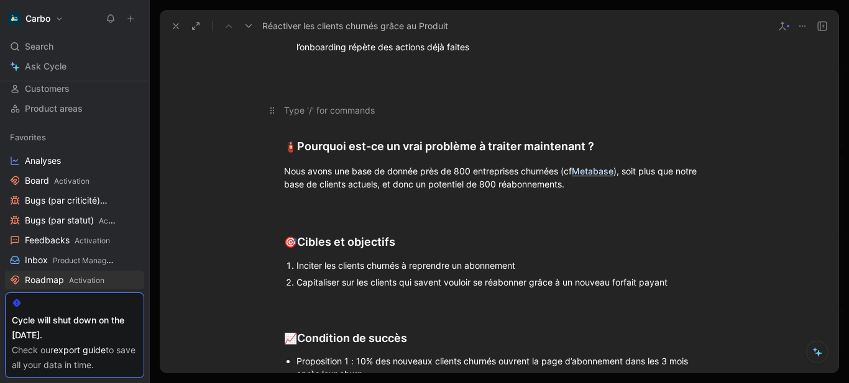
click at [343, 117] on div at bounding box center [499, 110] width 430 height 13
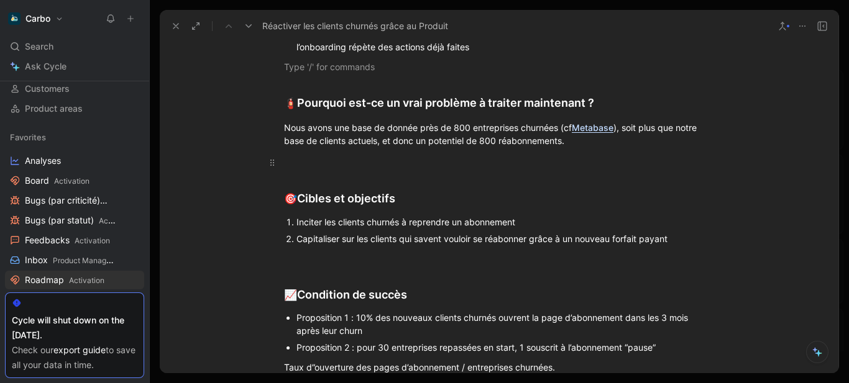
click at [319, 176] on div "Problem definition 🧯 Quel problème souhaitons nous résoudre ? Expérience “Start…" at bounding box center [499, 264] width 678 height 808
drag, startPoint x: 557, startPoint y: 139, endPoint x: 616, endPoint y: 143, distance: 59.8
click at [616, 143] on div "Nous avons une base de donnée près de 800 entreprises churnées (cf Metabase ), …" at bounding box center [499, 134] width 430 height 26
click at [529, 111] on icon "button" at bounding box center [529, 107] width 7 height 7
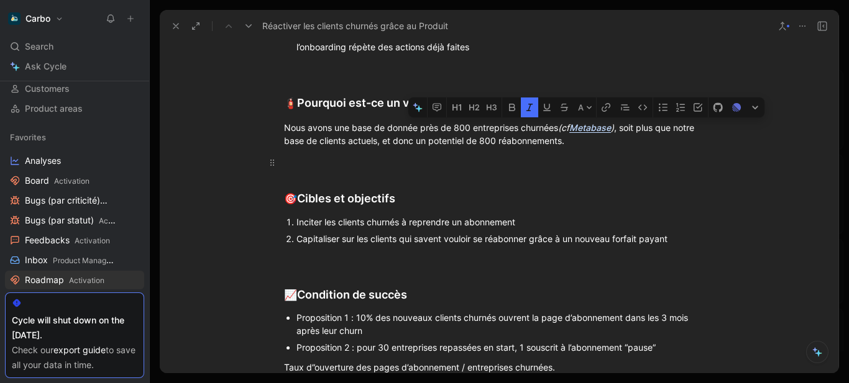
click at [368, 169] on div at bounding box center [499, 162] width 430 height 13
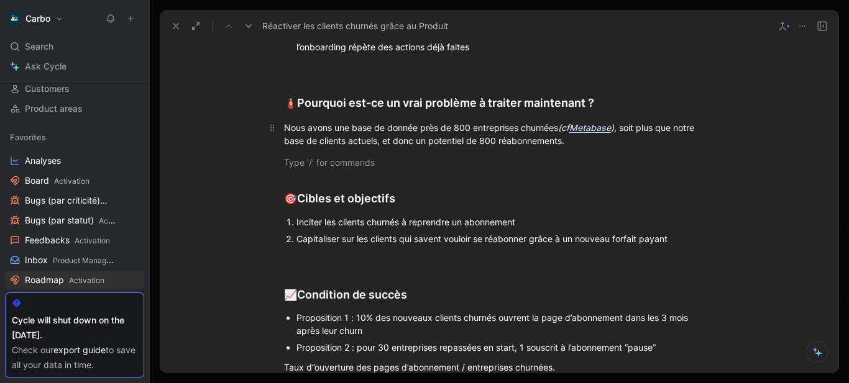
click at [280, 145] on p "Nous avons une base de donnée près de 800 entreprises churnées (cf Metabase ) ,…" at bounding box center [498, 134] width 477 height 34
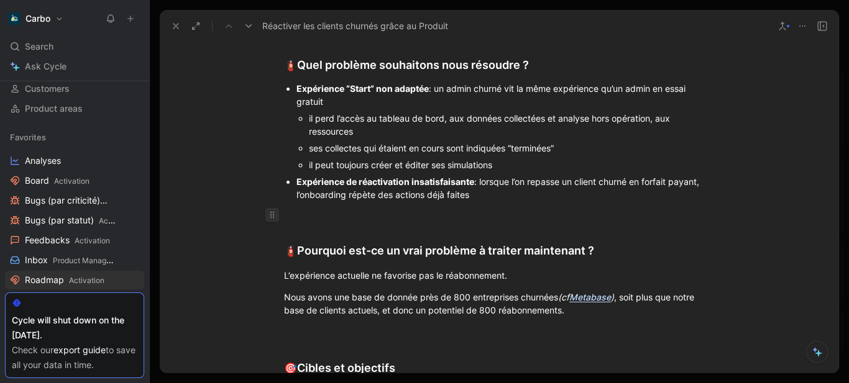
scroll to position [1241, 0]
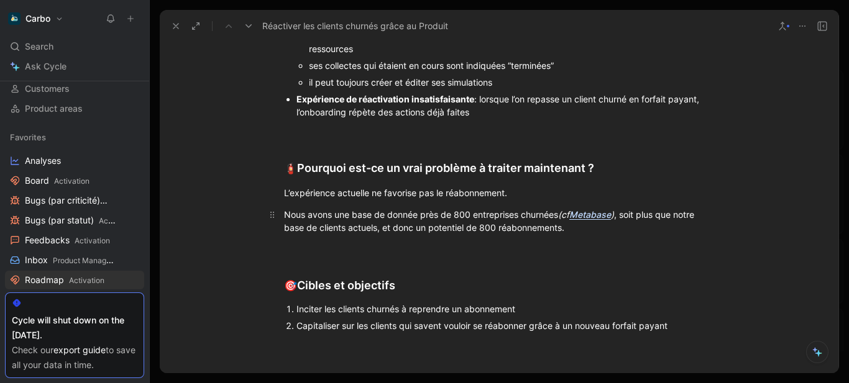
click at [284, 230] on div "Nous avons une base de donnée près de 800 entreprises churnées (cf Metabase ) ,…" at bounding box center [499, 221] width 430 height 26
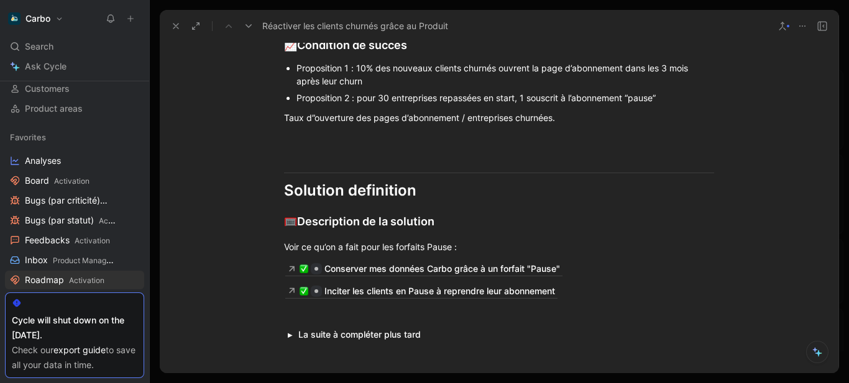
scroll to position [1384, 0]
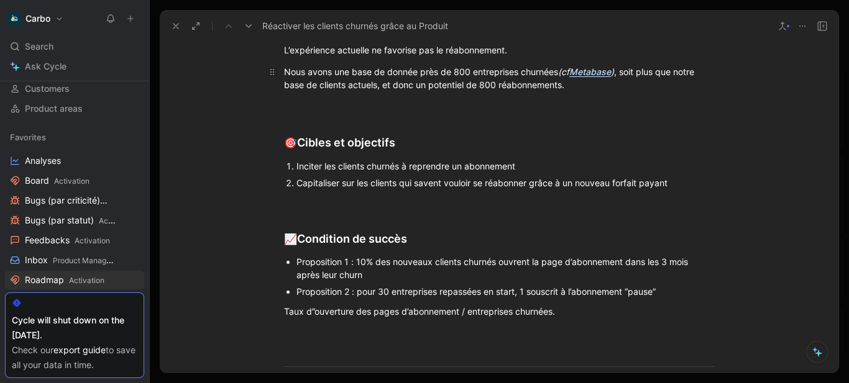
click at [285, 83] on div "Nous avons une base de donnée près de 800 entreprises churnées (cf Metabase ) ,…" at bounding box center [499, 78] width 430 height 26
drag, startPoint x: 298, startPoint y: 88, endPoint x: 276, endPoint y: 68, distance: 29.5
click at [276, 68] on div "Problem definition 🧯 Quel problème souhaitons nous résoudre ? Expérience “Start…" at bounding box center [499, 197] width 678 height 829
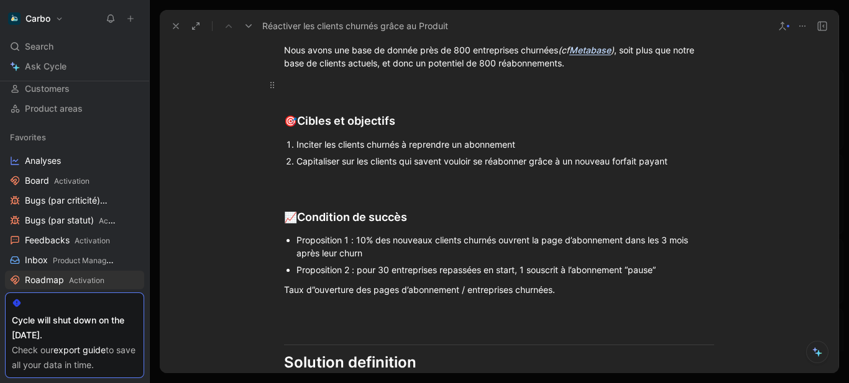
click at [299, 91] on div at bounding box center [499, 84] width 430 height 13
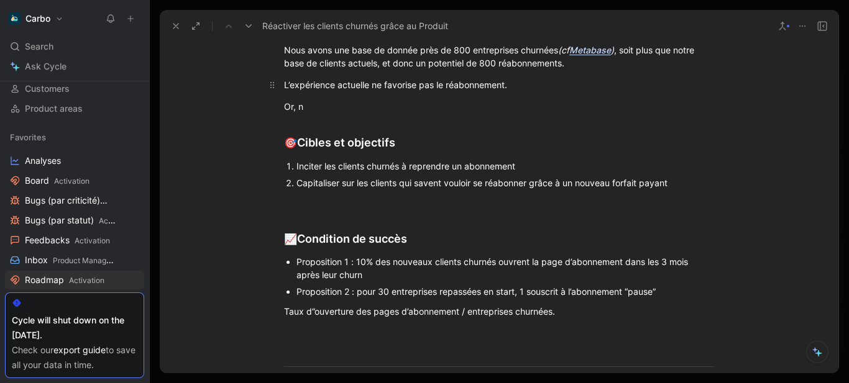
click at [284, 91] on div "L’expérience actuelle ne favorise pas le réabonnement." at bounding box center [499, 84] width 430 height 13
drag, startPoint x: 313, startPoint y: 127, endPoint x: 283, endPoint y: 124, distance: 30.6
click at [284, 113] on div "Or, n" at bounding box center [499, 106] width 430 height 13
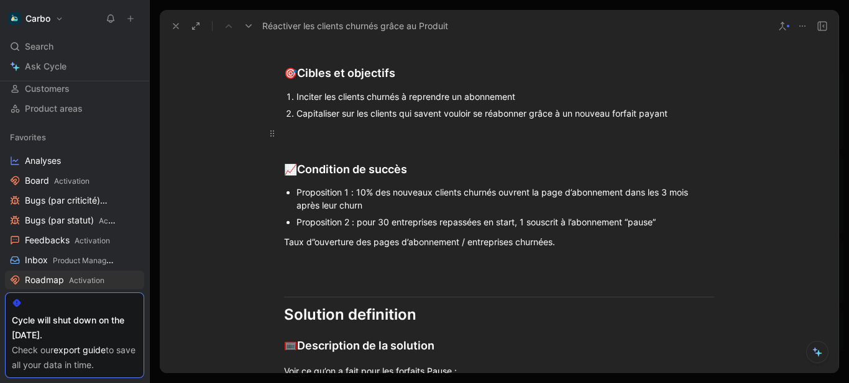
scroll to position [1457, 0]
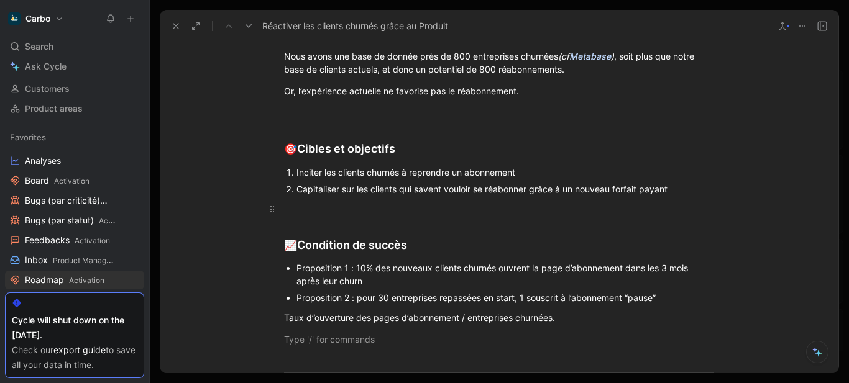
click at [309, 261] on div "Problem definition 🧯 Quel problème souhaitons nous résoudre ? Expérience “Start…" at bounding box center [499, 203] width 678 height 829
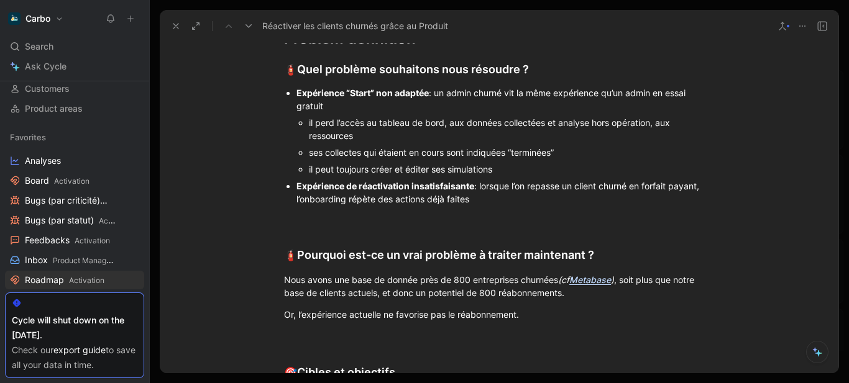
scroll to position [1155, 0]
click at [430, 105] on div "Expérience “Start” non adaptée : un admin churné vit la même expérience qu’un a…" at bounding box center [504, 99] width 417 height 26
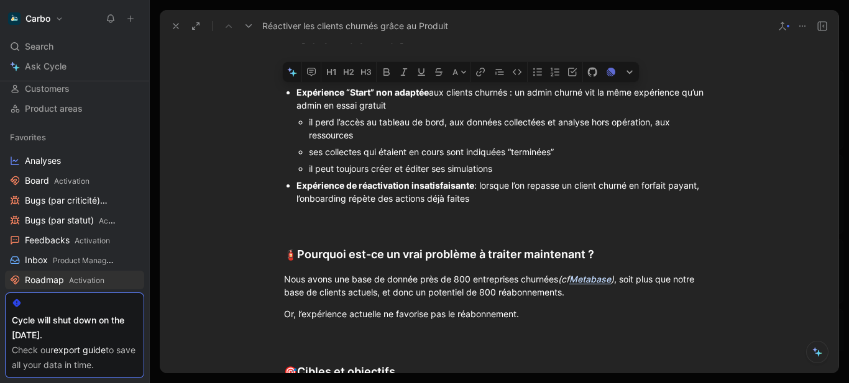
drag, startPoint x: 509, startPoint y: 107, endPoint x: 413, endPoint y: 107, distance: 96.9
click at [413, 107] on div "Expérience “Start” non adaptée aux clients churnés : un admin churné vit la mêm…" at bounding box center [504, 99] width 417 height 26
click at [388, 76] on icon "button" at bounding box center [386, 71] width 6 height 7
click at [421, 142] on div "il perd l’accès au tableau de bord, aux données collectées et analyse hors opér…" at bounding box center [511, 129] width 405 height 26
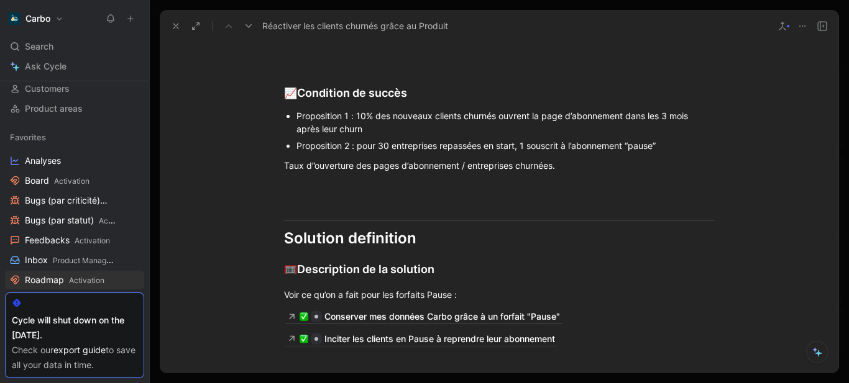
scroll to position [1531, 0]
click at [317, 171] on div "Taux d”ouverture des pages d’abonnement / entreprises churnées." at bounding box center [499, 164] width 430 height 13
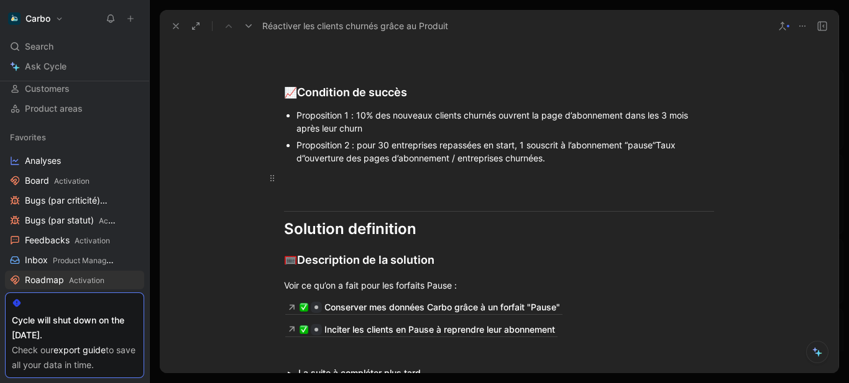
click at [321, 186] on p at bounding box center [498, 178] width 477 height 21
click at [657, 130] on div "Proposition 1 : 10% des nouveaux clients churnés ouvrent la page d’abonnement d…" at bounding box center [504, 122] width 417 height 26
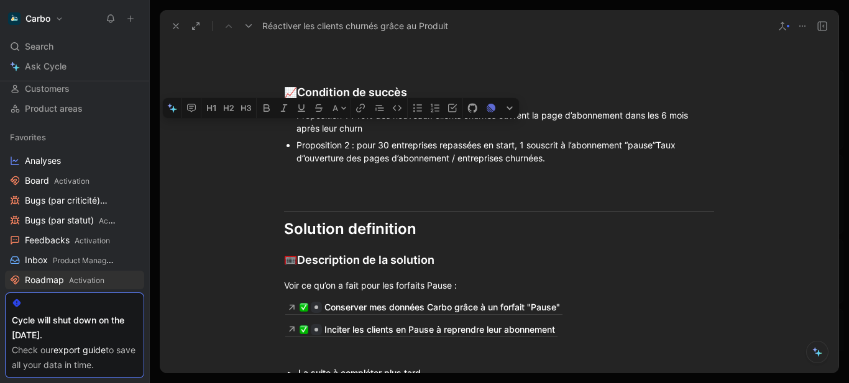
drag, startPoint x: 314, startPoint y: 146, endPoint x: 294, endPoint y: 146, distance: 19.9
click at [296, 135] on div "Proposition 1 : 10% des nouveaux clients churnés ouvrent la page d’abonnement d…" at bounding box center [504, 122] width 417 height 26
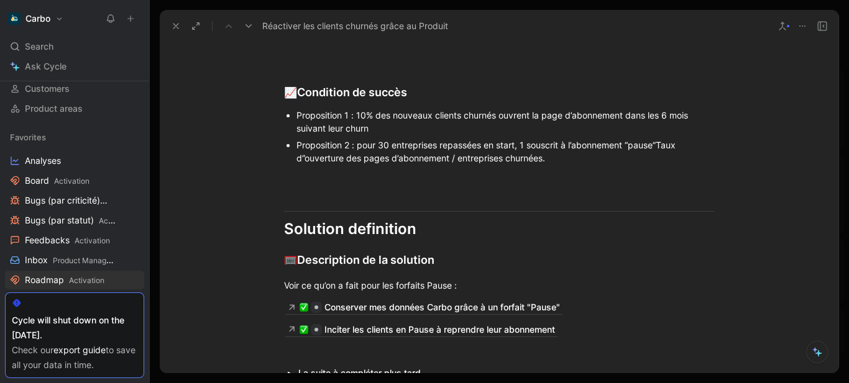
click at [657, 162] on div "Proposition 2 : pour 30 entreprises repassées en start, 1 souscrit à l’abonneme…" at bounding box center [504, 152] width 417 height 26
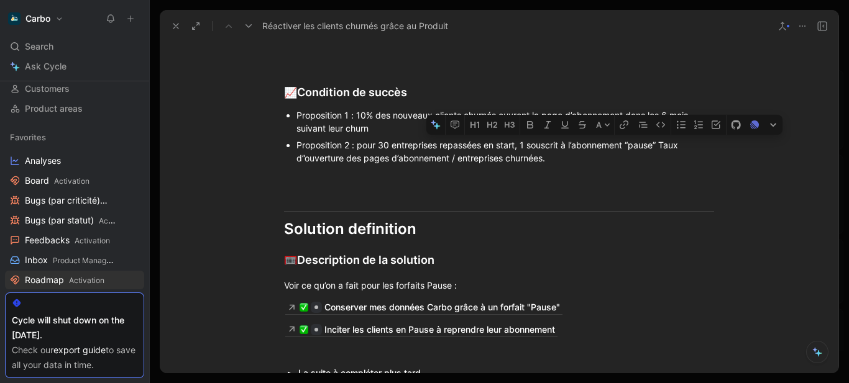
drag, startPoint x: 662, startPoint y: 170, endPoint x: 662, endPoint y: 163, distance: 7.5
click at [662, 163] on div "Proposition 2 : pour 30 entreprises repassées en start, 1 souscrit à l’abonneme…" at bounding box center [504, 152] width 417 height 26
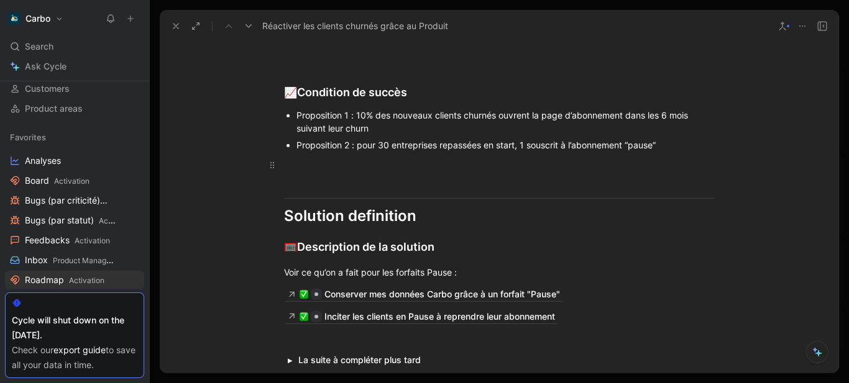
click at [522, 171] on div at bounding box center [499, 164] width 430 height 13
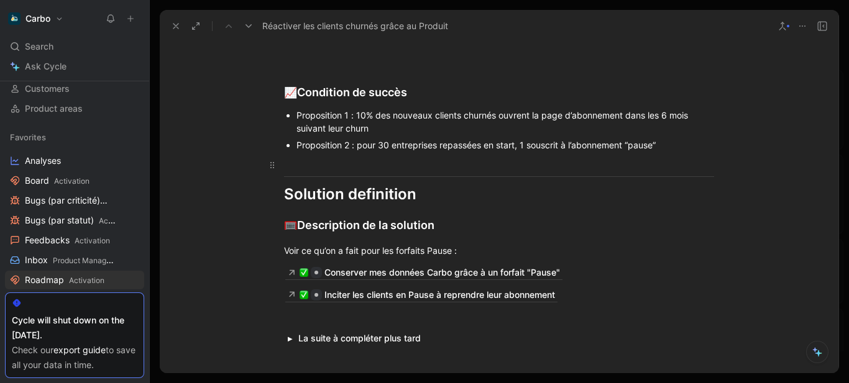
click at [363, 171] on div at bounding box center [499, 164] width 430 height 13
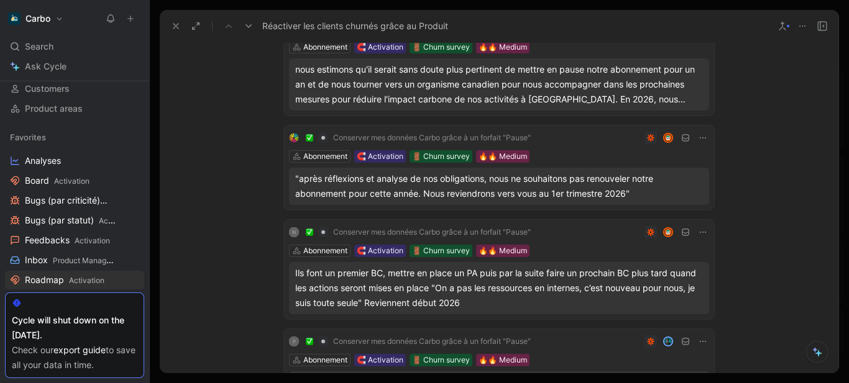
scroll to position [0, 0]
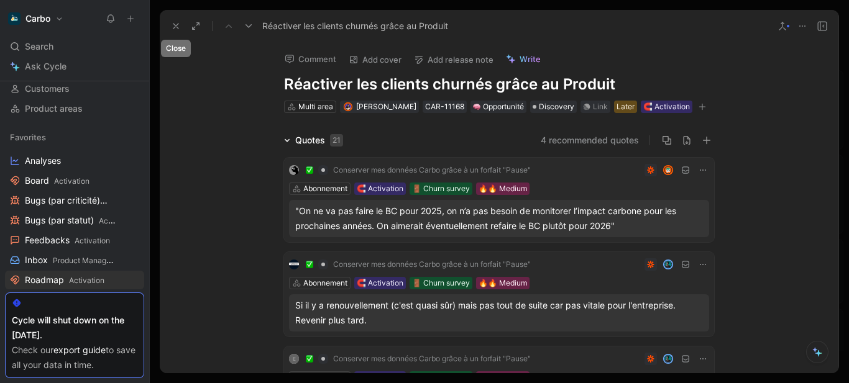
click at [175, 22] on icon at bounding box center [176, 26] width 10 height 10
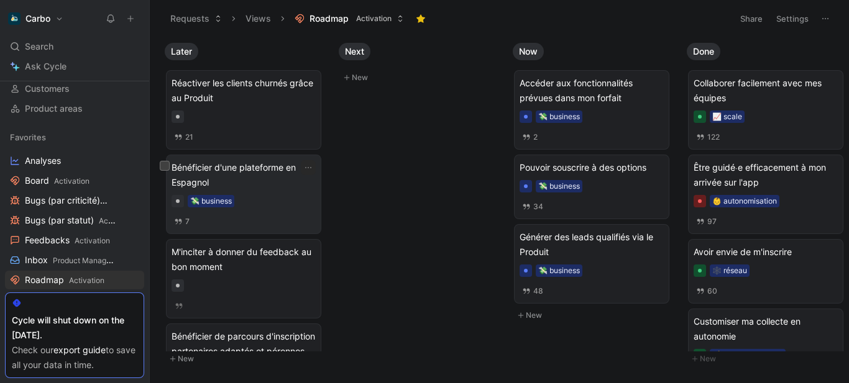
click at [247, 204] on div "💸 business" at bounding box center [243, 201] width 144 height 12
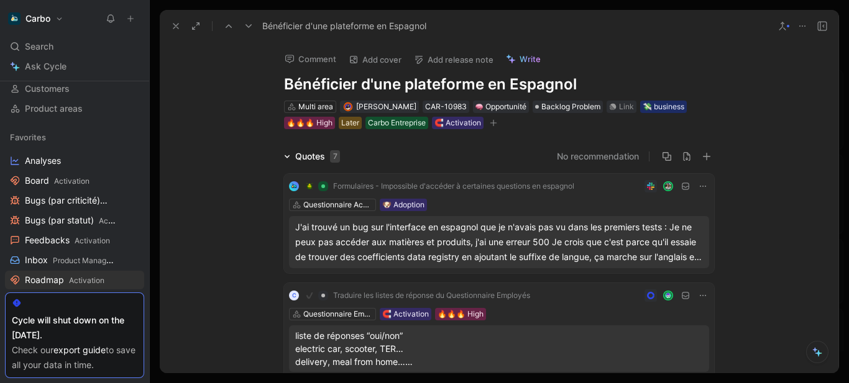
click at [478, 86] on h1 "Bénéficier d'une plateforme en Espagnol" at bounding box center [499, 85] width 430 height 20
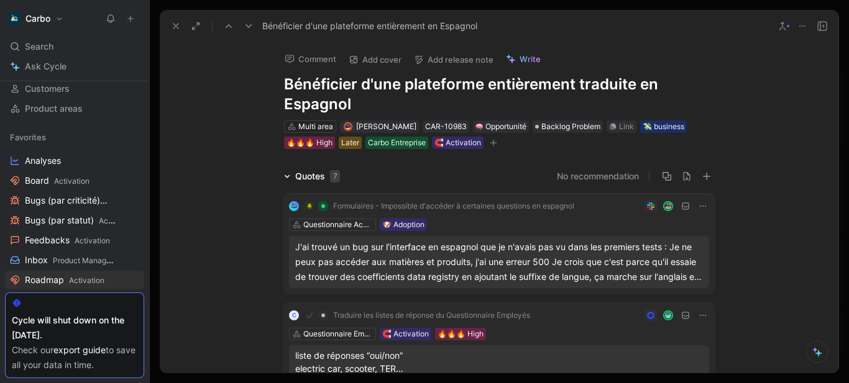
drag, startPoint x: 399, startPoint y: 84, endPoint x: 613, endPoint y: 88, distance: 213.1
click at [613, 88] on h1 "Bénéficier d'une plateforme entièrement traduite en Espagnol" at bounding box center [499, 95] width 430 height 40
click at [298, 139] on div "🔥🔥🔥 High" at bounding box center [309, 143] width 46 height 12
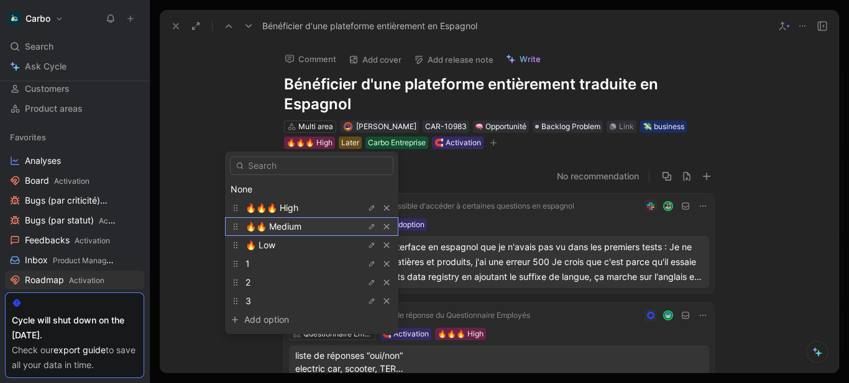
click at [290, 225] on span "🔥🔥 Medium" at bounding box center [273, 226] width 56 height 11
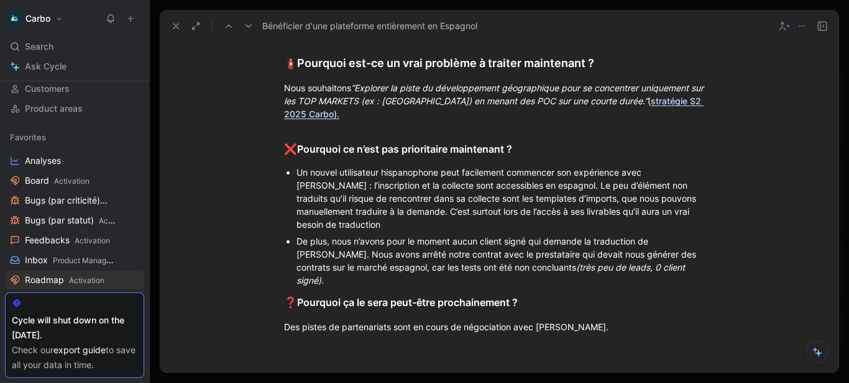
scroll to position [1087, 0]
click at [542, 170] on div "Un nouvel utilisateur hispanophone peut facilement commencer son expérience ave…" at bounding box center [504, 197] width 417 height 65
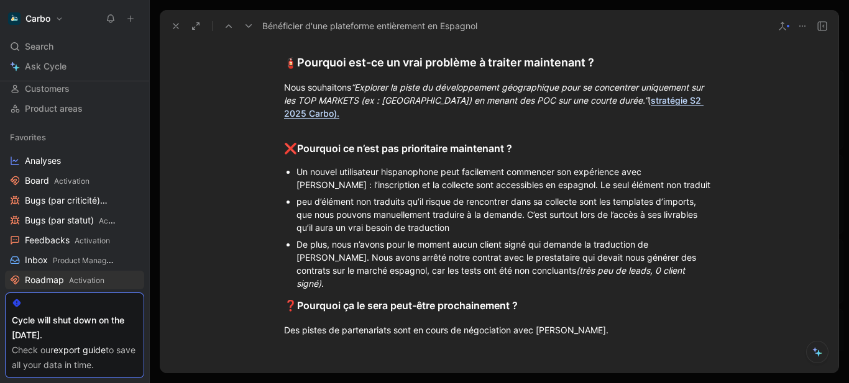
click at [683, 168] on div "Un nouvel utilisateur hispanophone peut facilement commencer son expérience ave…" at bounding box center [504, 178] width 417 height 26
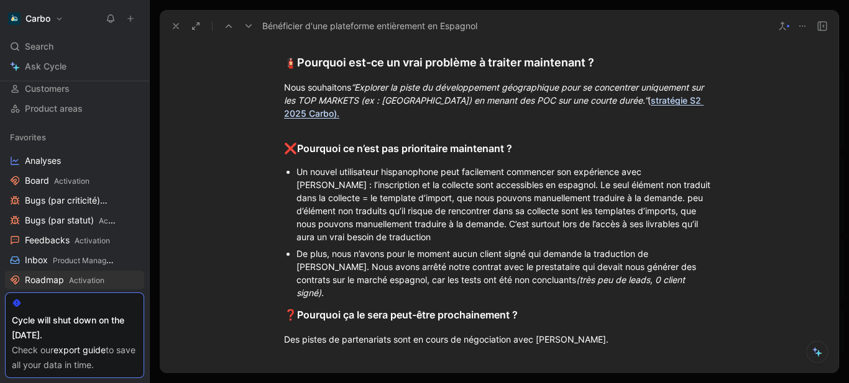
drag, startPoint x: 447, startPoint y: 207, endPoint x: 624, endPoint y: 181, distance: 179.5
click at [624, 181] on div "Un nouvel utilisateur hispanophone peut facilement commencer son expérience ave…" at bounding box center [504, 204] width 417 height 78
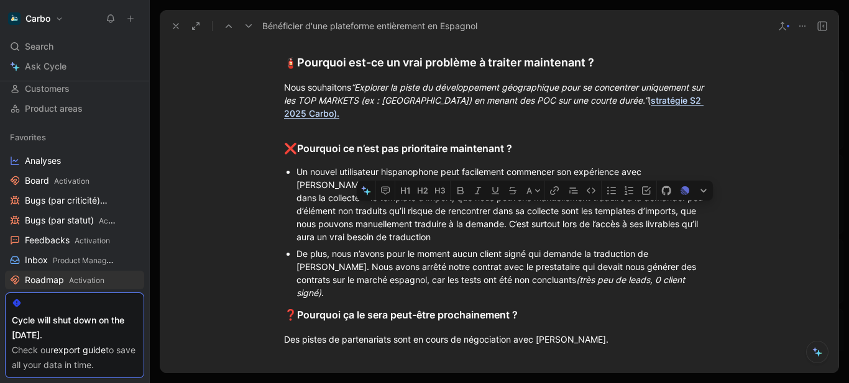
drag, startPoint x: 621, startPoint y: 181, endPoint x: 447, endPoint y: 207, distance: 175.3
click at [447, 207] on div "Un nouvel utilisateur hispanophone peut facilement commencer son expérience ave…" at bounding box center [504, 204] width 417 height 78
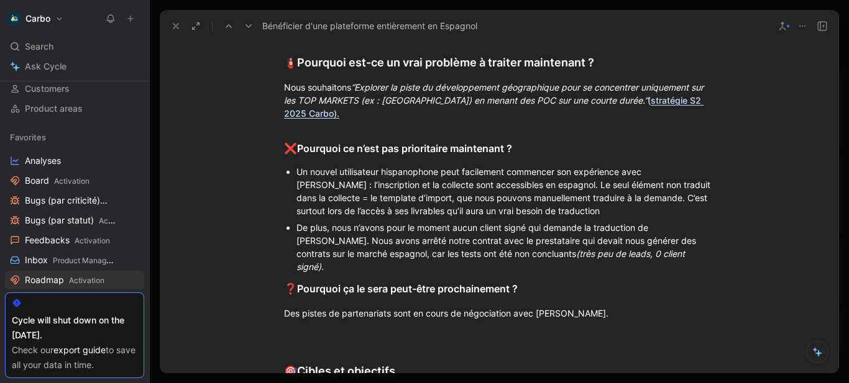
click at [675, 188] on div "Un nouvel utilisateur hispanophone peut facilement commencer son expérience ave…" at bounding box center [504, 191] width 417 height 52
click at [675, 185] on div "Un nouvel utilisateur hispanophone peut facilement commencer son expérience ave…" at bounding box center [504, 191] width 417 height 52
click at [330, 221] on div "De plus, nous n’avons pour le moment aucun client signé qui demande la traducti…" at bounding box center [504, 247] width 417 height 52
click at [296, 165] on div "Un nouvel utilisateur hispanophone peut facilement commencer son expérience ave…" at bounding box center [504, 191] width 417 height 52
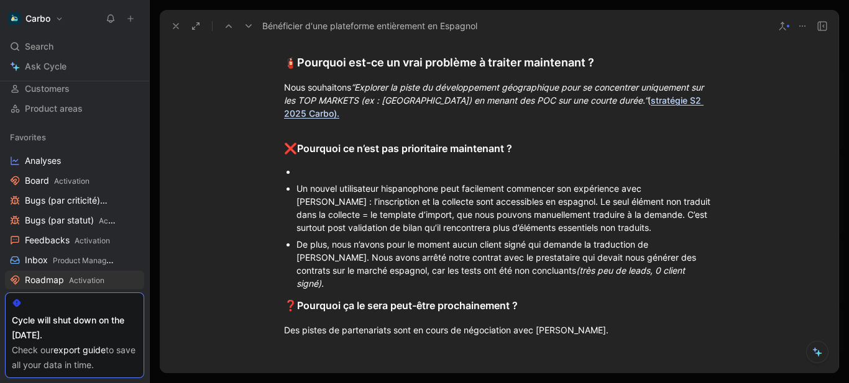
click at [360, 238] on div "De plus, nous n’avons pour le moment aucun client signé qui demande la traducti…" at bounding box center [504, 264] width 417 height 52
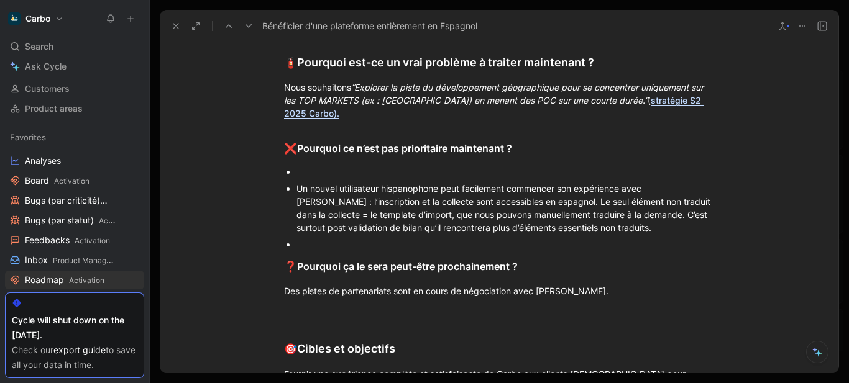
click at [319, 165] on div at bounding box center [504, 171] width 417 height 13
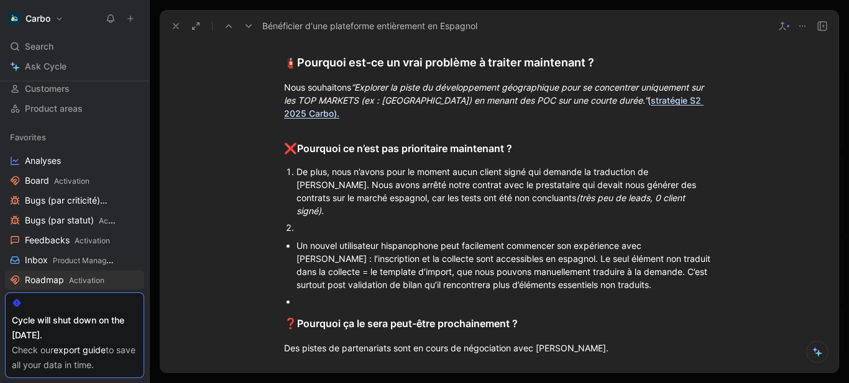
click at [299, 165] on div "De plus, nous n’avons pour le moment aucun client signé qui demande la traducti…" at bounding box center [504, 191] width 417 height 52
drag, startPoint x: 384, startPoint y: 156, endPoint x: 350, endPoint y: 156, distance: 33.5
click at [350, 165] on div "Pas de deal : de plus, nous n’avons pour le moment aucun client signé qui deman…" at bounding box center [504, 191] width 417 height 52
drag, startPoint x: 344, startPoint y: 157, endPoint x: 292, endPoint y: 157, distance: 51.6
click at [296, 163] on li "Pas de deal : nous n’avons pour le moment aucun client signé qui demande la tra…" at bounding box center [504, 191] width 417 height 56
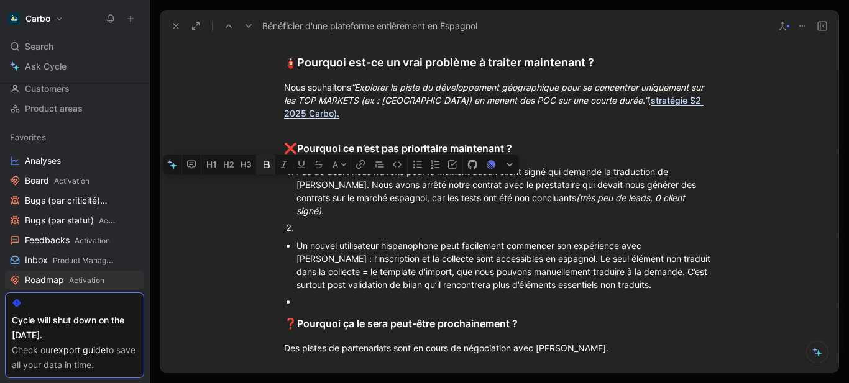
click at [268, 161] on icon "button" at bounding box center [266, 164] width 6 height 7
click at [333, 221] on div at bounding box center [504, 227] width 417 height 13
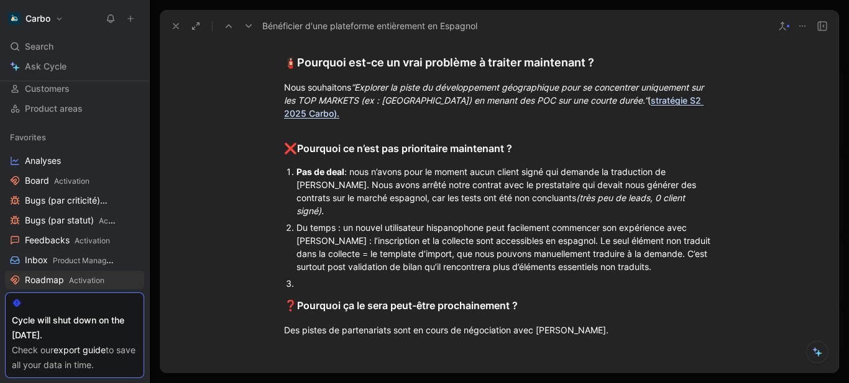
click at [446, 221] on div "Du temps : un nouvel utilisateur hispanophone peut facilement commencer son exp…" at bounding box center [504, 247] width 417 height 52
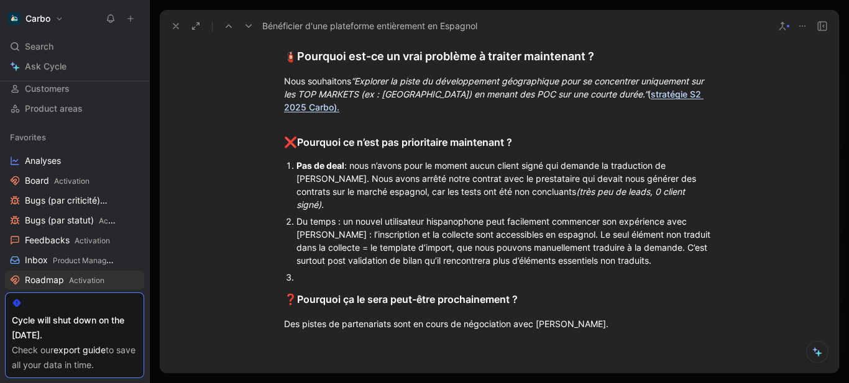
click at [346, 215] on div "Du temps : un nouvel utilisateur hispanophone peut facilement commencer son exp…" at bounding box center [504, 241] width 417 height 52
drag, startPoint x: 352, startPoint y: 196, endPoint x: 381, endPoint y: 196, distance: 29.8
click at [381, 215] on div "Du temps : un nouvel utilisateur hispanophone peut facilement commencer son exp…" at bounding box center [504, 241] width 417 height 52
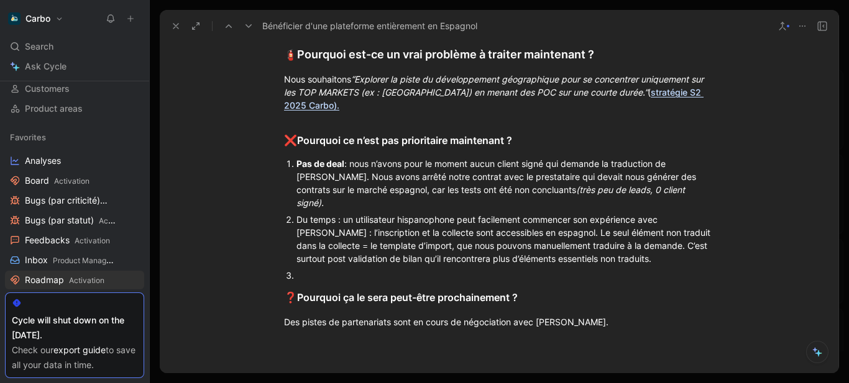
scroll to position [1095, 0]
click at [693, 212] on div "Du temps : un utilisateur hispanophone peut facilement commencer son expérience…" at bounding box center [504, 238] width 417 height 52
click at [422, 212] on div "Du temps : un utilisateur hispanophone peut facilement commencer son expérience…" at bounding box center [504, 238] width 417 height 52
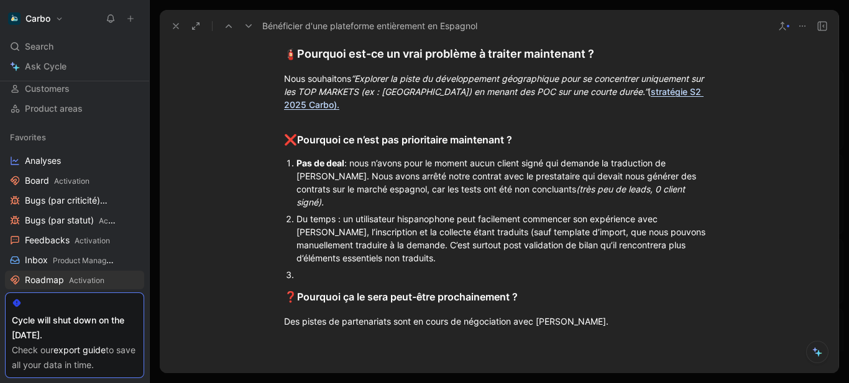
click at [554, 212] on div "Du temps : un utilisateur hispanophone peut facilement commencer son expérience…" at bounding box center [504, 238] width 417 height 52
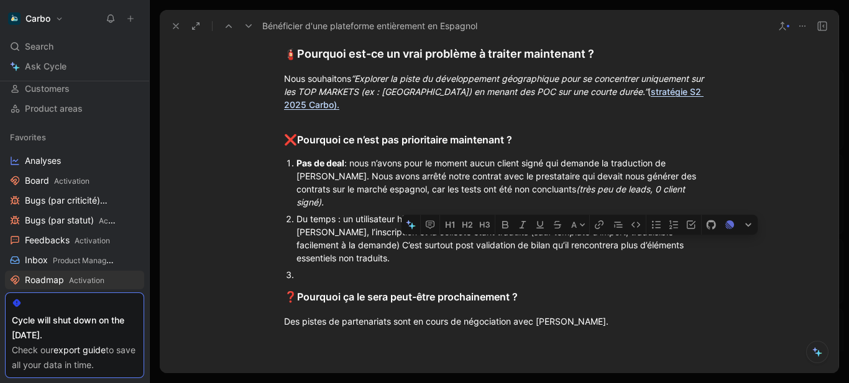
drag, startPoint x: 504, startPoint y: 200, endPoint x: 722, endPoint y: 203, distance: 218.7
click at [722, 203] on ol "Pas de deal : nous n’avons pour le moment aucun client signé qui demande la tra…" at bounding box center [498, 219] width 477 height 129
click at [521, 221] on icon "button" at bounding box center [522, 224] width 7 height 7
click at [360, 268] on div at bounding box center [504, 274] width 417 height 13
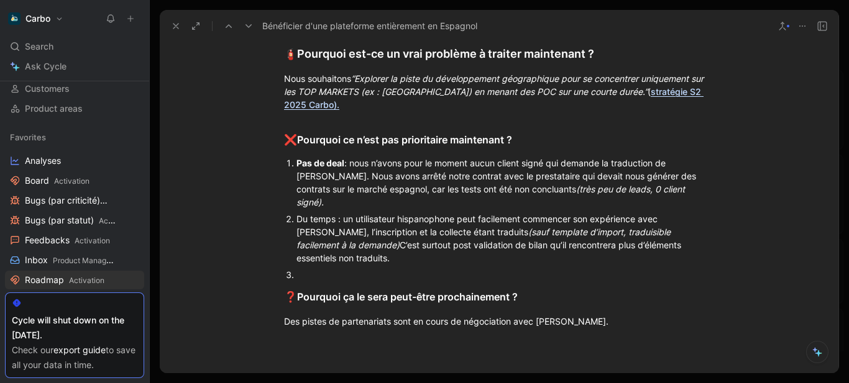
click at [698, 217] on div "Du temps : un utilisateur hispanophone peut facilement commencer son expérience…" at bounding box center [504, 238] width 417 height 52
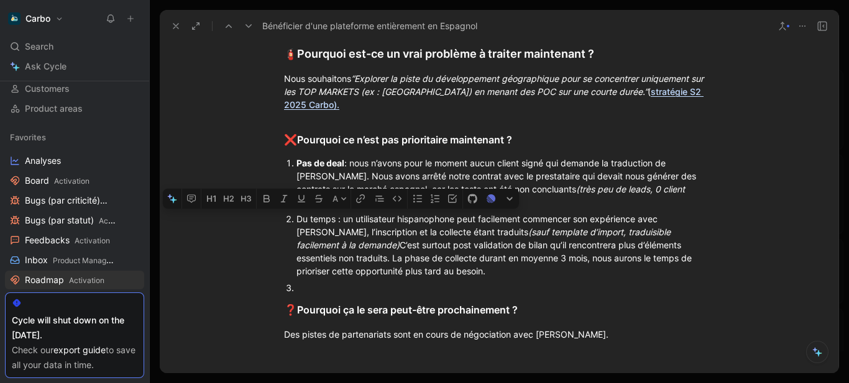
drag, startPoint x: 339, startPoint y: 194, endPoint x: 293, endPoint y: 189, distance: 46.2
click at [296, 212] on div "Du temps : un utilisateur hispanophone peut facilement commencer son expérience…" at bounding box center [504, 244] width 417 height 65
click at [268, 195] on icon "button" at bounding box center [266, 198] width 6 height 7
click at [352, 281] on div at bounding box center [504, 287] width 417 height 13
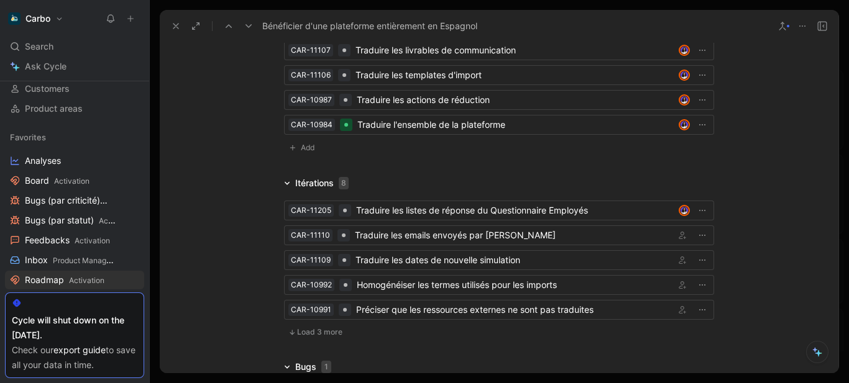
scroll to position [1721, 0]
click at [308, 324] on button "Load 3 more" at bounding box center [315, 331] width 63 height 15
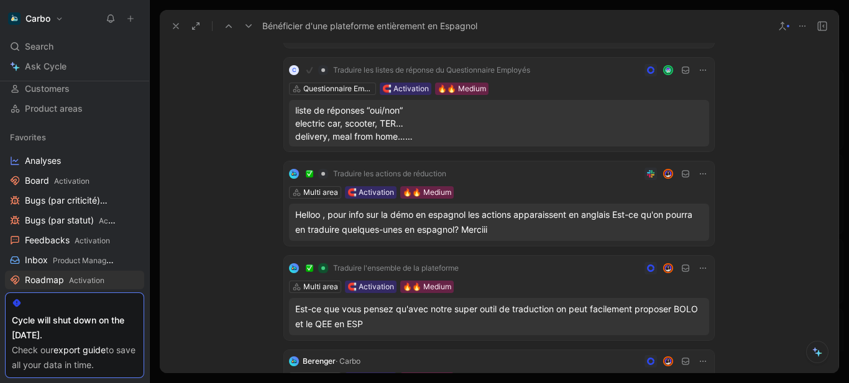
scroll to position [0, 0]
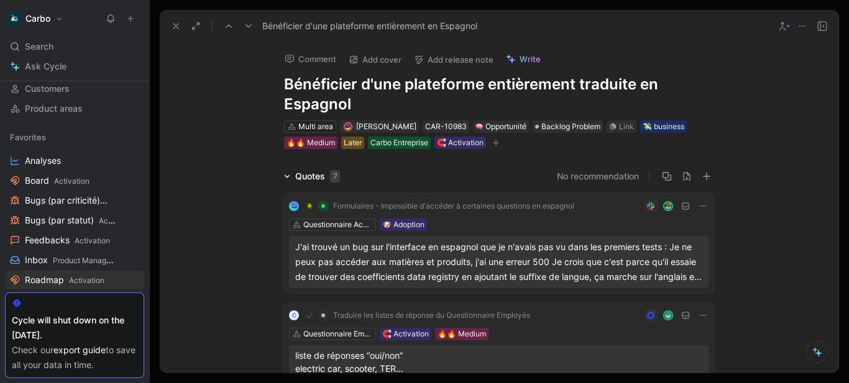
click at [176, 30] on icon at bounding box center [176, 26] width 10 height 10
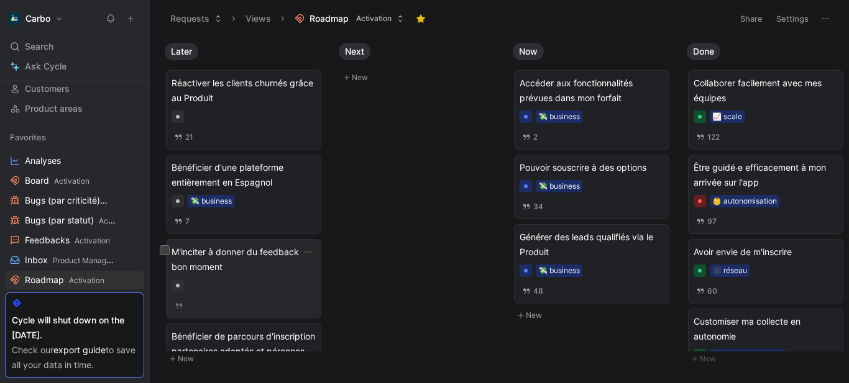
click at [245, 292] on div "M'inciter à donner du feedback au bon moment" at bounding box center [243, 279] width 144 height 68
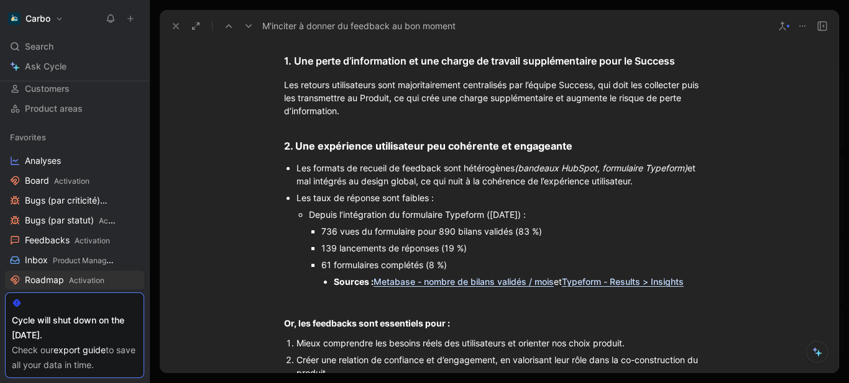
scroll to position [520, 0]
click at [356, 68] on div "1. Une perte d’information et une charge de travail supplémentaire pour le Succ…" at bounding box center [499, 60] width 430 height 15
click at [347, 117] on div "Les retours utilisateurs sont majoritairement centralisés par l’équipe Success,…" at bounding box center [499, 97] width 430 height 39
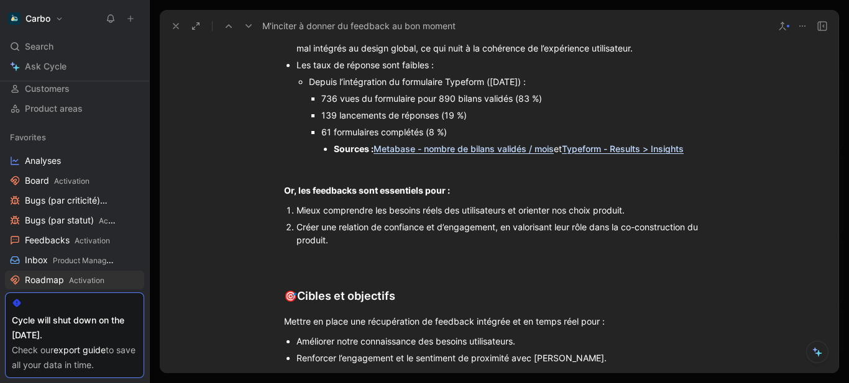
scroll to position [653, 0]
click at [602, 40] on em "(bandeaux HubSpot, formulaire Typeform)" at bounding box center [600, 34] width 173 height 11
click at [437, 54] on div "Les formats de recueil de feedback sont hétérogènes (bandeaux HubSpot ou formul…" at bounding box center [504, 41] width 417 height 26
drag, startPoint x: 519, startPoint y: 189, endPoint x: 708, endPoint y: 186, distance: 188.9
click at [708, 54] on div "Les formats de recueil de feedback ( sont hétérogènes (bandeaux HubSpot ou form…" at bounding box center [504, 41] width 417 height 26
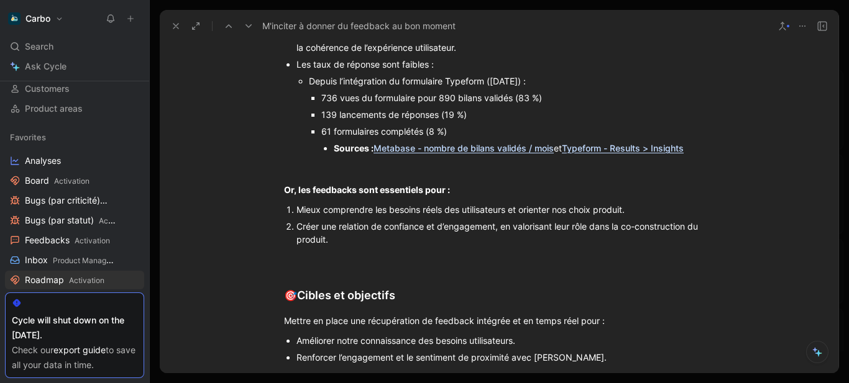
click at [444, 54] on div "Les formats de recueil de feedback ( sont hétérogèneset mal intégrés au design …" at bounding box center [504, 41] width 417 height 26
click at [447, 40] on em "(bandeaux HubSpot ou formulaire Typeform)" at bounding box center [538, 34] width 183 height 11
click at [629, 54] on div "Les formats de recueil de feedback (bandeaux HubSpot ou formulaire Typeform) so…" at bounding box center [504, 41] width 417 height 26
click at [696, 54] on div "Les formats de recueil de feedback (bandeaux HubSpot ou formulaire Typeform) so…" at bounding box center [504, 41] width 417 height 26
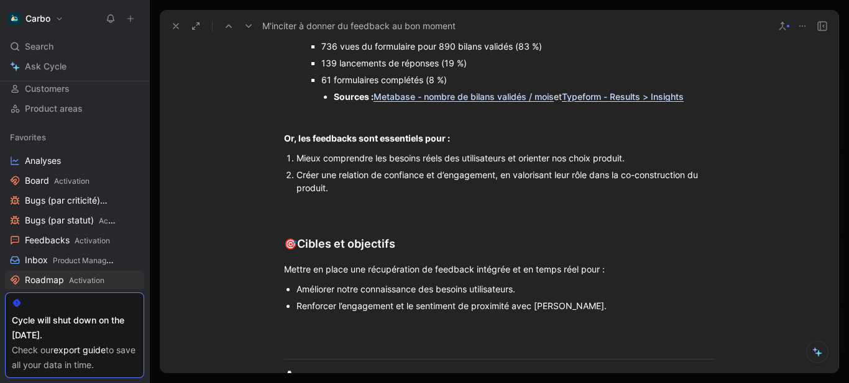
scroll to position [705, 0]
click at [610, 35] on div "Depuis l’intégration du formulaire Typeform (mars 2024) :" at bounding box center [511, 28] width 405 height 13
drag, startPoint x: 560, startPoint y: 186, endPoint x: 545, endPoint y: 183, distance: 14.6
click at [545, 35] on div "Depuis l’intégration du formulaire Typeform (mars 2024) : dans seulement 8% de" at bounding box center [511, 28] width 405 height 13
click at [545, 35] on div "Depuis l’intégration du formulaire Typeform (mars 2024) : pour 92% de bilans va…" at bounding box center [511, 28] width 405 height 13
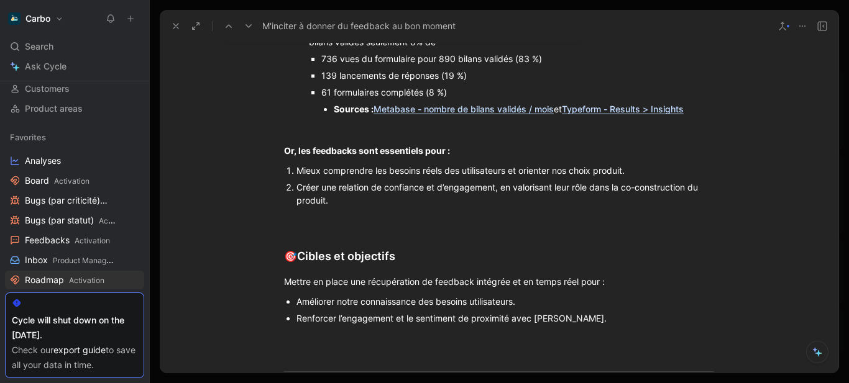
click at [479, 117] on li "Depuis l’intégration du formulaire Typeform (mars 2024) : pas de feedback Typef…" at bounding box center [511, 69] width 405 height 97
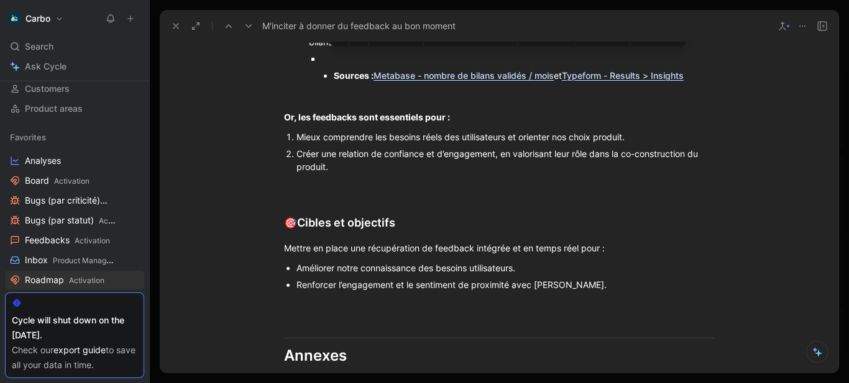
click at [340, 65] on div at bounding box center [517, 58] width 393 height 13
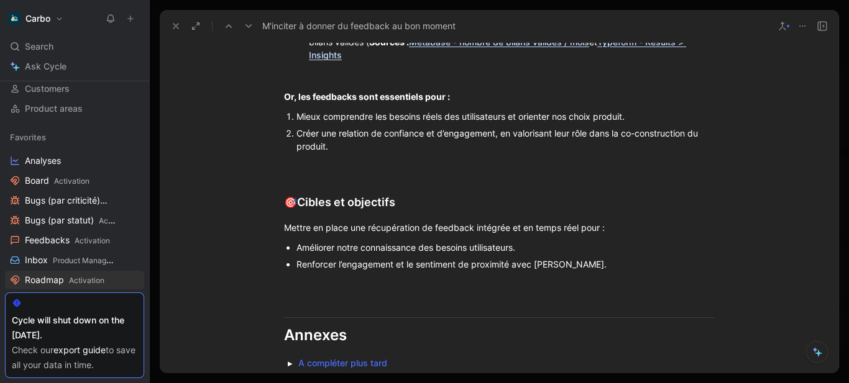
click at [340, 62] on div "Depuis l’intégration du formulaire Typeform (mars 2024) : pas de feedback Typef…" at bounding box center [511, 41] width 405 height 39
drag, startPoint x: 373, startPoint y: 217, endPoint x: 362, endPoint y: 199, distance: 21.2
click at [362, 63] on p "Depuis l’intégration du formulaire Typeform (mars 2024) : pas de feedback Typef…" at bounding box center [511, 42] width 405 height 43
click at [291, 27] on icon "button" at bounding box center [294, 22] width 10 height 10
click at [390, 63] on p "Depuis l’intégration du formulaire Typeform (mars 2024) : pas de feedback Typef…" at bounding box center [511, 42] width 405 height 43
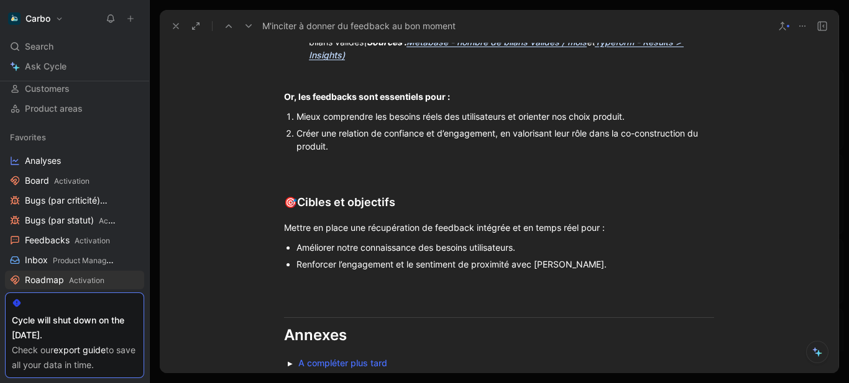
click at [454, 19] on div "Les taux de réponse sont faibles :" at bounding box center [504, 12] width 417 height 13
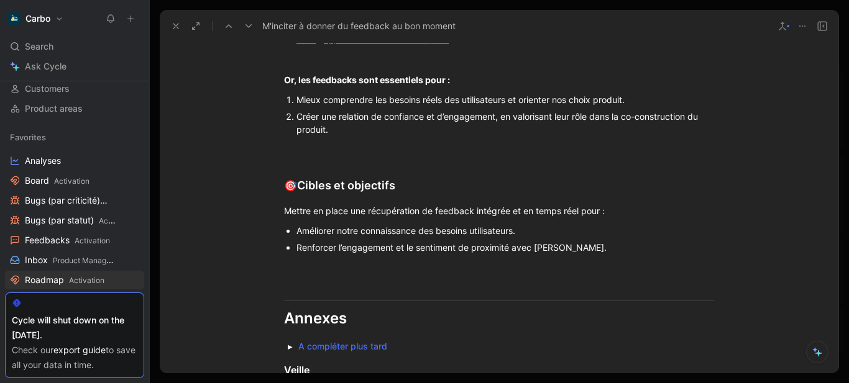
drag, startPoint x: 668, startPoint y: 164, endPoint x: 460, endPoint y: 157, distance: 208.8
click at [460, 47] on p "Les taux de réponse sont faibles : depuis l’intégration du formulaire Typeform …" at bounding box center [504, 25] width 417 height 43
drag, startPoint x: 616, startPoint y: 166, endPoint x: 672, endPoint y: 166, distance: 55.3
click at [672, 45] on div "Les taux de réponse sont faibles : depuis l’intégration du formulaire Typeform …" at bounding box center [504, 25] width 417 height 39
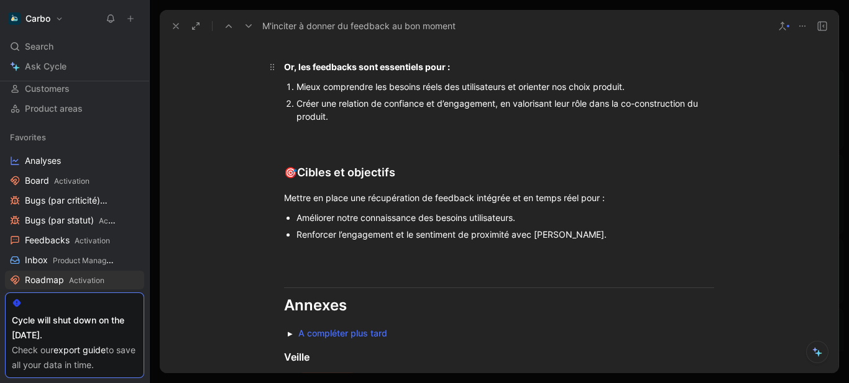
click at [483, 73] on div "Or, les feedbacks sont essentiels pour :" at bounding box center [499, 66] width 430 height 13
click at [321, 73] on strong "Or, les feedbacks sont essentiels pour :" at bounding box center [368, 66] width 169 height 13
click at [284, 52] on div at bounding box center [499, 45] width 430 height 13
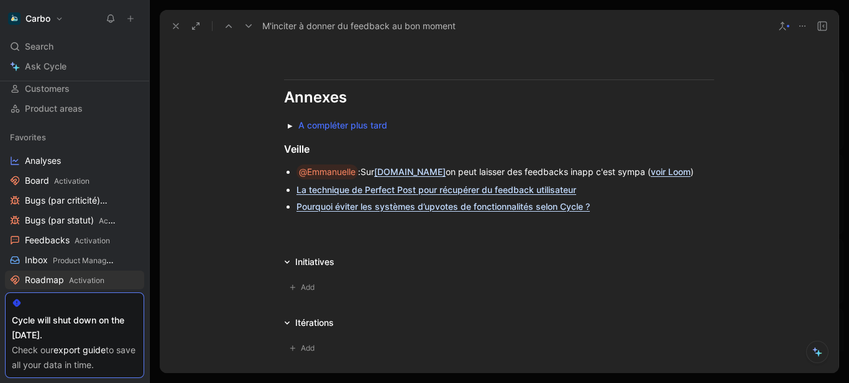
scroll to position [826, 0]
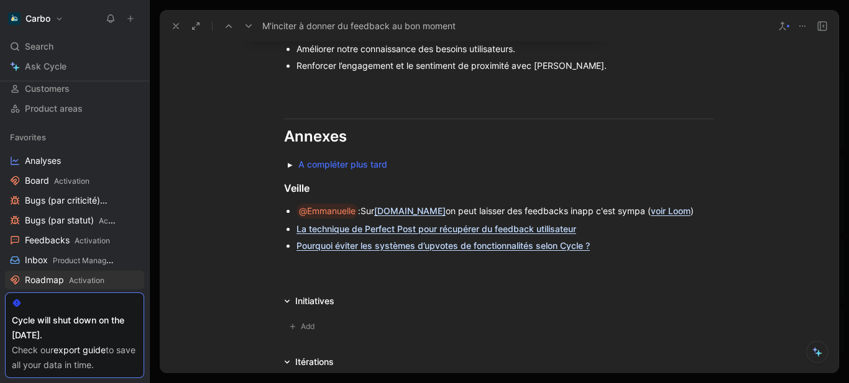
drag, startPoint x: 378, startPoint y: 191, endPoint x: 289, endPoint y: 201, distance: 88.8
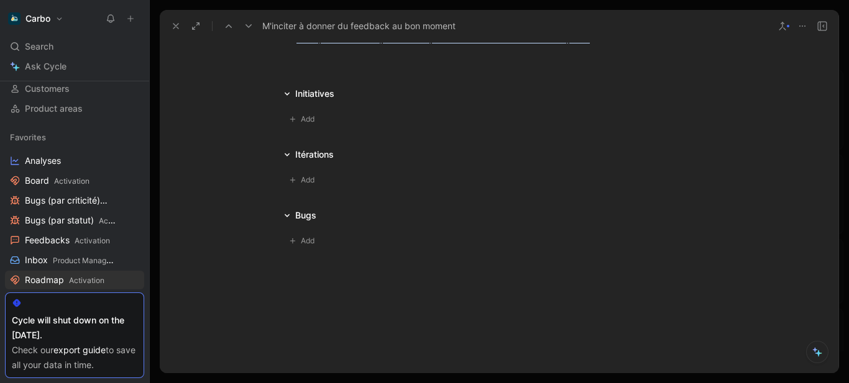
scroll to position [1127, 0]
click at [175, 18] on button at bounding box center [175, 25] width 17 height 17
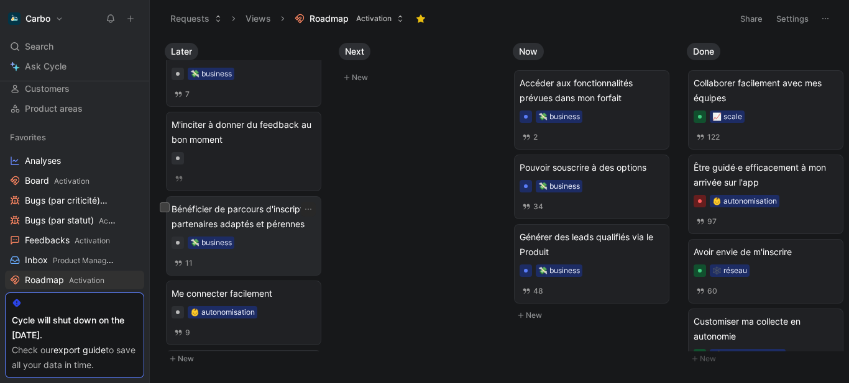
scroll to position [128, 0]
click at [260, 231] on span "Bénéficier de parcours d'inscription partenaires adaptés et pérennes" at bounding box center [243, 216] width 144 height 30
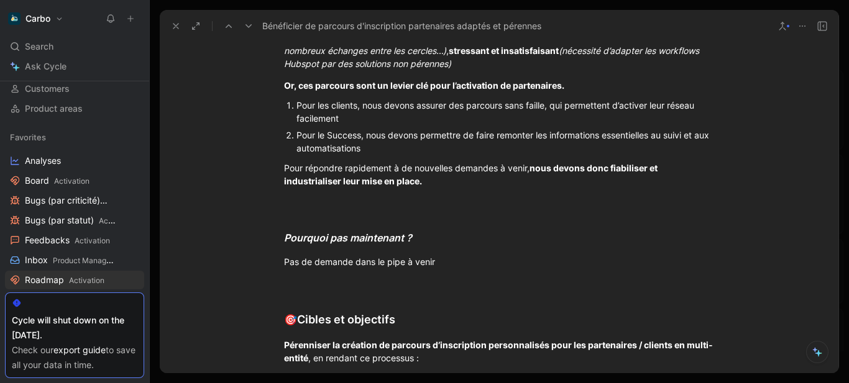
scroll to position [1823, 0]
click at [295, 223] on h3 "Pourquoi pas maintenant ?" at bounding box center [498, 232] width 477 height 36
click at [284, 204] on div at bounding box center [499, 202] width 430 height 13
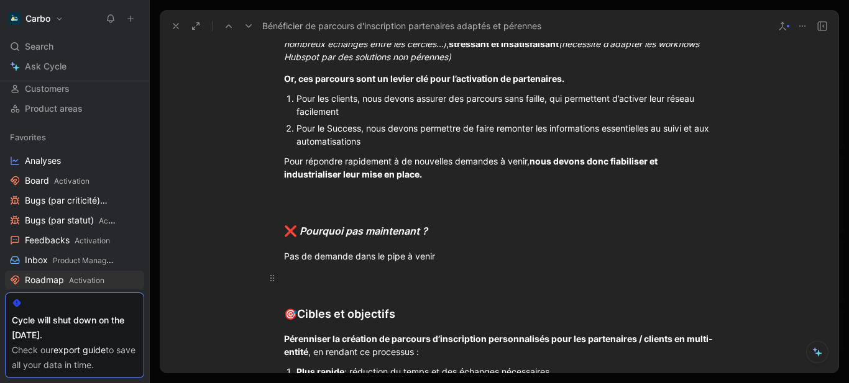
scroll to position [1830, 0]
drag, startPoint x: 312, startPoint y: 233, endPoint x: 278, endPoint y: 229, distance: 35.0
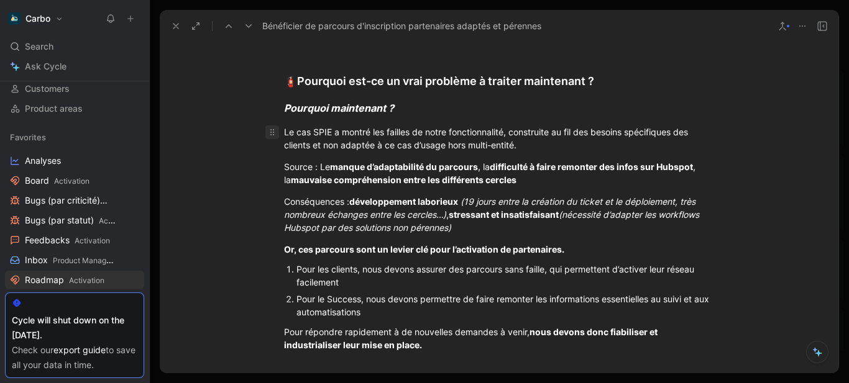
scroll to position [1642, 0]
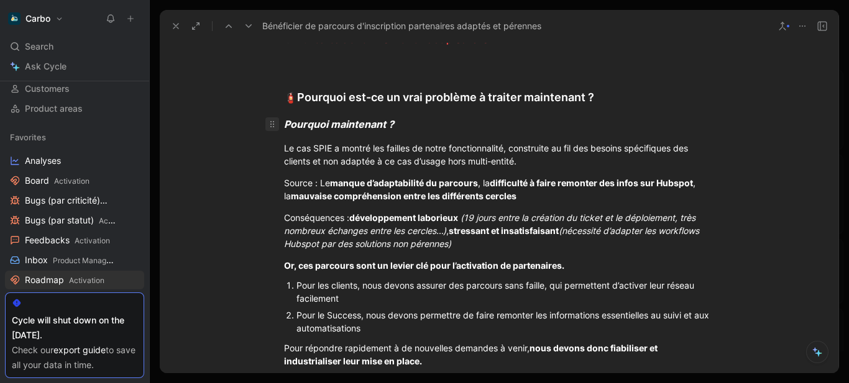
click at [275, 128] on div at bounding box center [272, 124] width 14 height 14
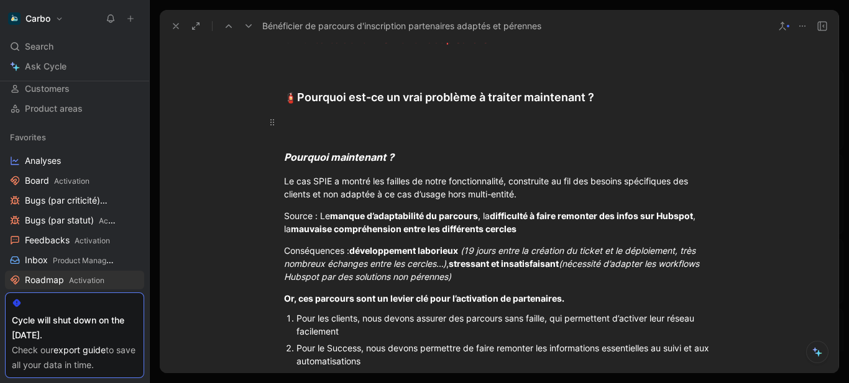
click at [286, 123] on div at bounding box center [499, 122] width 430 height 13
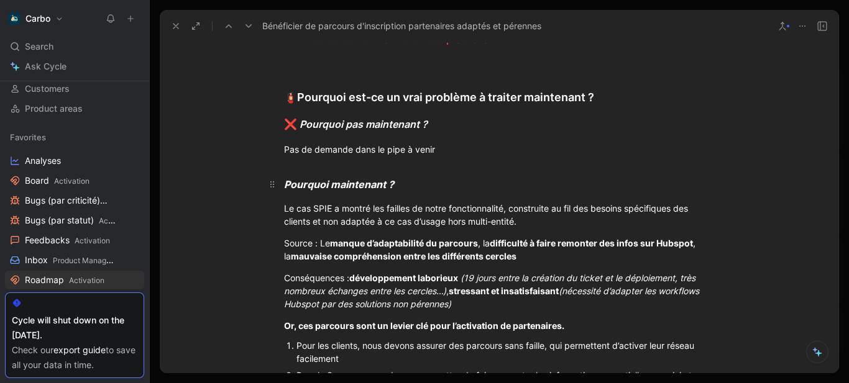
click at [284, 185] on em "Pourquoi maintenant ?" at bounding box center [339, 184] width 110 height 12
click at [338, 182] on em "Pourquoi maintenant ?" at bounding box center [354, 184] width 110 height 12
click at [360, 248] on strong "manque d’adaptabilité du parcours" at bounding box center [404, 244] width 148 height 11
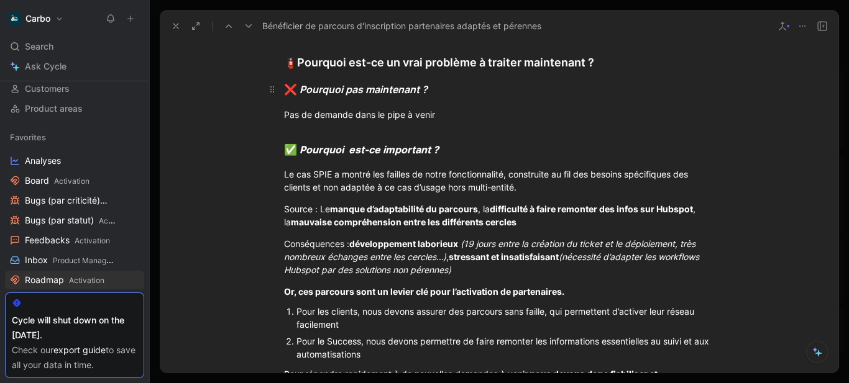
click at [321, 88] on em "Pourquoi pas maintenant ?" at bounding box center [363, 89] width 128 height 12
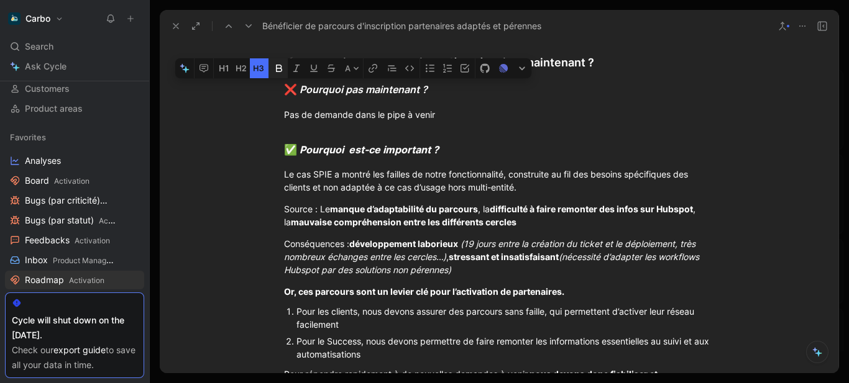
click at [276, 68] on icon "button" at bounding box center [279, 68] width 6 height 7
click at [344, 184] on div "Le cas SPIE a montré les failles de notre fonctionnalité, construite au fil des…" at bounding box center [499, 181] width 430 height 26
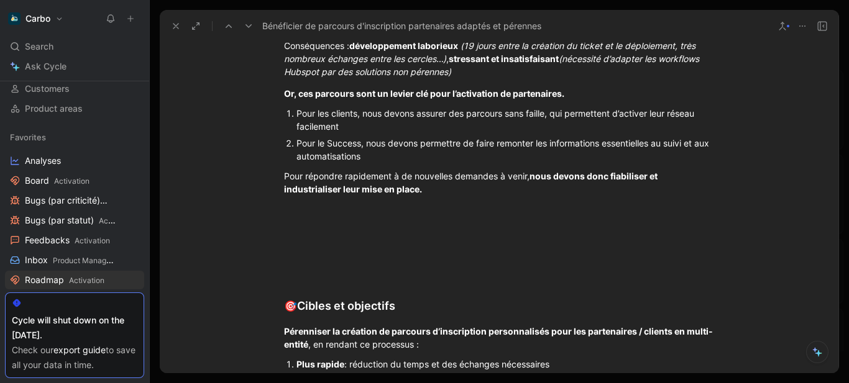
scroll to position [1885, 0]
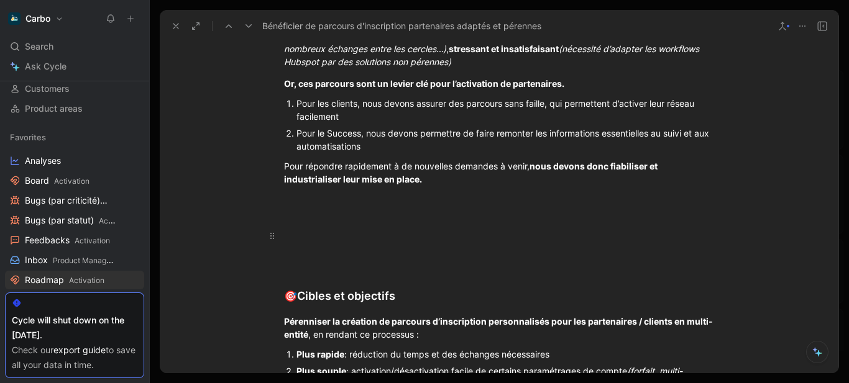
click at [335, 244] on h3 at bounding box center [498, 230] width 477 height 36
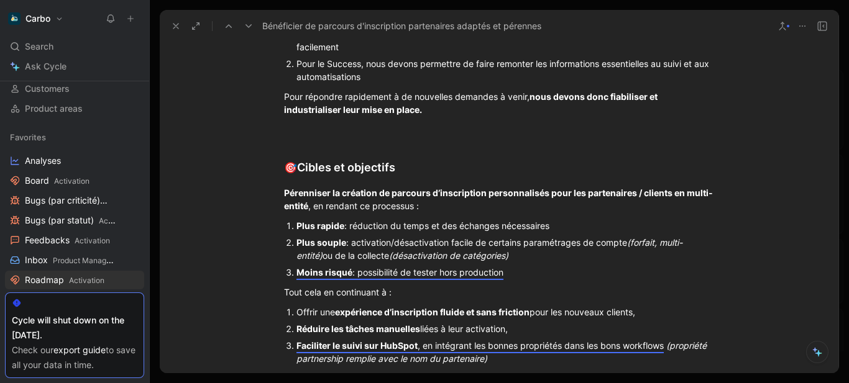
scroll to position [2011, 0]
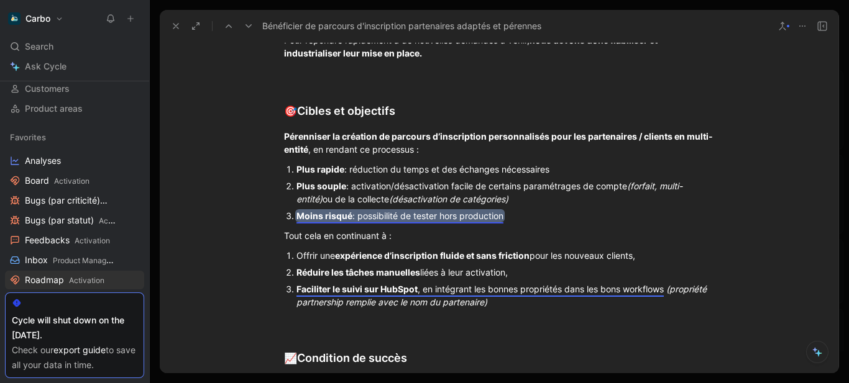
click at [335, 217] on strong "Moins risqué" at bounding box center [324, 216] width 56 height 11
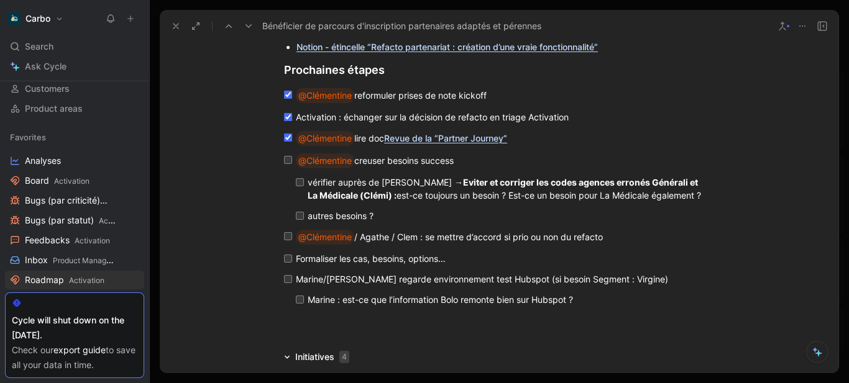
scroll to position [2942, 0]
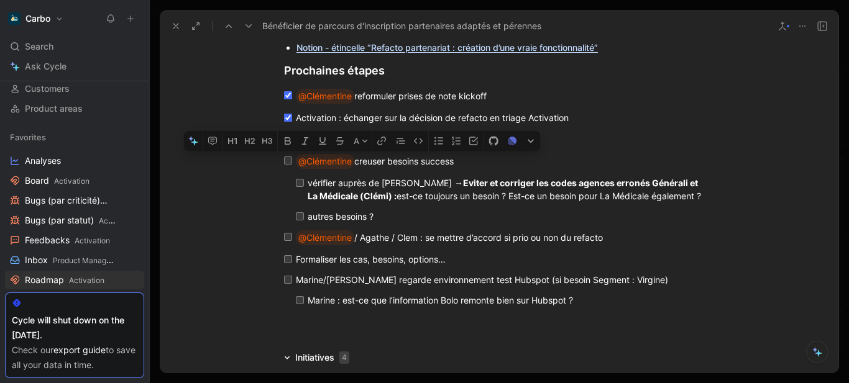
drag, startPoint x: 337, startPoint y: 170, endPoint x: 313, endPoint y: 165, distance: 24.1
click at [313, 165] on div "@Clémentine creuser besoins success vérifier auprès de Manue V → Eviter et corr…" at bounding box center [504, 188] width 416 height 76
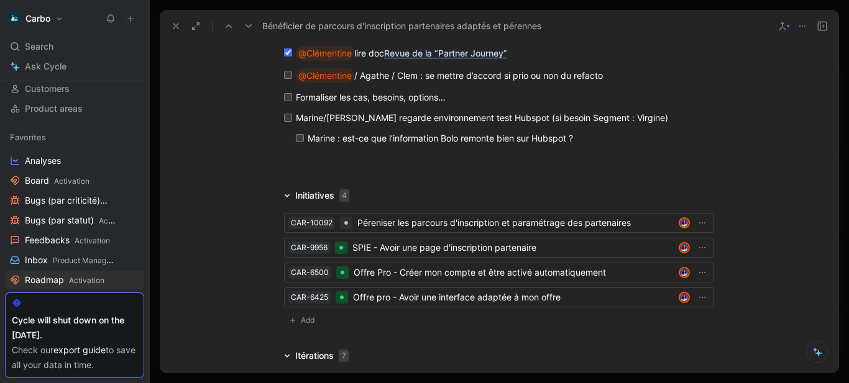
scroll to position [3071, 0]
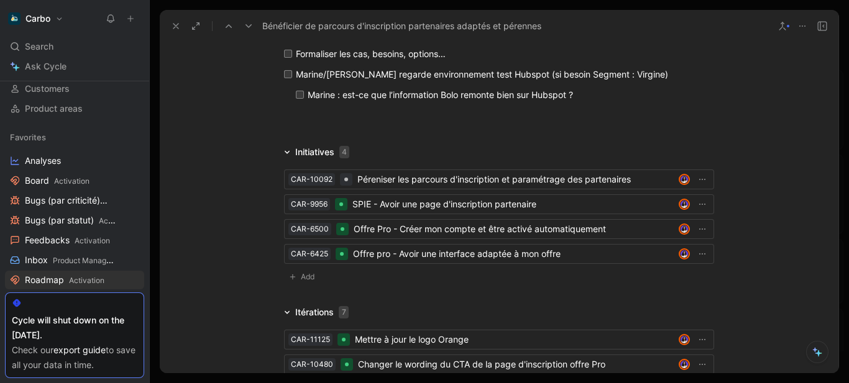
click at [174, 24] on icon at bounding box center [176, 26] width 10 height 10
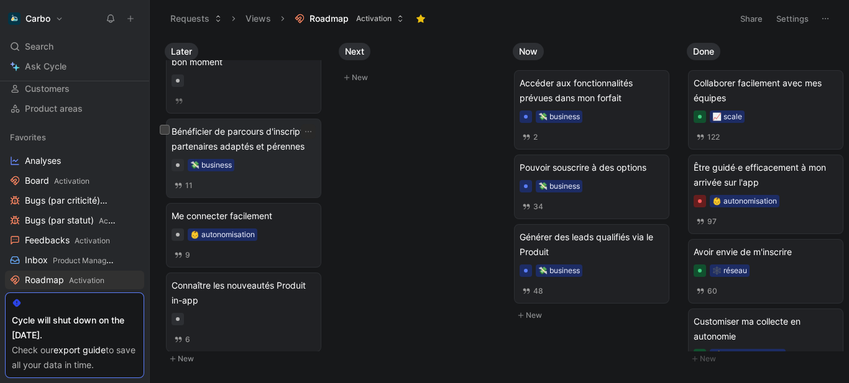
scroll to position [209, 0]
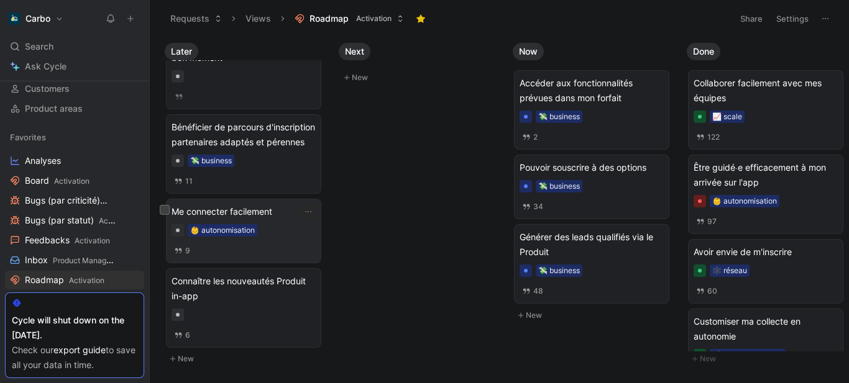
click at [267, 219] on span "Me connecter facilement" at bounding box center [243, 211] width 144 height 15
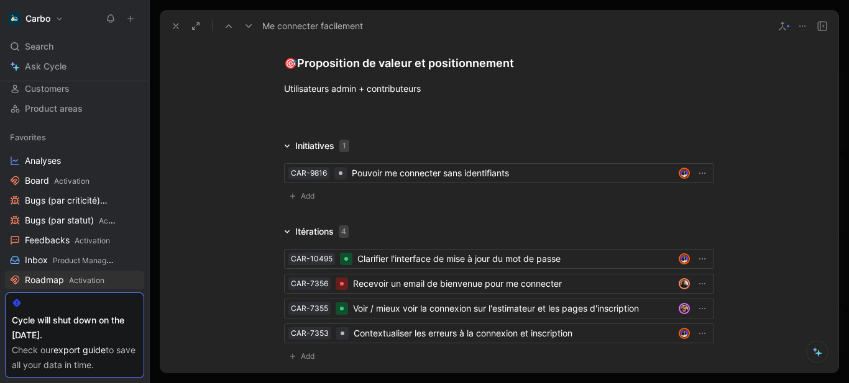
scroll to position [1774, 0]
click at [179, 24] on icon at bounding box center [176, 26] width 10 height 10
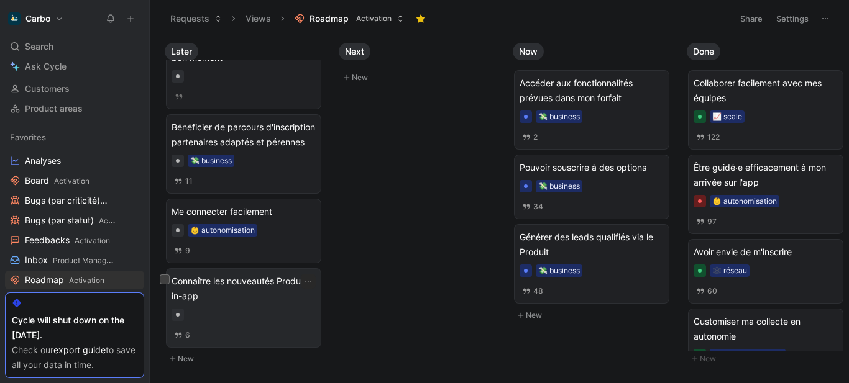
click at [286, 303] on span "Connaître les nouveautés Produit in-app" at bounding box center [243, 289] width 144 height 30
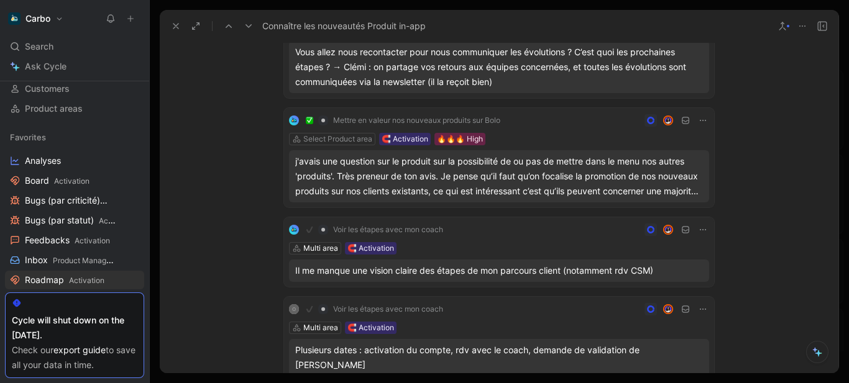
scroll to position [265, 0]
click at [599, 176] on div "j'avais une question sur le produit sur la possibilité de ou pas de mettre dans…" at bounding box center [499, 175] width 408 height 45
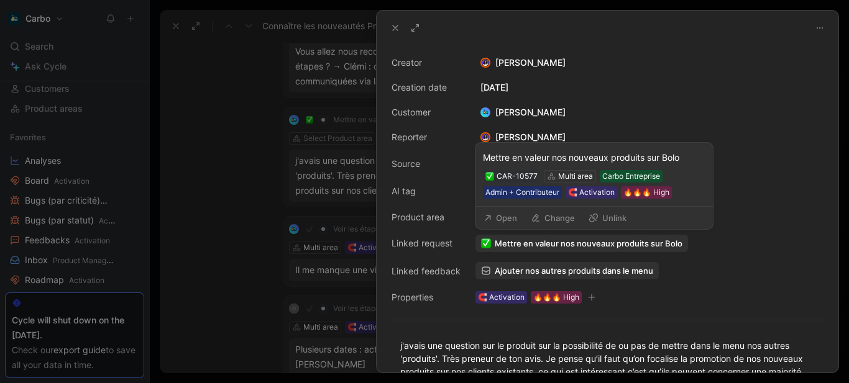
click at [653, 239] on span "Mettre en valeur nos nouveaux produits sur Bolo" at bounding box center [589, 243] width 188 height 11
click at [514, 217] on button "Open" at bounding box center [500, 217] width 45 height 17
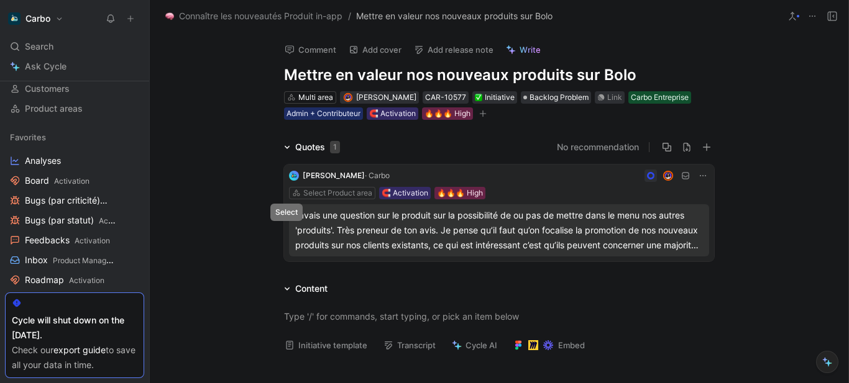
click at [285, 232] on button at bounding box center [289, 230] width 9 height 9
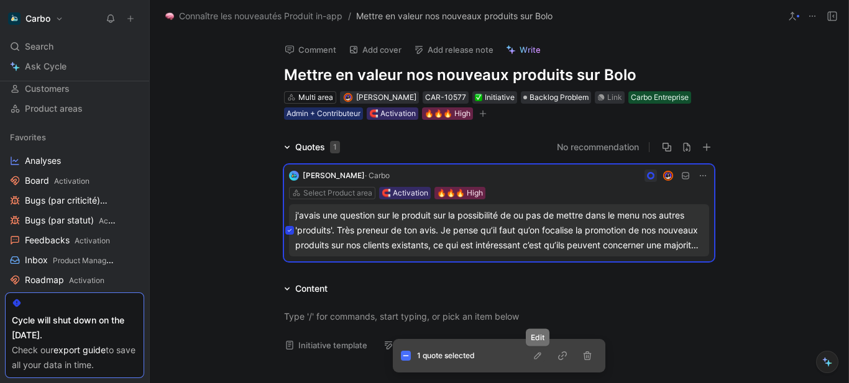
click at [536, 357] on icon "button" at bounding box center [537, 355] width 7 height 7
click at [377, 76] on h1 "Mettre en valeur nos nouveaux produits sur Bolo" at bounding box center [499, 75] width 430 height 20
click at [289, 227] on button at bounding box center [289, 230] width 9 height 9
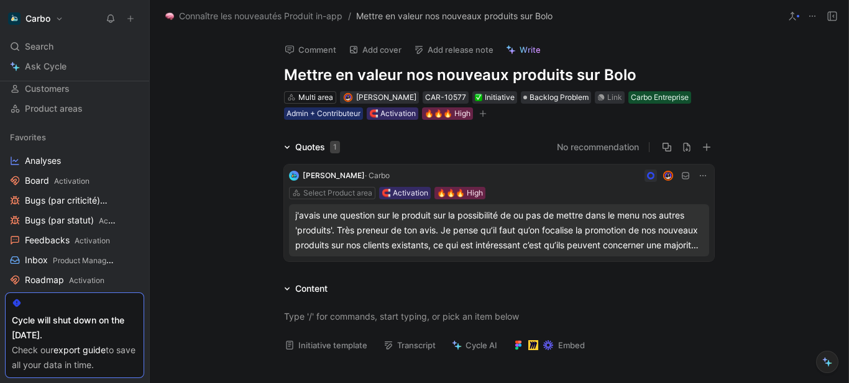
click at [379, 76] on h1 "Mettre en valeur nos nouveaux produits sur Bolo" at bounding box center [499, 75] width 430 height 20
click at [539, 94] on span "Backlog Problem" at bounding box center [558, 97] width 59 height 12
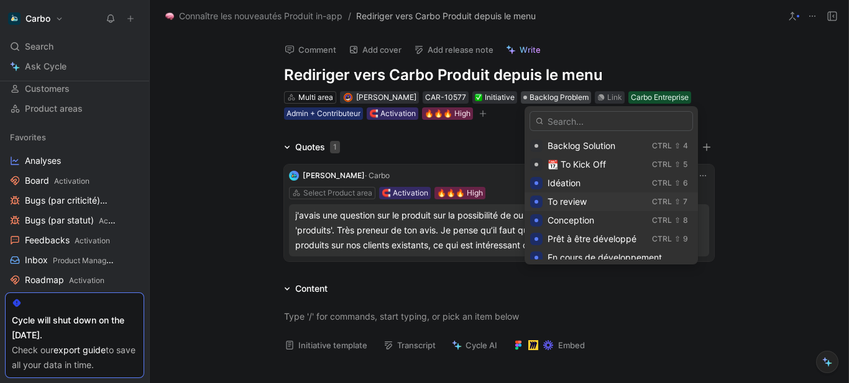
scroll to position [56, 0]
click at [567, 181] on span "Idéation" at bounding box center [563, 182] width 33 height 11
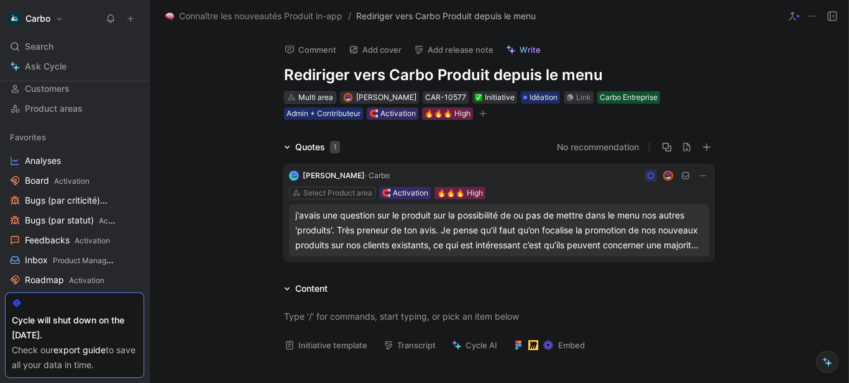
click at [308, 95] on div "Multi area" at bounding box center [315, 97] width 35 height 12
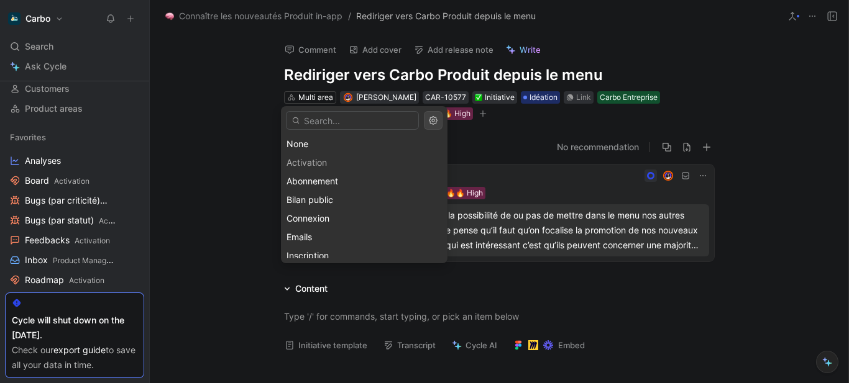
click at [314, 121] on input "text" at bounding box center [352, 120] width 133 height 19
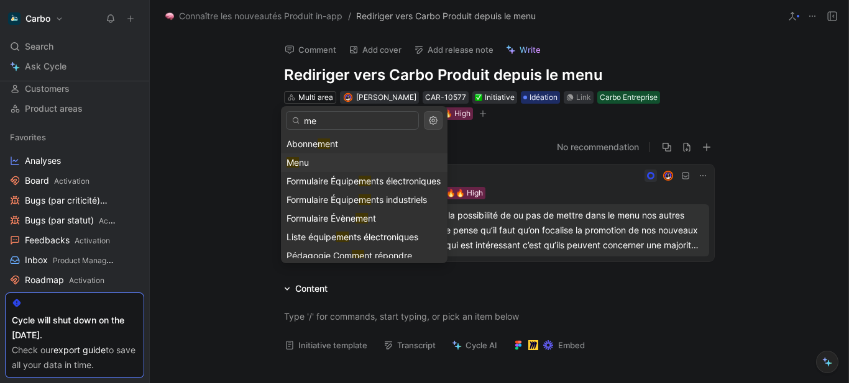
type input "me"
click at [326, 158] on div "Me nu" at bounding box center [363, 162] width 155 height 15
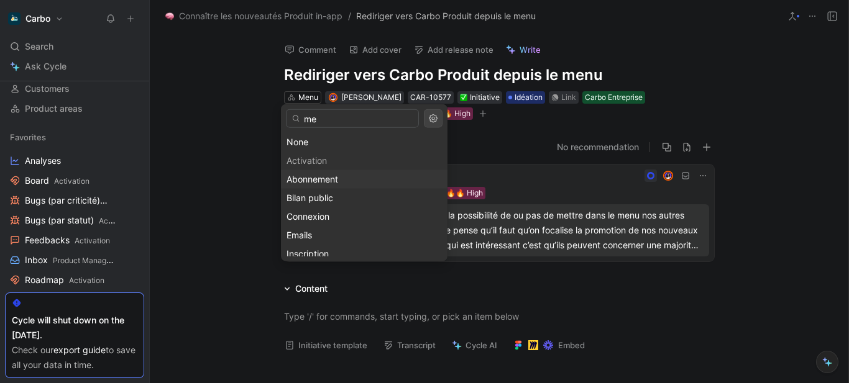
click at [212, 71] on div "Comment Add cover Add release note Write Rediriger vers Carbo Produit depuis le…" at bounding box center [499, 208] width 698 height 352
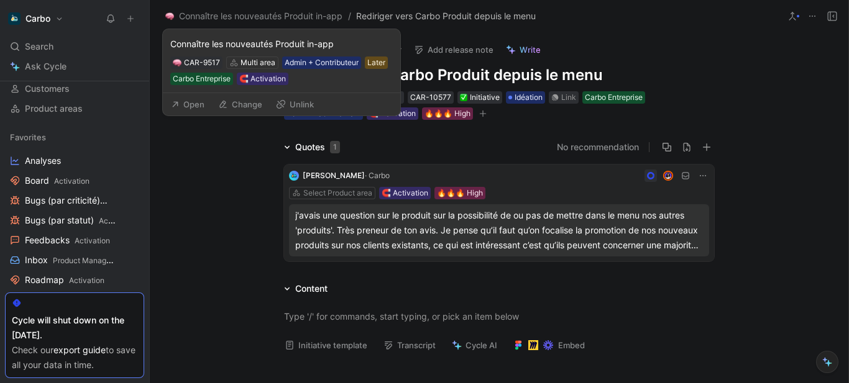
click at [234, 102] on button "Change" at bounding box center [239, 104] width 55 height 17
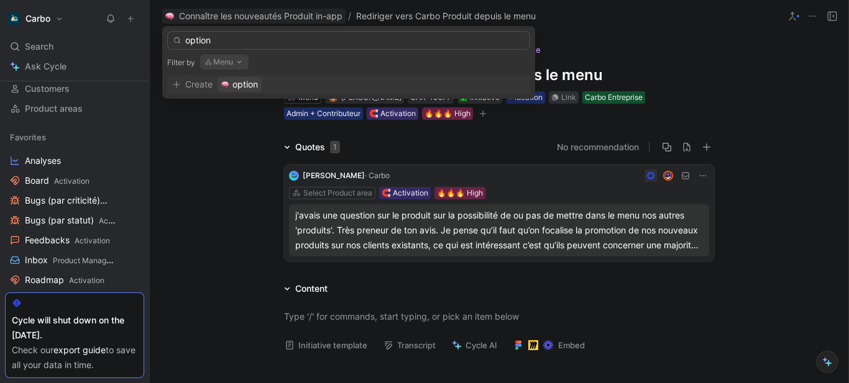
type input "option"
click at [214, 64] on button "Menu" at bounding box center [224, 62] width 48 height 15
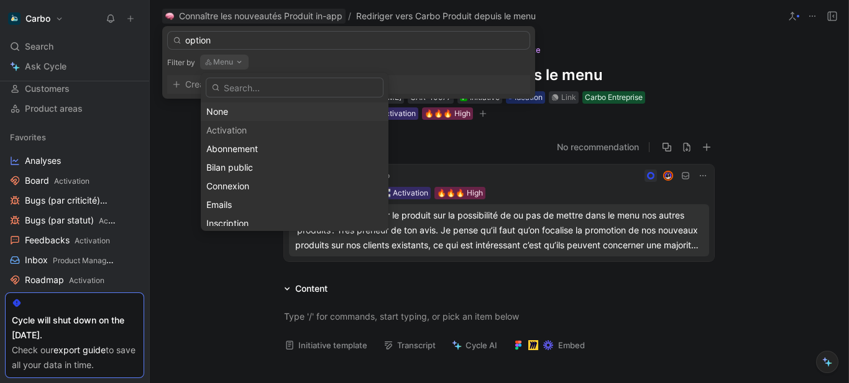
click at [229, 111] on div "None" at bounding box center [294, 111] width 176 height 15
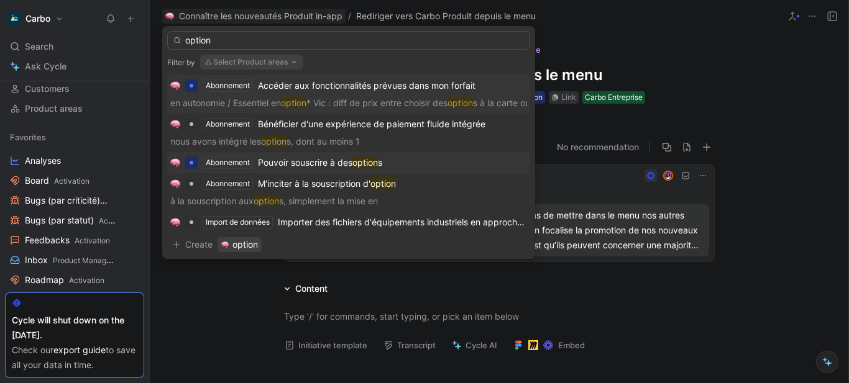
click at [333, 165] on span "Pouvoir souscrire à des" at bounding box center [305, 162] width 94 height 11
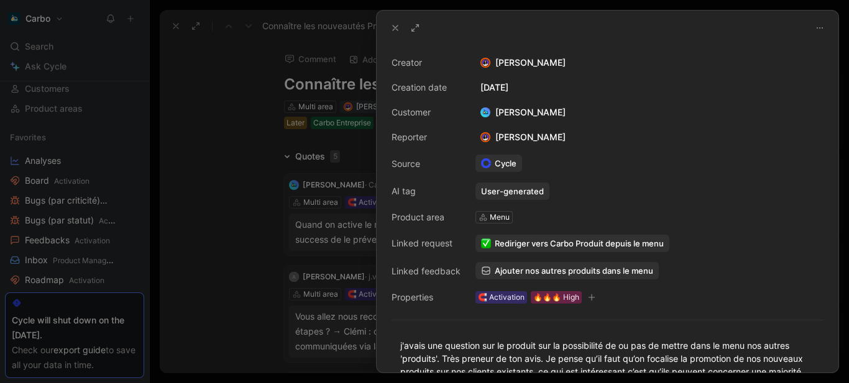
click at [212, 84] on div at bounding box center [424, 191] width 849 height 383
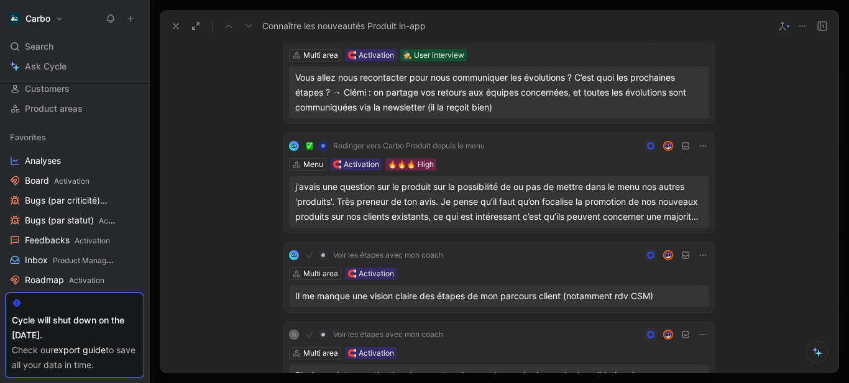
scroll to position [240, 0]
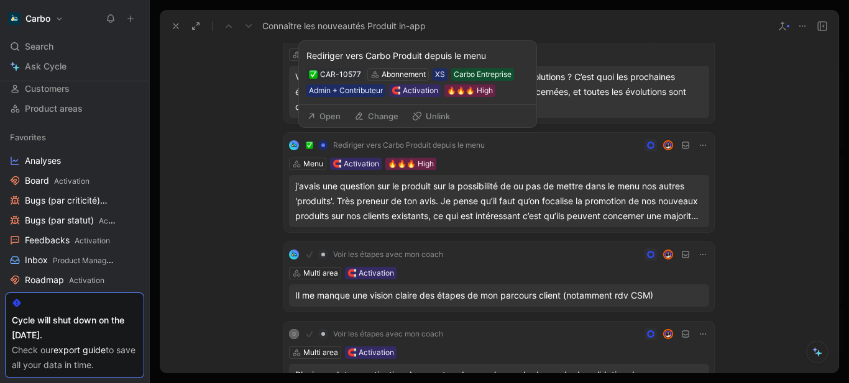
click at [391, 141] on span "Rediriger vers Carbo Produit depuis le menu" at bounding box center [409, 145] width 152 height 10
click at [330, 117] on button "Open" at bounding box center [323, 115] width 45 height 17
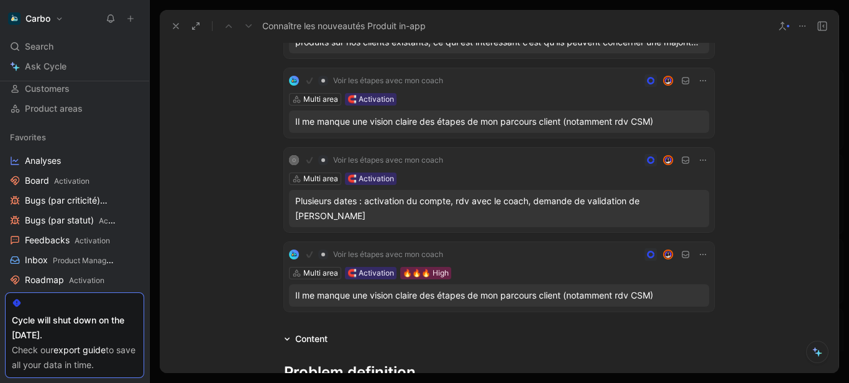
scroll to position [414, 0]
click at [698, 249] on icon at bounding box center [703, 254] width 10 height 10
click at [672, 296] on span "Delete quote" at bounding box center [668, 299] width 52 height 11
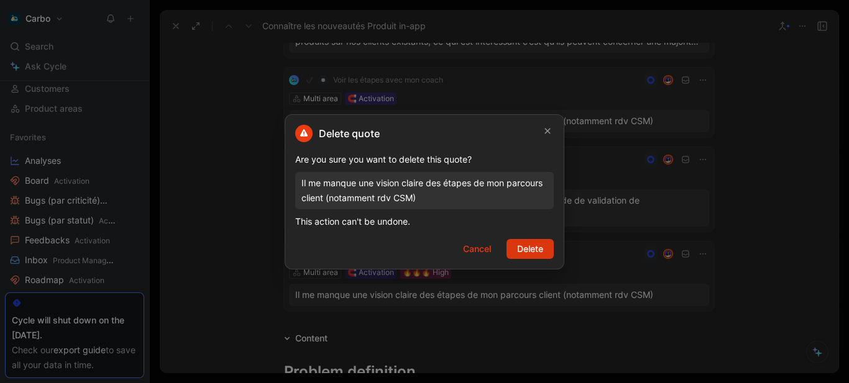
click at [520, 253] on span "Delete" at bounding box center [530, 249] width 26 height 15
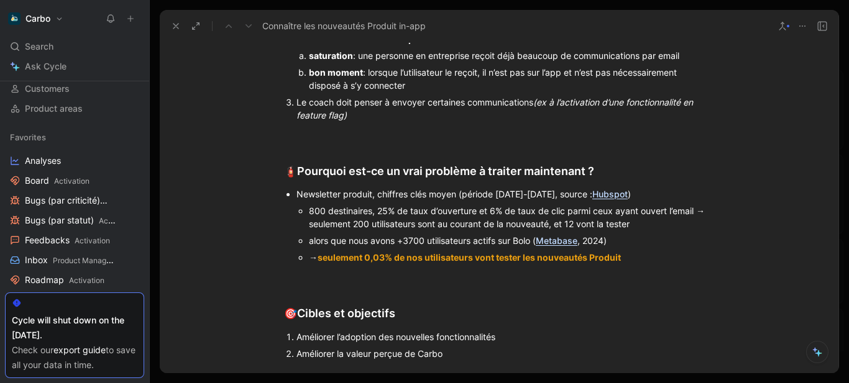
scroll to position [873, 0]
click at [375, 204] on div "800 destinaires, 25% de taux d’ouverture et 6% de taux de clic parmi ceux ayant…" at bounding box center [511, 217] width 405 height 26
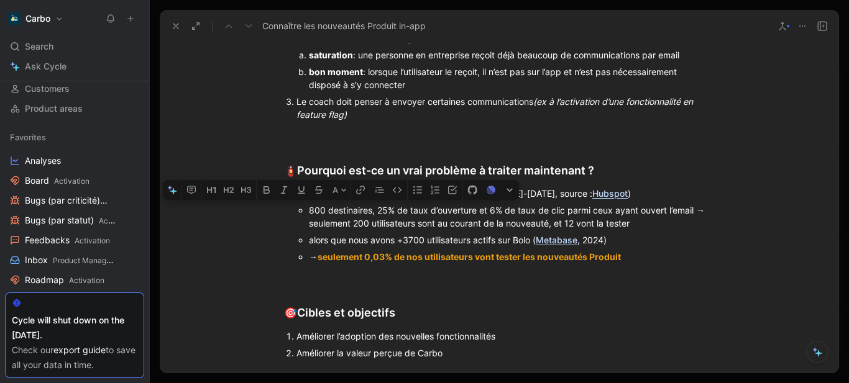
drag, startPoint x: 375, startPoint y: 196, endPoint x: 298, endPoint y: 194, distance: 77.0
click at [309, 202] on li "800 destinaires, 25% de taux d’ouverture et 6% de taux de clic parmi ceux ayant…" at bounding box center [511, 217] width 405 height 30
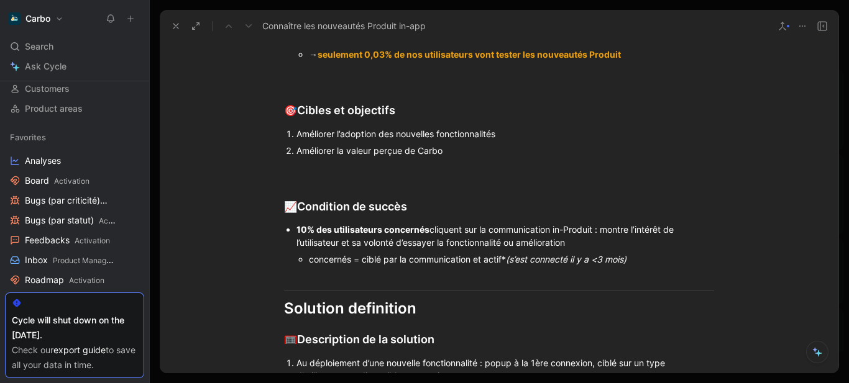
scroll to position [1077, 0]
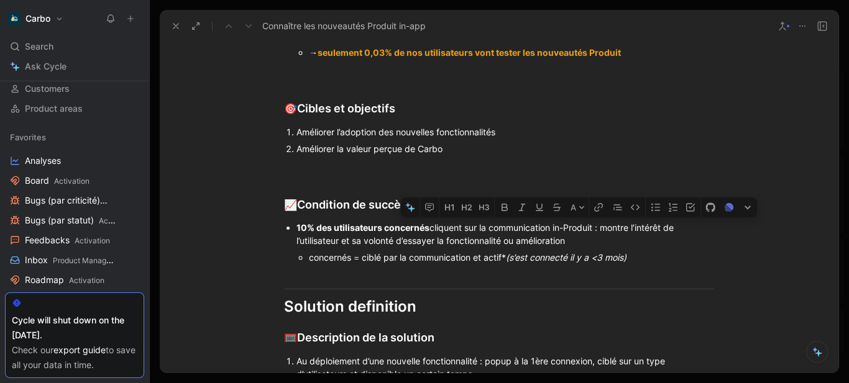
drag, startPoint x: 563, startPoint y: 209, endPoint x: 594, endPoint y: 209, distance: 31.1
click at [594, 221] on div "10% des utilisateurs concernés cliquent sur la communication in-Produit : montr…" at bounding box center [504, 234] width 417 height 26
click at [394, 251] on div "Problem definition 🧯 Quel problème souhaitons nous résoudre ? Nous communiquons…" at bounding box center [499, 240] width 678 height 1273
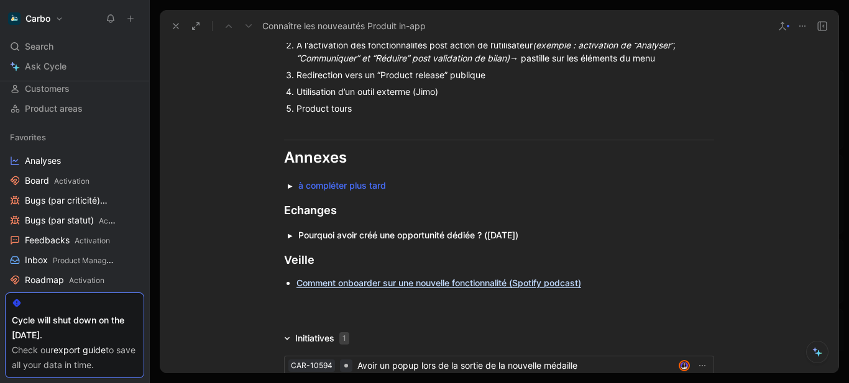
scroll to position [1665, 0]
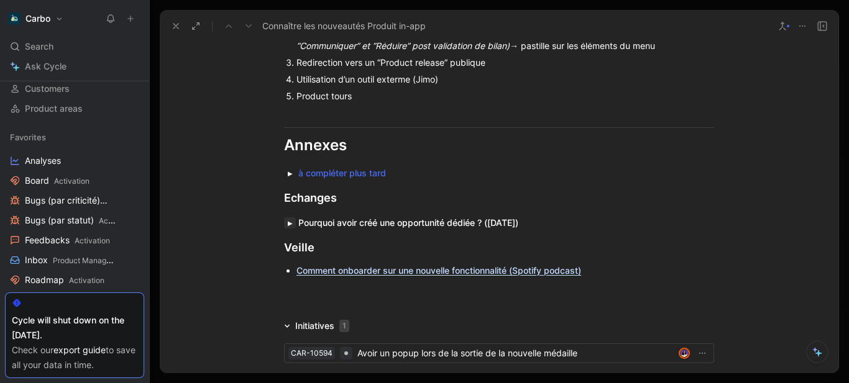
click at [286, 217] on button "button" at bounding box center [290, 222] width 12 height 11
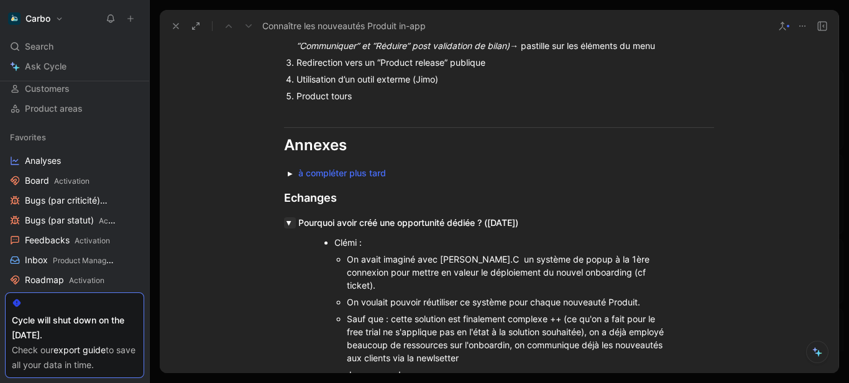
click at [286, 217] on button "button" at bounding box center [290, 222] width 12 height 11
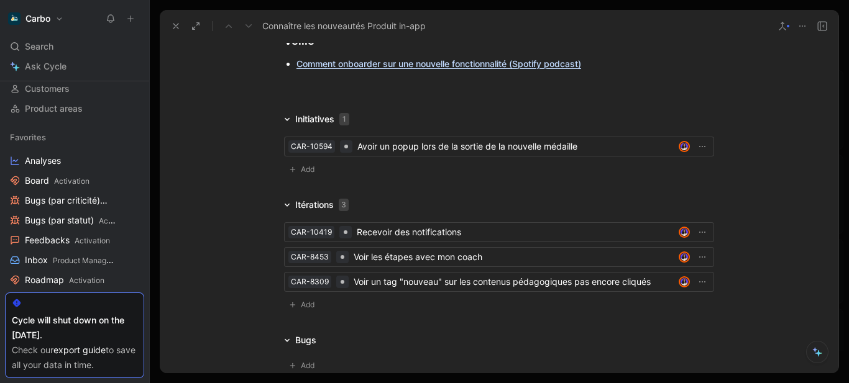
scroll to position [1873, 0]
click at [172, 22] on icon at bounding box center [176, 26] width 10 height 10
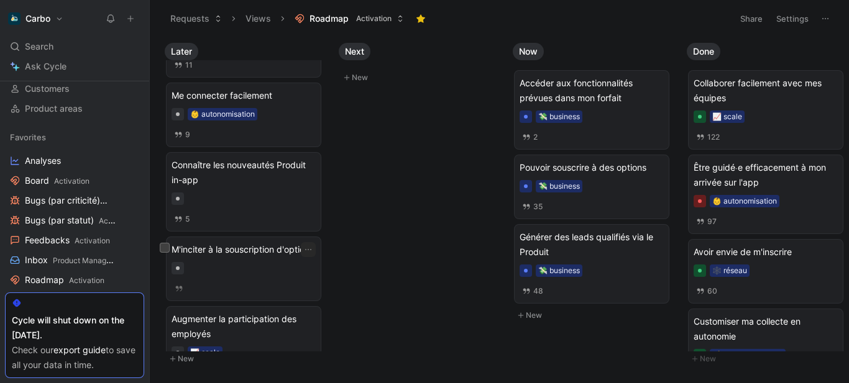
scroll to position [376, 0]
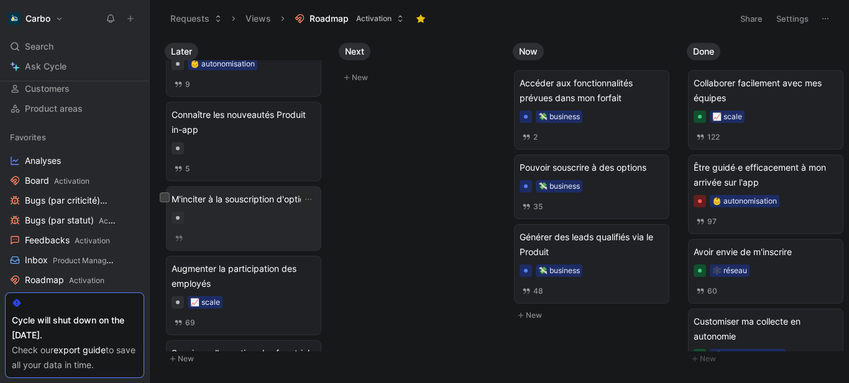
click at [253, 224] on div at bounding box center [243, 218] width 144 height 12
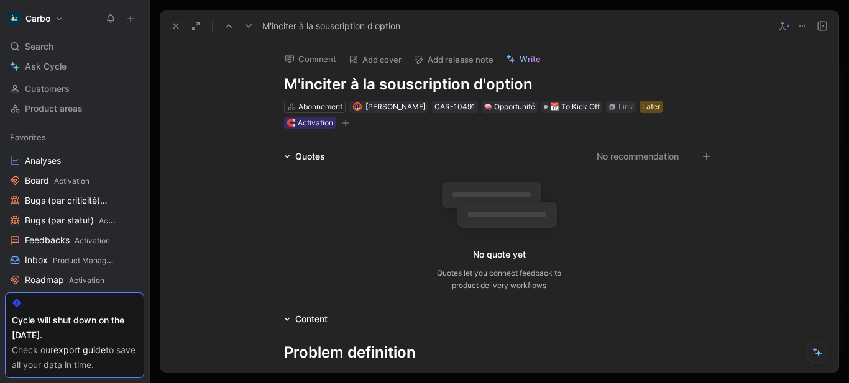
click at [804, 22] on icon at bounding box center [802, 26] width 10 height 10
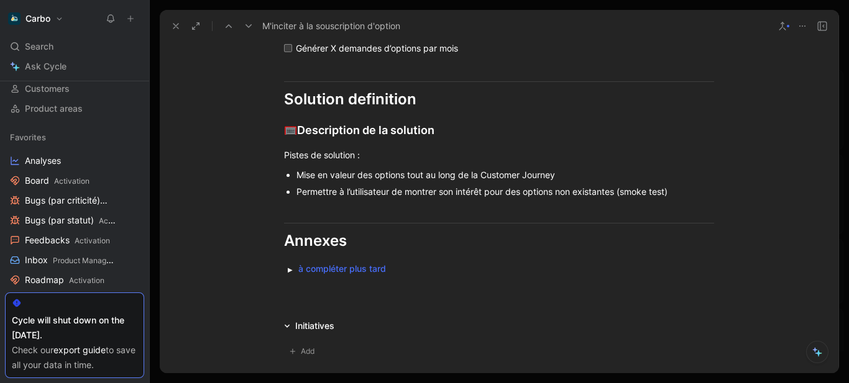
scroll to position [628, 0]
drag, startPoint x: 626, startPoint y: 191, endPoint x: 617, endPoint y: 191, distance: 8.7
click at [617, 191] on div "Permettre à l’utilisateur de montrer son intérêt pour des options non existante…" at bounding box center [504, 191] width 417 height 13
click at [588, 168] on icon "button" at bounding box center [586, 170] width 7 height 7
click at [311, 185] on div "Permettre à l’utilisateur de montrer son intérêt pour des options non existante…" at bounding box center [504, 191] width 417 height 13
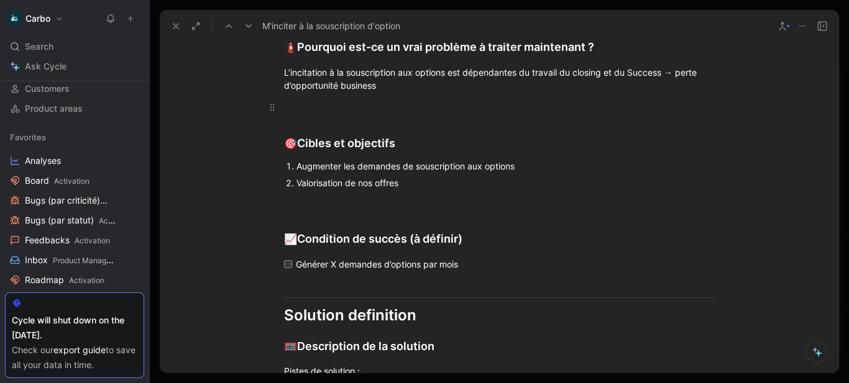
scroll to position [539, 0]
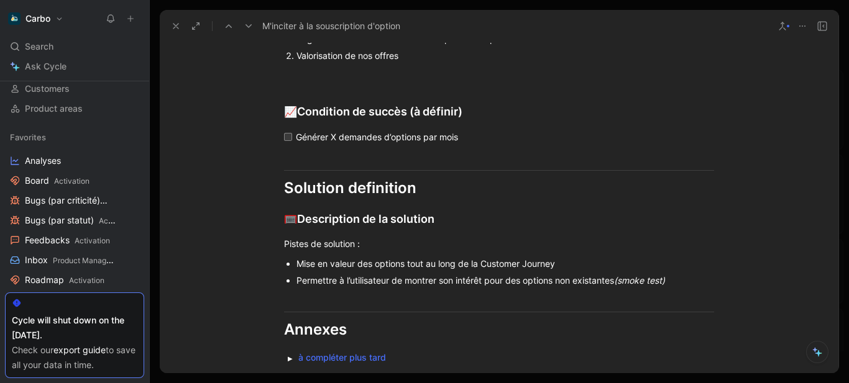
click at [411, 222] on div "🥅 Description de la solution" at bounding box center [499, 219] width 430 height 17
drag, startPoint x: 412, startPoint y: 111, endPoint x: 482, endPoint y: 106, distance: 70.3
click at [482, 106] on div "📈 Condition de succès (à définir)" at bounding box center [499, 111] width 430 height 17
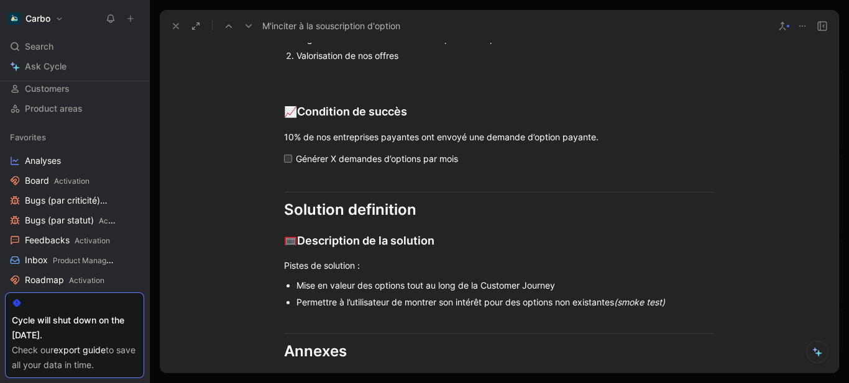
click at [347, 158] on div "Générer X demandes d’options par mois" at bounding box center [504, 158] width 416 height 13
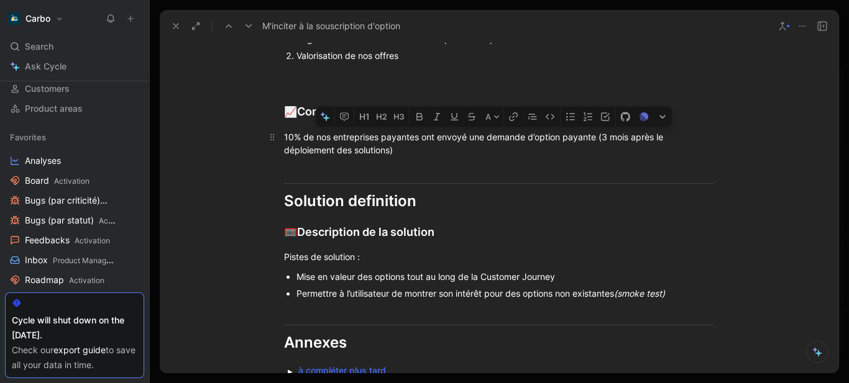
drag, startPoint x: 429, startPoint y: 148, endPoint x: 595, endPoint y: 139, distance: 166.1
click at [595, 139] on div "10% de nos entreprises payantes ont envoyé une demande d’option payante (3 mois…" at bounding box center [499, 143] width 430 height 26
click at [435, 117] on icon "button" at bounding box center [437, 117] width 10 height 10
click at [397, 142] on div "10% de nos entreprises payantes ont envoyé une demande d’option payante (3 mois…" at bounding box center [499, 143] width 430 height 26
click at [451, 112] on div "📈 Condition de succès" at bounding box center [499, 111] width 430 height 17
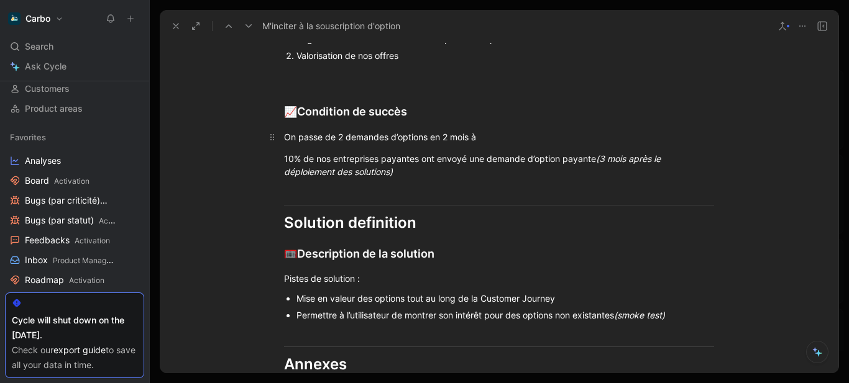
click at [344, 134] on div "On passe de 2 demandes d’options en 2 mois à" at bounding box center [499, 136] width 430 height 13
click at [338, 135] on div "On passe de 2 à 20 demandes d’options en 2 mois à" at bounding box center [499, 136] width 430 height 13
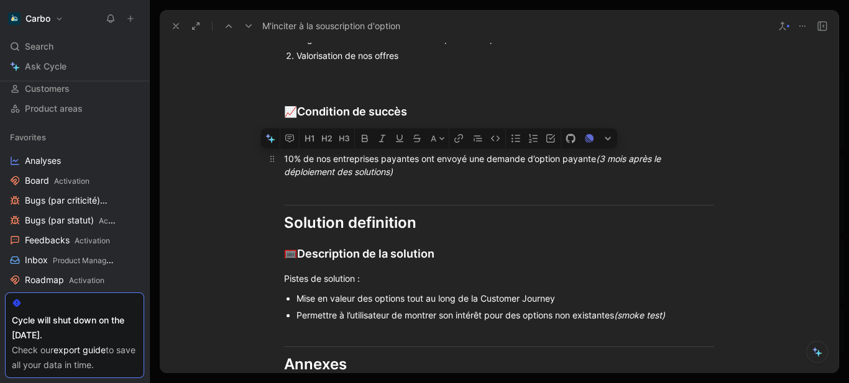
drag, startPoint x: 592, startPoint y: 158, endPoint x: 285, endPoint y: 158, distance: 306.9
click at [285, 158] on div "10% de nos entreprises payantes ont envoyé une demande d’option payante (3 mois…" at bounding box center [499, 165] width 430 height 26
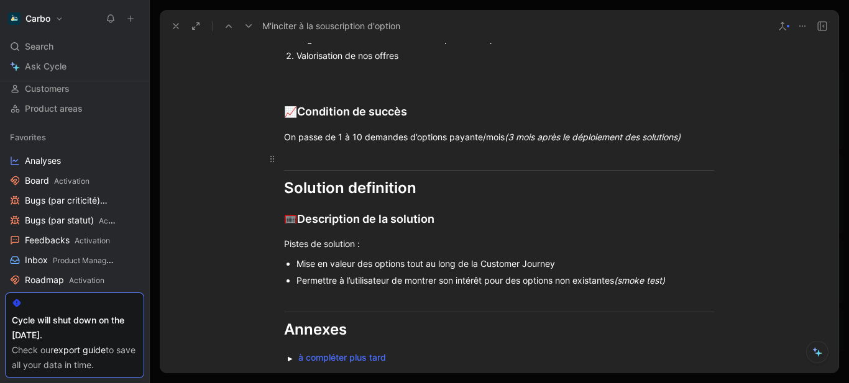
click at [298, 152] on div at bounding box center [499, 158] width 430 height 13
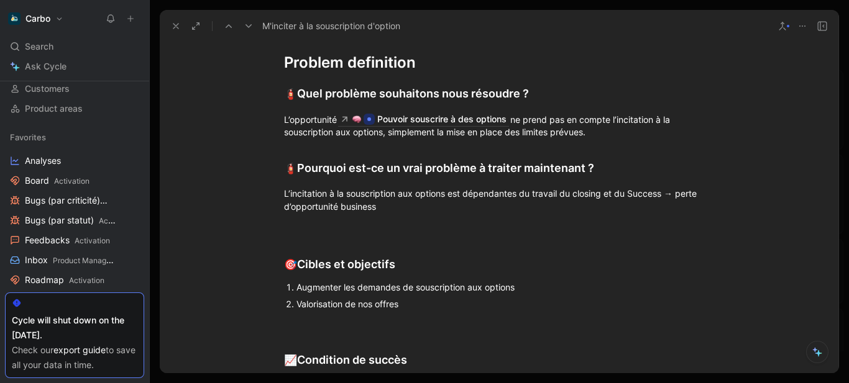
scroll to position [216, 0]
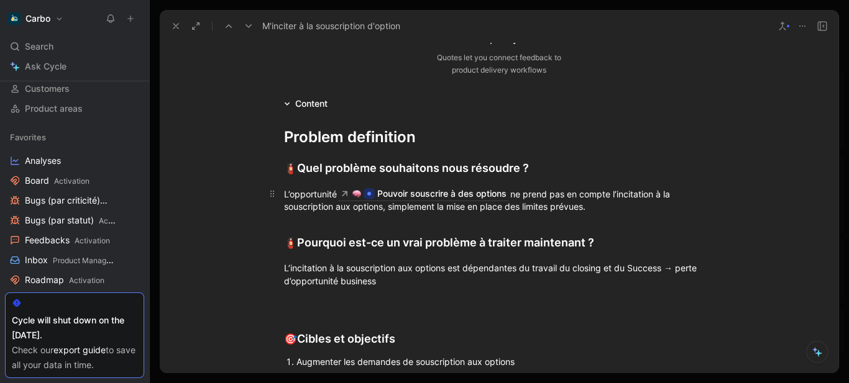
click at [521, 191] on div "L’opportunité Pouvoir souscrire à des options ne prend pas en compte l’incitati…" at bounding box center [499, 200] width 430 height 27
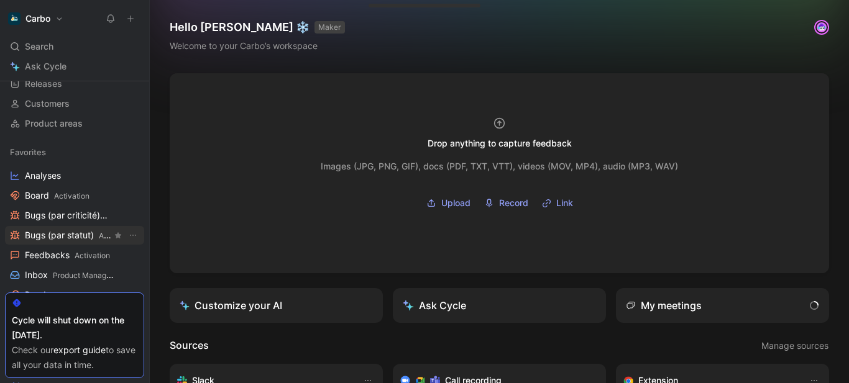
scroll to position [125, 0]
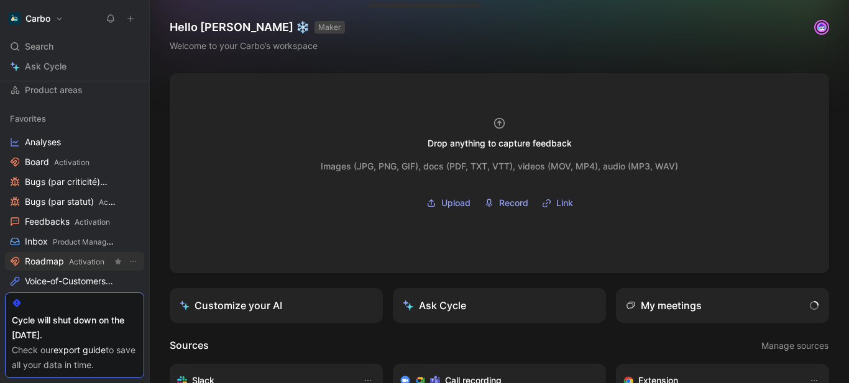
click at [71, 254] on link "Roadmap Activation" at bounding box center [74, 261] width 139 height 19
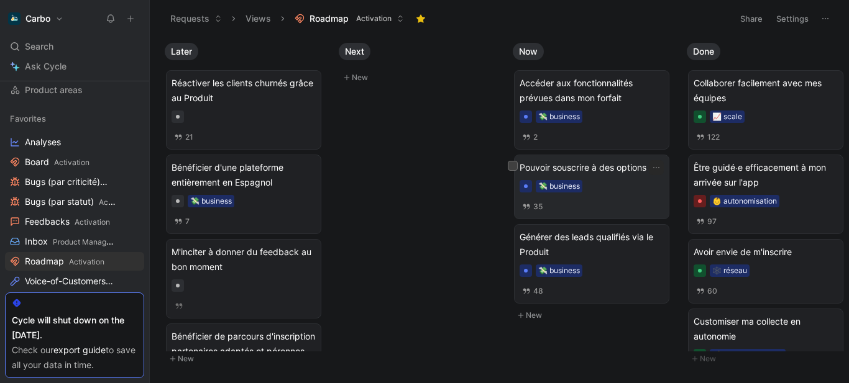
click at [601, 182] on div "💸 business" at bounding box center [591, 186] width 144 height 12
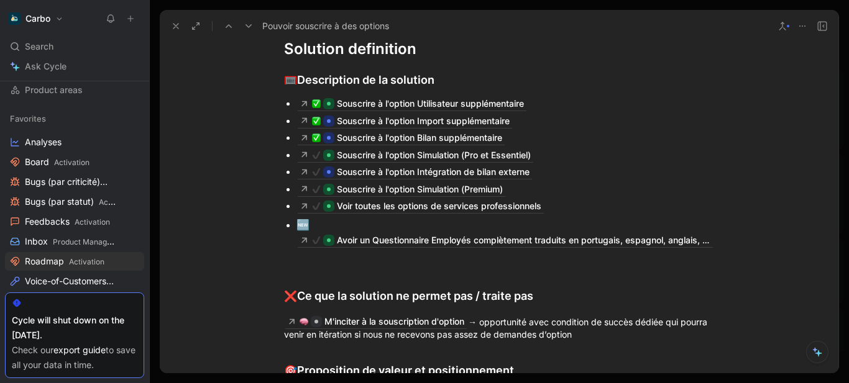
scroll to position [2053, 0]
click at [353, 217] on div "🆕 Avoir un Questionnaire Employés complètement traduits en portugais, espagnol,…" at bounding box center [504, 231] width 417 height 29
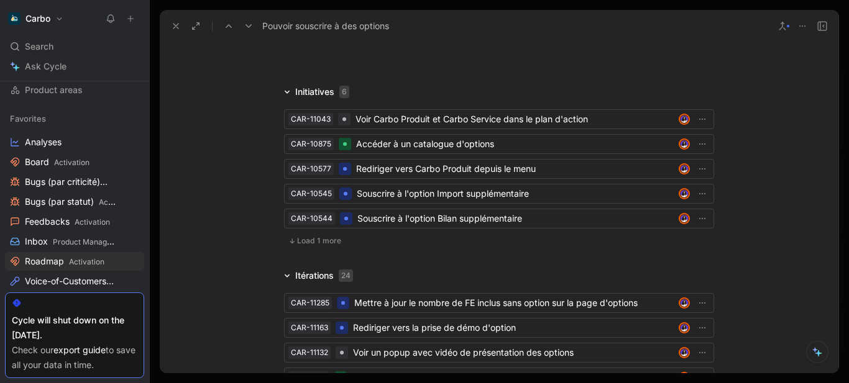
scroll to position [2965, 0]
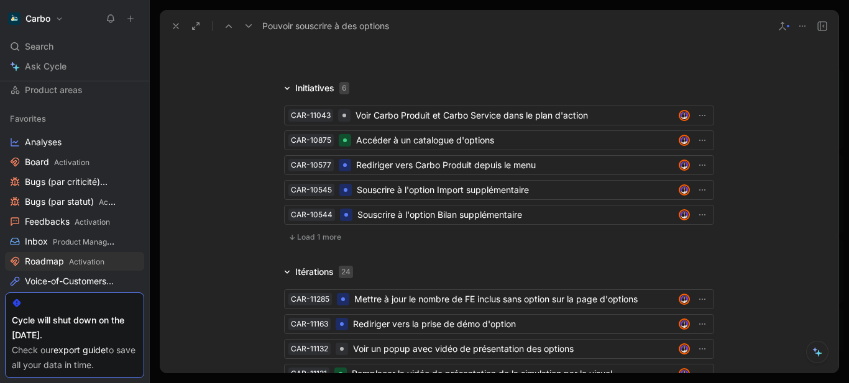
click at [337, 230] on button "Load 1 more" at bounding box center [315, 237] width 62 height 15
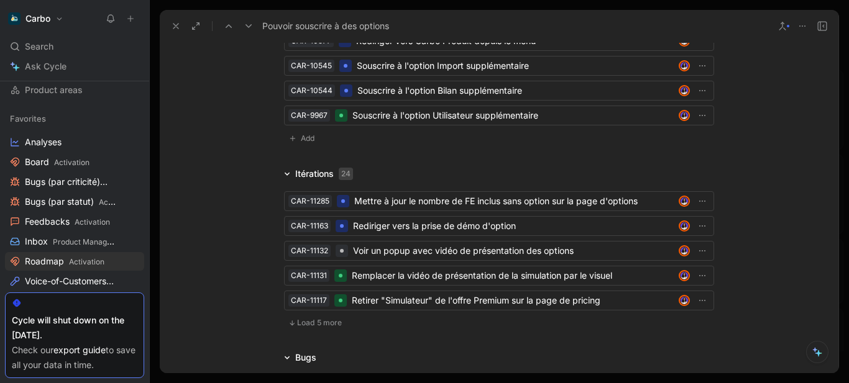
scroll to position [3114, 0]
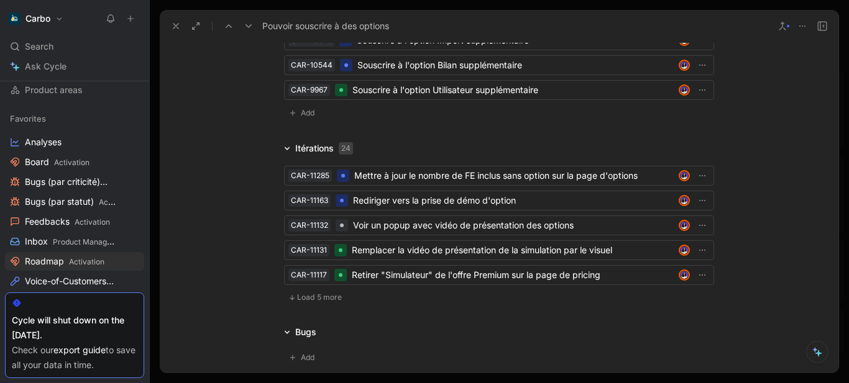
click at [329, 293] on span "Load 5 more" at bounding box center [319, 298] width 45 height 10
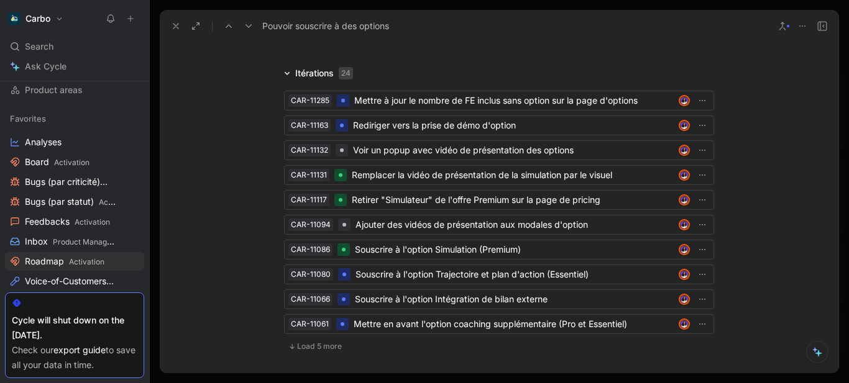
scroll to position [3191, 0]
click at [285, 338] on button "Load 5 more" at bounding box center [315, 345] width 62 height 15
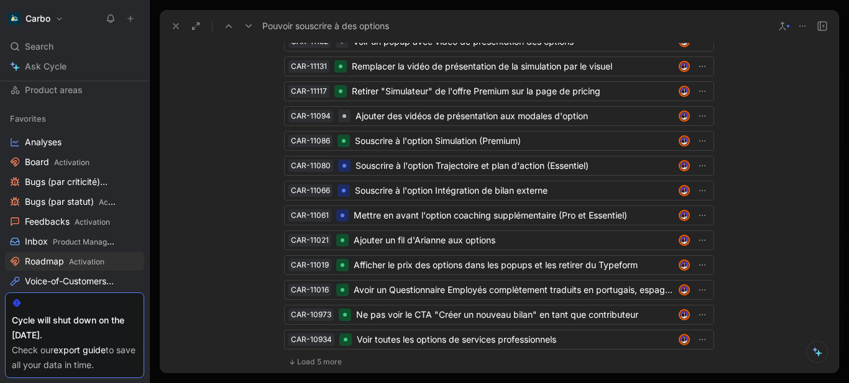
scroll to position [3299, 0]
click at [299, 357] on span "Load 5 more" at bounding box center [319, 362] width 45 height 10
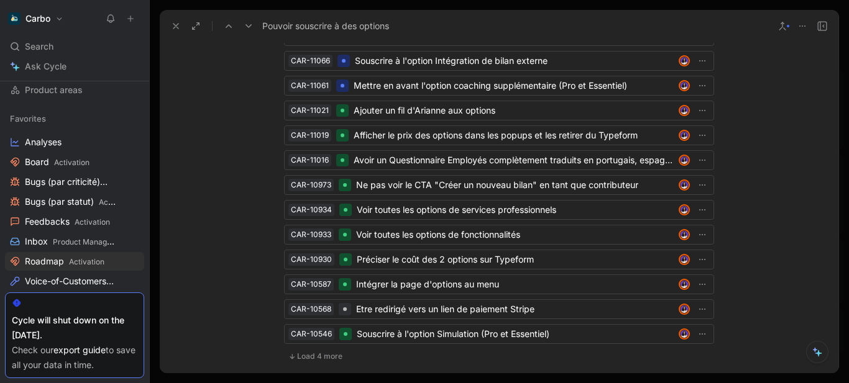
scroll to position [3429, 0]
click at [329, 351] on span "Load 4 more" at bounding box center [319, 356] width 45 height 10
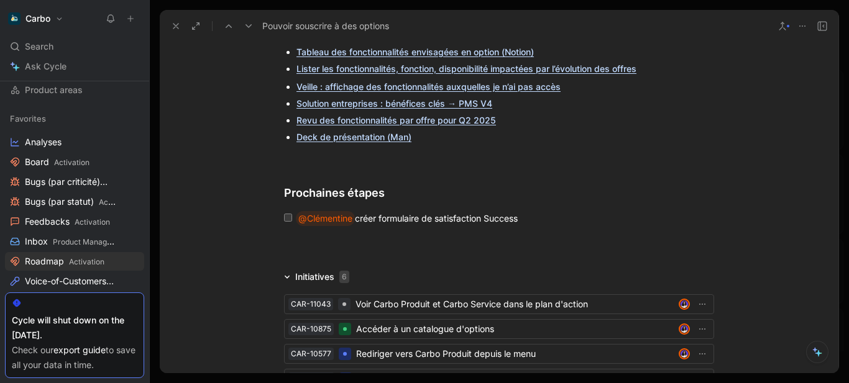
scroll to position [2923, 0]
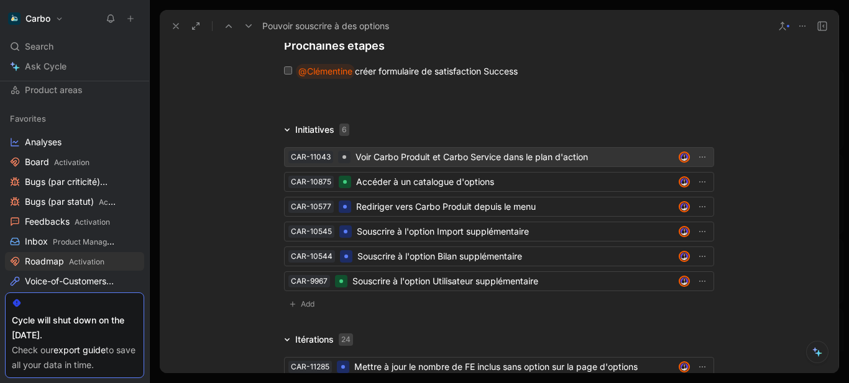
click at [405, 150] on div "Voir Carbo Produit et Carbo Service dans le plan d'action" at bounding box center [514, 157] width 318 height 15
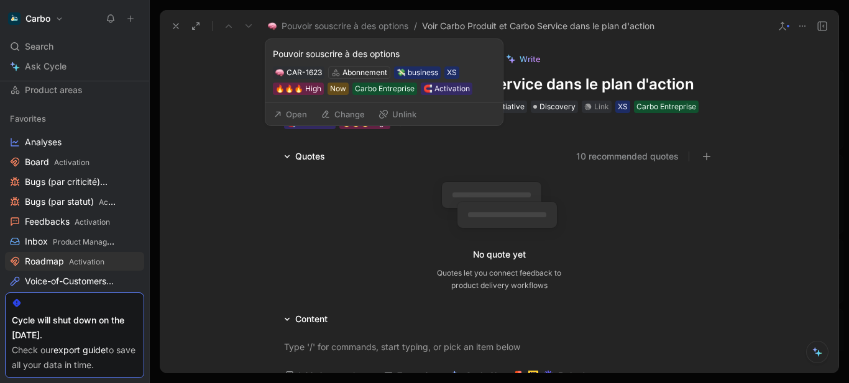
click at [340, 115] on button "Change" at bounding box center [342, 114] width 55 height 17
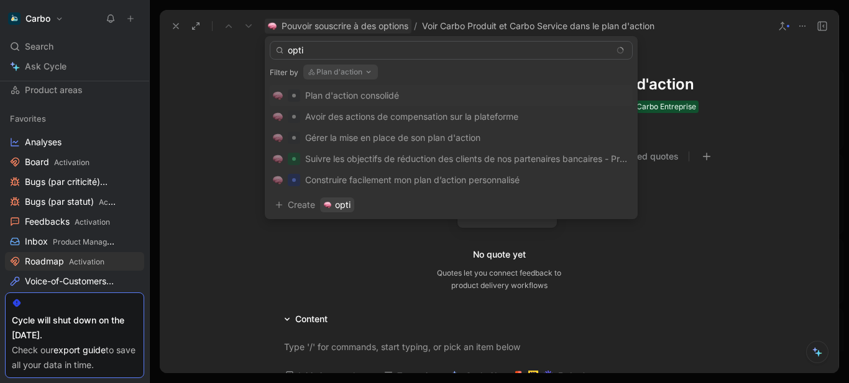
type input "opti"
click at [357, 73] on button "Plan d'action" at bounding box center [340, 72] width 75 height 15
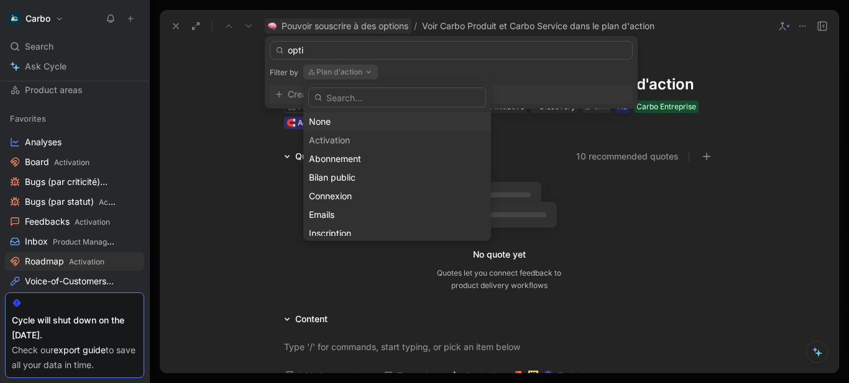
click at [352, 120] on div "None" at bounding box center [397, 121] width 176 height 15
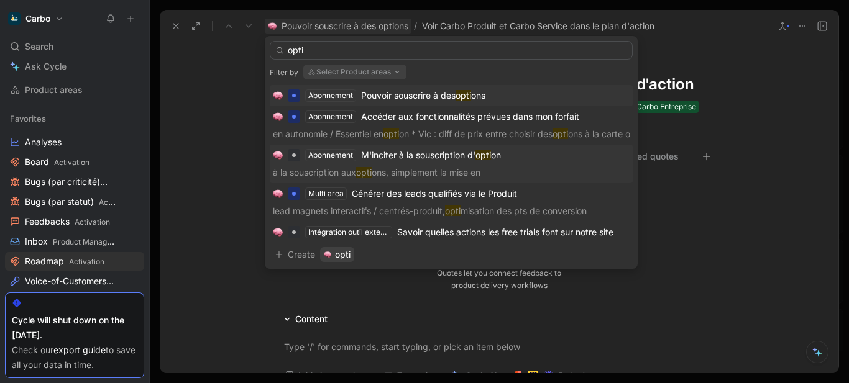
click at [435, 162] on div "M'inciter à la souscription d' opti on" at bounding box center [431, 155] width 140 height 15
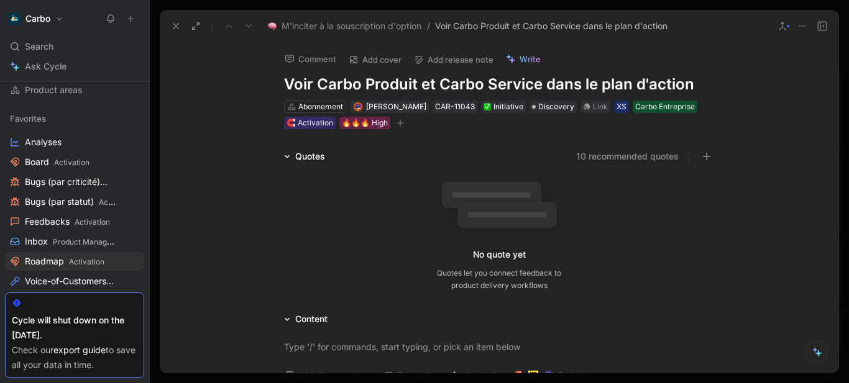
scroll to position [253, 0]
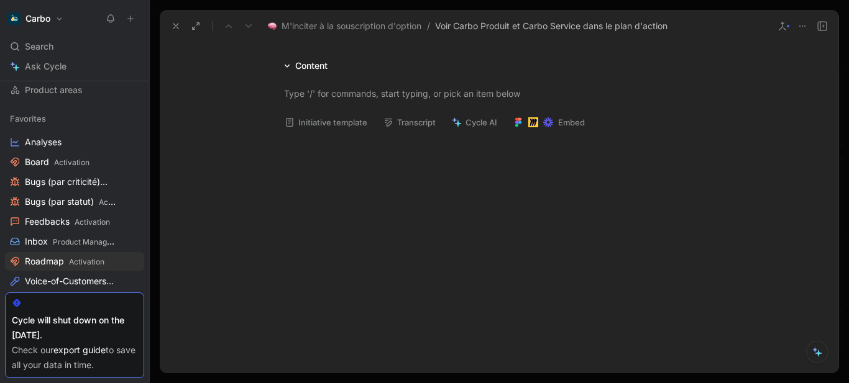
click at [180, 28] on icon at bounding box center [176, 26] width 10 height 10
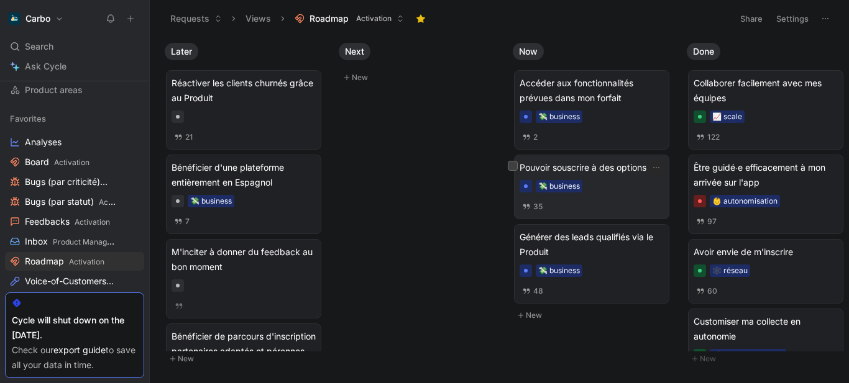
click at [617, 200] on div "35" at bounding box center [591, 207] width 144 height 14
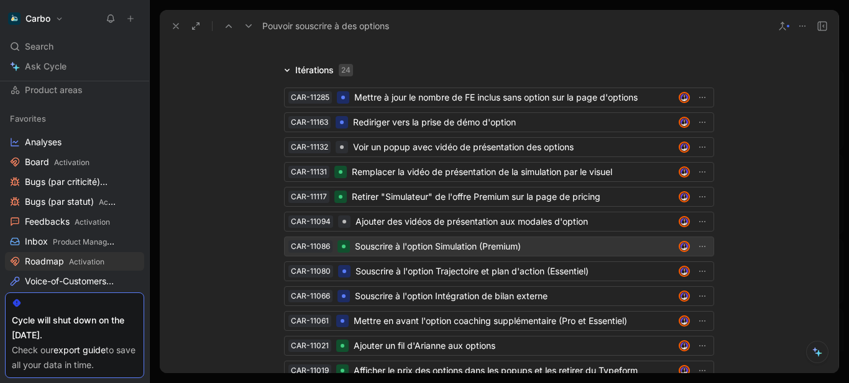
scroll to position [3234, 0]
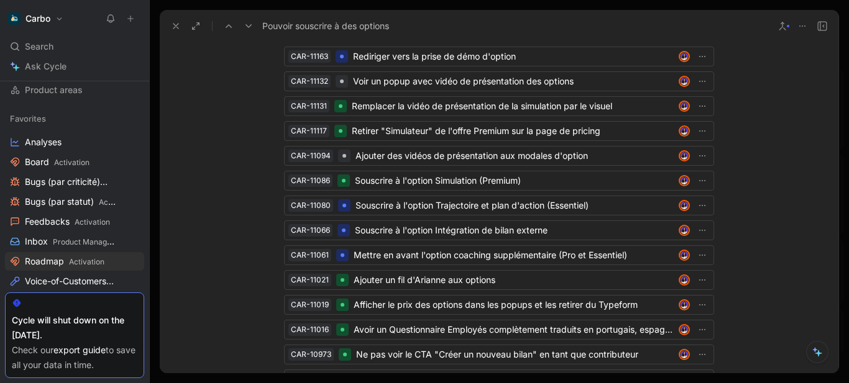
drag, startPoint x: 416, startPoint y: 260, endPoint x: 232, endPoint y: 291, distance: 187.2
click at [232, 291] on div "Itérations 24 CAR-11285 Mettre à jour le nombre de FE inclus sans option sur la…" at bounding box center [499, 318] width 678 height 642
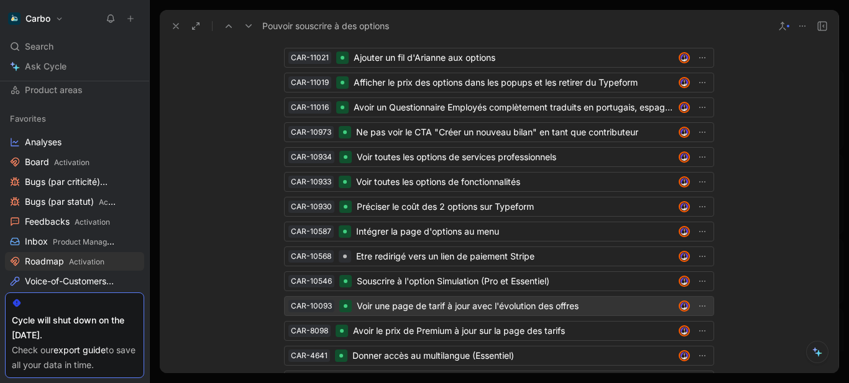
scroll to position [3457, 0]
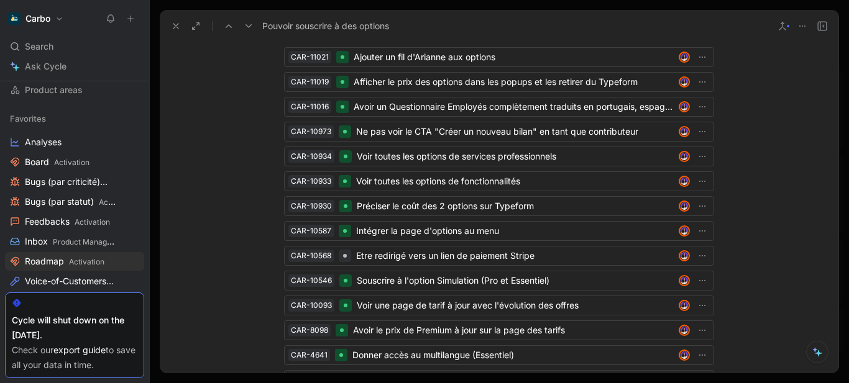
drag, startPoint x: 421, startPoint y: 312, endPoint x: 251, endPoint y: 308, distance: 169.7
click at [251, 308] on div "Itérations 24 CAR-11285 Mettre à jour le nombre de FE inclus sans option sur la…" at bounding box center [499, 95] width 678 height 642
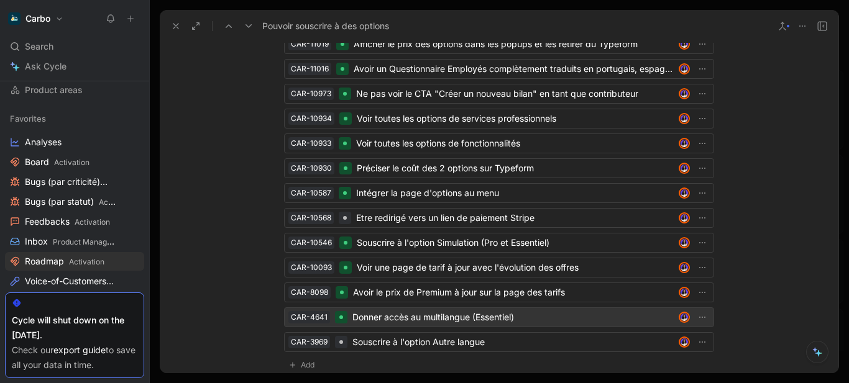
scroll to position [3496, 0]
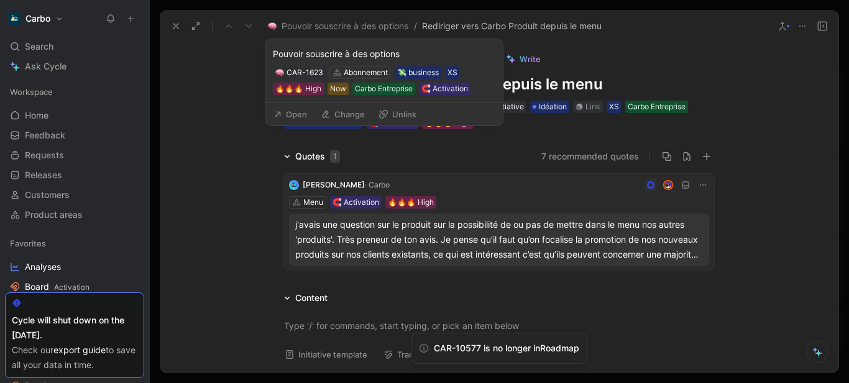
click at [352, 112] on button "Change" at bounding box center [342, 114] width 55 height 17
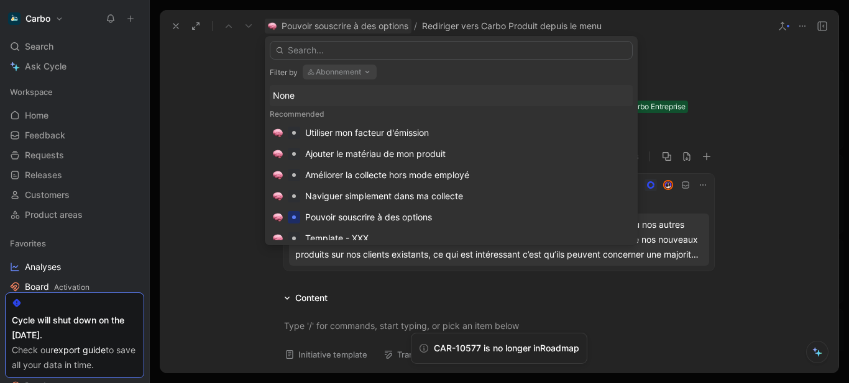
click at [365, 70] on icon "button" at bounding box center [367, 72] width 10 height 10
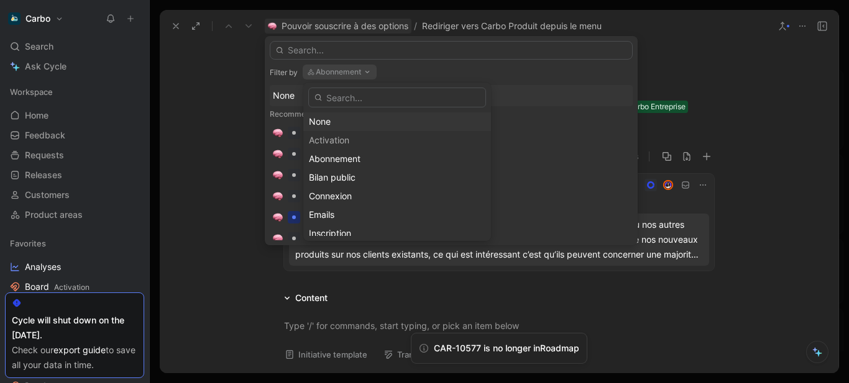
click at [340, 119] on div "None" at bounding box center [397, 121] width 176 height 15
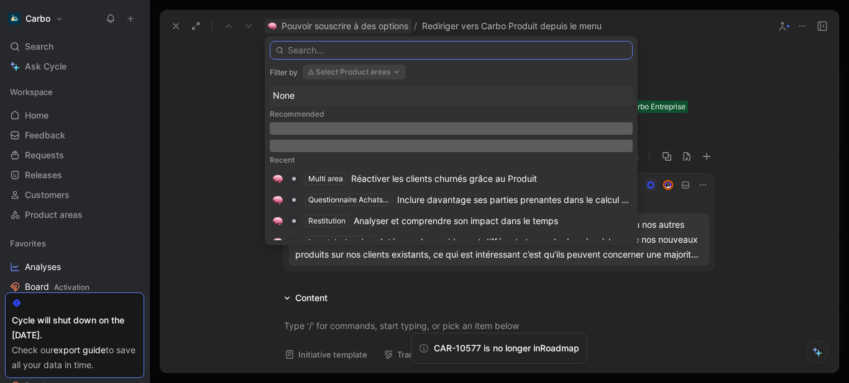
click at [345, 48] on input "text" at bounding box center [451, 50] width 363 height 19
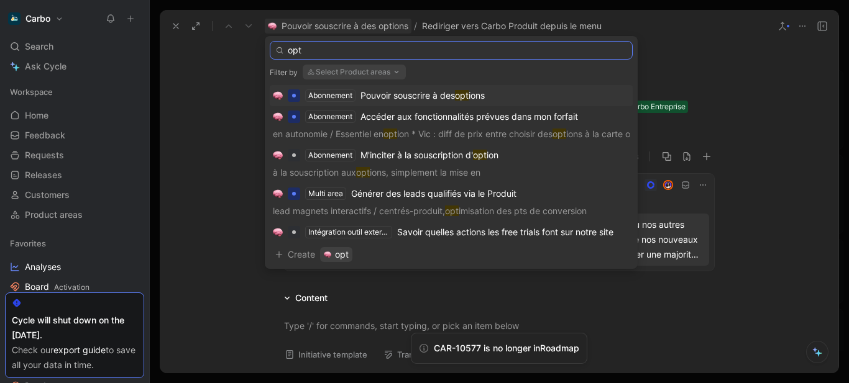
click at [345, 48] on input "opt" at bounding box center [451, 50] width 363 height 19
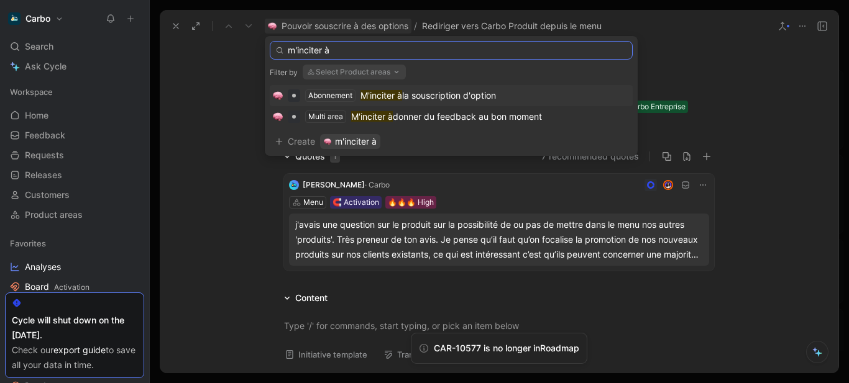
click at [345, 48] on input "m'inciter à" at bounding box center [451, 50] width 363 height 19
type input "m'inciter à"
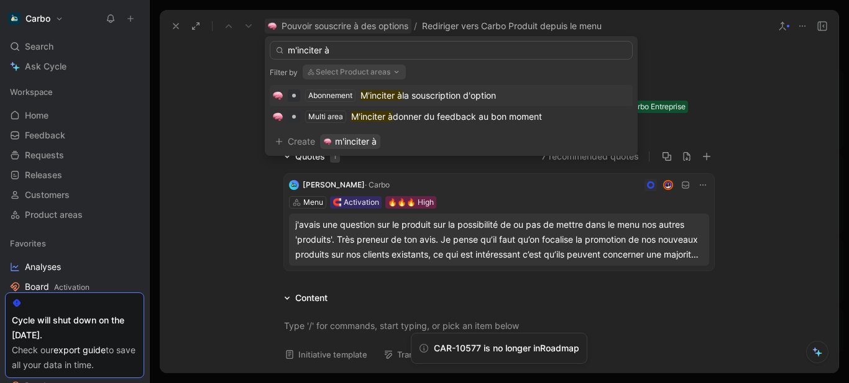
click at [458, 97] on span "la souscription d'option" at bounding box center [449, 95] width 94 height 11
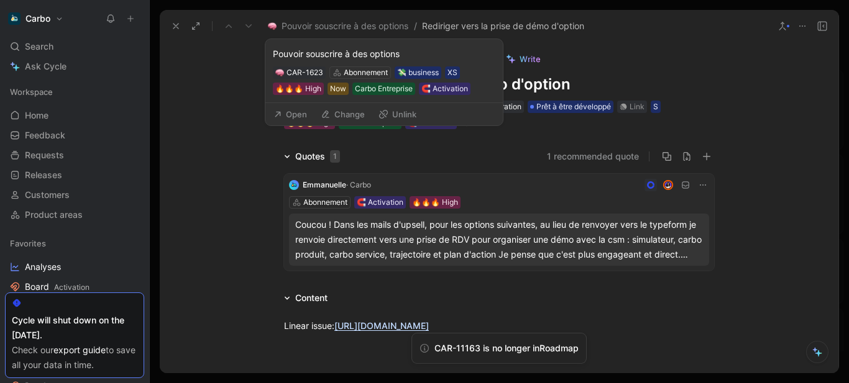
click at [357, 115] on button "Change" at bounding box center [342, 114] width 55 height 17
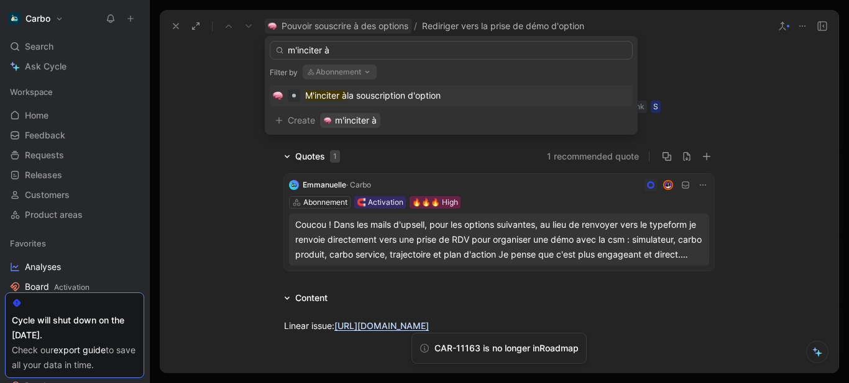
type input "m'inciter à"
click at [381, 87] on div "M'inciter à la souscription d'option" at bounding box center [451, 95] width 363 height 21
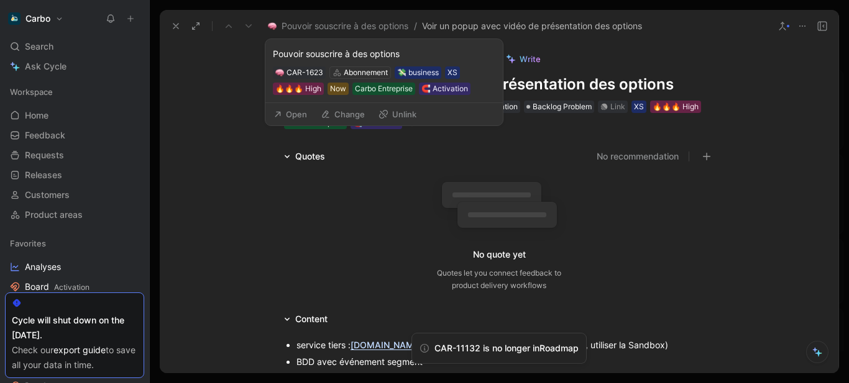
click at [353, 117] on button "Change" at bounding box center [342, 114] width 55 height 17
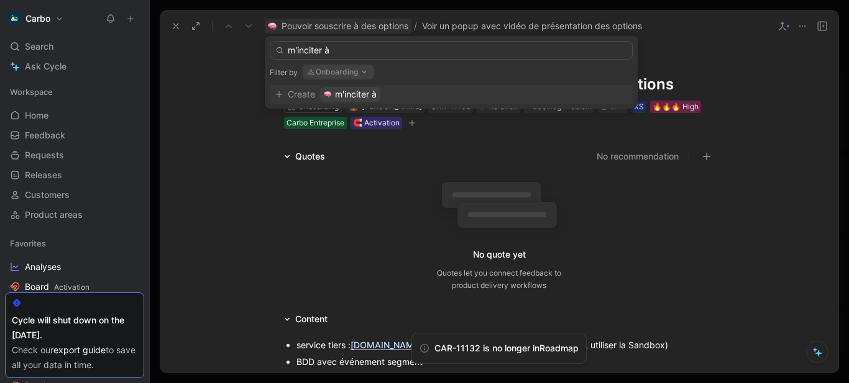
type input "m'inciter à"
click at [341, 68] on button "Onboarding" at bounding box center [338, 72] width 71 height 15
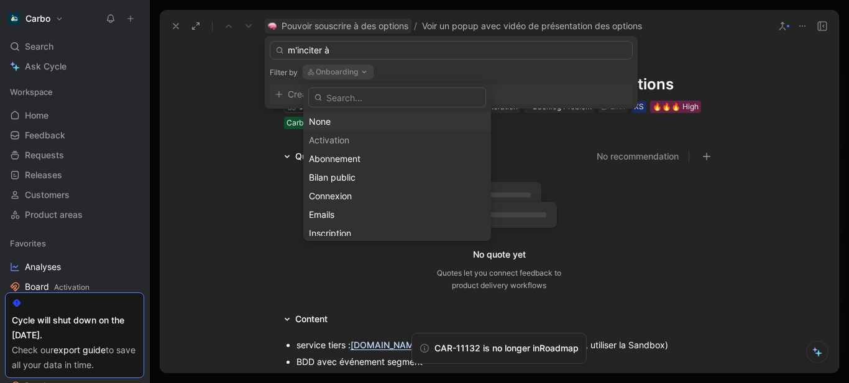
click at [326, 123] on div "None" at bounding box center [397, 121] width 176 height 15
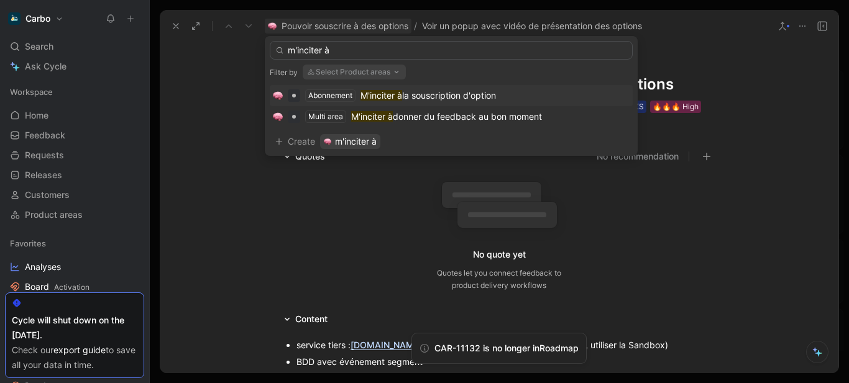
click at [416, 93] on span "la souscription d'option" at bounding box center [449, 95] width 94 height 11
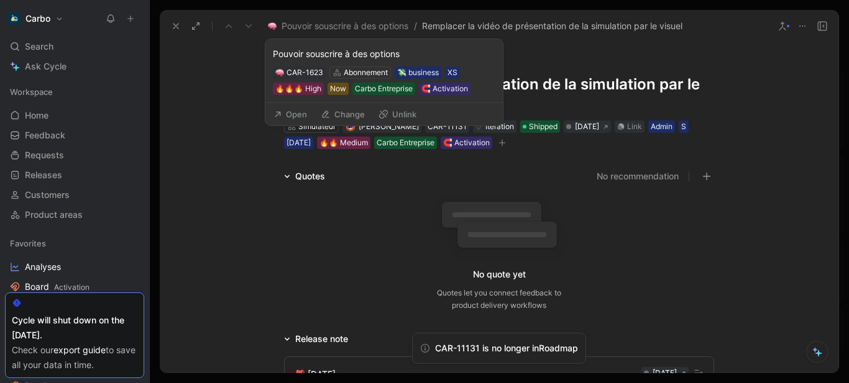
click at [349, 117] on button "Change" at bounding box center [342, 114] width 55 height 17
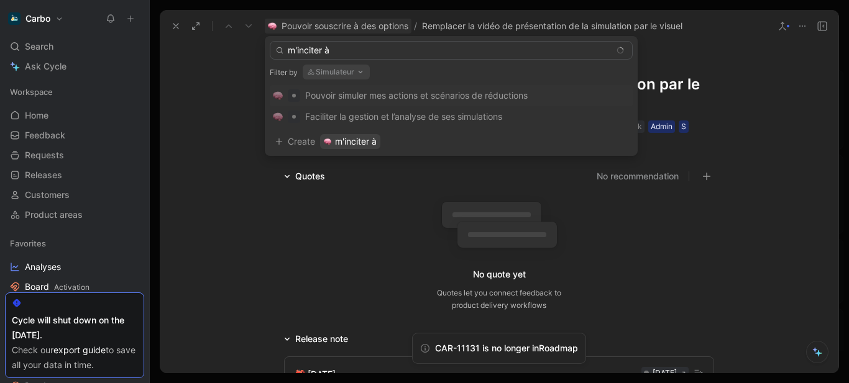
type input "m'inciter à"
click at [340, 67] on button "Simulateur" at bounding box center [336, 72] width 67 height 15
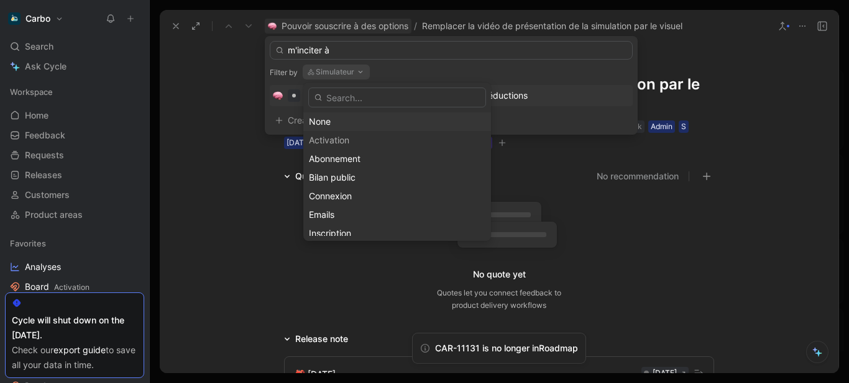
click at [348, 117] on div "None" at bounding box center [397, 121] width 176 height 15
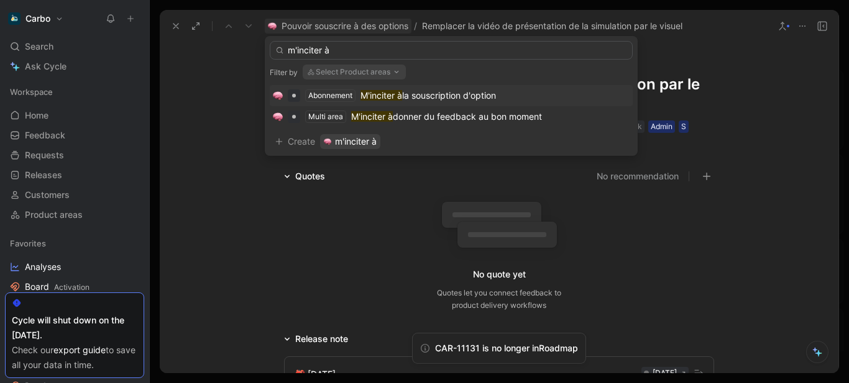
click at [431, 95] on span "la souscription d'option" at bounding box center [449, 95] width 94 height 11
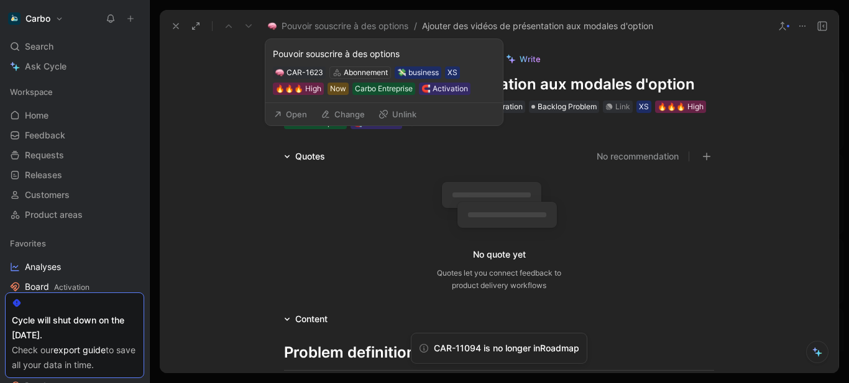
click at [352, 117] on button "Change" at bounding box center [342, 114] width 55 height 17
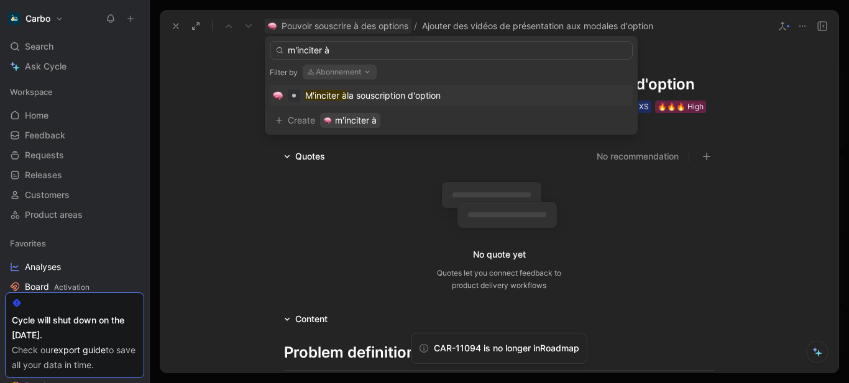
type input "m'inciter à"
click at [404, 93] on span "la souscription d'option" at bounding box center [394, 95] width 94 height 11
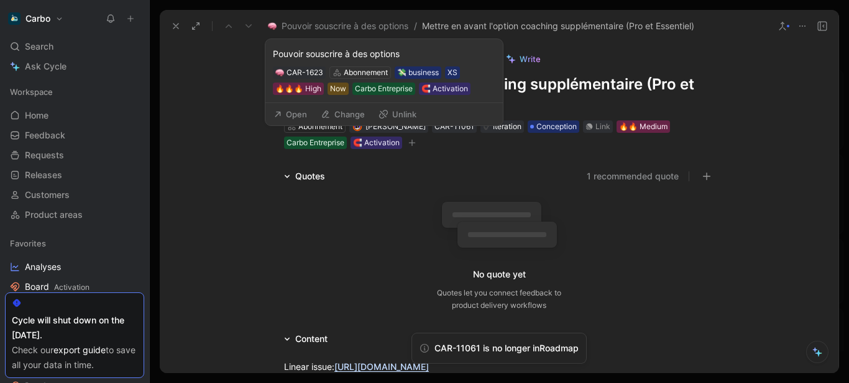
click at [343, 114] on button "Change" at bounding box center [342, 114] width 55 height 17
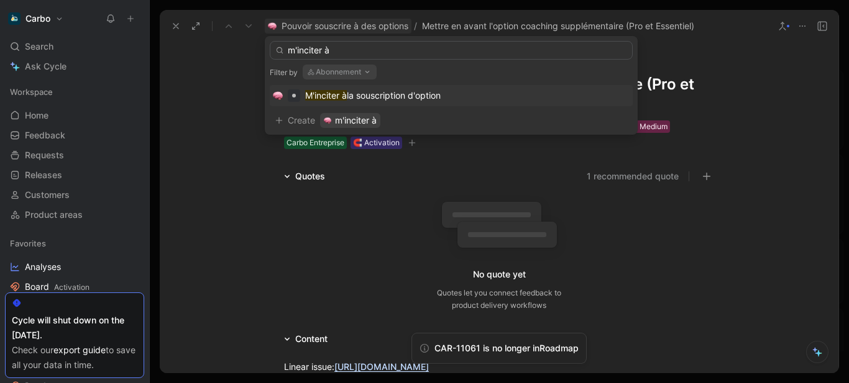
type input "m'inciter à"
click at [394, 94] on span "la souscription d'option" at bounding box center [394, 95] width 94 height 11
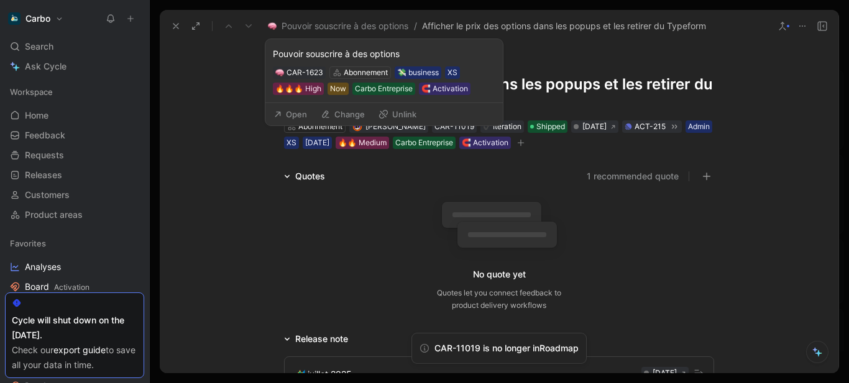
click at [340, 116] on button "Change" at bounding box center [342, 114] width 55 height 17
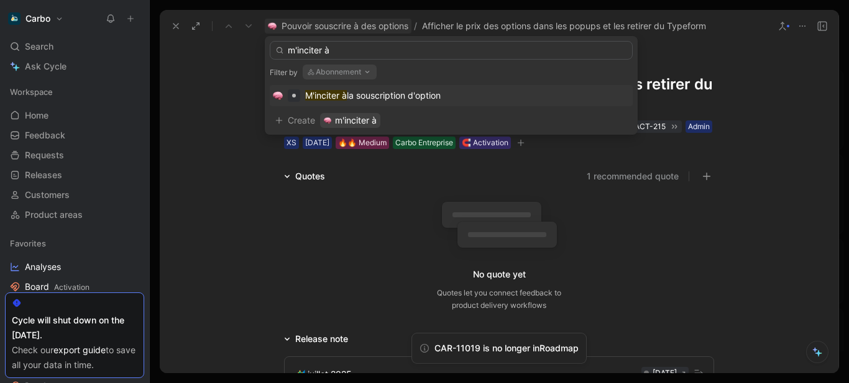
type input "m'inciter à"
click at [364, 88] on div "M'inciter à la souscription d'option" at bounding box center [372, 95] width 135 height 15
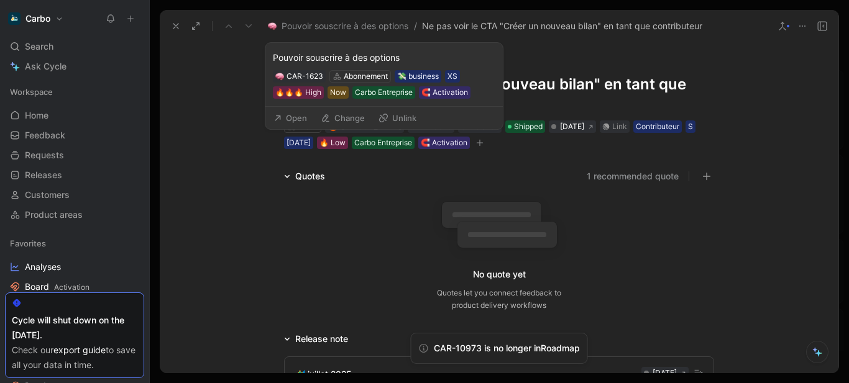
click at [186, 289] on div "Quotes 1 recommended quote No quote yet Quotes let you connect feedback to prod…" at bounding box center [499, 243] width 678 height 148
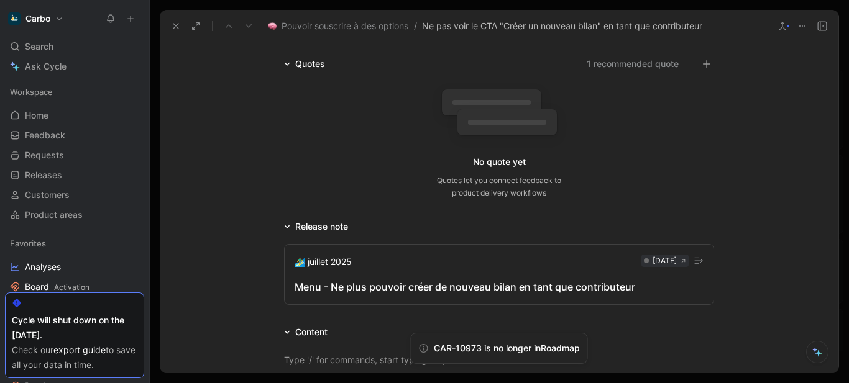
scroll to position [201, 0]
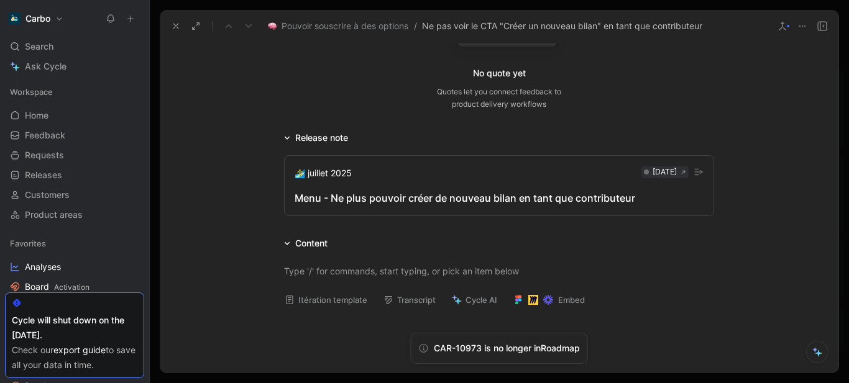
click at [349, 203] on div "Menu - Ne plus pouvoir créer de nouveau bilan en tant que contributeur" at bounding box center [498, 198] width 409 height 15
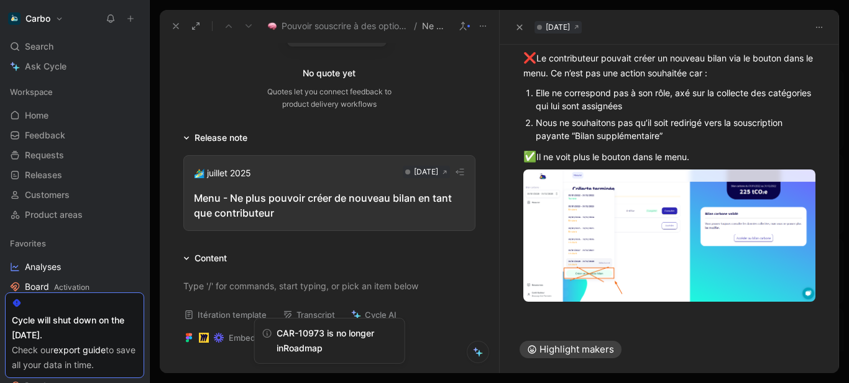
scroll to position [162, 0]
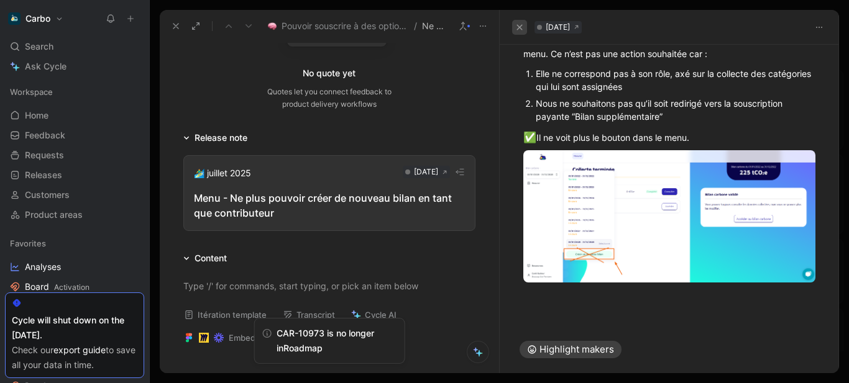
click at [516, 30] on icon "button" at bounding box center [519, 27] width 7 height 7
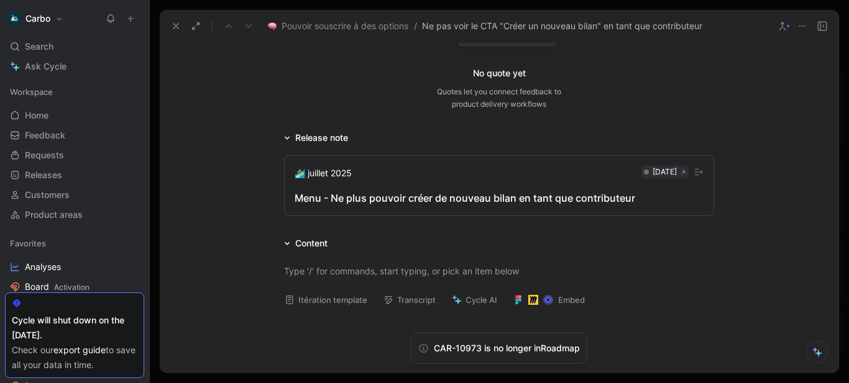
scroll to position [0, 0]
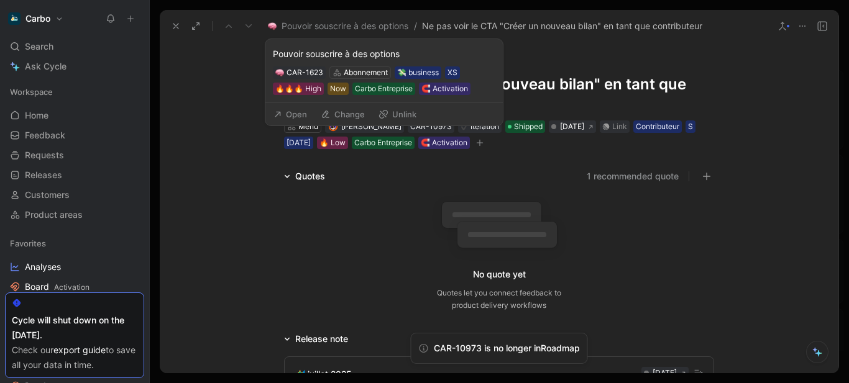
click at [334, 113] on button "Change" at bounding box center [342, 114] width 55 height 17
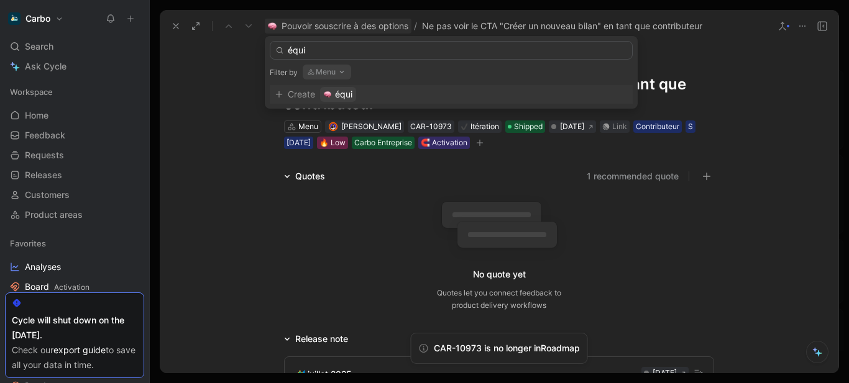
click at [337, 68] on icon "button" at bounding box center [342, 72] width 10 height 10
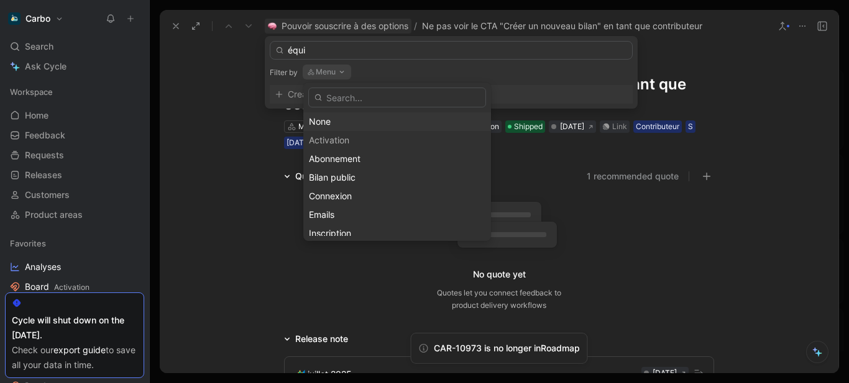
click at [351, 121] on div "None" at bounding box center [397, 121] width 176 height 15
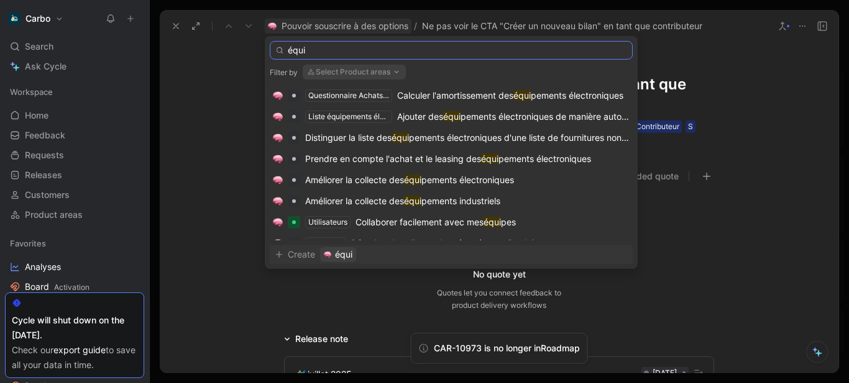
click at [330, 46] on input "équi" at bounding box center [451, 50] width 363 height 19
type input "équip"
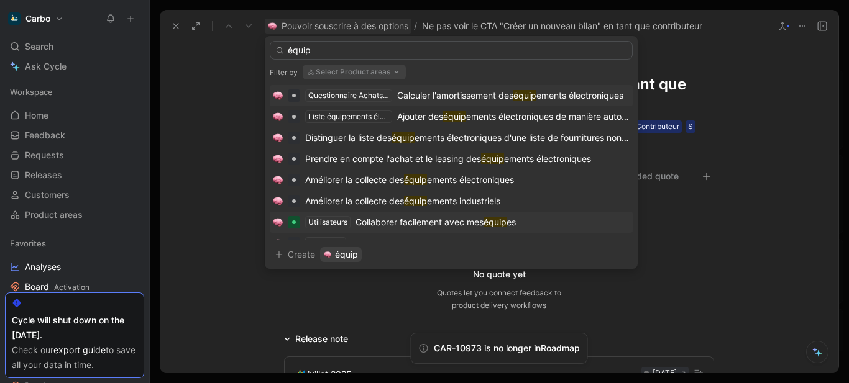
click at [430, 218] on span "Collaborer facilement avec mes" at bounding box center [419, 222] width 128 height 11
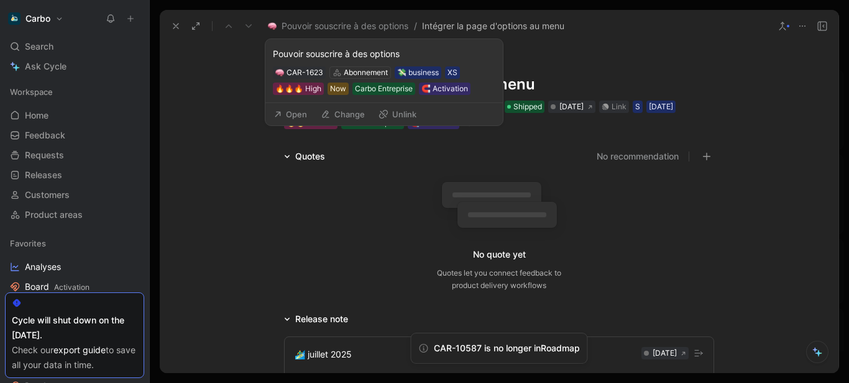
click at [349, 113] on button "Change" at bounding box center [342, 114] width 55 height 17
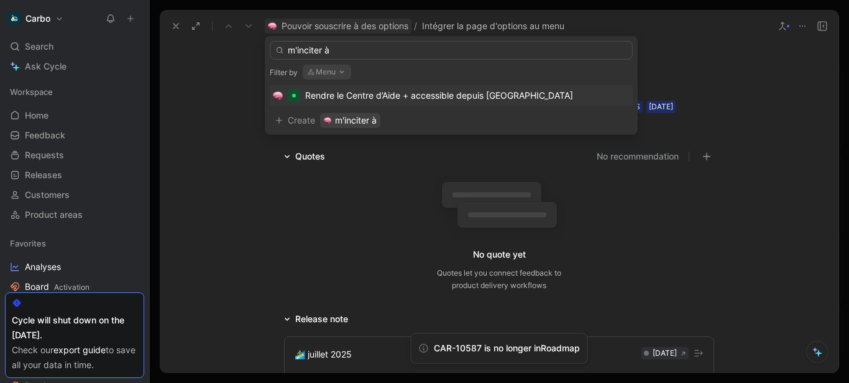
type input "m'inciter à"
click at [341, 68] on icon "button" at bounding box center [342, 72] width 10 height 10
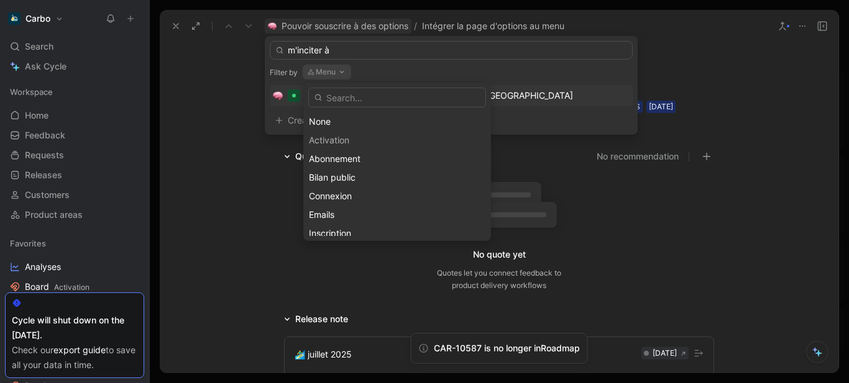
click at [340, 117] on div "None" at bounding box center [397, 121] width 176 height 15
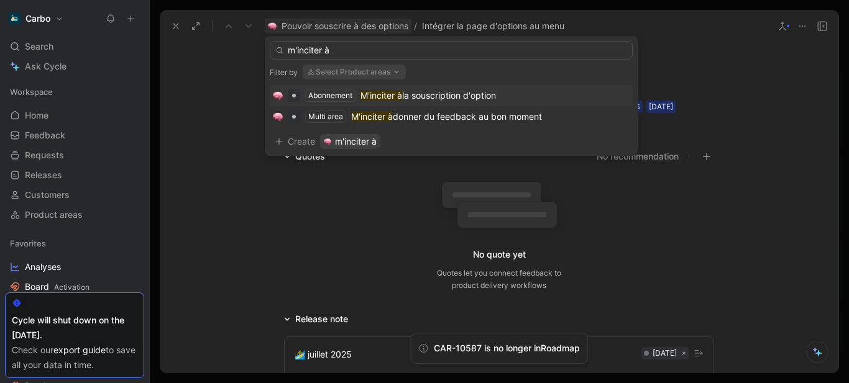
click at [437, 93] on span "la souscription d'option" at bounding box center [449, 95] width 94 height 11
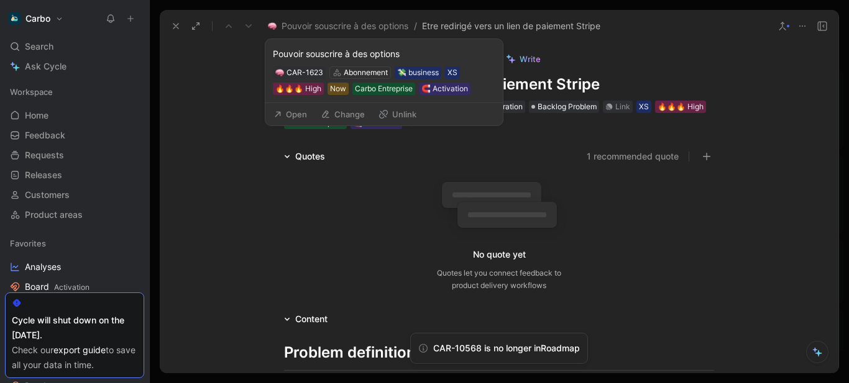
click at [360, 114] on button "Change" at bounding box center [342, 114] width 55 height 17
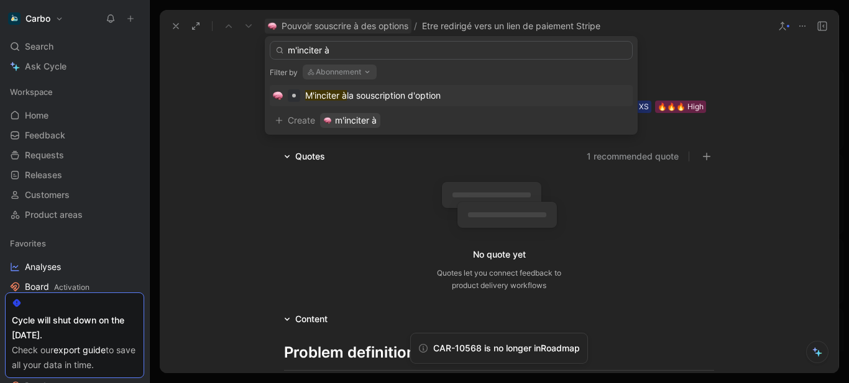
type input "m'inciter à"
click at [390, 96] on span "la souscription d'option" at bounding box center [394, 95] width 94 height 11
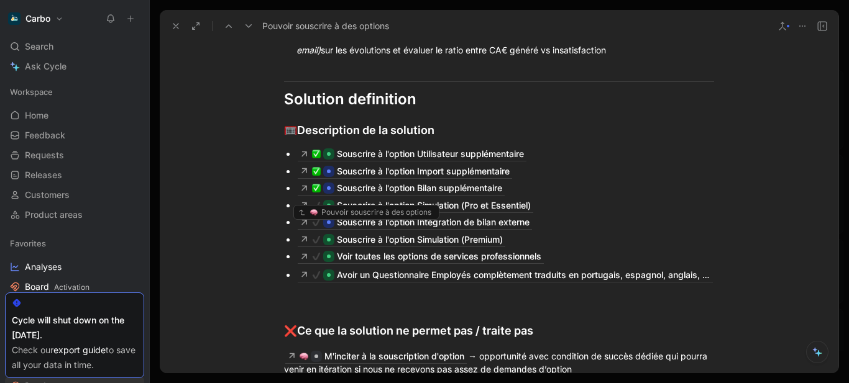
scroll to position [1969, 0]
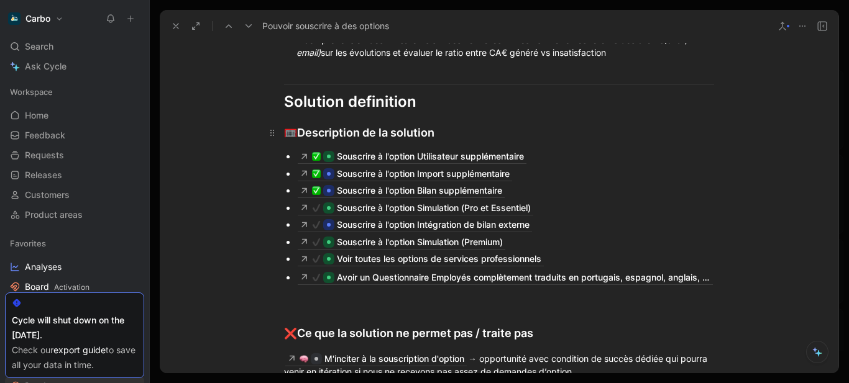
click at [442, 124] on div "🥅 Description de la solution" at bounding box center [499, 132] width 430 height 17
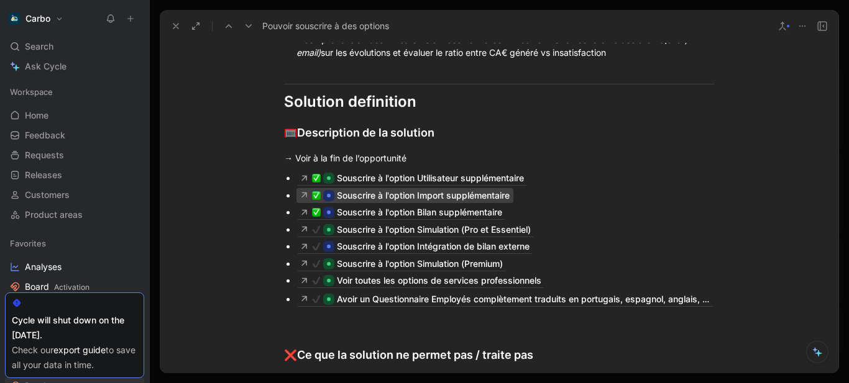
drag, startPoint x: 501, startPoint y: 315, endPoint x: 362, endPoint y: 183, distance: 191.6
click at [362, 183] on div "Note de version Chez Carbo, nous croyons fermement que chaque entreprise mérite…" at bounding box center [499, 163] width 678 height 1749
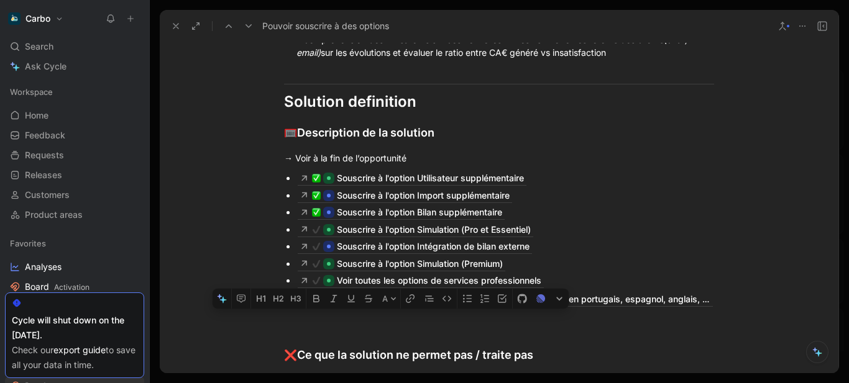
drag, startPoint x: 362, startPoint y: 317, endPoint x: 322, endPoint y: 314, distance: 39.9
click at [362, 330] on h2 "❌ Ce que la solution ne permet pas / traite pas" at bounding box center [498, 349] width 477 height 39
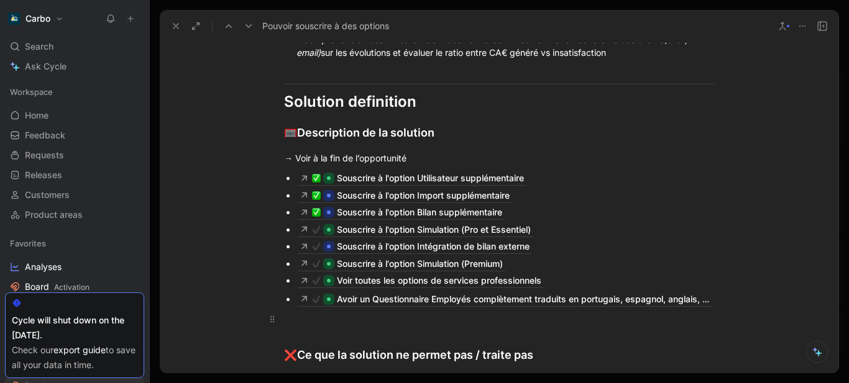
click at [314, 312] on div at bounding box center [499, 318] width 430 height 13
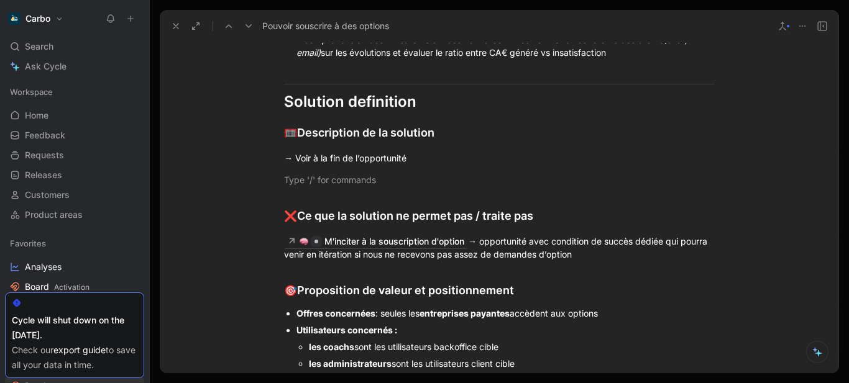
click at [422, 305] on p "Offres concernées : seules les entreprises payantes accèdent aux options" at bounding box center [504, 313] width 417 height 17
click at [473, 234] on div "M'inciter à la souscription d'option → opportunité avec condition de succès déd…" at bounding box center [499, 247] width 430 height 27
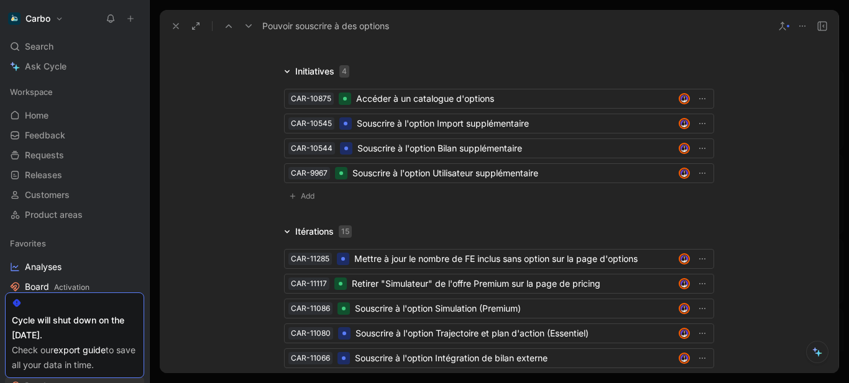
scroll to position [2848, 0]
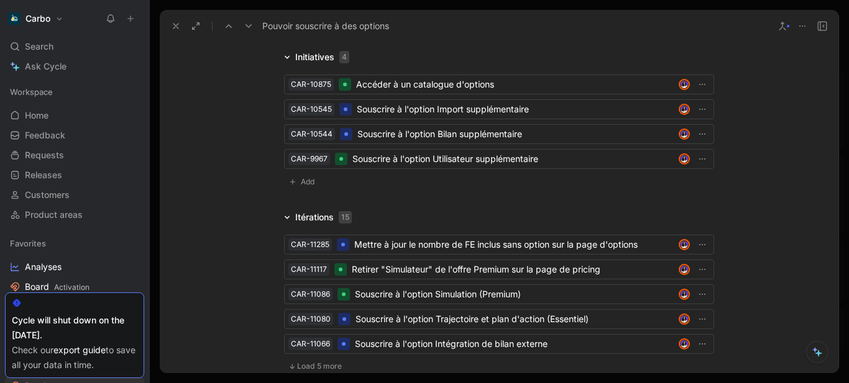
click at [309, 362] on span "Load 5 more" at bounding box center [319, 367] width 45 height 10
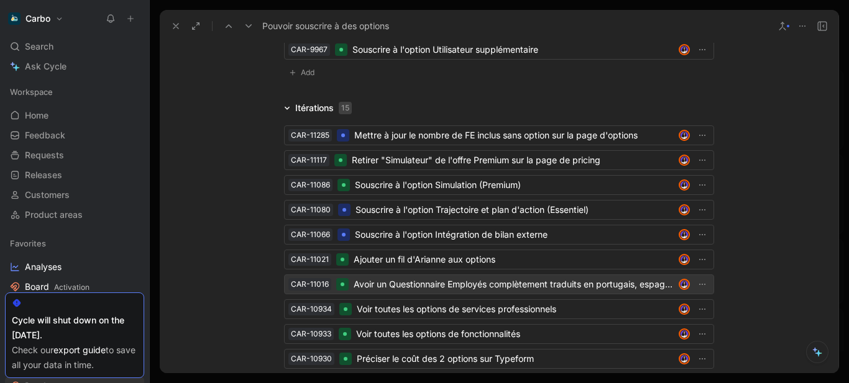
scroll to position [2994, 0]
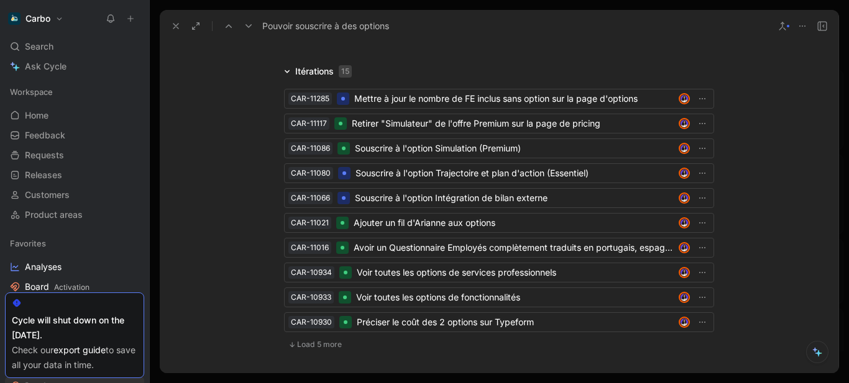
click at [324, 340] on span "Load 5 more" at bounding box center [319, 345] width 45 height 10
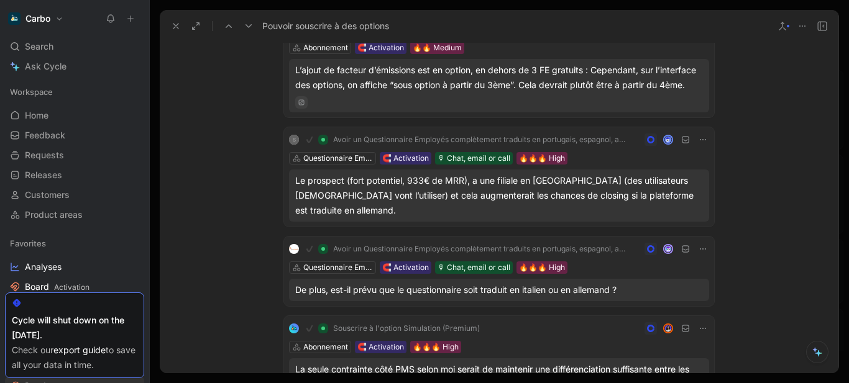
scroll to position [0, 0]
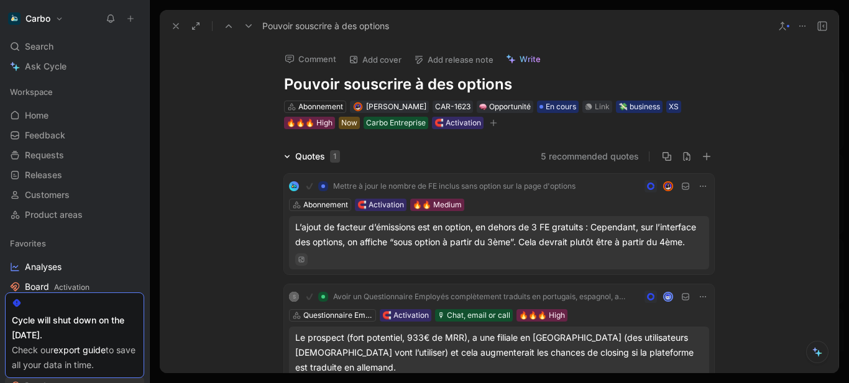
click at [173, 25] on icon at bounding box center [176, 26] width 10 height 10
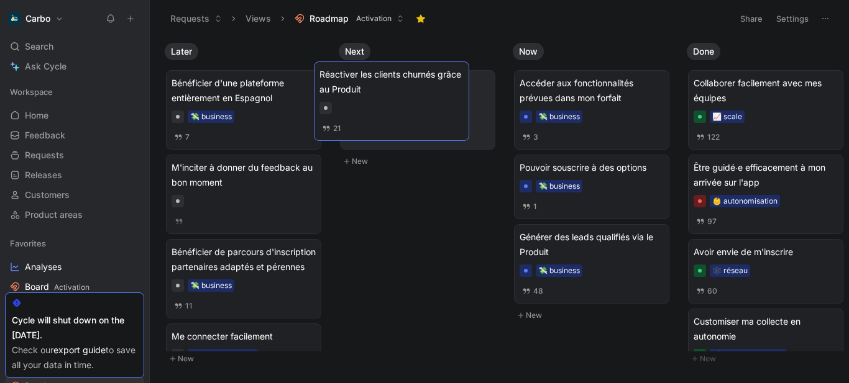
drag, startPoint x: 251, startPoint y: 132, endPoint x: 399, endPoint y: 123, distance: 148.1
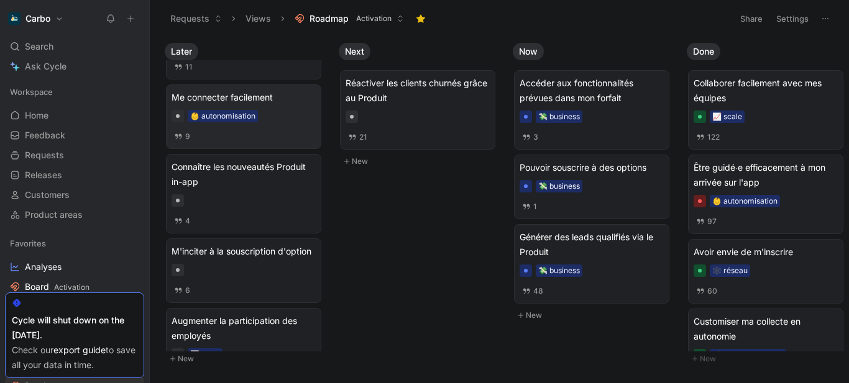
scroll to position [240, 0]
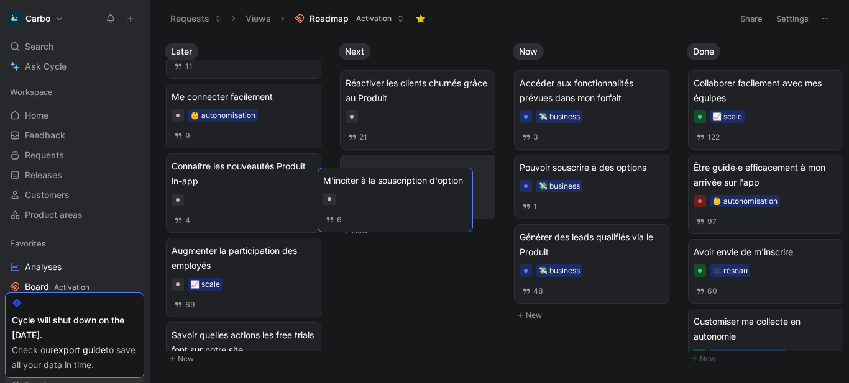
drag, startPoint x: 239, startPoint y: 272, endPoint x: 391, endPoint y: 187, distance: 173.8
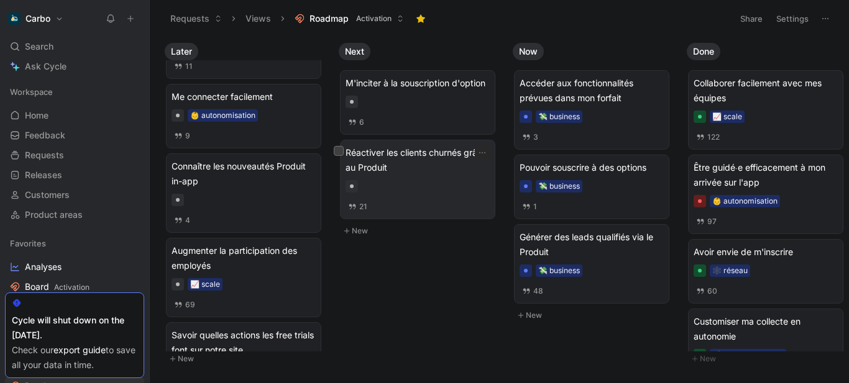
click at [402, 183] on div at bounding box center [417, 186] width 144 height 12
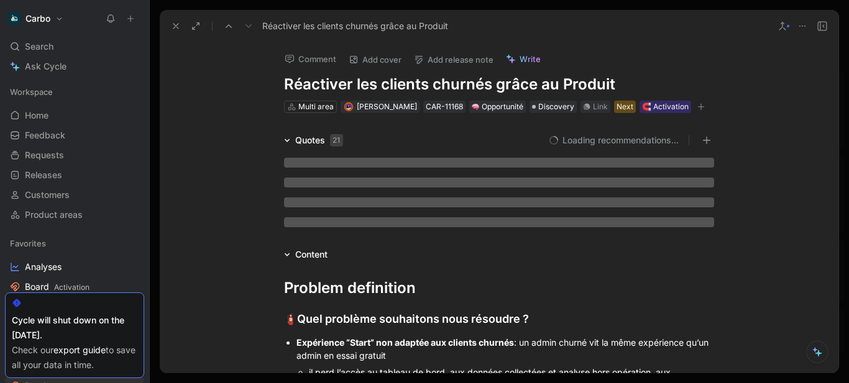
click at [179, 26] on icon at bounding box center [176, 26] width 10 height 10
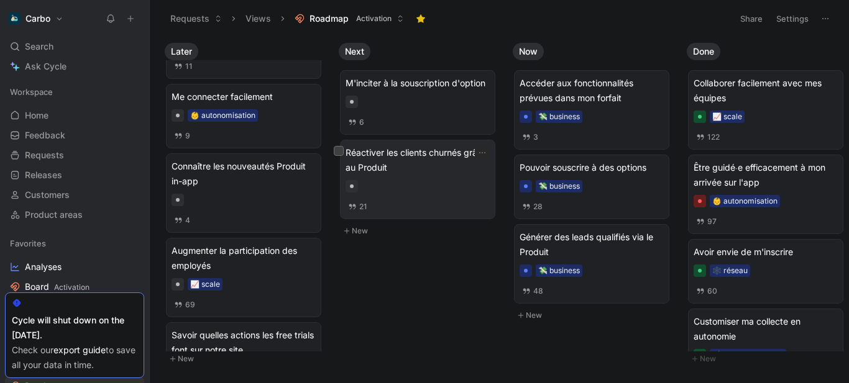
click at [425, 176] on div "Réactiver les clients churnés grâce au Produit 21" at bounding box center [417, 179] width 144 height 68
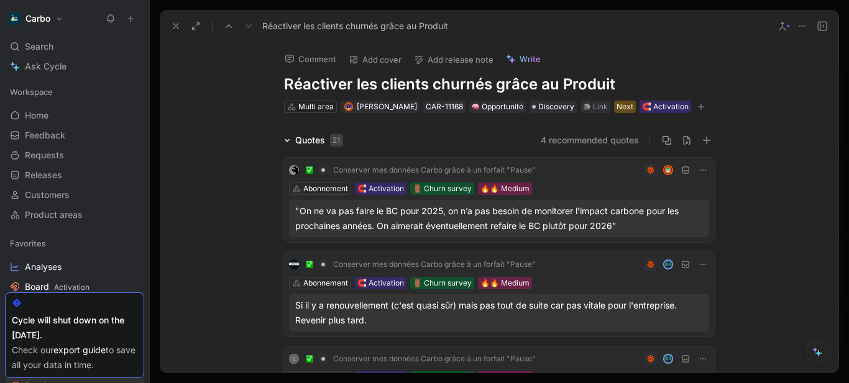
click at [291, 77] on h1 "Réactiver les clients churnés grâce au Produit" at bounding box center [499, 85] width 430 height 20
click at [187, 108] on div "Comment Add cover Add release note Write M'inciter à me réabonner en tant que c…" at bounding box center [499, 208] width 678 height 332
click at [172, 27] on icon at bounding box center [176, 26] width 10 height 10
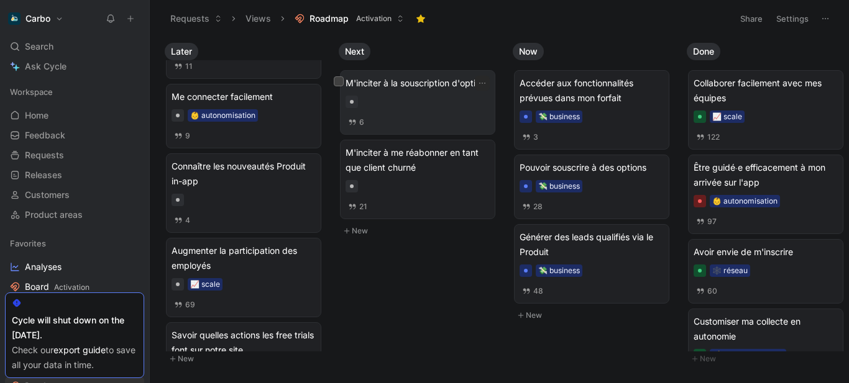
click at [393, 101] on div at bounding box center [417, 102] width 144 height 12
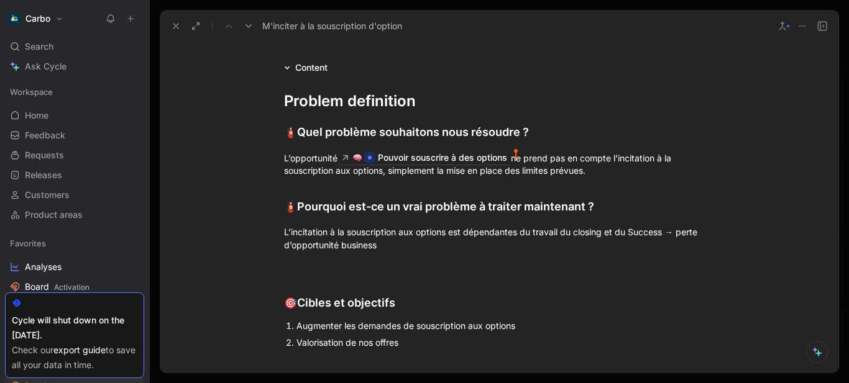
scroll to position [820, 0]
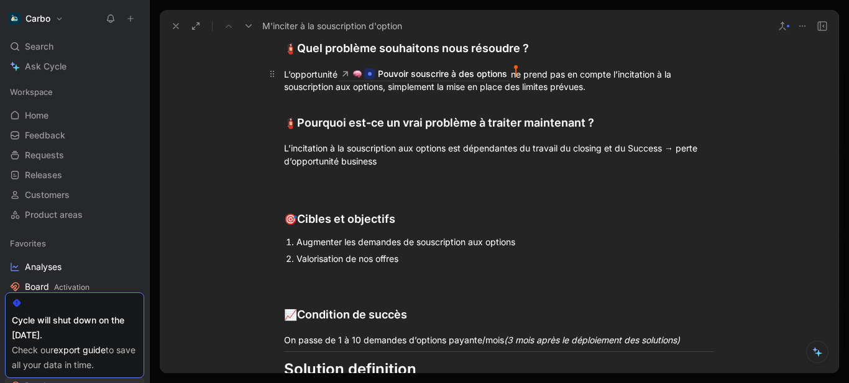
click at [516, 82] on div "L’opportunité Pouvoir souscrire à des options n Clémentine Coycault e prend pas…" at bounding box center [499, 80] width 430 height 27
click at [514, 75] on div "L’opportunité Pouvoir souscrire à des options n Clémentine Coycault e prend pas…" at bounding box center [499, 80] width 430 height 27
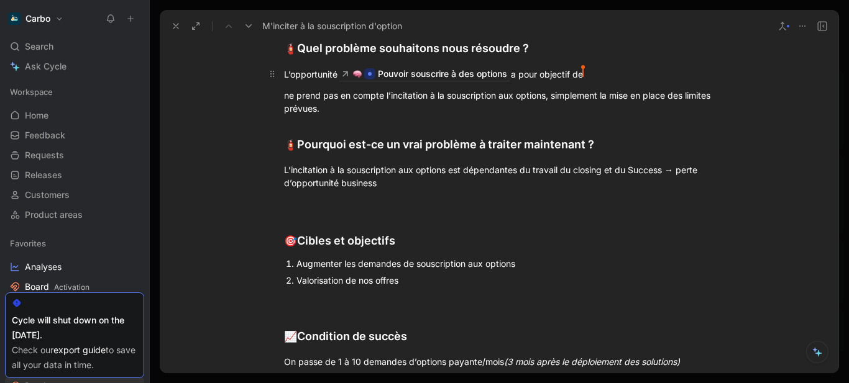
click at [601, 73] on div "L’opportunité Pouvoir souscrire à des options a pour objectif de Clémentine Coy…" at bounding box center [499, 74] width 430 height 14
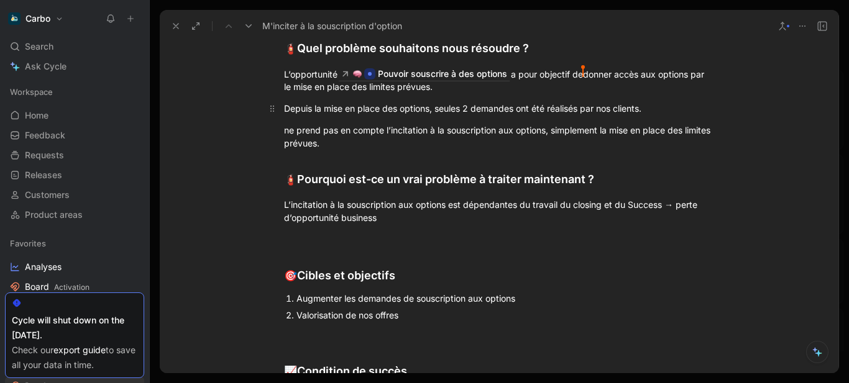
click at [432, 106] on div "Depuis la mise en place des options, seules 2 demandes ont été réalisés par nos…" at bounding box center [499, 108] width 430 height 13
click at [651, 109] on div "Depuis la mise en place des options, seules 2 demandes ont été réalisés par nos…" at bounding box center [499, 108] width 430 height 13
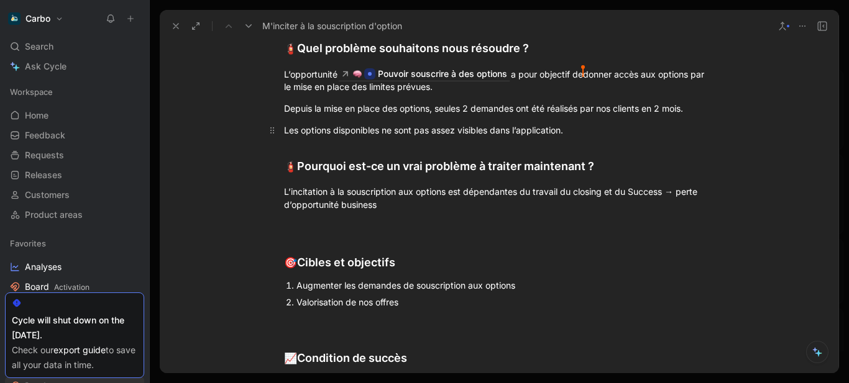
click at [489, 129] on div "Les options disponibles ne sont pas assez visibles dans l’application." at bounding box center [499, 130] width 430 height 13
drag, startPoint x: 549, startPoint y: 134, endPoint x: 488, endPoint y: 129, distance: 60.5
click at [547, 132] on div "Les options disponibles ne sont pas assez visibles ou attractives dans l’applic…" at bounding box center [499, 130] width 430 height 13
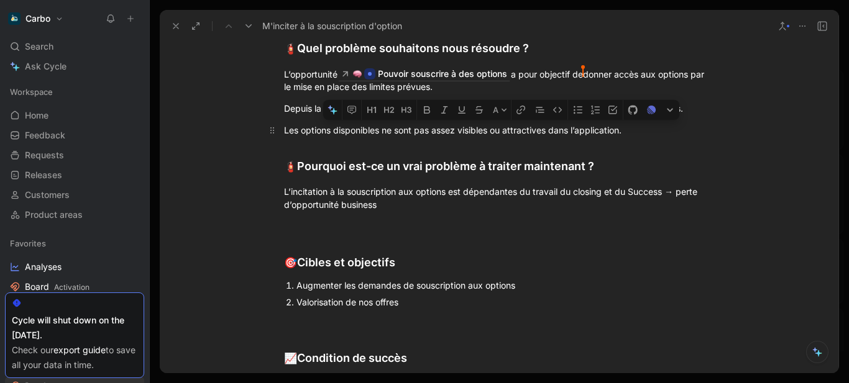
drag, startPoint x: 381, startPoint y: 130, endPoint x: 636, endPoint y: 128, distance: 254.7
click at [636, 128] on div "Les options disponibles ne sont pas assez visibles ou attractives dans l’applic…" at bounding box center [499, 130] width 430 height 13
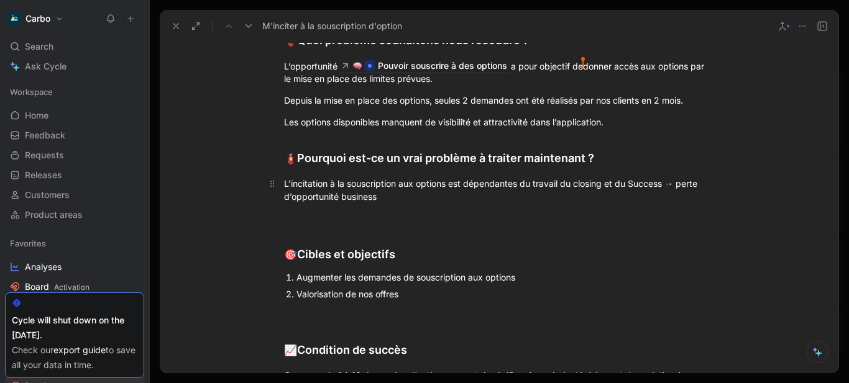
scroll to position [829, 0]
click at [284, 183] on div "L’incitation à la souscription aux options est dépendantes du travail du closin…" at bounding box center [499, 189] width 430 height 26
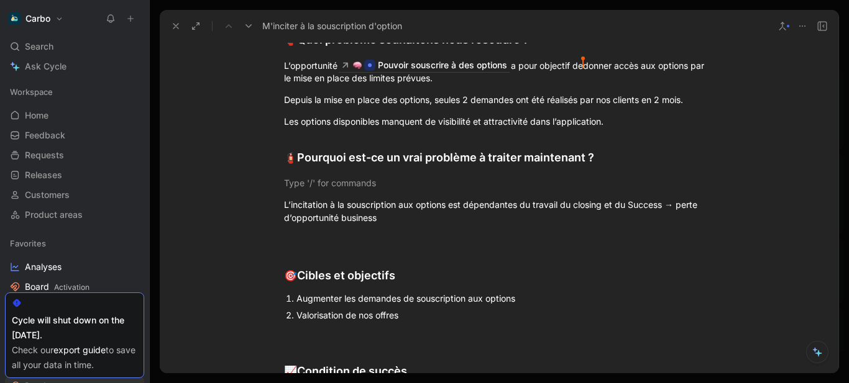
click at [284, 183] on div at bounding box center [499, 182] width 430 height 13
click at [284, 98] on div "Depuis la mise en place des options, seules 2 demandes ont été réalisés par nos…" at bounding box center [499, 99] width 430 height 13
click at [698, 97] on div "Or, depuis la mise en place des options, seules 2 demandes ont été réalisés par…" at bounding box center [499, 99] width 430 height 13
click at [284, 121] on div "Les options disponibles manquent de visibilité et attractivité dans l’applicati…" at bounding box center [499, 121] width 430 height 13
click at [329, 175] on p at bounding box center [498, 183] width 477 height 21
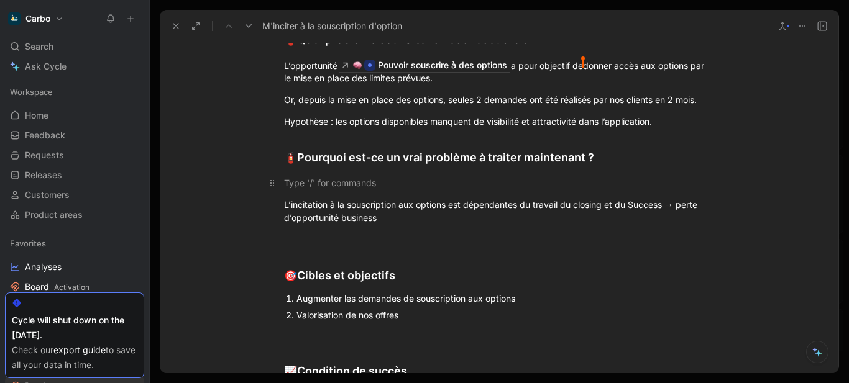
scroll to position [837, 0]
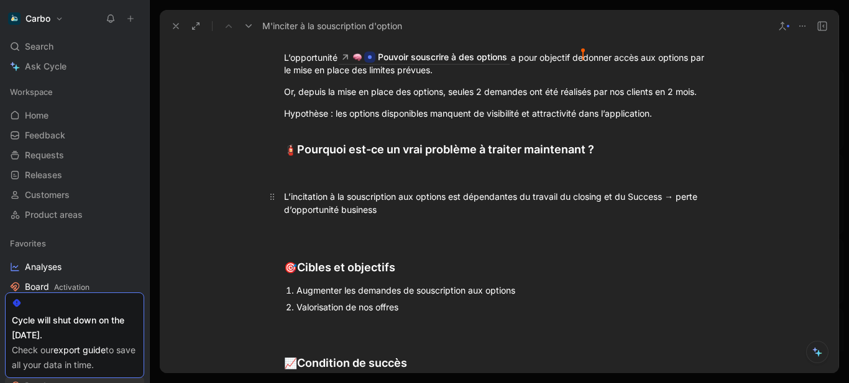
click at [342, 199] on div "L’incitation à la souscription aux options est dépendantes du travail du closin…" at bounding box center [499, 203] width 430 height 26
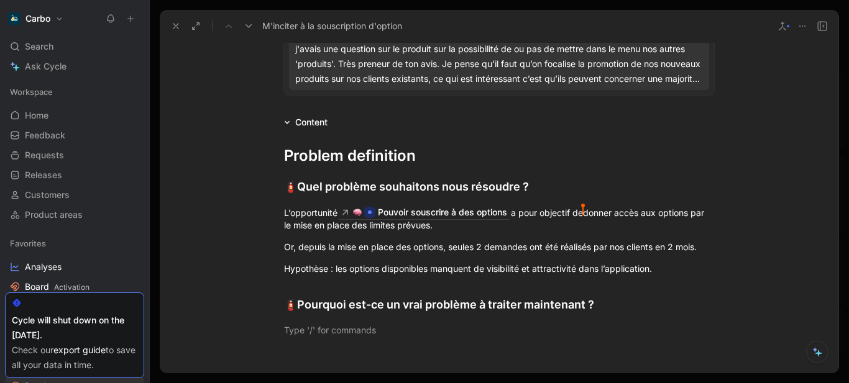
scroll to position [681, 0]
click at [458, 212] on div "Pouvoir souscrire à des options" at bounding box center [442, 213] width 129 height 15
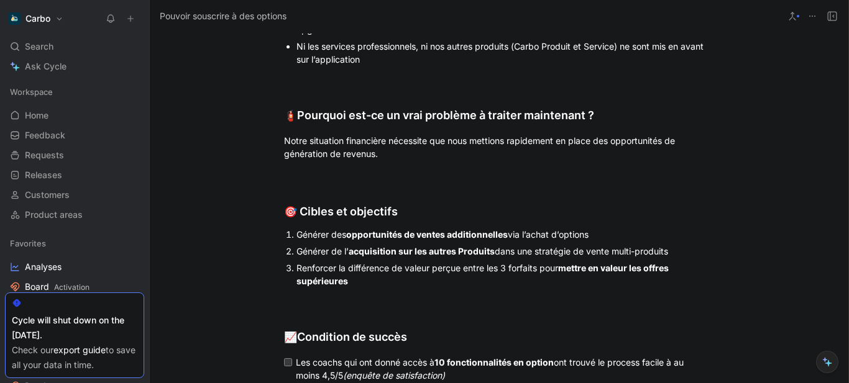
scroll to position [1583, 0]
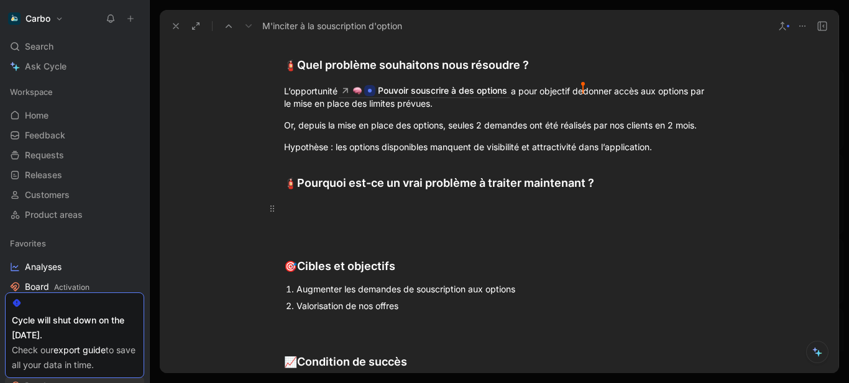
scroll to position [803, 0]
click at [326, 204] on div at bounding box center [499, 209] width 430 height 13
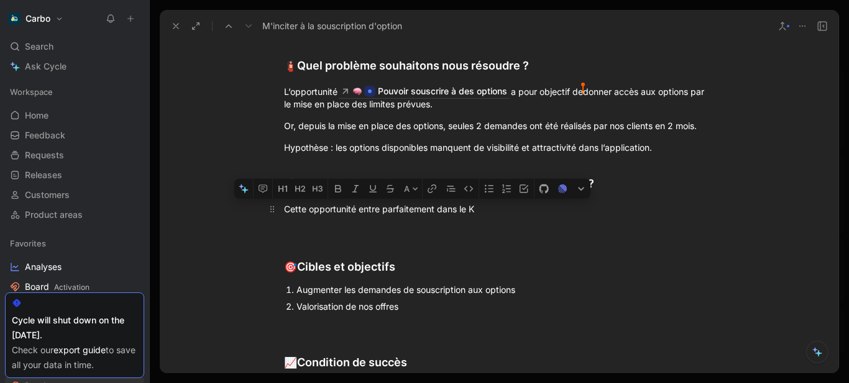
drag, startPoint x: 353, startPoint y: 209, endPoint x: 491, endPoint y: 206, distance: 137.9
click at [491, 206] on div "Cette opportunité entre parfaitement dans le K" at bounding box center [499, 209] width 430 height 13
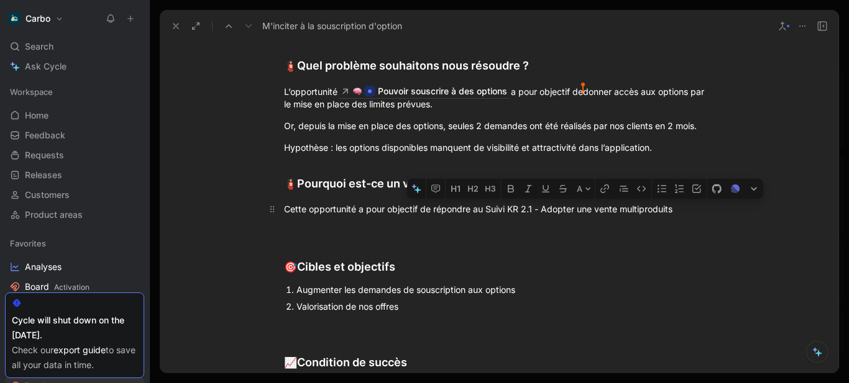
drag, startPoint x: 506, startPoint y: 209, endPoint x: 667, endPoint y: 211, distance: 161.5
click at [667, 211] on div "Cette opportunité a pour objectif de répondre au Suivi KR 2.1 - Adopter une ven…" at bounding box center [499, 209] width 430 height 13
drag, startPoint x: 671, startPoint y: 212, endPoint x: 506, endPoint y: 209, distance: 165.3
click at [506, 209] on div "Cette opportunité a pour objectif de répondre au Suivi KR 2.1 - Adopter une ven…" at bounding box center [499, 209] width 430 height 13
click at [610, 184] on icon "button" at bounding box center [607, 189] width 10 height 10
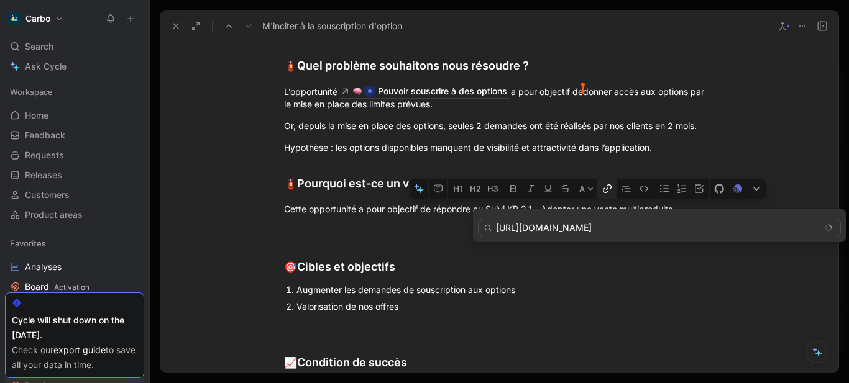
scroll to position [0, 171]
type input "https://www.notion.so/hellocarbo/Suivi-KR-2-1-Adopter-une-vente-multiproduits-2…"
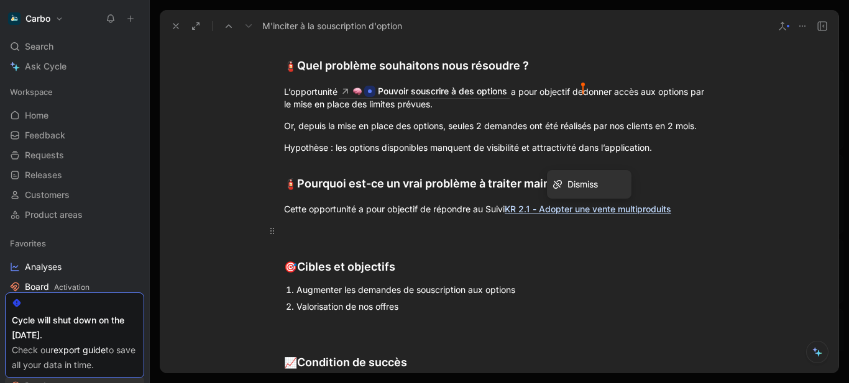
click at [378, 230] on div at bounding box center [499, 230] width 430 height 13
click at [693, 214] on div "Cette opportunité a pour objectif de répondre au Suivi KR 2.1 - Adopter une ven…" at bounding box center [499, 209] width 430 height 13
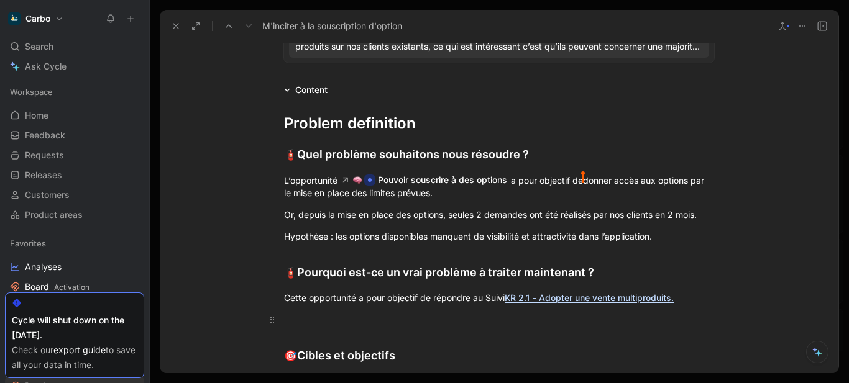
scroll to position [713, 0]
click at [655, 230] on div "Hypothèse : les options disponibles manquent de visibilité et attractivité dans…" at bounding box center [499, 236] width 430 height 13
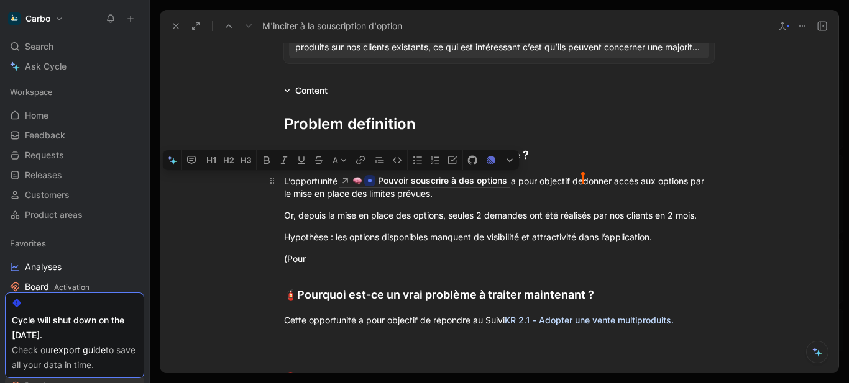
drag, startPoint x: 270, startPoint y: 193, endPoint x: 276, endPoint y: 185, distance: 10.3
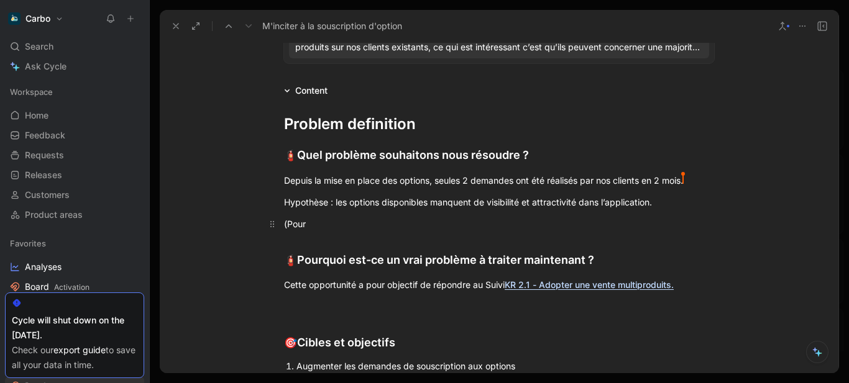
click at [312, 224] on div "(Pour" at bounding box center [499, 223] width 430 height 13
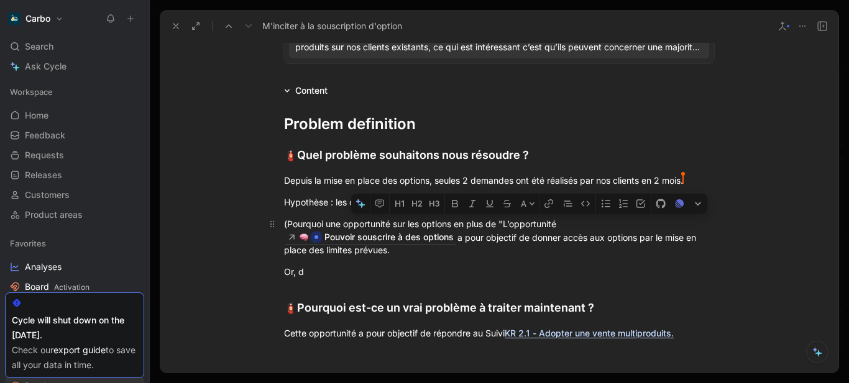
drag, startPoint x: 498, startPoint y: 221, endPoint x: 568, endPoint y: 224, distance: 70.3
click at [568, 224] on div "(Pourquoi une opportunité sur les options en plus de "L’opportunité Pouvoir sou…" at bounding box center [499, 237] width 430 height 40
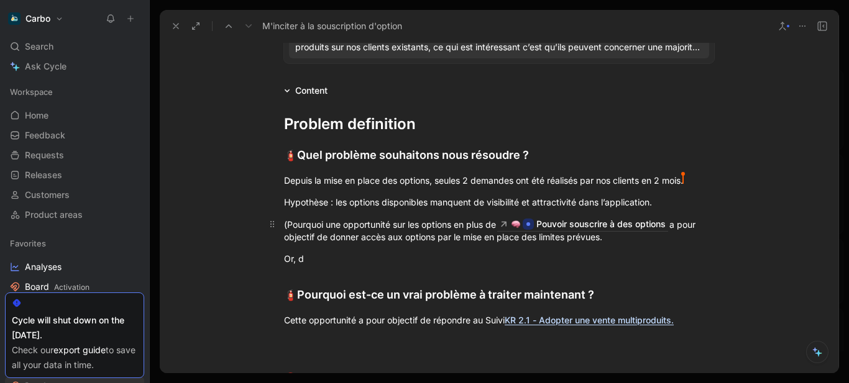
click at [677, 227] on div "(Pourquoi une opportunité sur les options en plus de Pouvoir souscrire à des op…" at bounding box center [499, 230] width 430 height 27
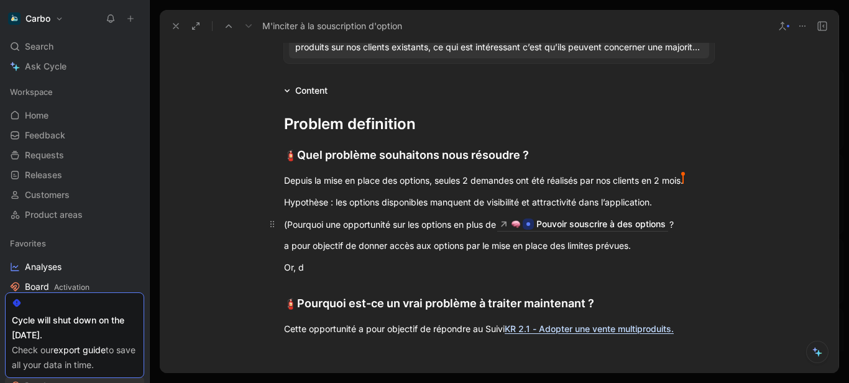
click at [677, 227] on div "(Pourquoi une opportunité sur les options en plus de Pouvoir souscrire à des op…" at bounding box center [499, 224] width 430 height 14
click at [681, 226] on div "(Pourquoi une opportunité sur les options en plus de Pouvoir souscrire à des op…" at bounding box center [499, 224] width 430 height 14
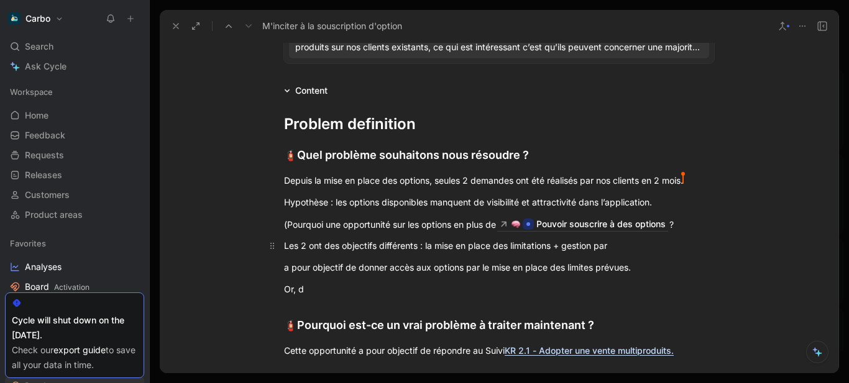
click at [424, 246] on div "Les 2 ont des objectifs différents : la mise en place des limitations + gestion…" at bounding box center [499, 245] width 430 height 13
click at [421, 247] on div "Les 2 ont des objectifs différents : la mise en place des limitations + gestion…" at bounding box center [499, 245] width 430 height 13
click at [476, 220] on div "(Pourquoi une opportunité sur les options en plus de Pouvoir souscrire à des op…" at bounding box center [499, 224] width 430 height 14
click at [285, 225] on div "(Pourquoi une opportunité sur les options ? Pouvoir souscrire à des options ?" at bounding box center [499, 224] width 430 height 14
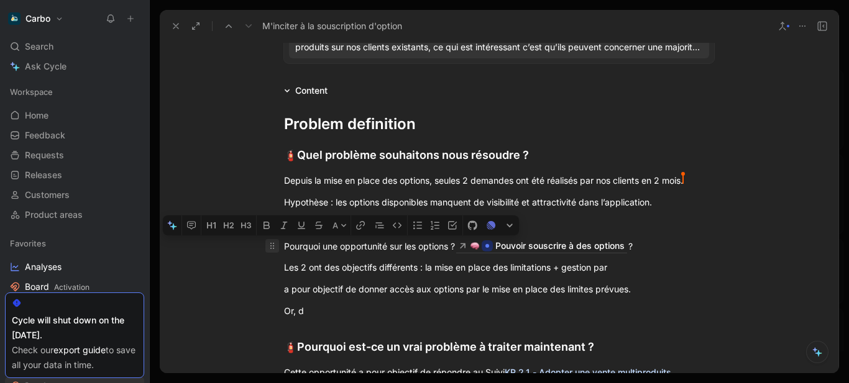
drag, startPoint x: 334, startPoint y: 311, endPoint x: 275, endPoint y: 245, distance: 88.5
click at [397, 221] on icon "button" at bounding box center [397, 226] width 10 height 10
drag, startPoint x: 289, startPoint y: 242, endPoint x: 281, endPoint y: 245, distance: 9.2
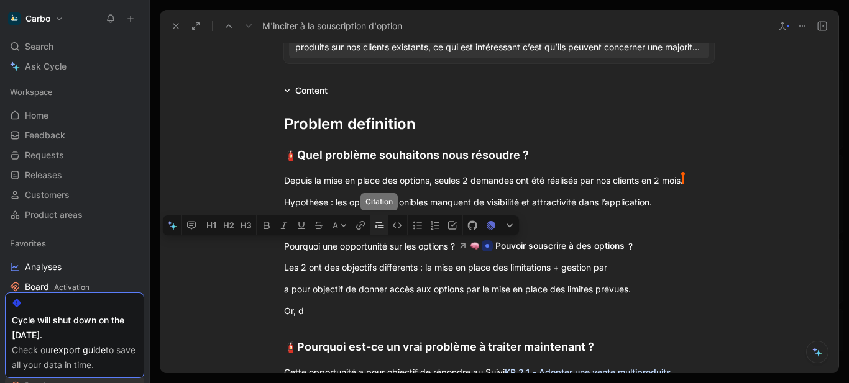
click at [383, 224] on icon "button" at bounding box center [380, 226] width 10 height 10
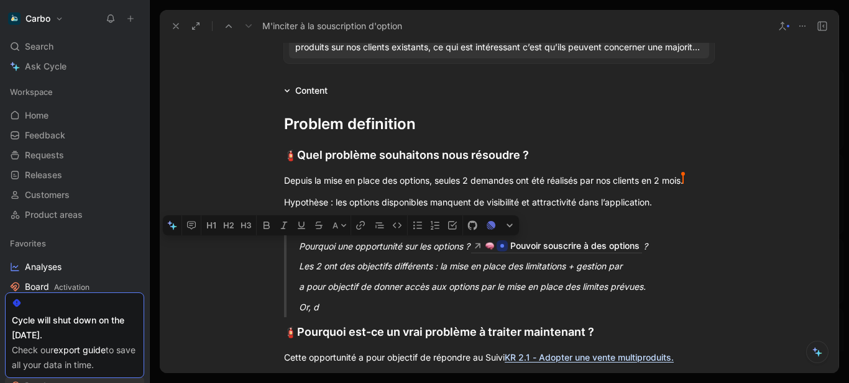
click at [365, 267] on div "Les 2 ont des objectifs différents : la mise en place des limitations + gestion…" at bounding box center [514, 266] width 430 height 13
click at [402, 244] on div "Pourquoi une opportunité sur les options ? Pouvoir souscrire à des options ?" at bounding box center [514, 246] width 430 height 14
click at [442, 270] on div "Les 2 ont des objectifs différents : la mise en place des limitations + gestion…" at bounding box center [514, 266] width 430 height 13
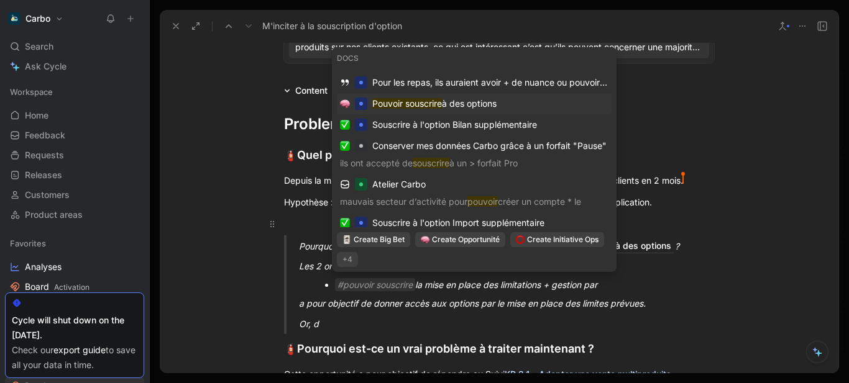
click at [473, 99] on span "à des options" at bounding box center [469, 103] width 55 height 11
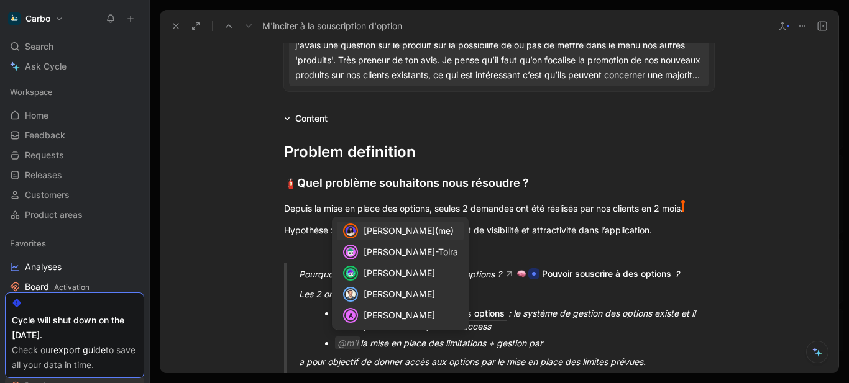
scroll to position [686, 0]
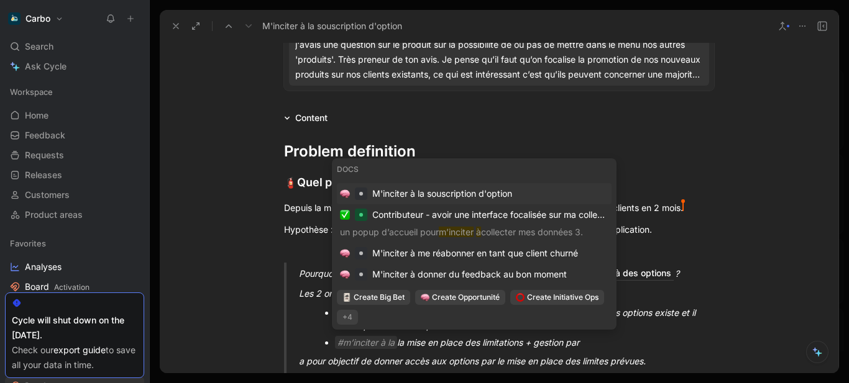
click at [464, 192] on span "M'inciter à la souscription d'option" at bounding box center [442, 193] width 140 height 11
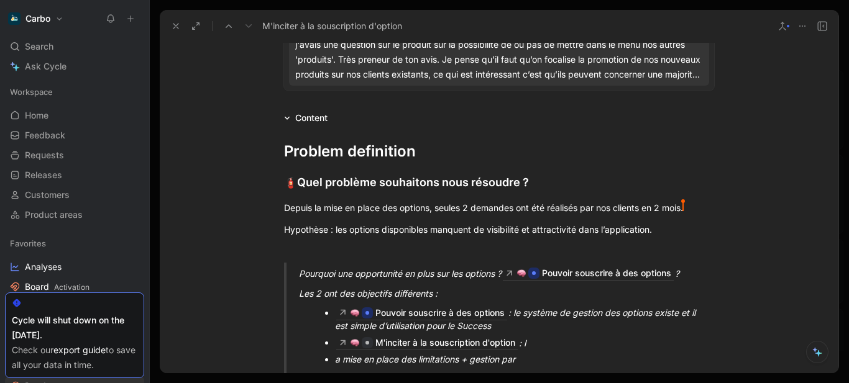
click at [544, 340] on div "M'inciter à la souscription d'option : l" at bounding box center [520, 343] width 370 height 14
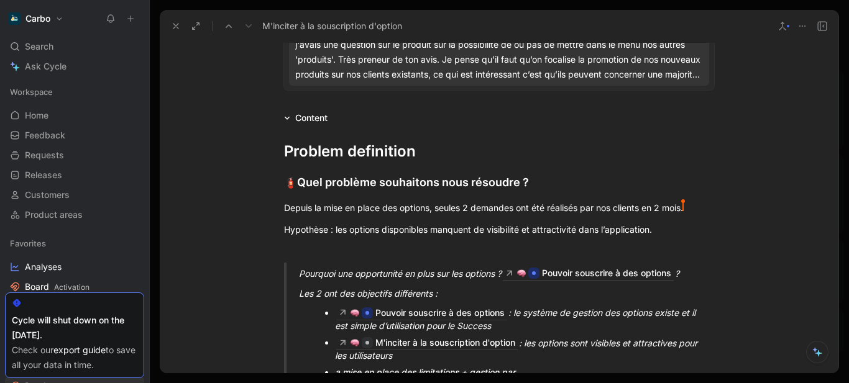
scroll to position [906, 0]
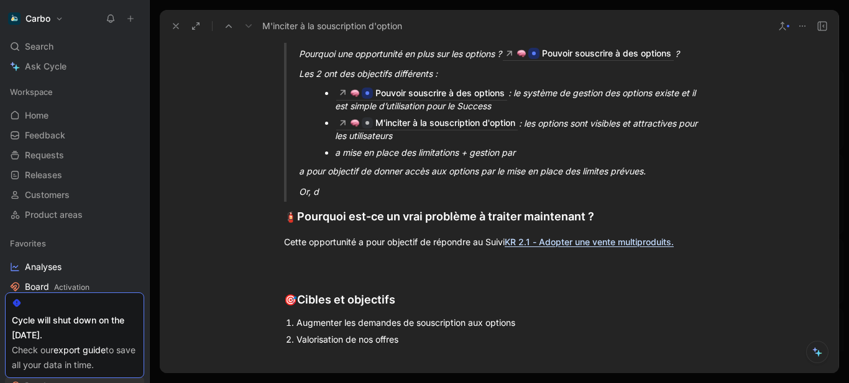
click at [594, 115] on p "M'inciter à la souscription d'option : les options sont visibles et attractives…" at bounding box center [520, 129] width 370 height 30
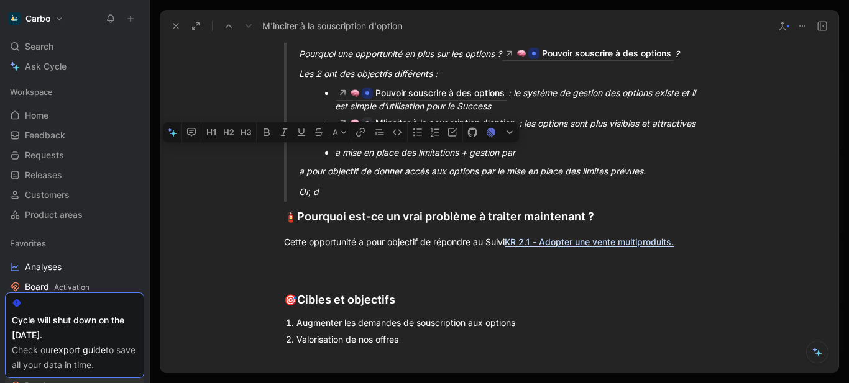
drag, startPoint x: 385, startPoint y: 190, endPoint x: 326, endPoint y: 157, distance: 67.3
click at [326, 157] on blockquote "Pourquoi une opportunité en plus sur les options ? Pouvoir souscrire à des opti…" at bounding box center [498, 123] width 477 height 160
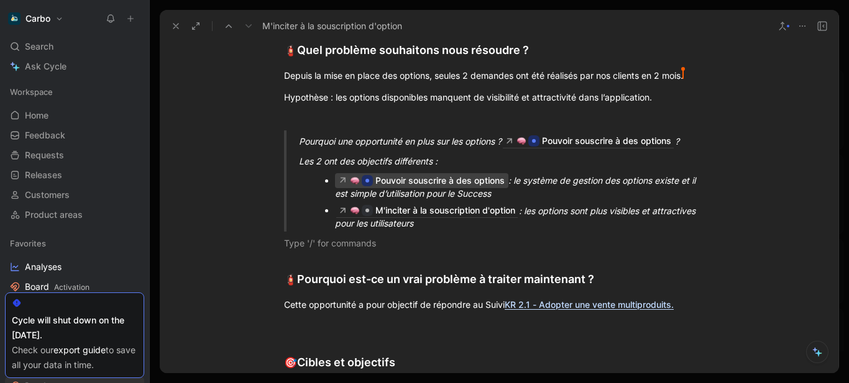
scroll to position [816, 0]
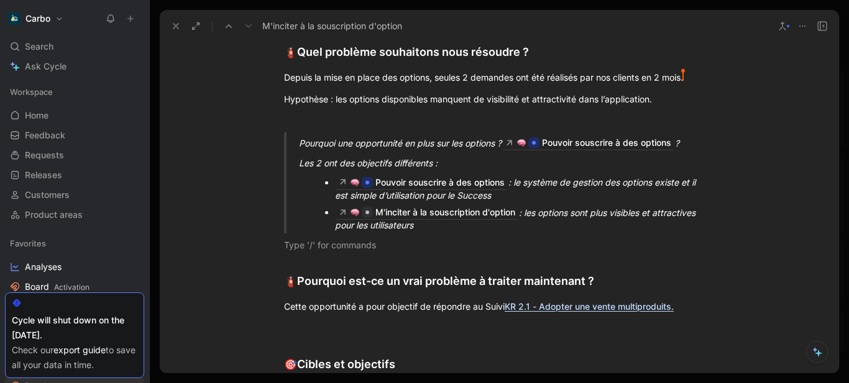
click at [691, 145] on div "Pourquoi une opportunité en plus sur les options ? Pouvoir souscrire à des opti…" at bounding box center [514, 143] width 430 height 14
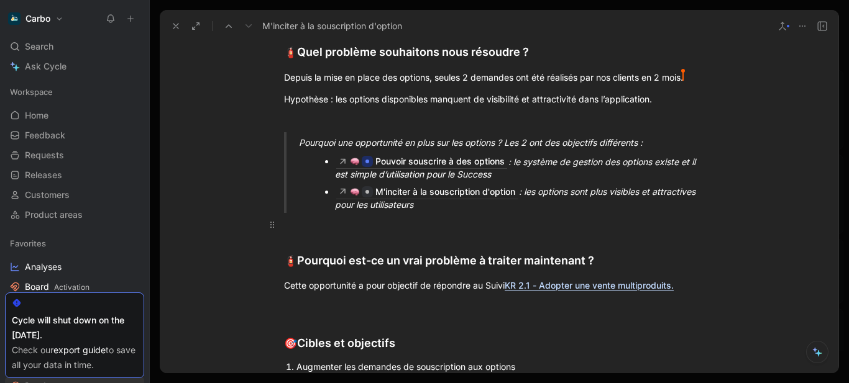
click at [365, 233] on p at bounding box center [498, 224] width 477 height 21
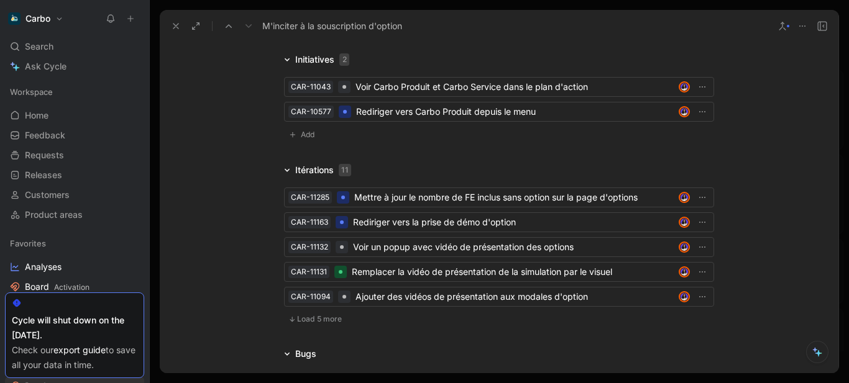
scroll to position [1480, 0]
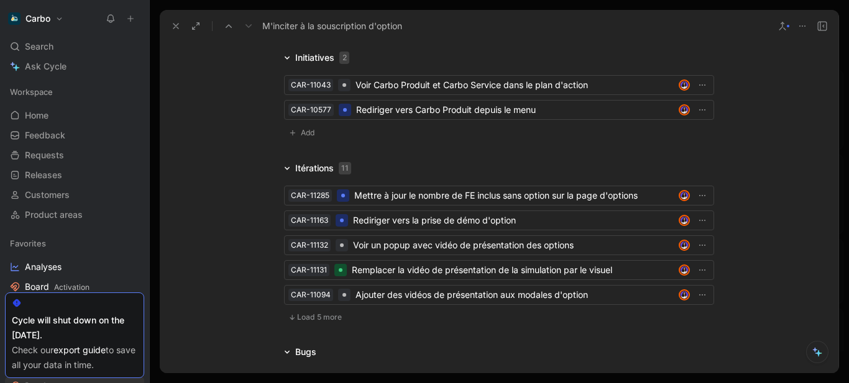
click at [340, 314] on button "Load 5 more" at bounding box center [315, 317] width 62 height 15
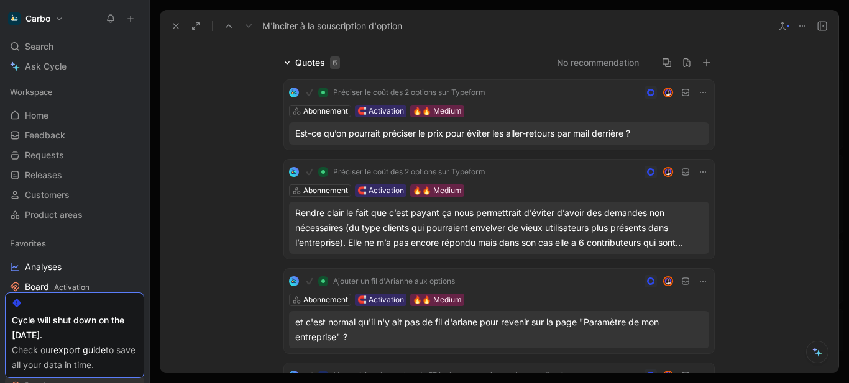
scroll to position [0, 0]
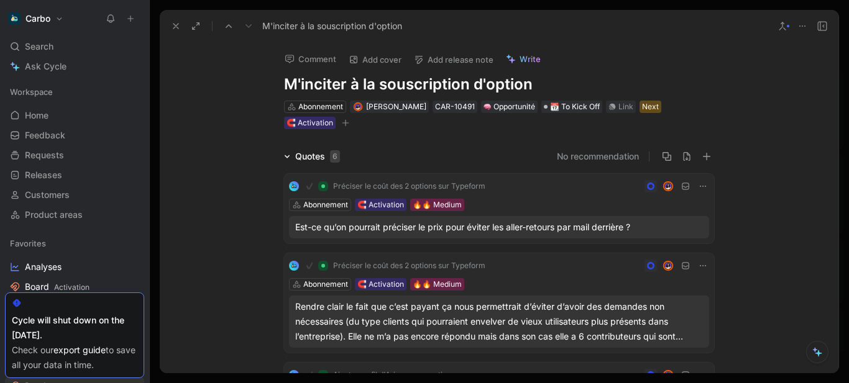
click at [169, 24] on button at bounding box center [175, 25] width 17 height 17
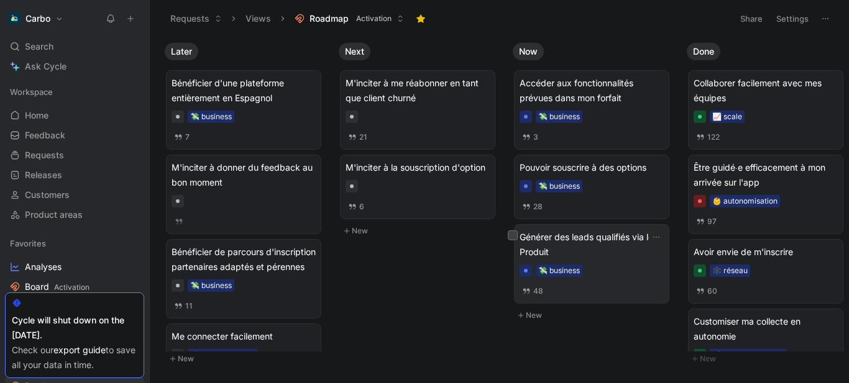
click at [577, 262] on div "Générer des leads qualifiés via le Produit 💸 business 48" at bounding box center [591, 264] width 144 height 68
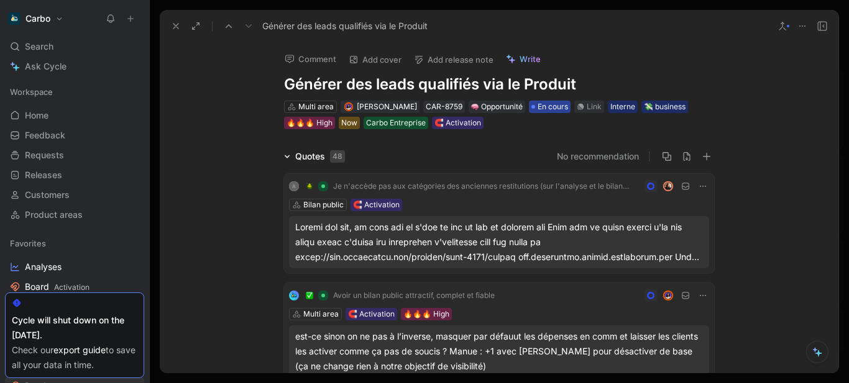
click at [555, 110] on span "En cours" at bounding box center [552, 107] width 30 height 12
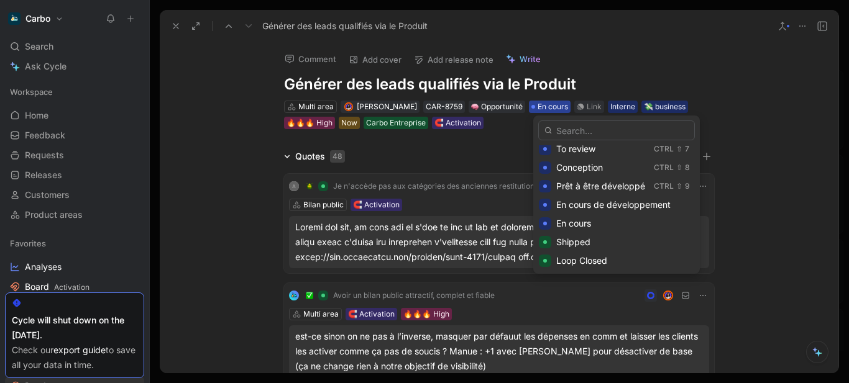
scroll to position [140, 0]
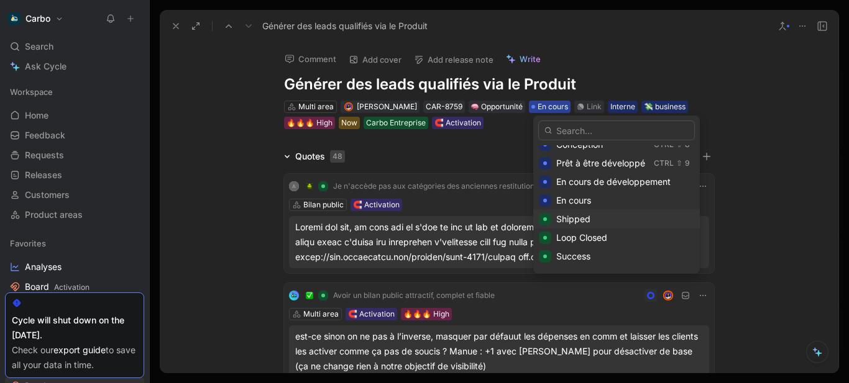
click at [579, 218] on span "Shipped" at bounding box center [573, 219] width 34 height 11
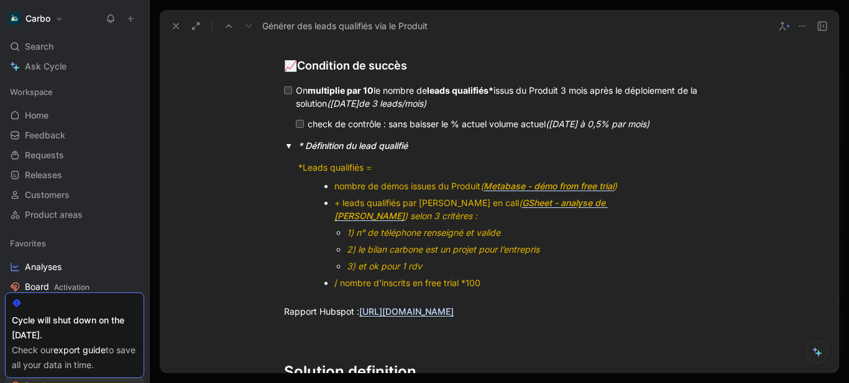
scroll to position [1757, 0]
click at [286, 140] on button "button" at bounding box center [290, 145] width 12 height 11
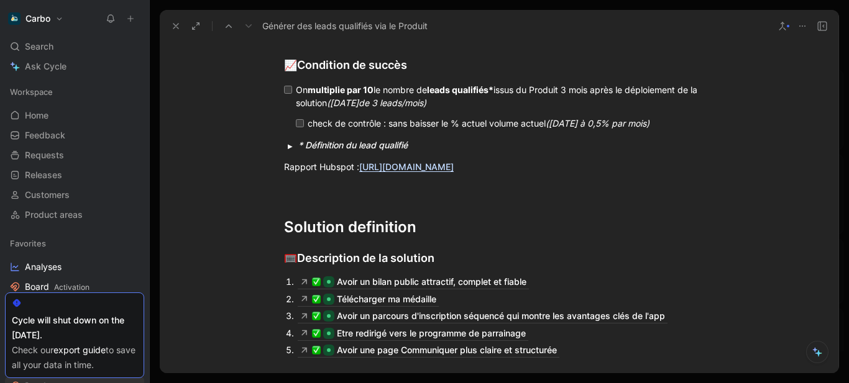
click at [470, 108] on div "On multiplie par 10 le nombre de leads qualifiés* issus du Produit 3 mois après…" at bounding box center [504, 96] width 416 height 26
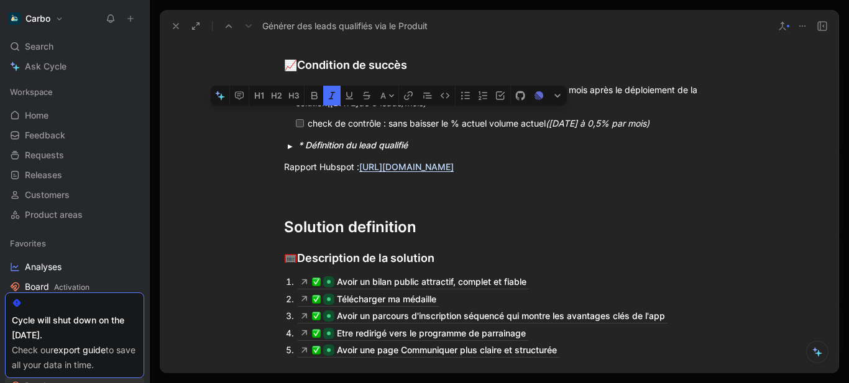
drag, startPoint x: 470, startPoint y: 108, endPoint x: 329, endPoint y: 104, distance: 140.4
click at [329, 104] on div "On multiplie par 10 le nombre de leads qualifiés* issus du Produit 3 mois après…" at bounding box center [504, 96] width 416 height 26
click at [462, 104] on div "On multiplie par 10 le nombre de leads qualifiés* issus du Produit 3 mois après…" at bounding box center [504, 96] width 416 height 26
drag, startPoint x: 476, startPoint y: 103, endPoint x: 327, endPoint y: 106, distance: 149.1
click at [327, 106] on div "On multiplie par 10 le nombre de leads qualifiés* issus du Produit 3 mois après…" at bounding box center [504, 96] width 416 height 26
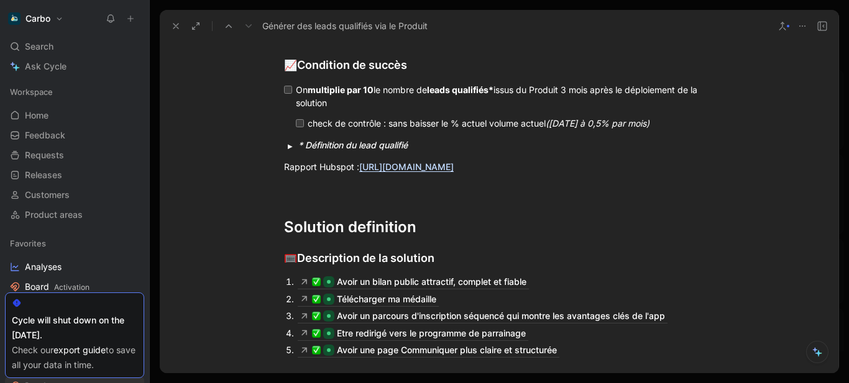
click at [570, 94] on mark "On multiplie par 10 le nombre de leads qualifiés* issus du Produit 3 mois après…" at bounding box center [498, 96] width 404 height 24
paste div
click at [480, 101] on div "On multiplie par 10 le nombre de leads qualifiés* issus du Produit (aujourd’hui…" at bounding box center [504, 96] width 416 height 26
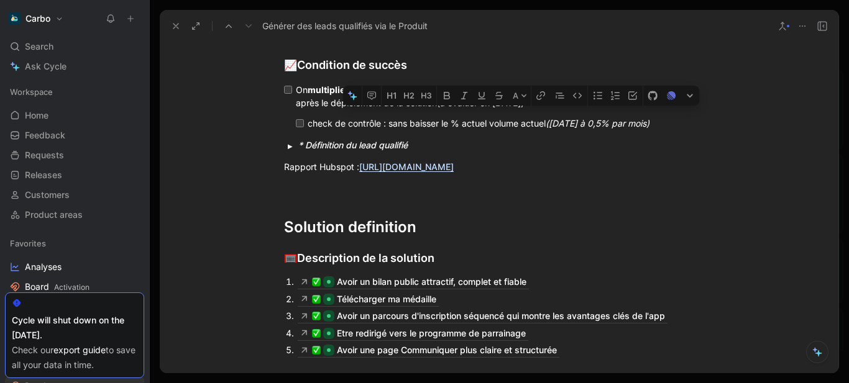
drag, startPoint x: 458, startPoint y: 104, endPoint x: 640, endPoint y: 105, distance: 182.6
click at [640, 105] on div "On multiplie par 10 le nombre de leads qualifiés* issus du Produit (aujourd’hui…" at bounding box center [504, 96] width 416 height 26
click at [462, 91] on icon "button" at bounding box center [464, 96] width 10 height 10
click at [369, 129] on mark "check de contrôle : sans baisser le % actuel volume actuel (aujourd’hui à 0,5% …" at bounding box center [477, 123] width 339 height 11
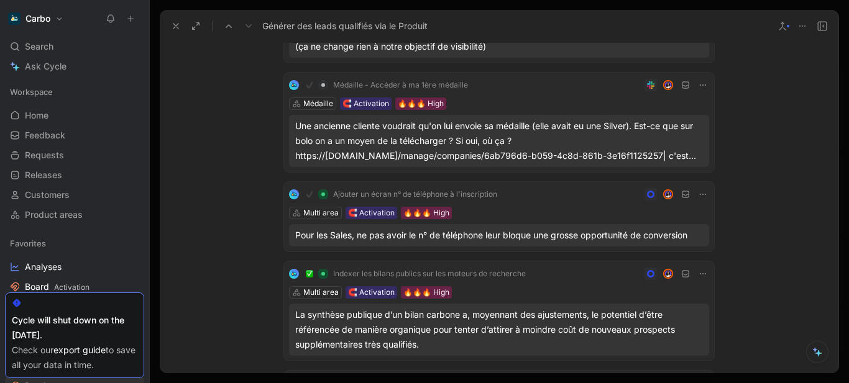
scroll to position [0, 0]
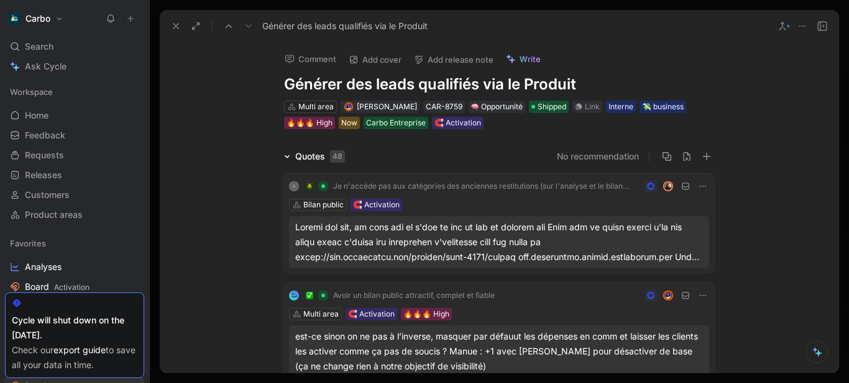
click at [172, 30] on icon at bounding box center [176, 26] width 10 height 10
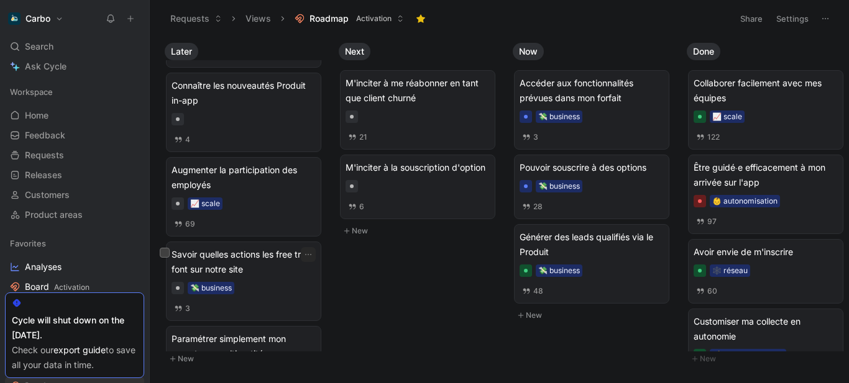
scroll to position [325, 0]
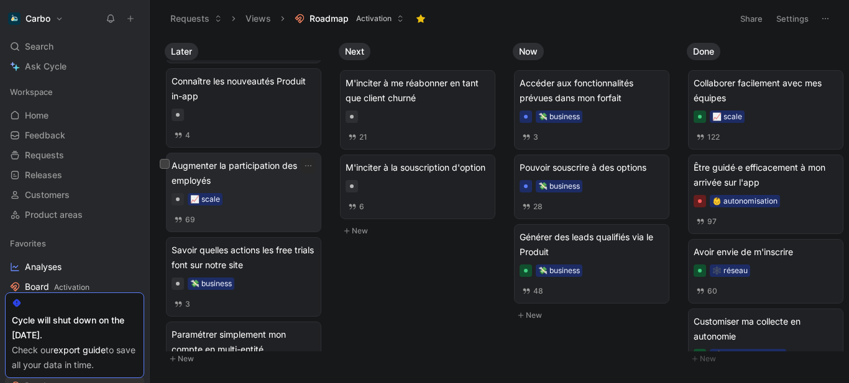
click at [252, 206] on div "📈 scale" at bounding box center [243, 199] width 144 height 12
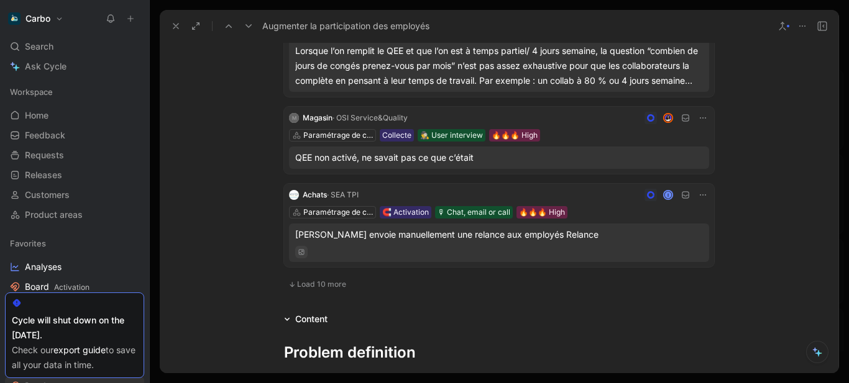
scroll to position [783, 0]
click at [304, 281] on span "Load 10 more" at bounding box center [321, 284] width 49 height 10
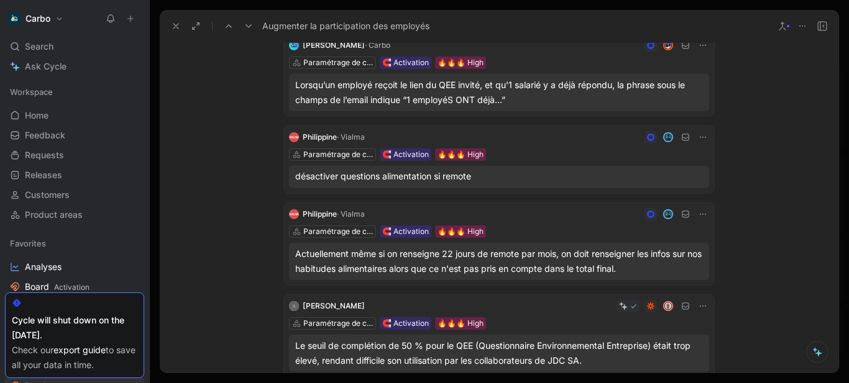
scroll to position [1288, 0]
click at [537, 154] on div "Paramétrage de collecte 🧲 Activation 🔥🔥🔥 High" at bounding box center [499, 155] width 420 height 12
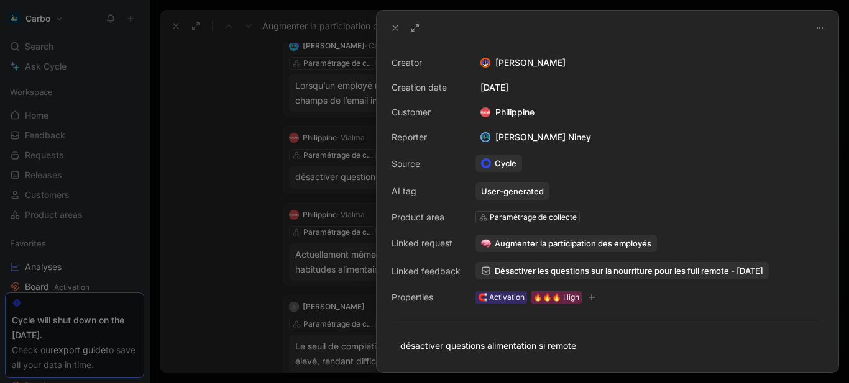
click at [513, 239] on span "Augmenter la participation des employés" at bounding box center [573, 243] width 157 height 11
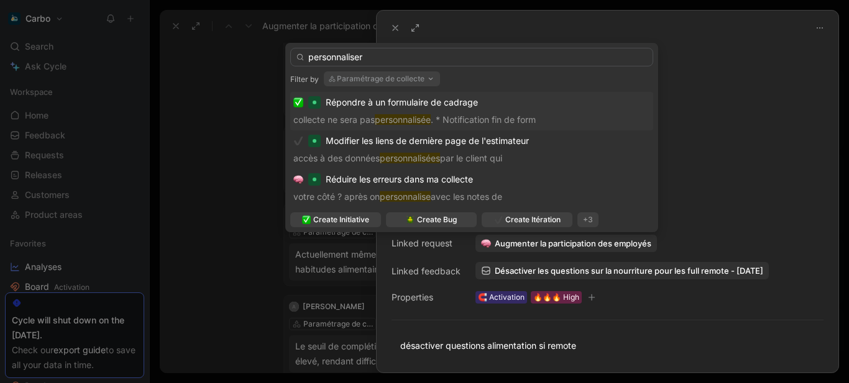
click at [419, 80] on button "Paramétrage de collecte" at bounding box center [382, 78] width 116 height 15
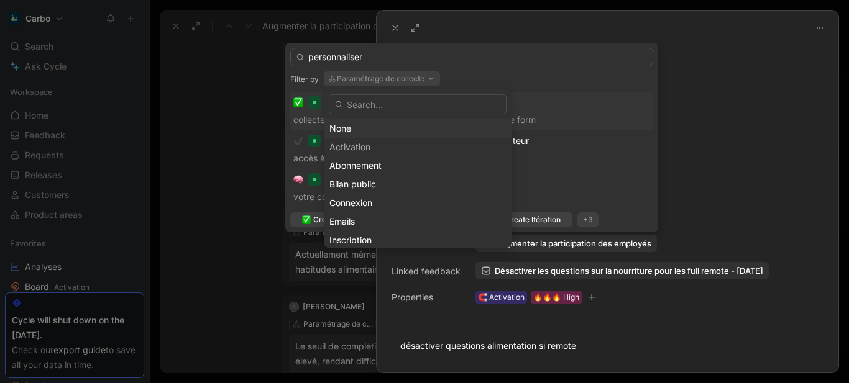
click at [367, 125] on div "None" at bounding box center [417, 128] width 176 height 15
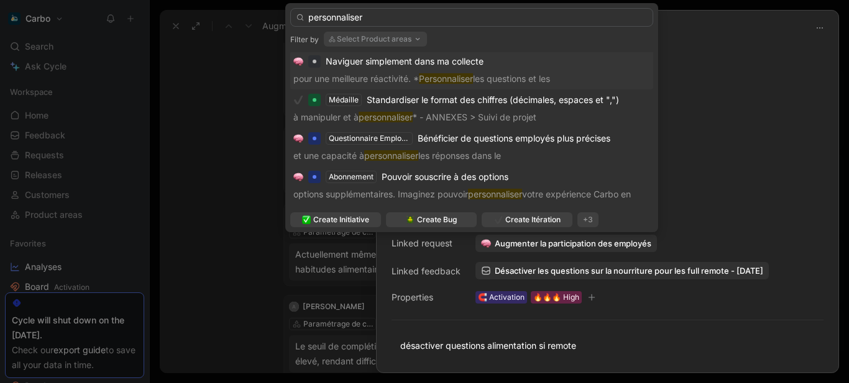
scroll to position [114, 0]
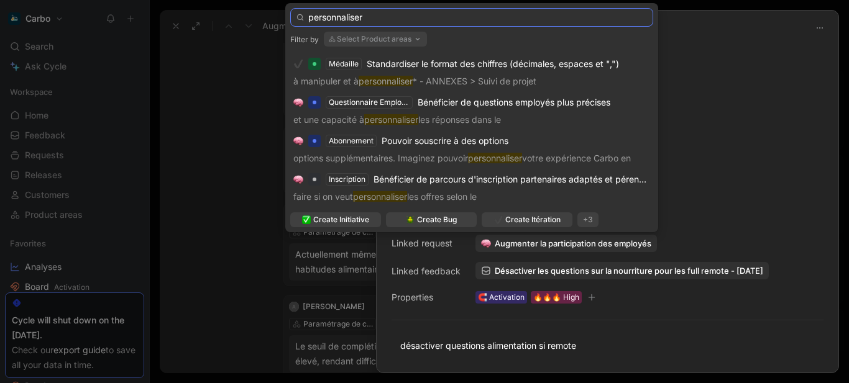
click at [376, 14] on input "personnaliser" at bounding box center [471, 17] width 363 height 19
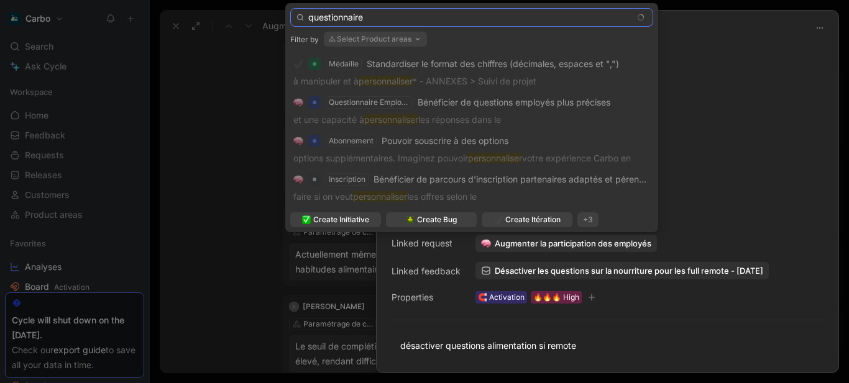
click at [376, 14] on input "questionnaire" at bounding box center [471, 17] width 363 height 19
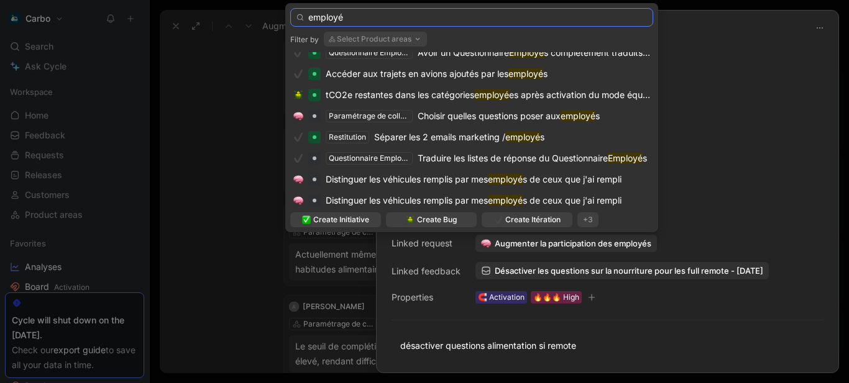
scroll to position [1011, 0]
type input "employé"
click at [444, 113] on span "Choisir quelles questions poser aux" at bounding box center [488, 115] width 143 height 11
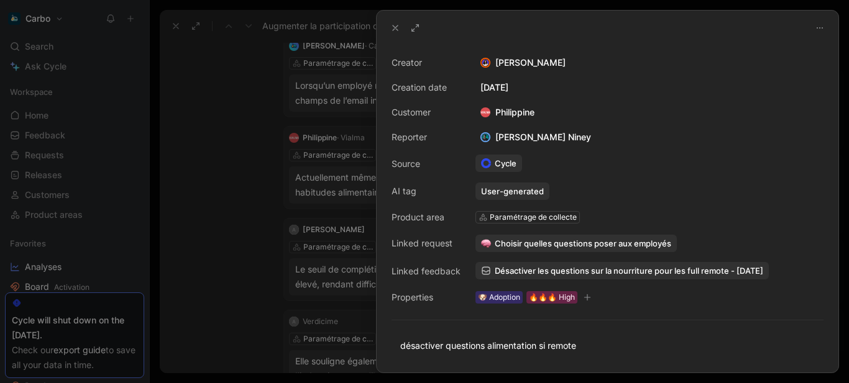
click at [394, 30] on icon at bounding box center [395, 28] width 10 height 10
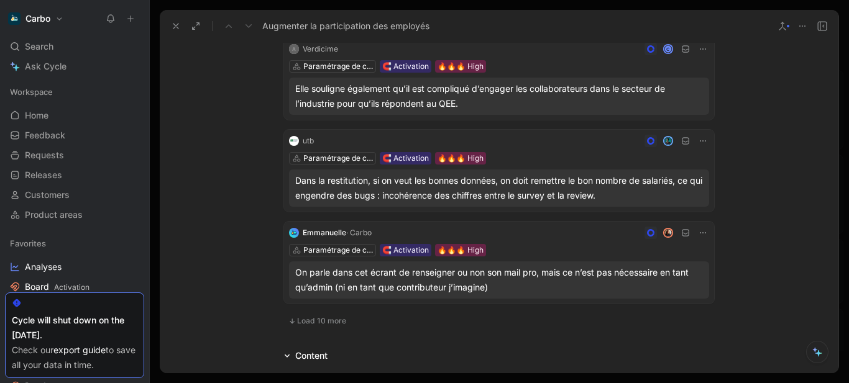
scroll to position [1574, 0]
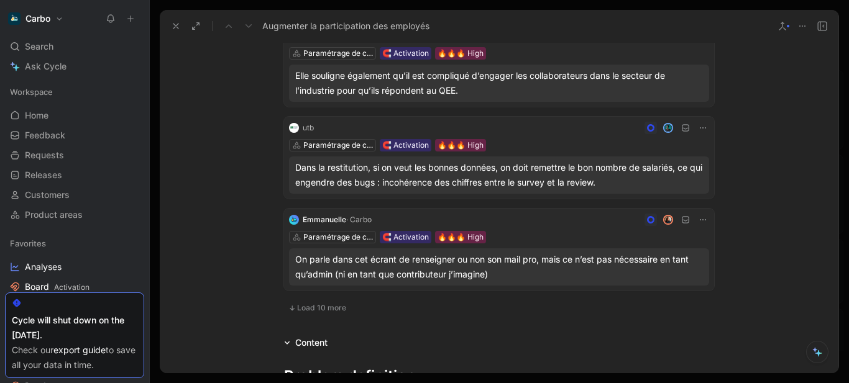
click at [317, 302] on button "Load 10 more" at bounding box center [317, 308] width 66 height 15
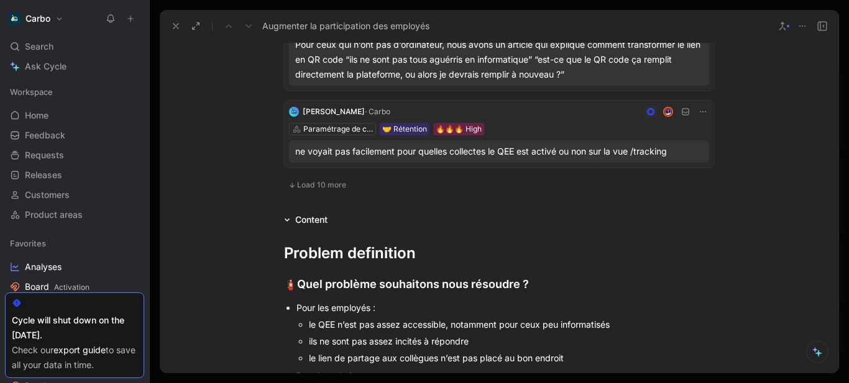
scroll to position [2789, 0]
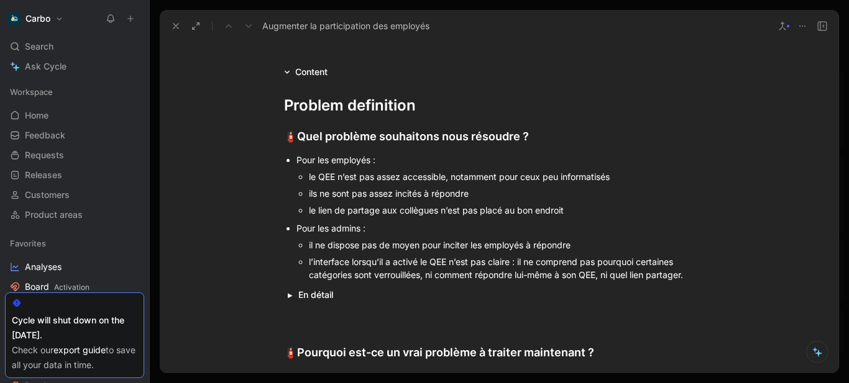
click at [342, 163] on div "Pour les employés :" at bounding box center [504, 159] width 417 height 13
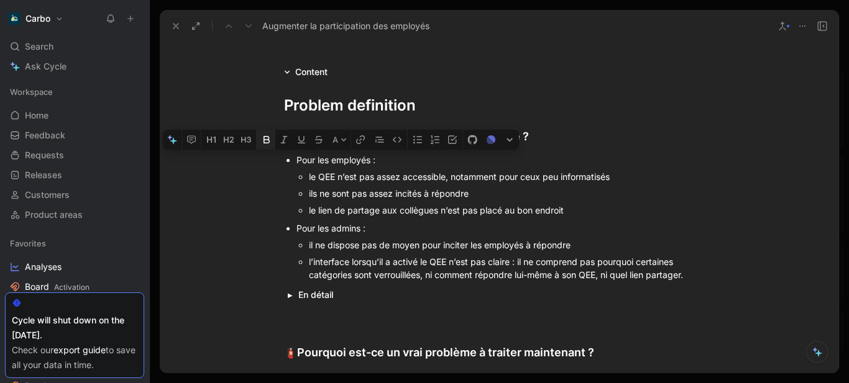
click at [271, 137] on icon "button" at bounding box center [267, 140] width 10 height 10
click at [345, 231] on div "Pour les admins :" at bounding box center [504, 228] width 417 height 13
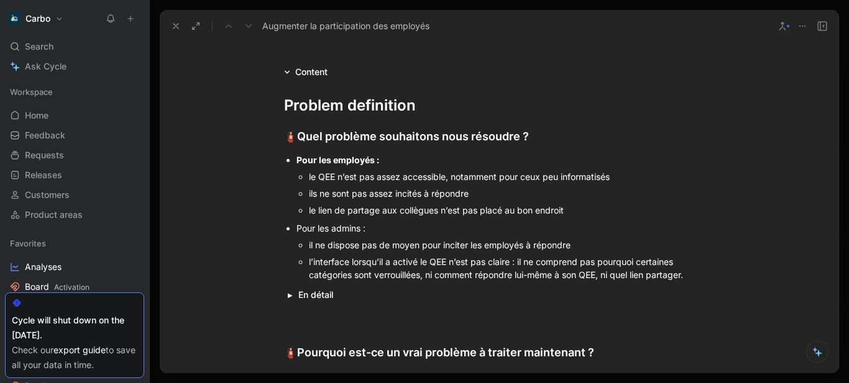
click at [345, 231] on div "Pour les admins :" at bounding box center [504, 228] width 417 height 13
click at [265, 204] on icon "button" at bounding box center [266, 207] width 6 height 7
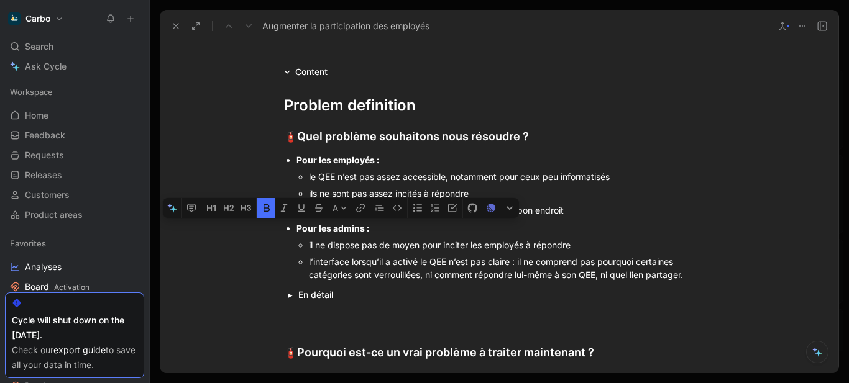
click at [362, 262] on div "l’interface lorsqu’il a activé le QEE n’est pas claire : il ne comprend pas pou…" at bounding box center [511, 268] width 405 height 26
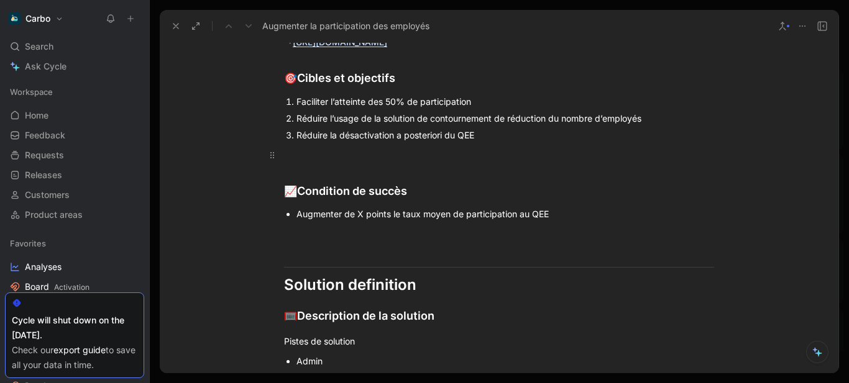
scroll to position [3289, 0]
click at [329, 118] on div "Réduire l’usage de la solution de contournement de réduction du nombre d’employ…" at bounding box center [504, 118] width 417 height 13
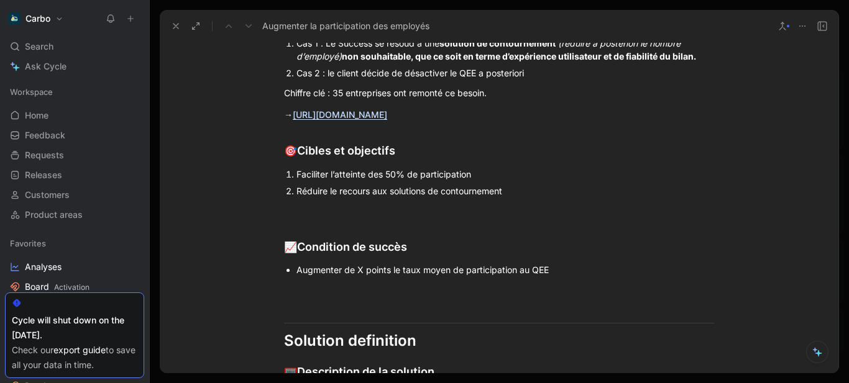
scroll to position [3156, 0]
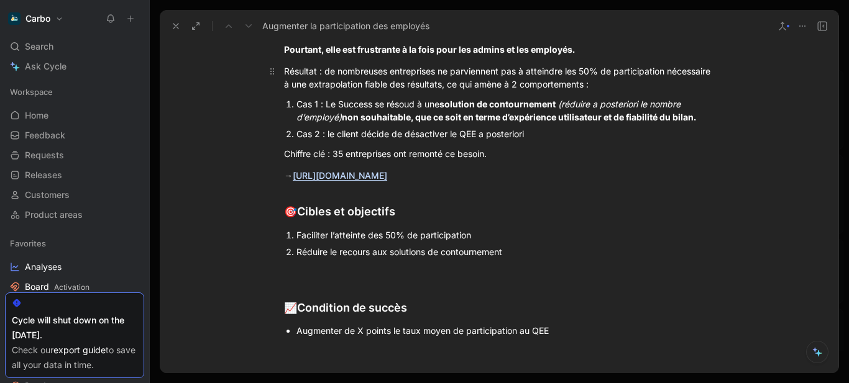
drag, startPoint x: 636, startPoint y: 86, endPoint x: 568, endPoint y: 87, distance: 67.7
click at [568, 87] on div "Résultat : de nombreuses entreprises ne parviennent pas à atteindre les 50% de …" at bounding box center [499, 78] width 430 height 26
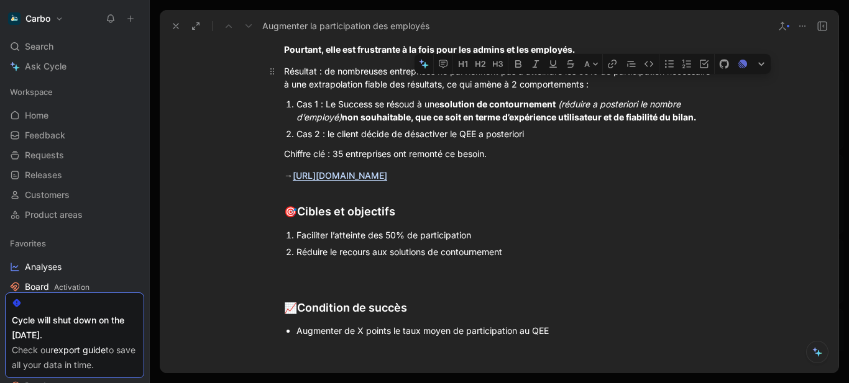
drag, startPoint x: 563, startPoint y: 86, endPoint x: 642, endPoint y: 84, distance: 78.3
click at [642, 84] on div "Résultat : de nombreuses entreprises ne parviennent pas à atteindre les 50% de …" at bounding box center [499, 78] width 430 height 26
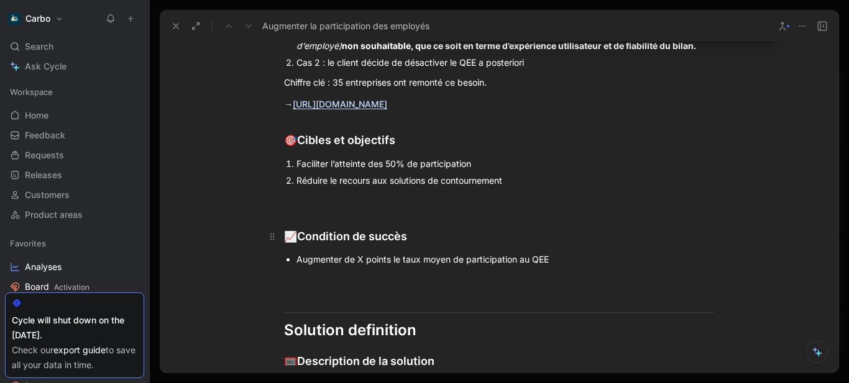
scroll to position [3229, 0]
click at [383, 286] on p at bounding box center [498, 278] width 477 height 21
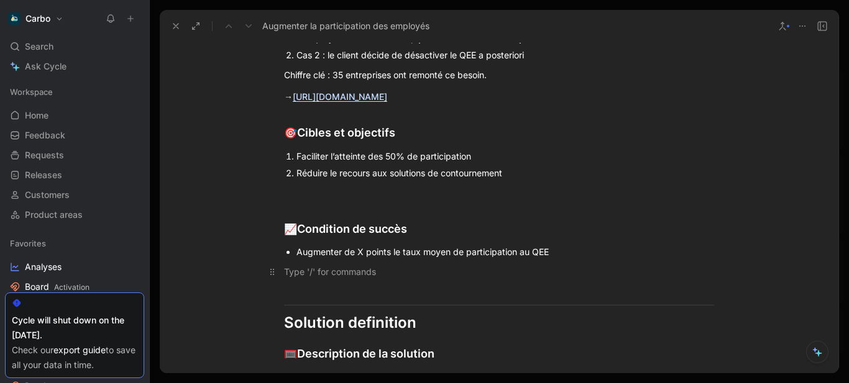
scroll to position [3260, 0]
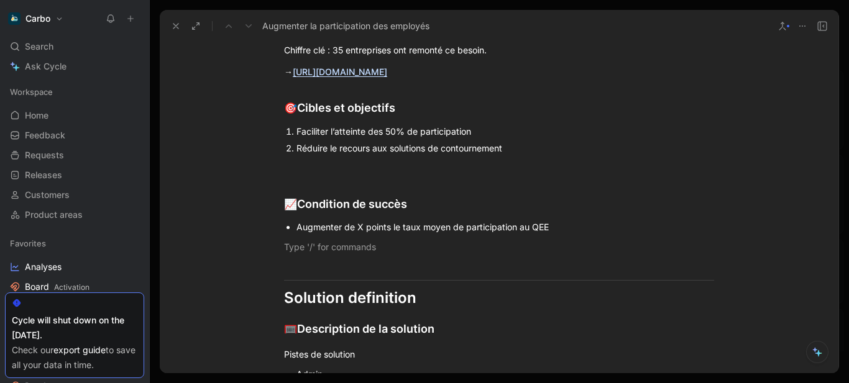
click at [171, 28] on icon at bounding box center [176, 26] width 10 height 10
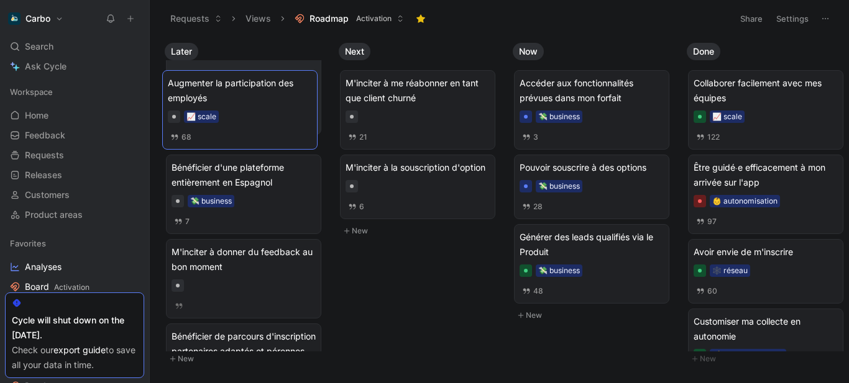
drag, startPoint x: 253, startPoint y: 311, endPoint x: 249, endPoint y: 88, distance: 223.1
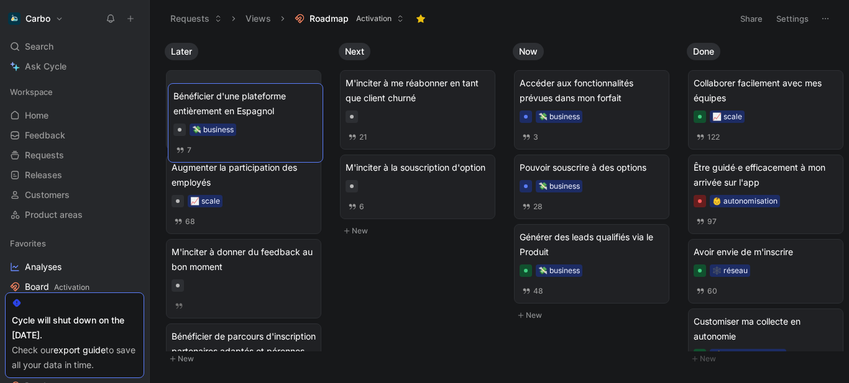
drag, startPoint x: 247, startPoint y: 187, endPoint x: 248, endPoint y: 116, distance: 71.5
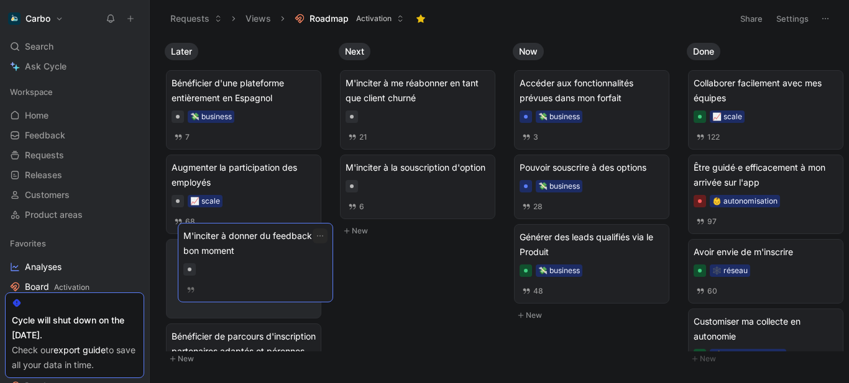
drag, startPoint x: 255, startPoint y: 288, endPoint x: 267, endPoint y: 271, distance: 20.0
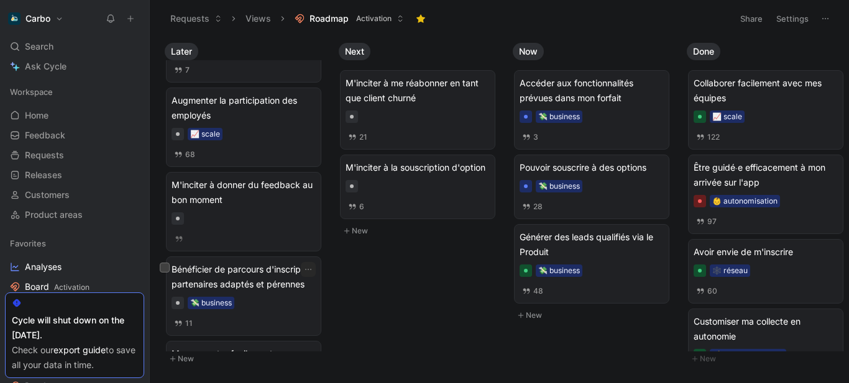
scroll to position [68, 0]
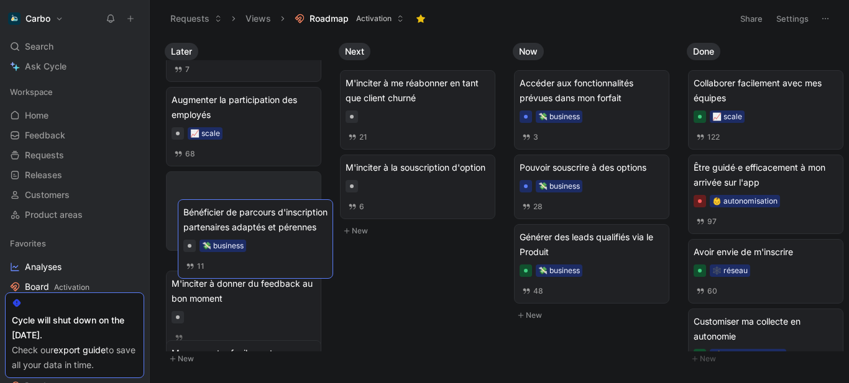
drag, startPoint x: 238, startPoint y: 285, endPoint x: 250, endPoint y: 228, distance: 57.8
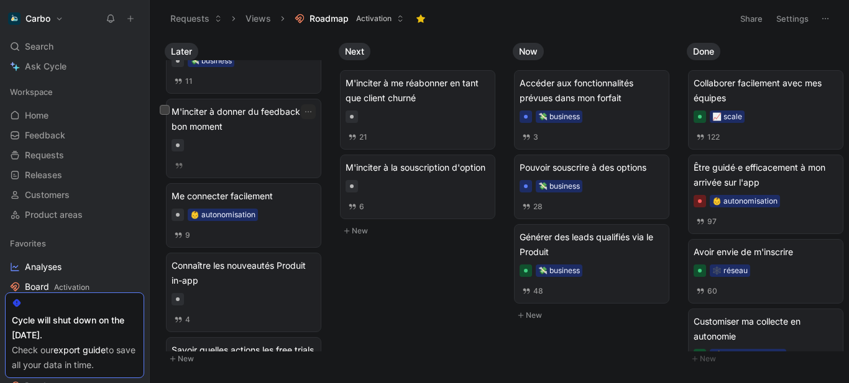
scroll to position [230, 0]
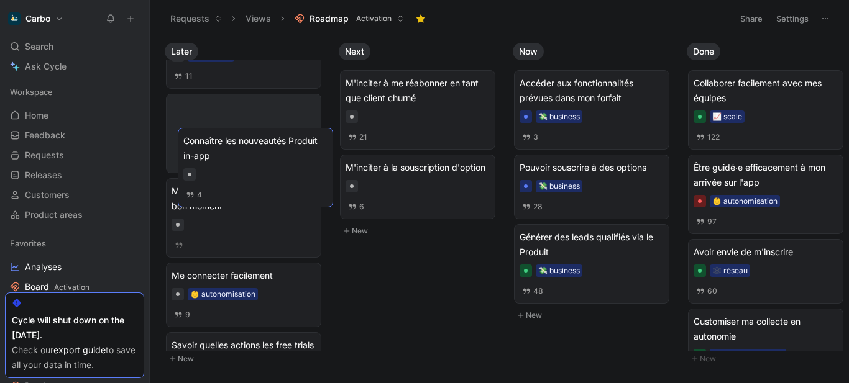
drag, startPoint x: 249, startPoint y: 285, endPoint x: 261, endPoint y: 150, distance: 135.3
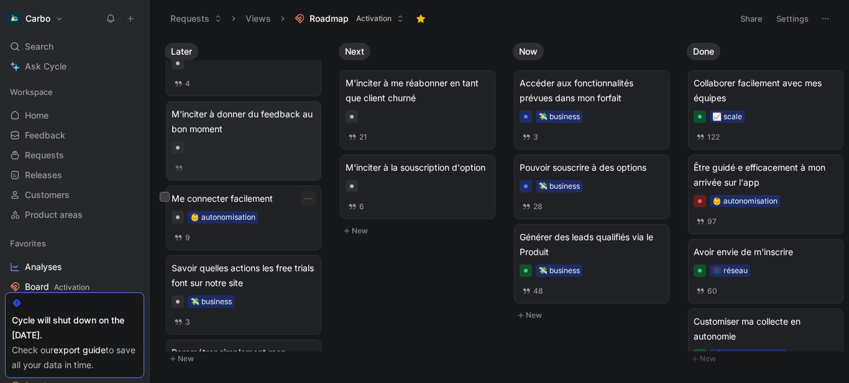
scroll to position [306, 0]
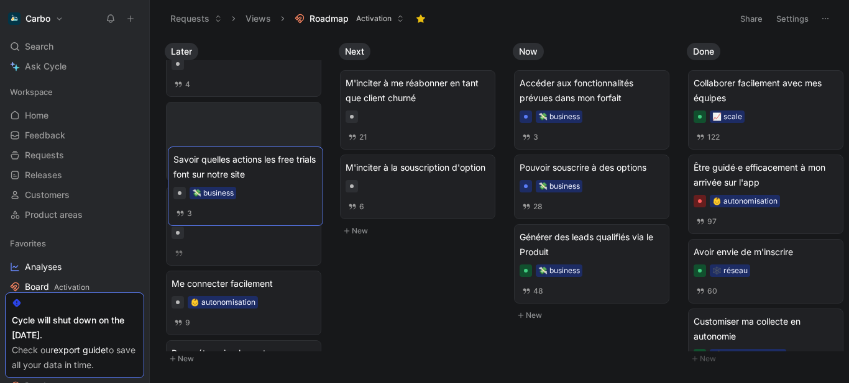
drag, startPoint x: 262, startPoint y: 294, endPoint x: 263, endPoint y: 170, distance: 124.3
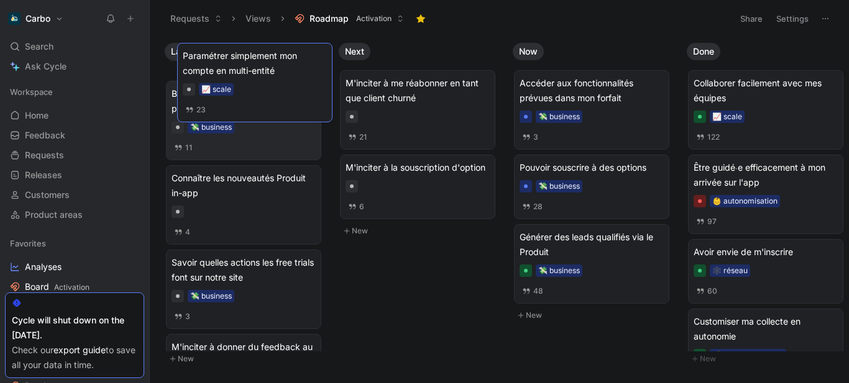
scroll to position [230, 0]
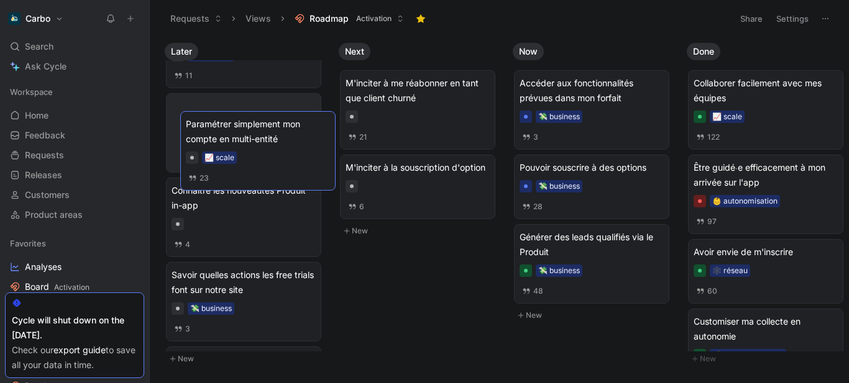
drag, startPoint x: 250, startPoint y: 312, endPoint x: 264, endPoint y: 163, distance: 150.4
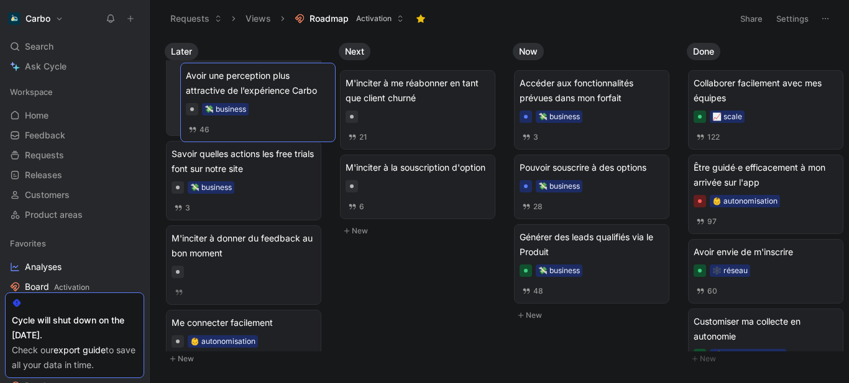
scroll to position [414, 0]
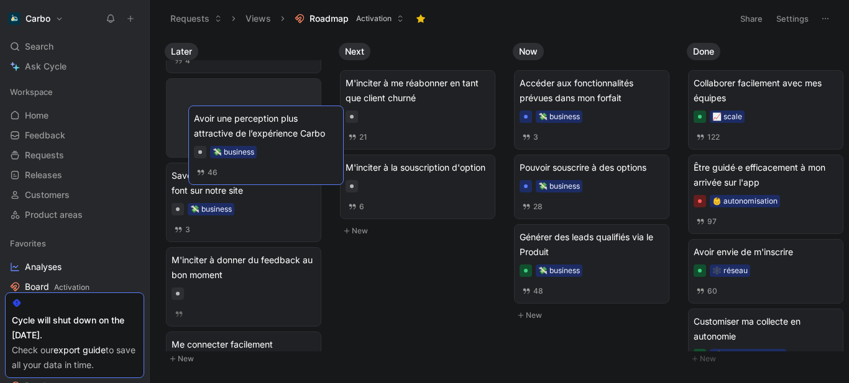
drag, startPoint x: 237, startPoint y: 247, endPoint x: 258, endPoint y: 134, distance: 115.0
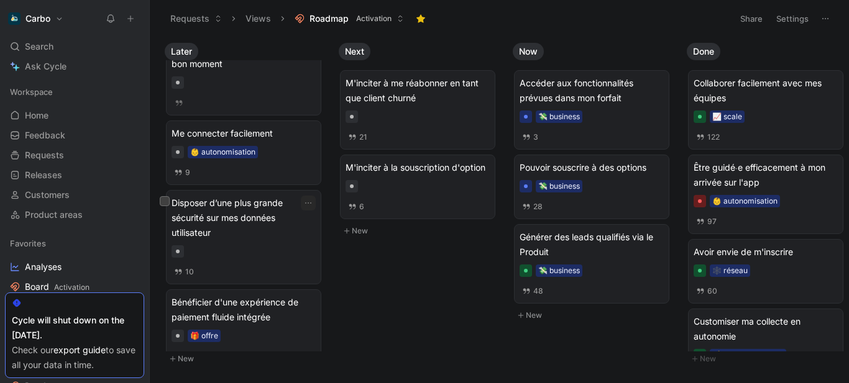
scroll to position [641, 0]
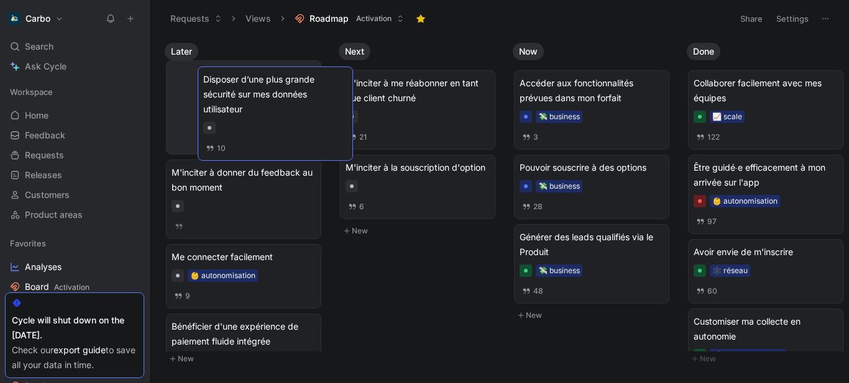
drag, startPoint x: 231, startPoint y: 230, endPoint x: 263, endPoint y: 107, distance: 127.0
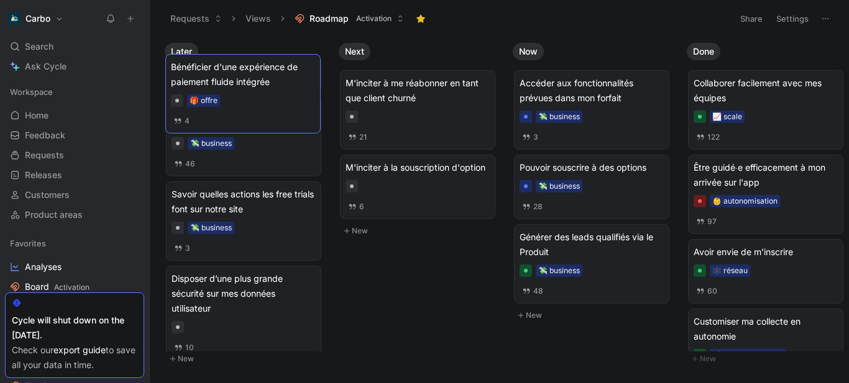
scroll to position [471, 0]
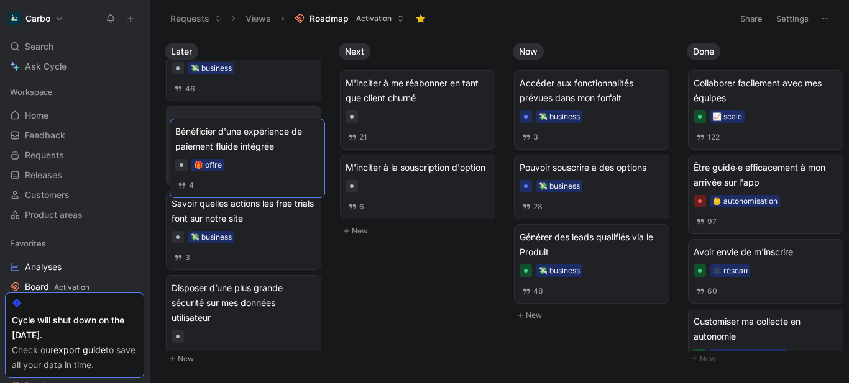
drag, startPoint x: 261, startPoint y: 119, endPoint x: 247, endPoint y: 150, distance: 33.4
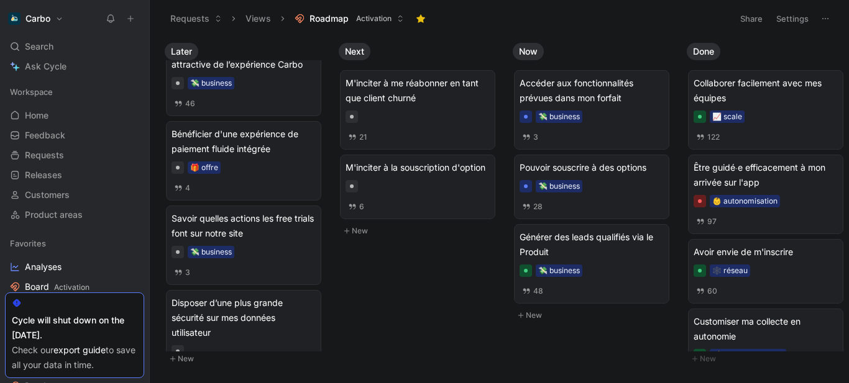
scroll to position [753, 0]
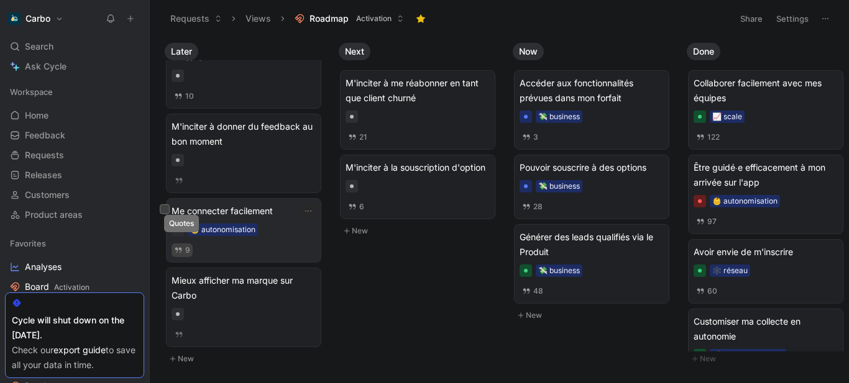
click at [187, 247] on span "9" at bounding box center [187, 250] width 5 height 7
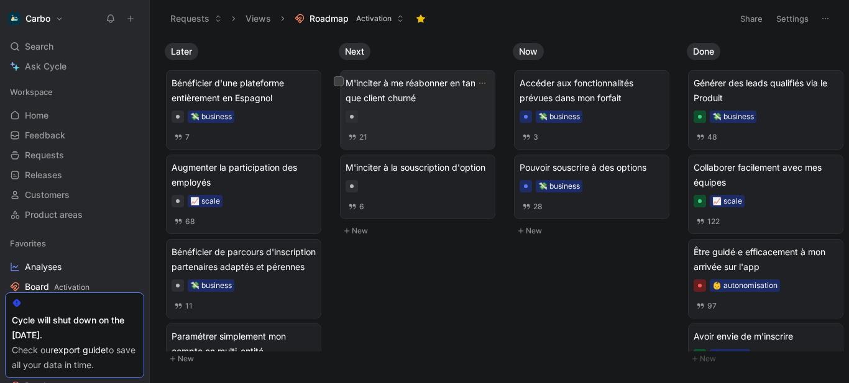
click at [398, 93] on span "M'inciter à me réabonner en tant que client churné" at bounding box center [417, 91] width 144 height 30
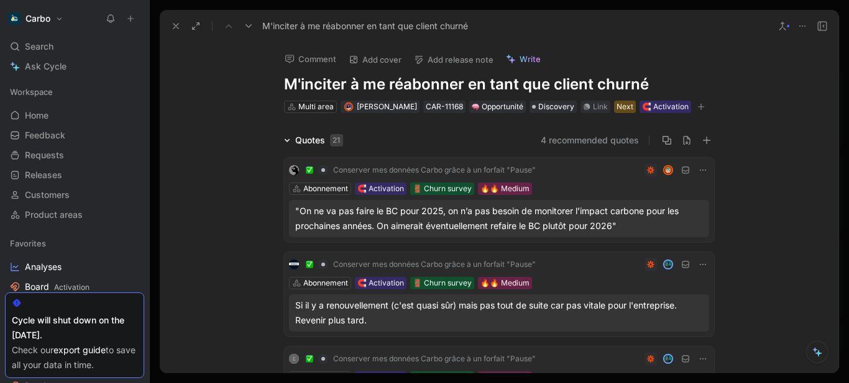
click at [531, 84] on h1 "M'inciter à me réabonner en tant que client churné" at bounding box center [499, 85] width 430 height 20
click at [176, 27] on icon at bounding box center [176, 26] width 10 height 10
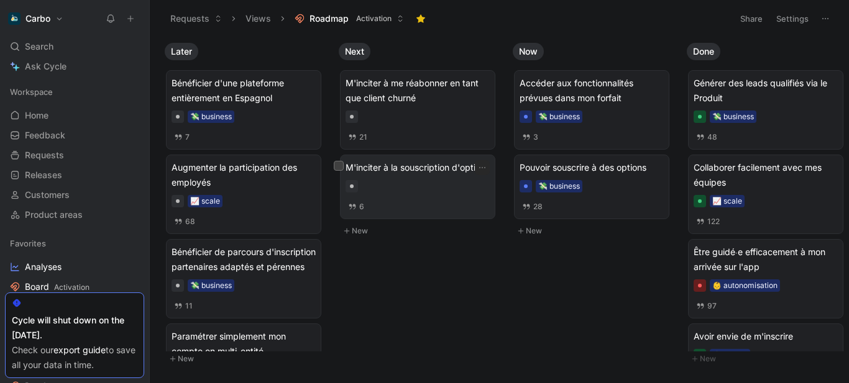
click at [442, 194] on div "M'inciter à la souscription d'option 6" at bounding box center [417, 186] width 144 height 53
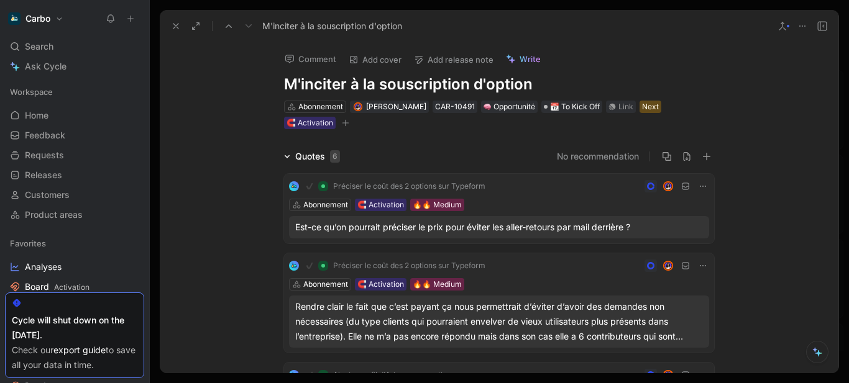
drag, startPoint x: 438, startPoint y: 87, endPoint x: 395, endPoint y: 88, distance: 42.9
click at [395, 88] on h1 "M'inciter à la souscription d'option" at bounding box center [499, 85] width 430 height 20
copy h1 "M'inciter à la souscription d'option"
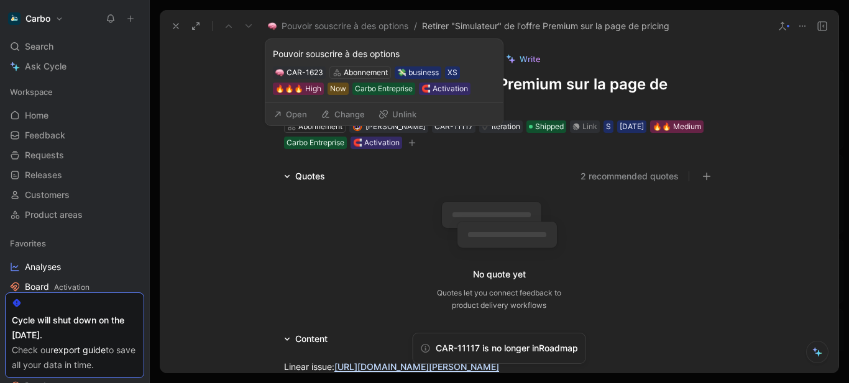
click at [357, 110] on button "Change" at bounding box center [342, 114] width 55 height 17
click at [345, 116] on button "Change" at bounding box center [342, 114] width 55 height 17
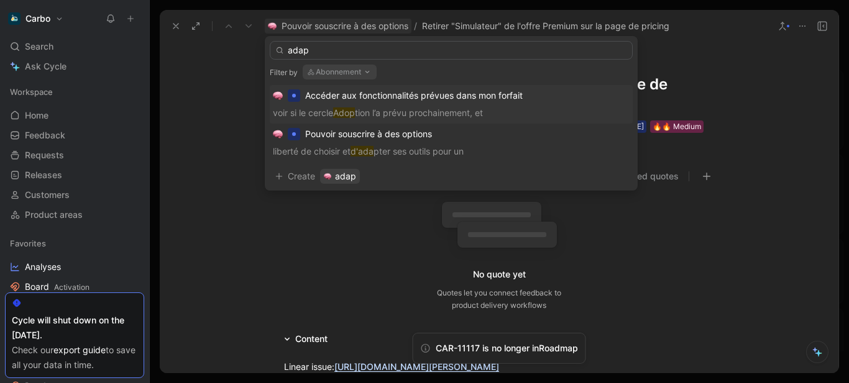
type input "adap"
click at [435, 99] on span "Accéder aux fonctionnalités prévues dans mon forfait" at bounding box center [413, 95] width 217 height 11
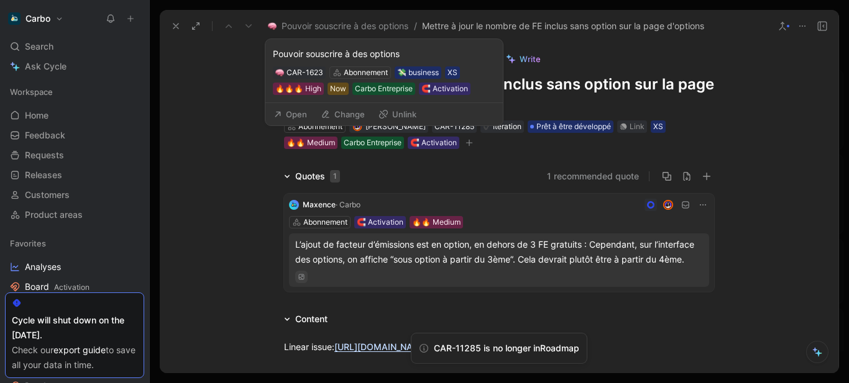
click at [345, 112] on button "Change" at bounding box center [342, 114] width 55 height 17
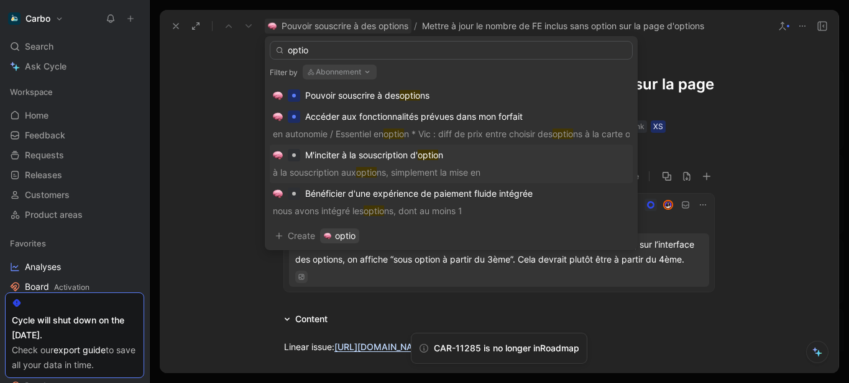
type input "optio"
click at [373, 164] on div "M'inciter à la souscription d' optio n à la souscription aux optio ns, simpleme…" at bounding box center [451, 164] width 357 height 32
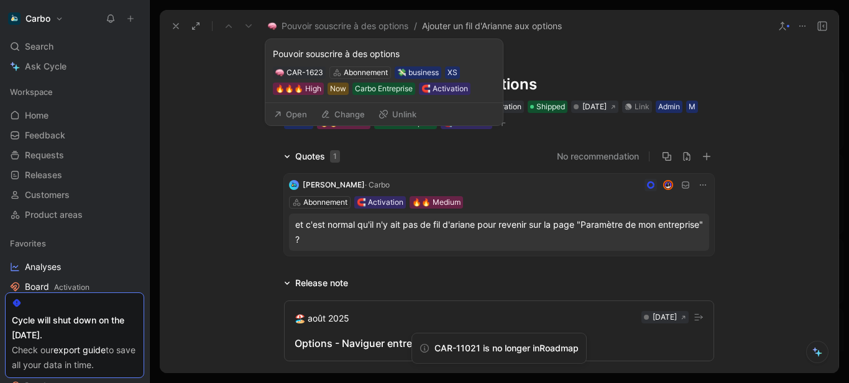
click at [350, 114] on button "Change" at bounding box center [342, 114] width 55 height 17
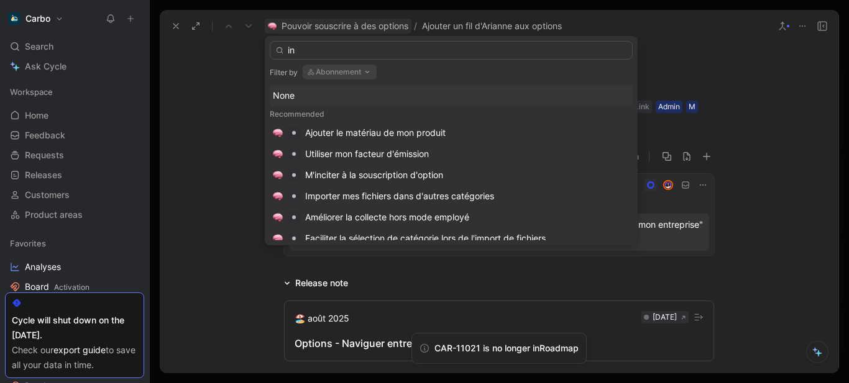
type input "i"
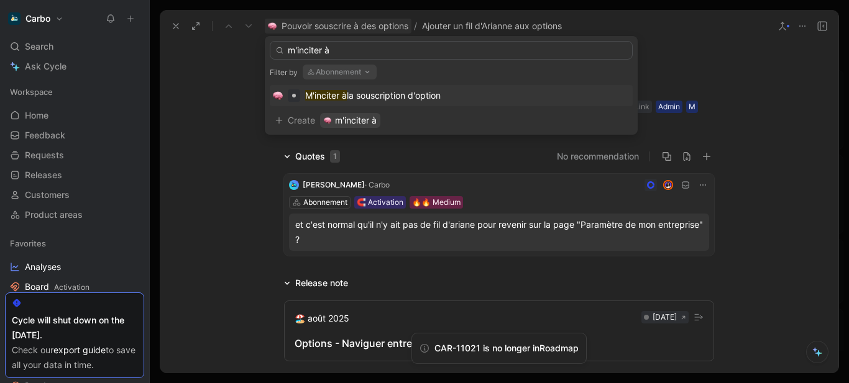
click at [373, 54] on input "m'inciter à" at bounding box center [451, 50] width 363 height 19
click input "m'inciter à"
type input "m'inciter à"
click span "la souscription d'option"
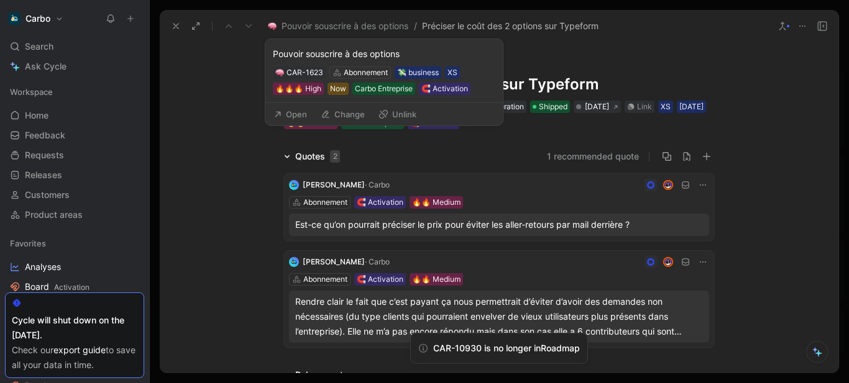
click at [354, 113] on button "Change" at bounding box center [342, 114] width 55 height 17
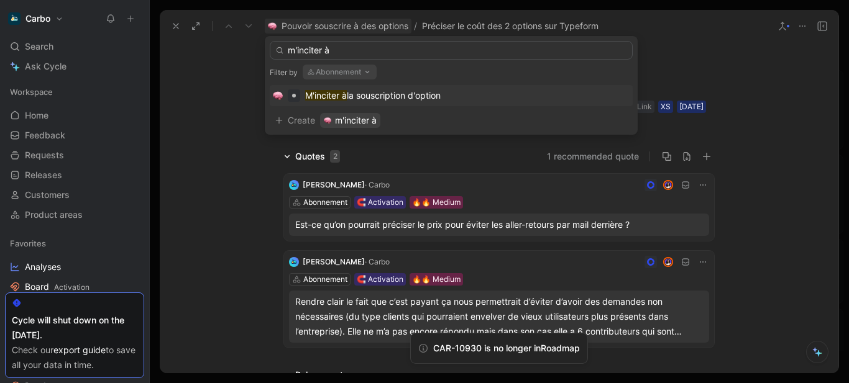
type input "m'inciter à"
click at [406, 98] on span "la souscription d'option" at bounding box center [394, 95] width 94 height 11
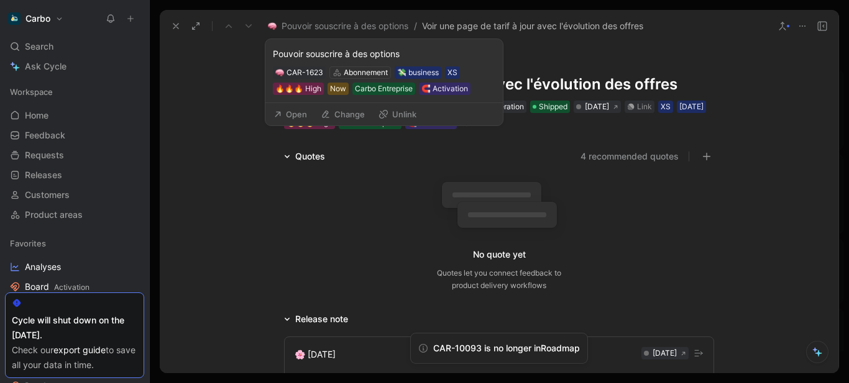
click at [348, 112] on button "Change" at bounding box center [342, 114] width 55 height 17
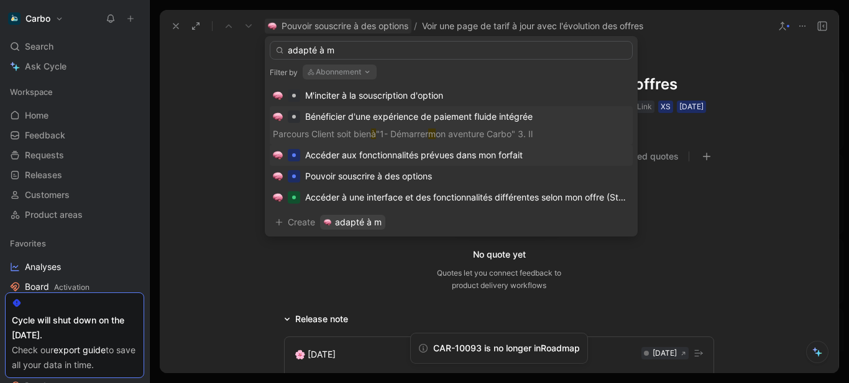
type input "adapté à m"
click at [468, 174] on div "Pouvoir souscrire à des options" at bounding box center [451, 176] width 357 height 15
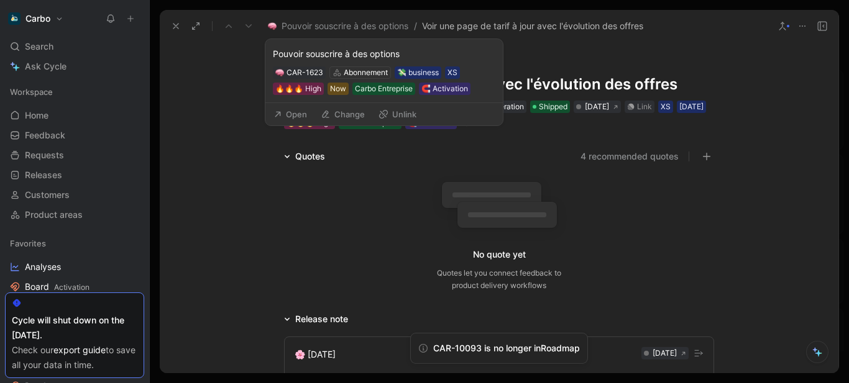
click at [358, 111] on button "Change" at bounding box center [342, 114] width 55 height 17
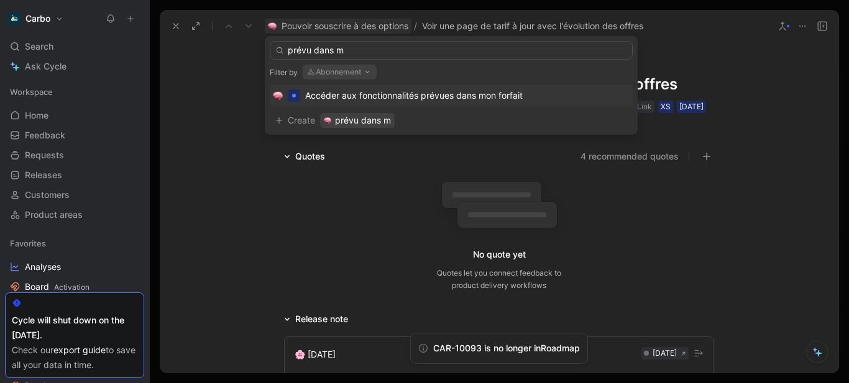
type input "prévu dans m"
click at [425, 93] on span "Accéder aux fonctionnalités prévues dans mon forfait" at bounding box center [413, 95] width 217 height 11
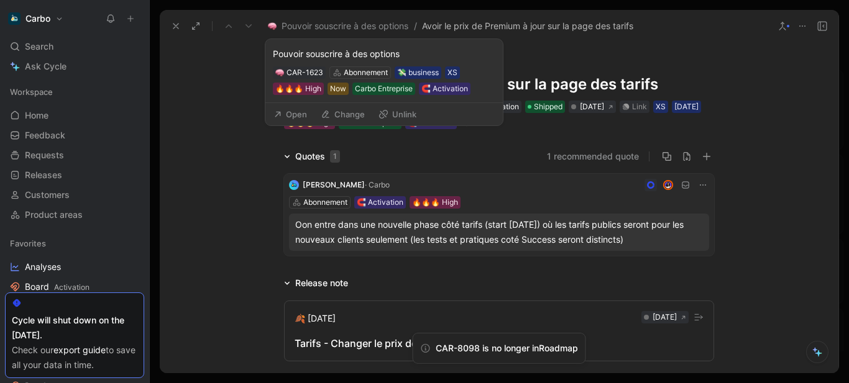
click at [350, 111] on button "Change" at bounding box center [342, 114] width 55 height 17
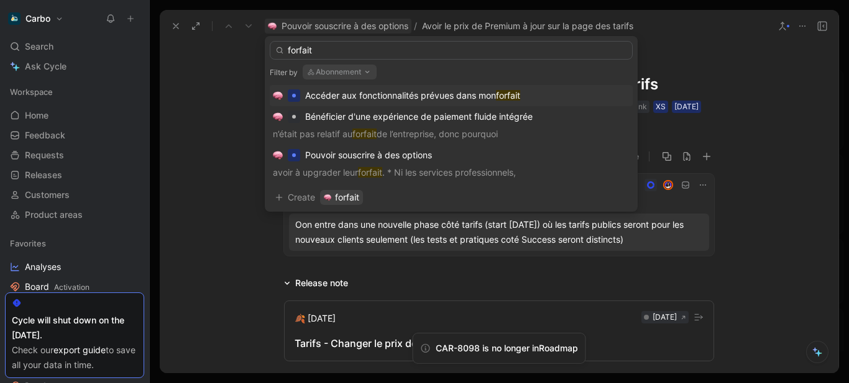
type input "forfait"
click at [437, 95] on span "Accéder aux fonctionnalités prévues dans mon" at bounding box center [400, 95] width 191 height 11
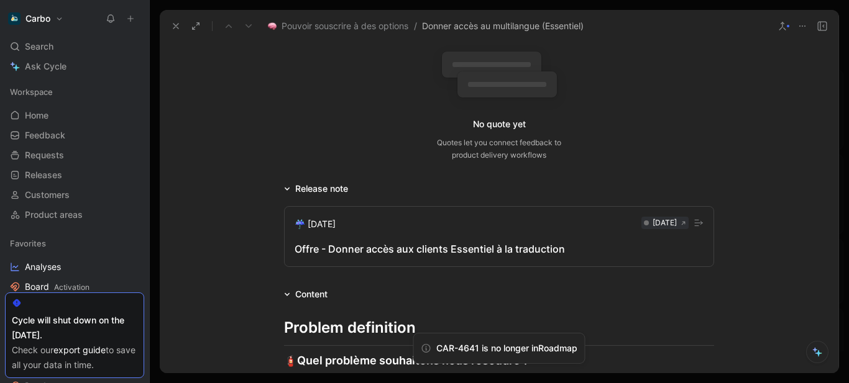
scroll to position [345, 0]
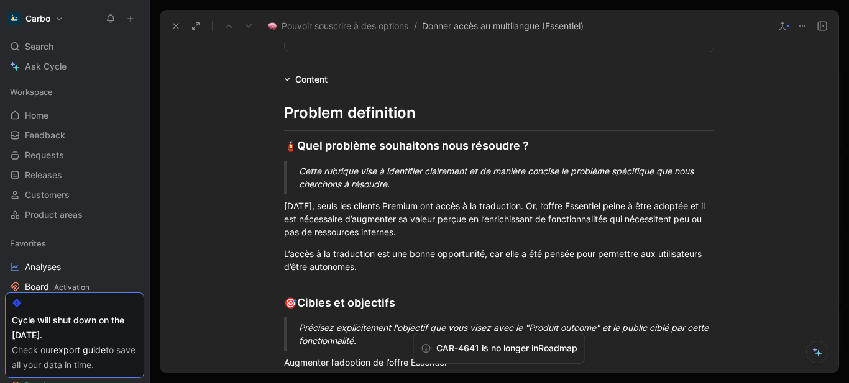
click at [360, 171] on div "Cette rubrique vise à identifier clairement et de manière concise le problème s…" at bounding box center [514, 178] width 430 height 26
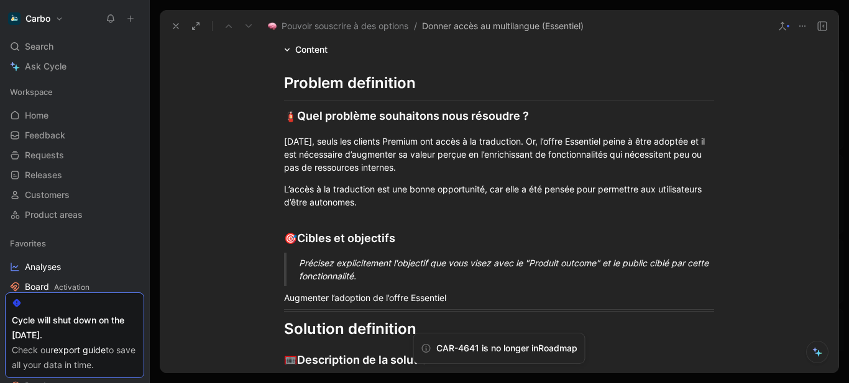
scroll to position [376, 0]
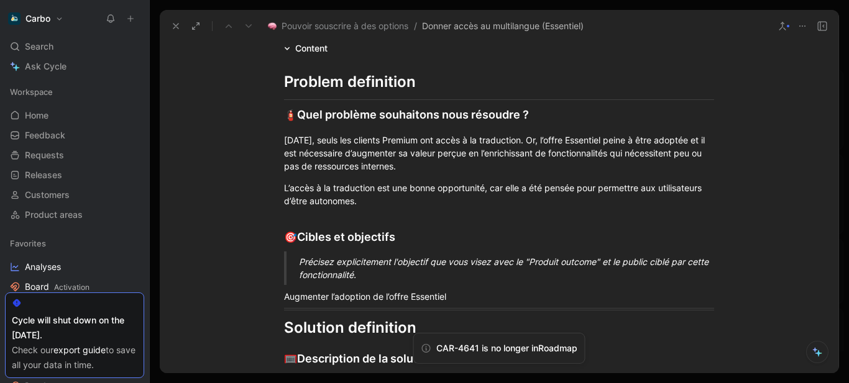
click at [345, 264] on div "Précisez explicitement l'objectif que vous visez avec le "Produit outcome" et l…" at bounding box center [514, 268] width 430 height 26
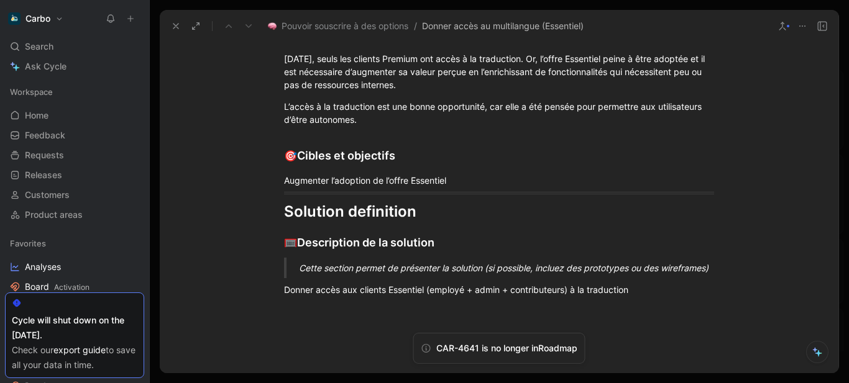
scroll to position [478, 0]
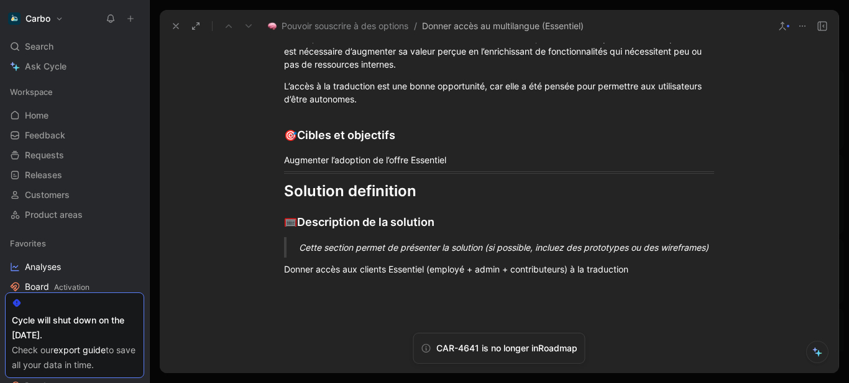
click at [335, 253] on div "Cette section permet de présenter la solution (si possible, incluez des prototy…" at bounding box center [514, 247] width 430 height 13
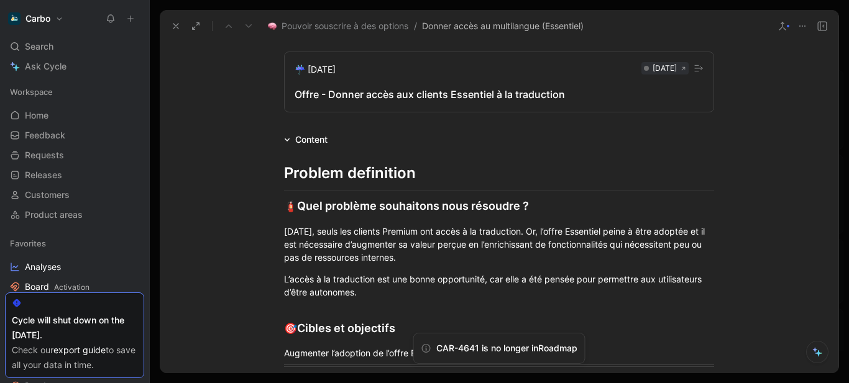
scroll to position [0, 0]
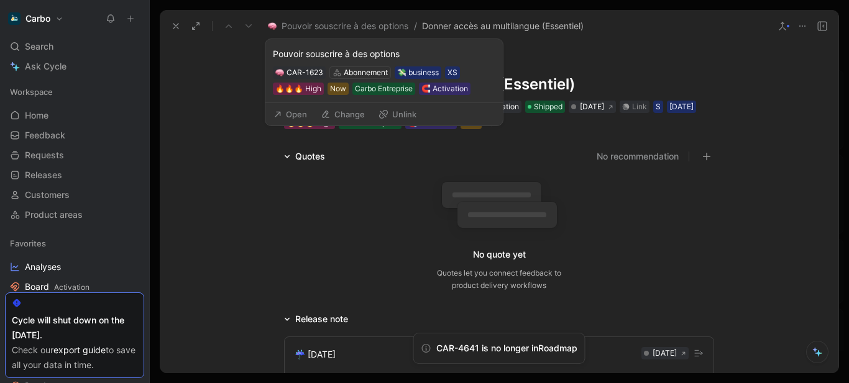
click at [340, 115] on button "Change" at bounding box center [342, 114] width 55 height 17
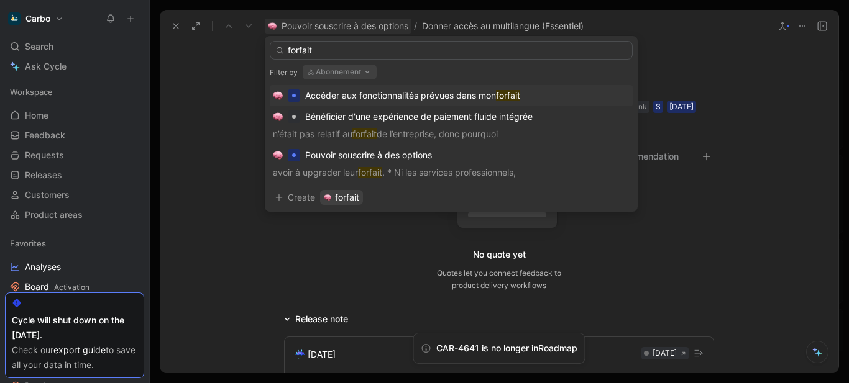
type input "forfait"
click at [416, 97] on span "Accéder aux fonctionnalités prévues dans mon" at bounding box center [400, 95] width 191 height 11
click at [204, 166] on div "Quotes No recommendation No quote yet Quotes let you connect feedback to produc…" at bounding box center [499, 223] width 678 height 148
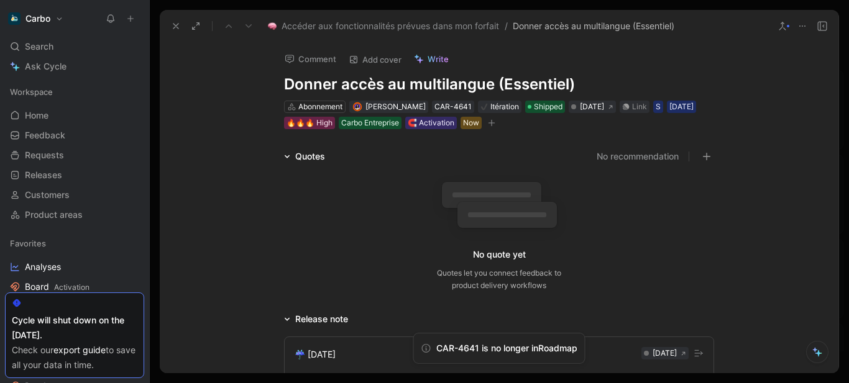
click at [176, 31] on button at bounding box center [175, 25] width 17 height 17
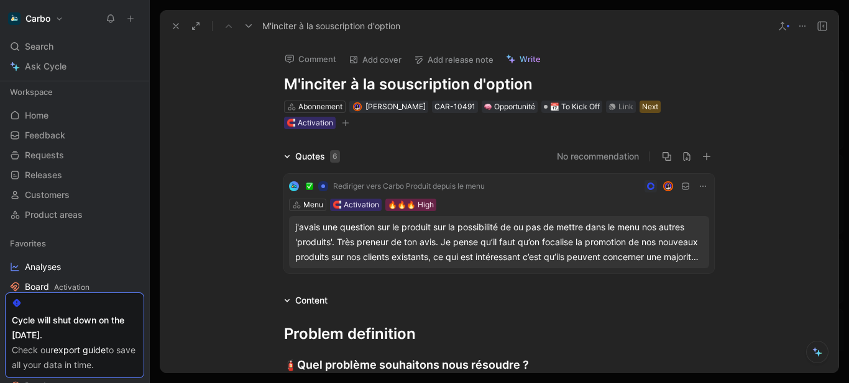
scroll to position [106, 0]
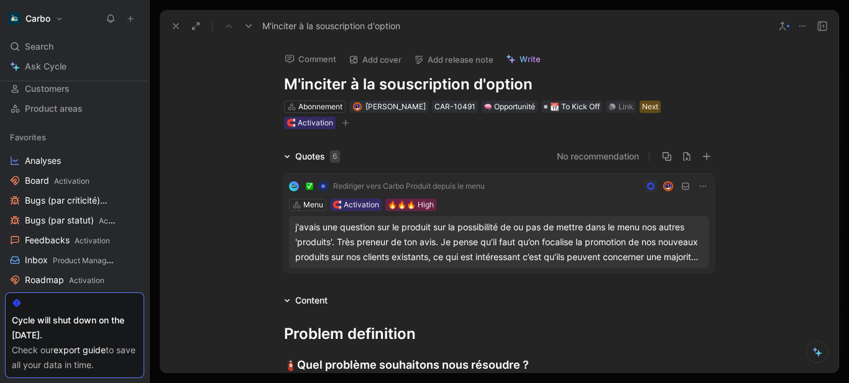
click at [178, 27] on icon at bounding box center [176, 26] width 10 height 10
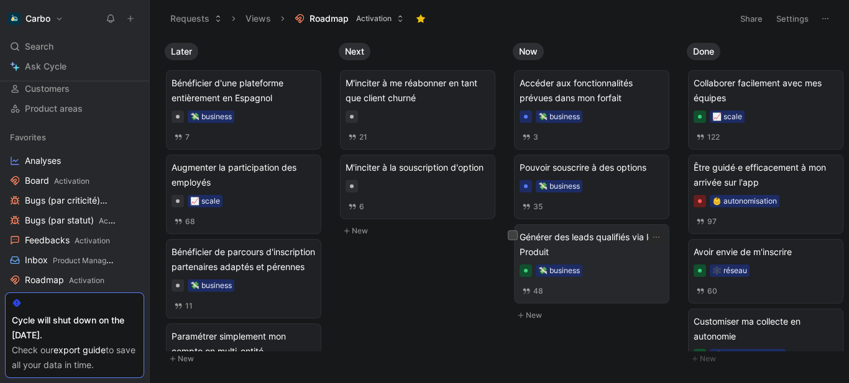
click at [631, 242] on span "Générer des leads qualifiés via le Produit" at bounding box center [591, 245] width 144 height 30
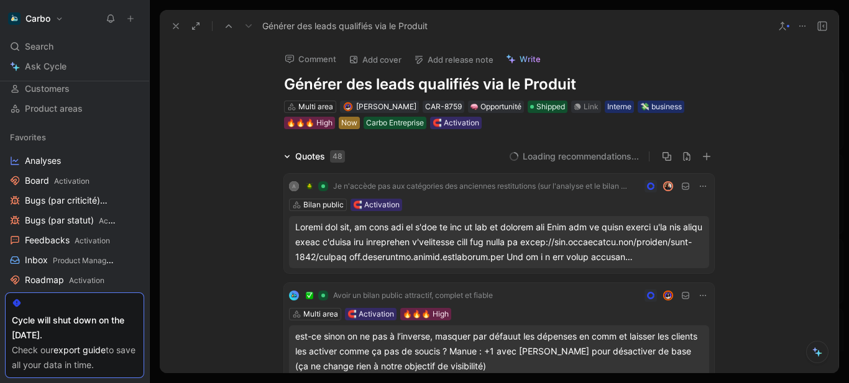
click at [350, 119] on div "Now" at bounding box center [349, 123] width 16 height 12
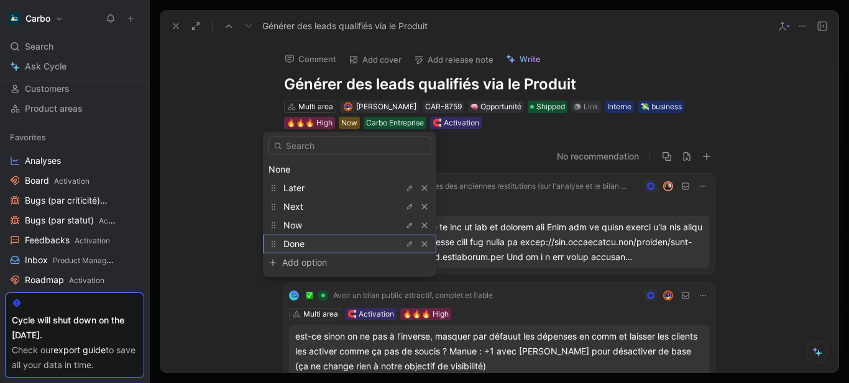
click at [328, 243] on div "Done" at bounding box center [329, 244] width 93 height 15
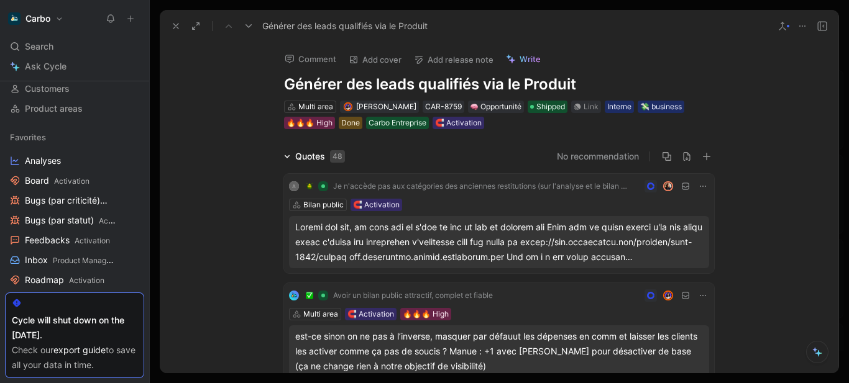
click at [175, 24] on icon at bounding box center [176, 26] width 10 height 10
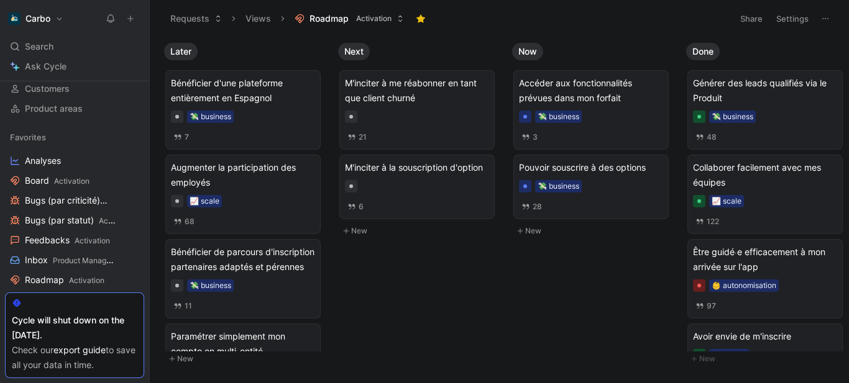
scroll to position [0, 1]
